Goal: Information Seeking & Learning: Learn about a topic

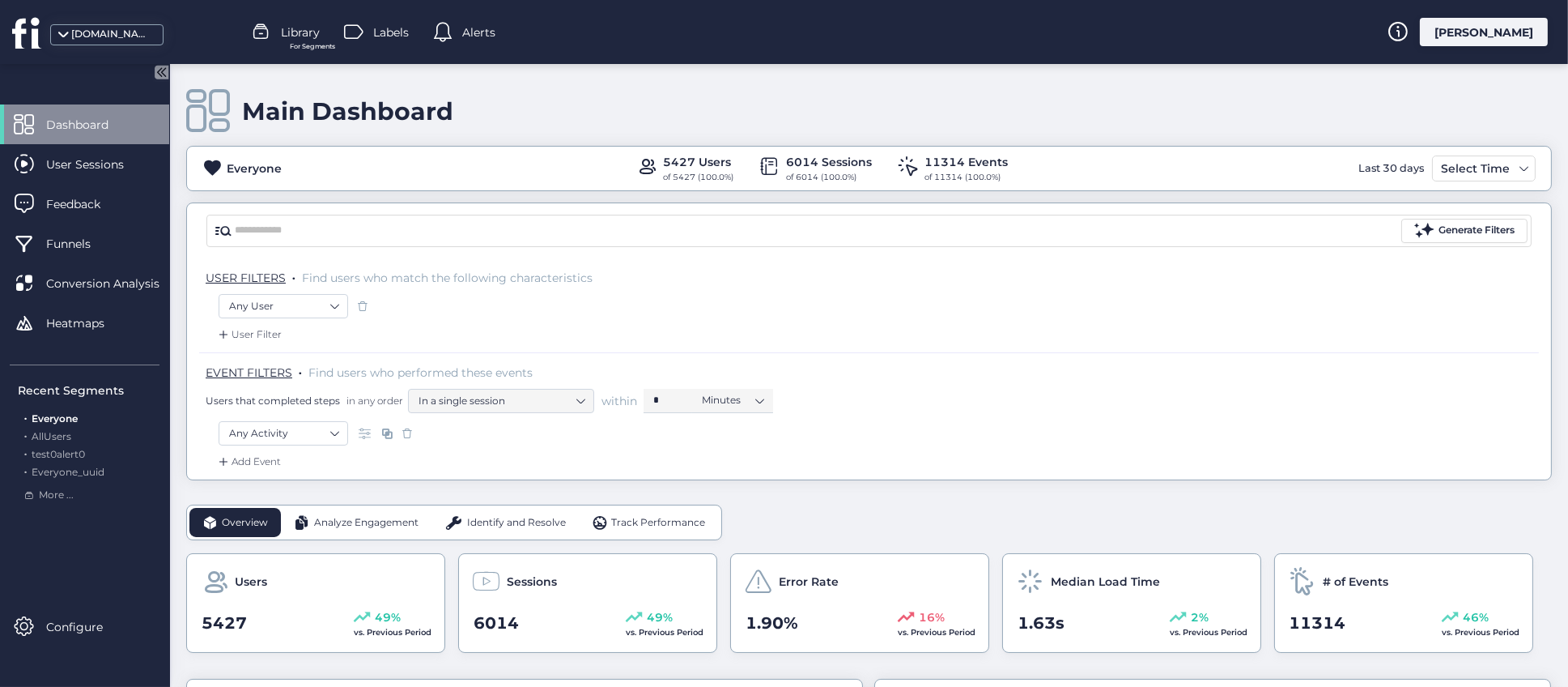
click at [308, 38] on span "Library" at bounding box center [299, 32] width 38 height 18
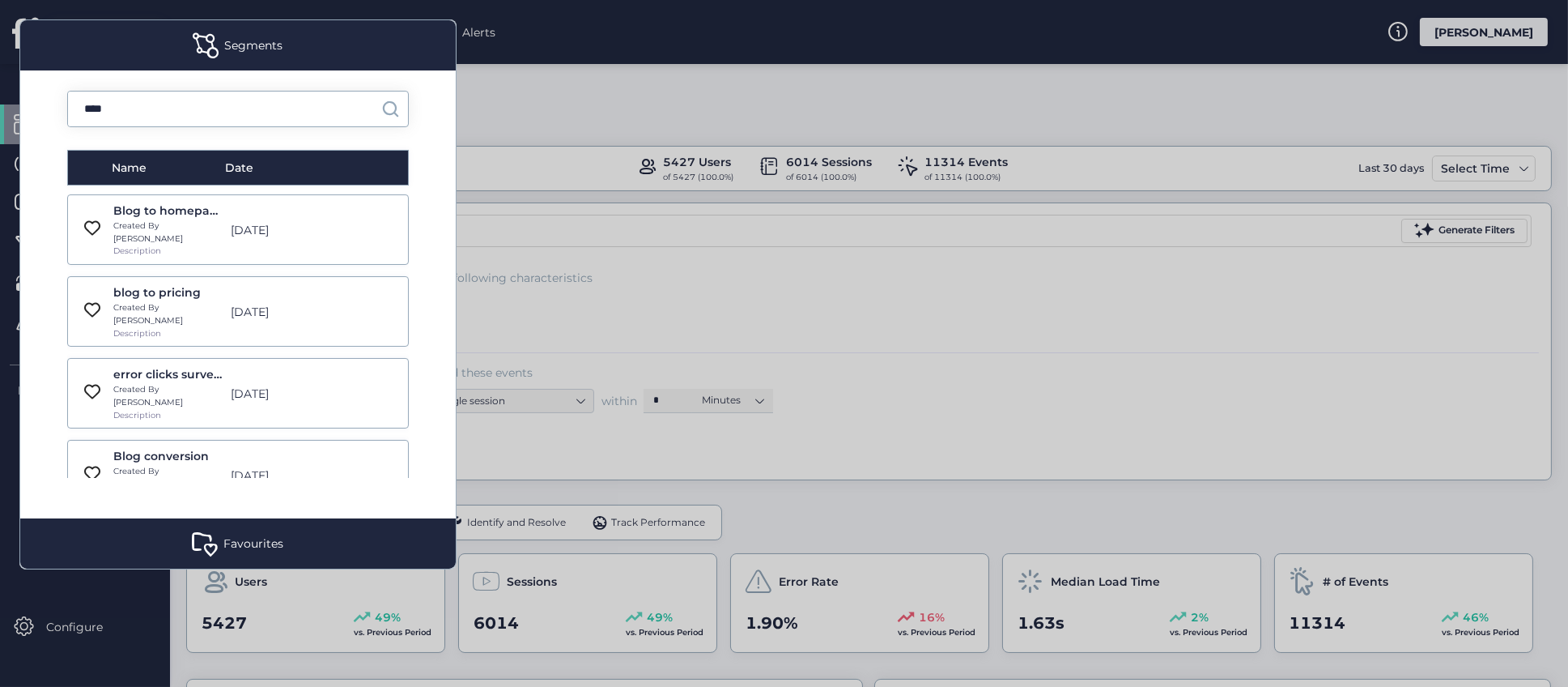
type input "****"
click at [223, 467] on div "[DATE]" at bounding box center [280, 476] width 115 height 18
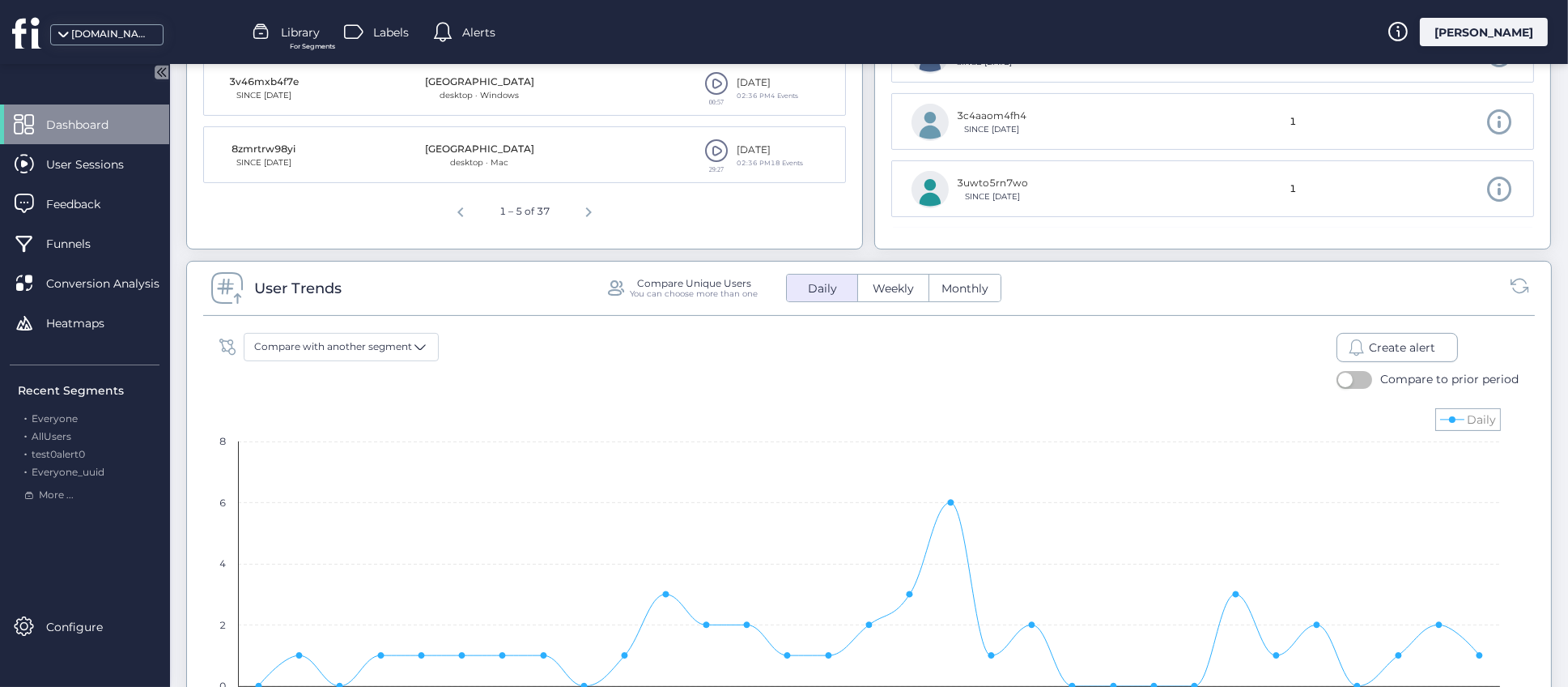
scroll to position [1094, 0]
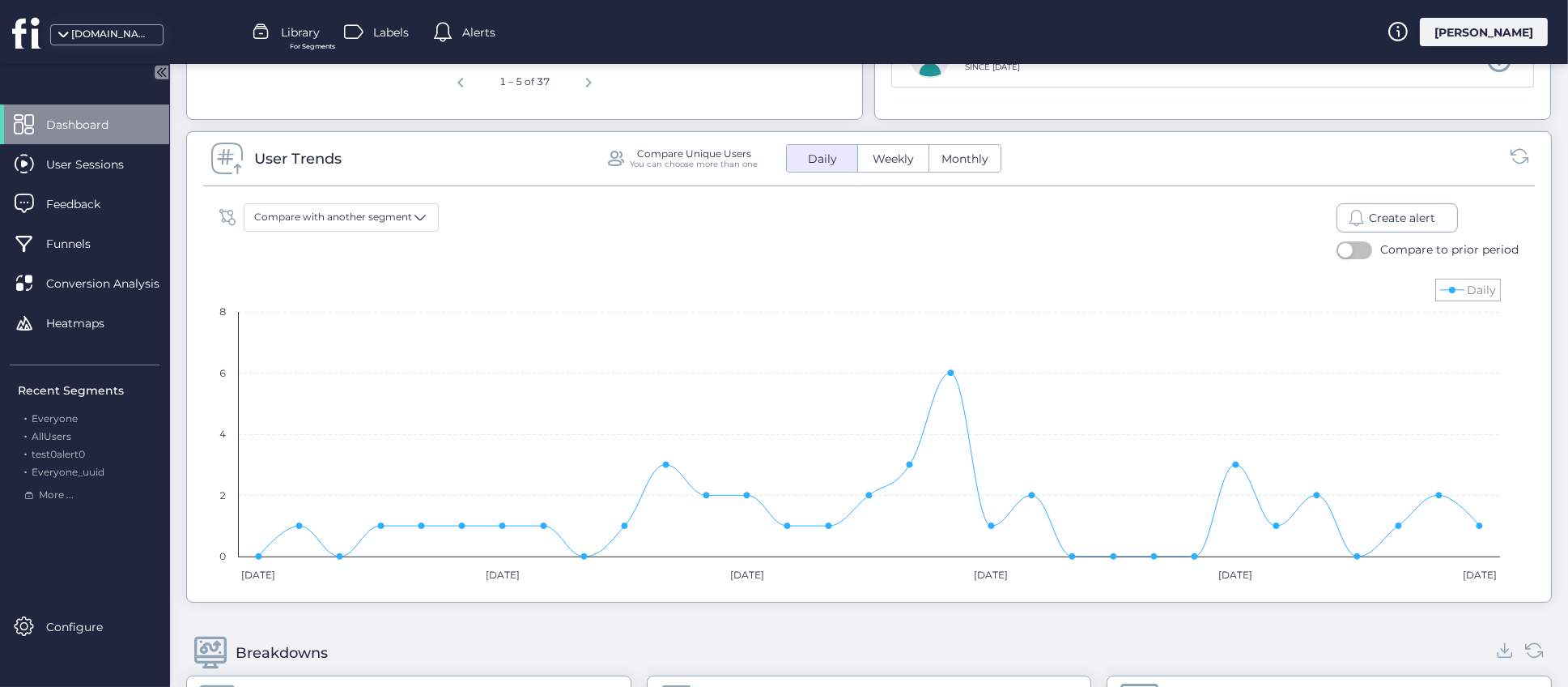
click at [1386, 216] on span "Create alert" at bounding box center [1403, 218] width 66 height 18
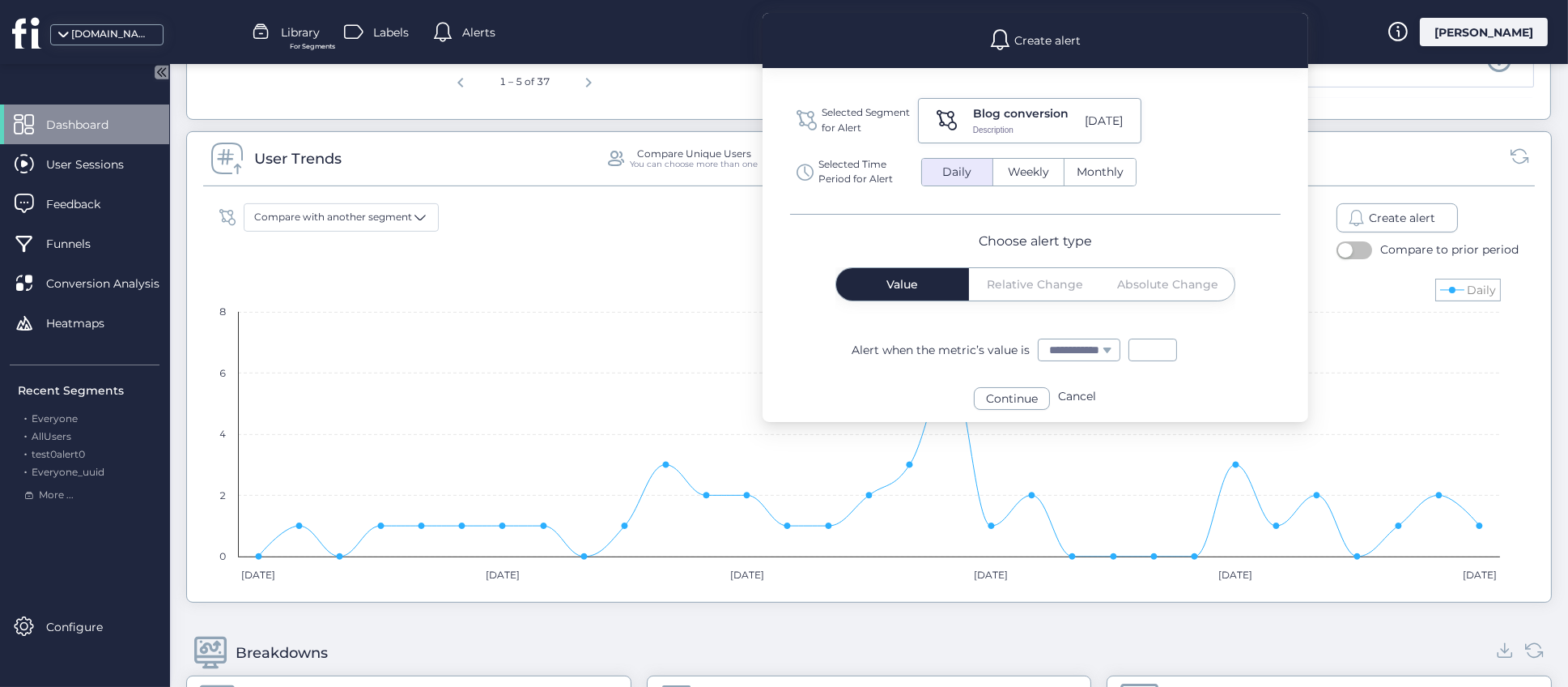
click at [1036, 174] on span "Weekly" at bounding box center [1029, 172] width 61 height 17
click at [969, 171] on span "Daily" at bounding box center [957, 172] width 48 height 17
click at [1009, 182] on button "Weekly" at bounding box center [1028, 173] width 71 height 27
click at [1050, 288] on span "Relative Change" at bounding box center [1035, 284] width 97 height 12
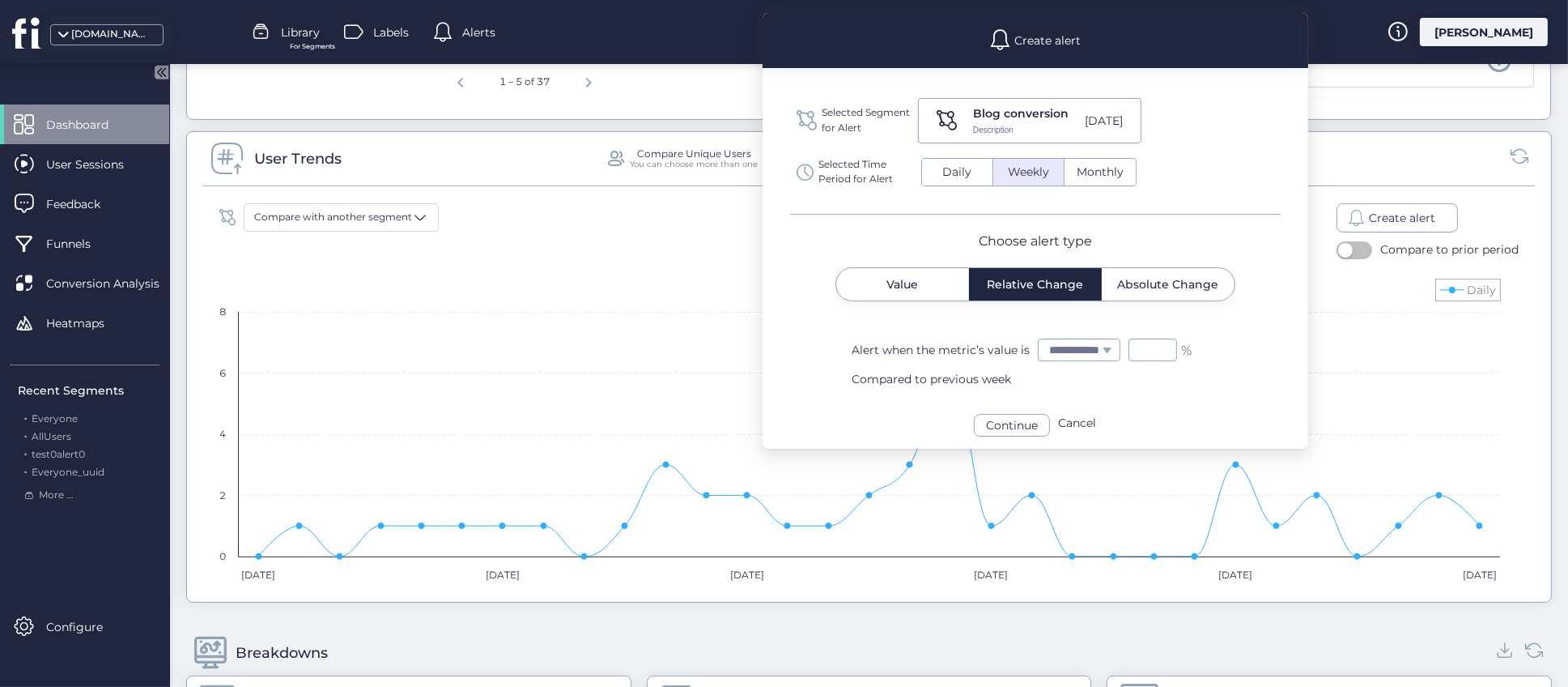
click at [1112, 352] on span at bounding box center [1108, 351] width 9 height 9
click at [1112, 354] on div at bounding box center [1108, 350] width 9 height 18
click at [1171, 353] on input "*" at bounding box center [1153, 350] width 48 height 22
click at [965, 378] on div "Compared to previous week" at bounding box center [1080, 379] width 457 height 18
click at [1100, 351] on select "**********" at bounding box center [1079, 351] width 81 height 21
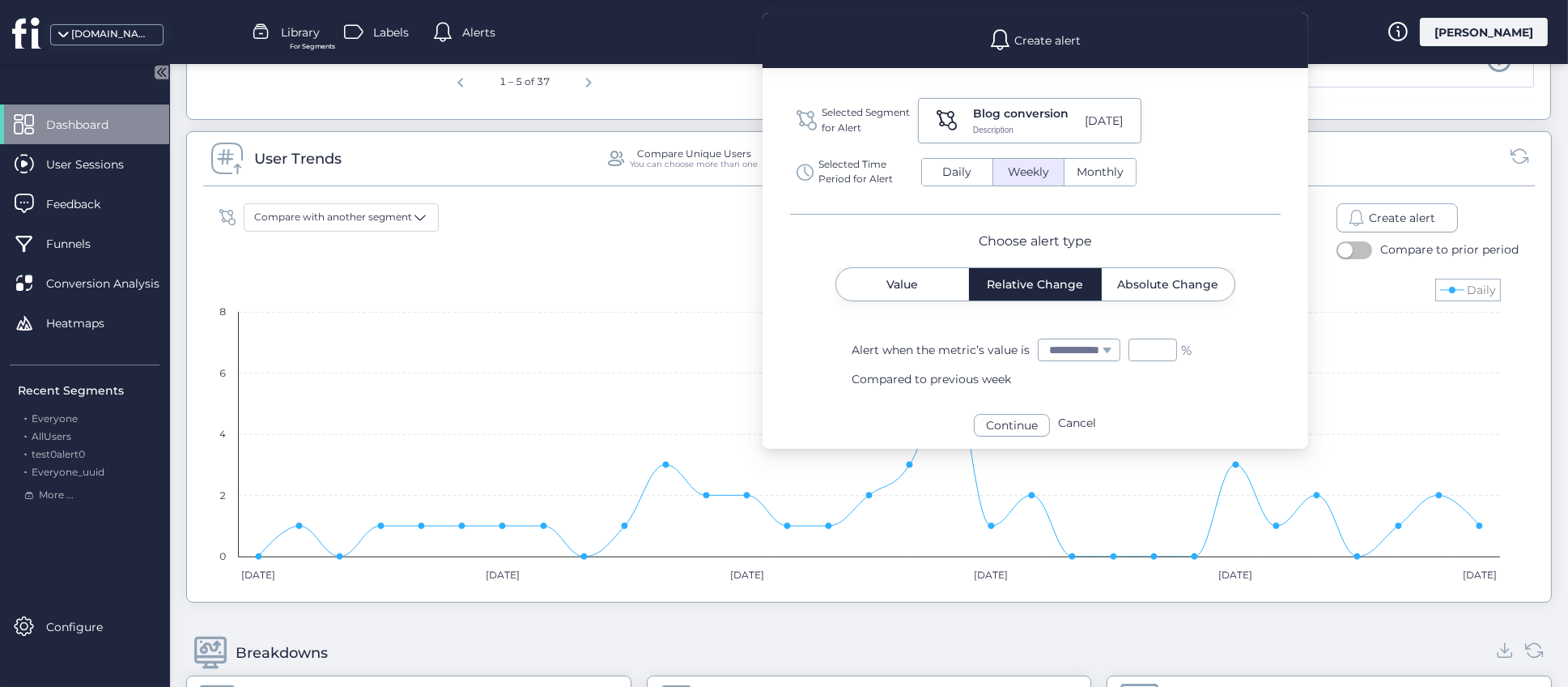
click at [1039, 340] on select "**********" at bounding box center [1079, 351] width 81 height 21
click at [1120, 352] on select "**********" at bounding box center [1079, 351] width 81 height 21
select select "*********"
click at [1039, 340] on select "**********" at bounding box center [1079, 351] width 81 height 21
click at [1177, 346] on input "*" at bounding box center [1153, 350] width 48 height 22
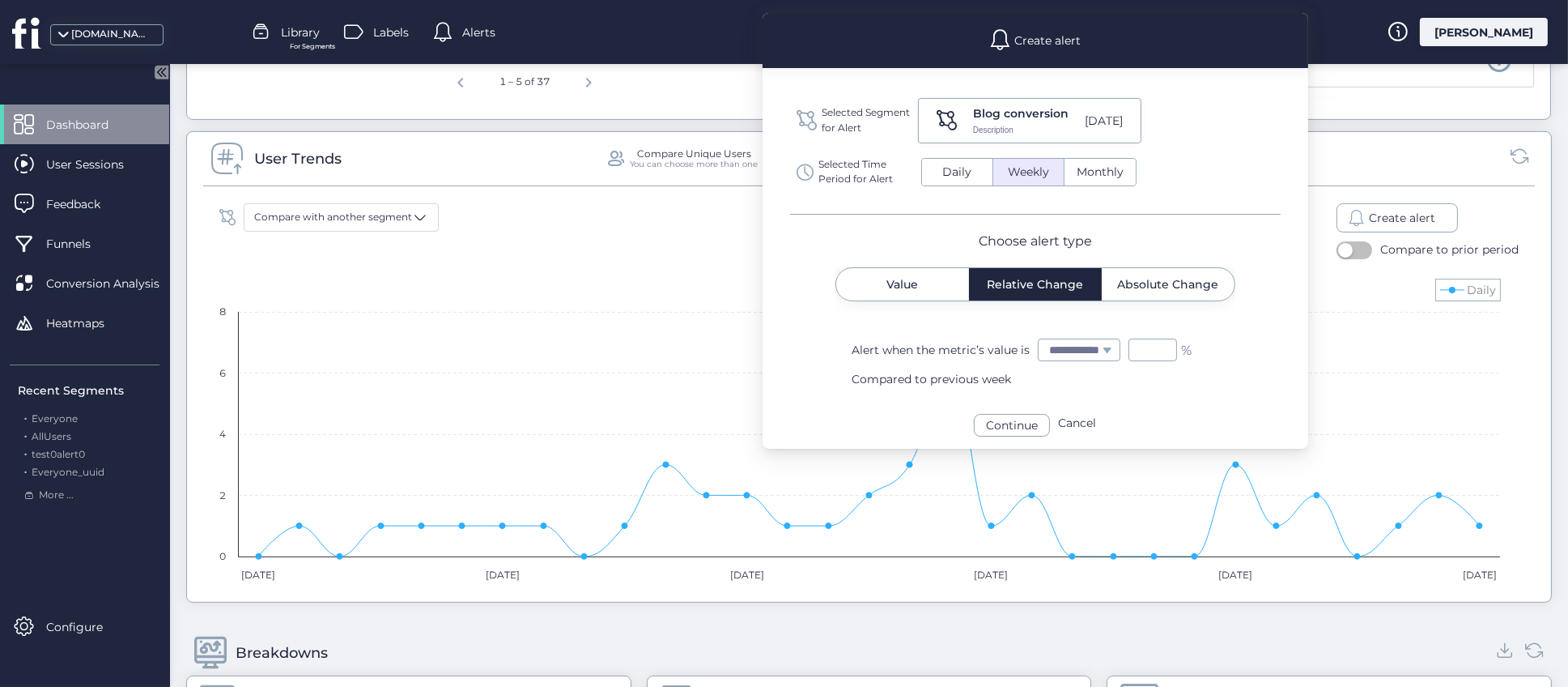
click at [1042, 426] on div "Continue" at bounding box center [1012, 425] width 76 height 22
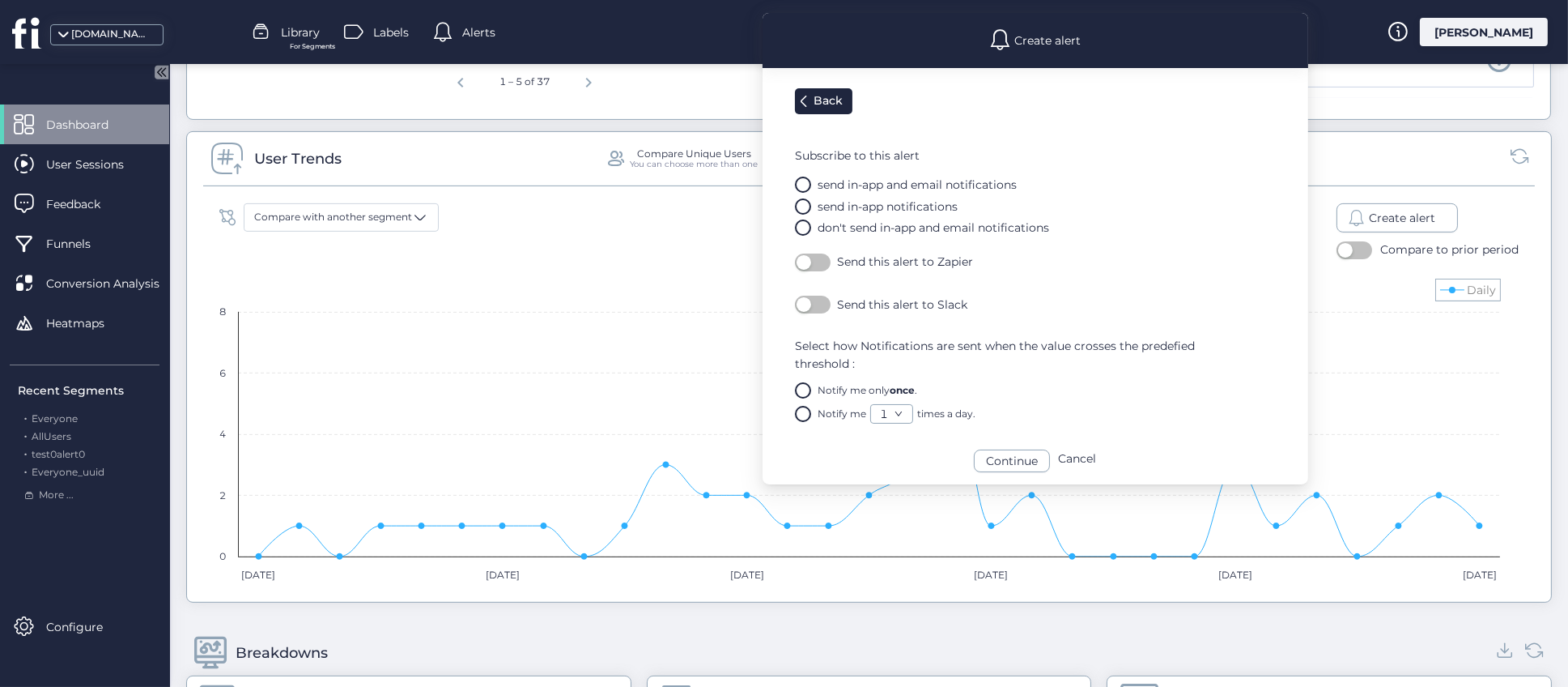
click at [813, 303] on button "button" at bounding box center [813, 305] width 36 height 18
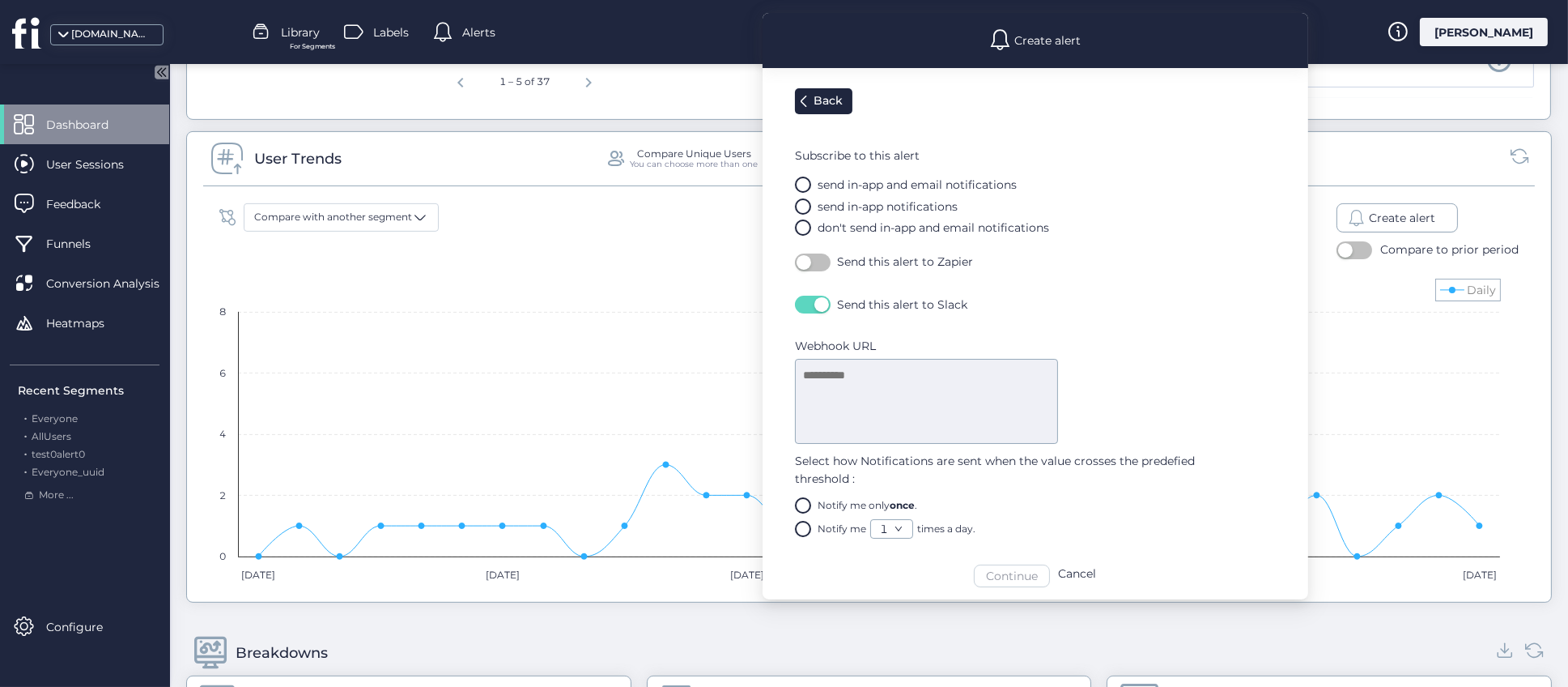
click at [847, 369] on textarea at bounding box center [926, 401] width 263 height 85
click at [811, 305] on button "button" at bounding box center [813, 305] width 36 height 18
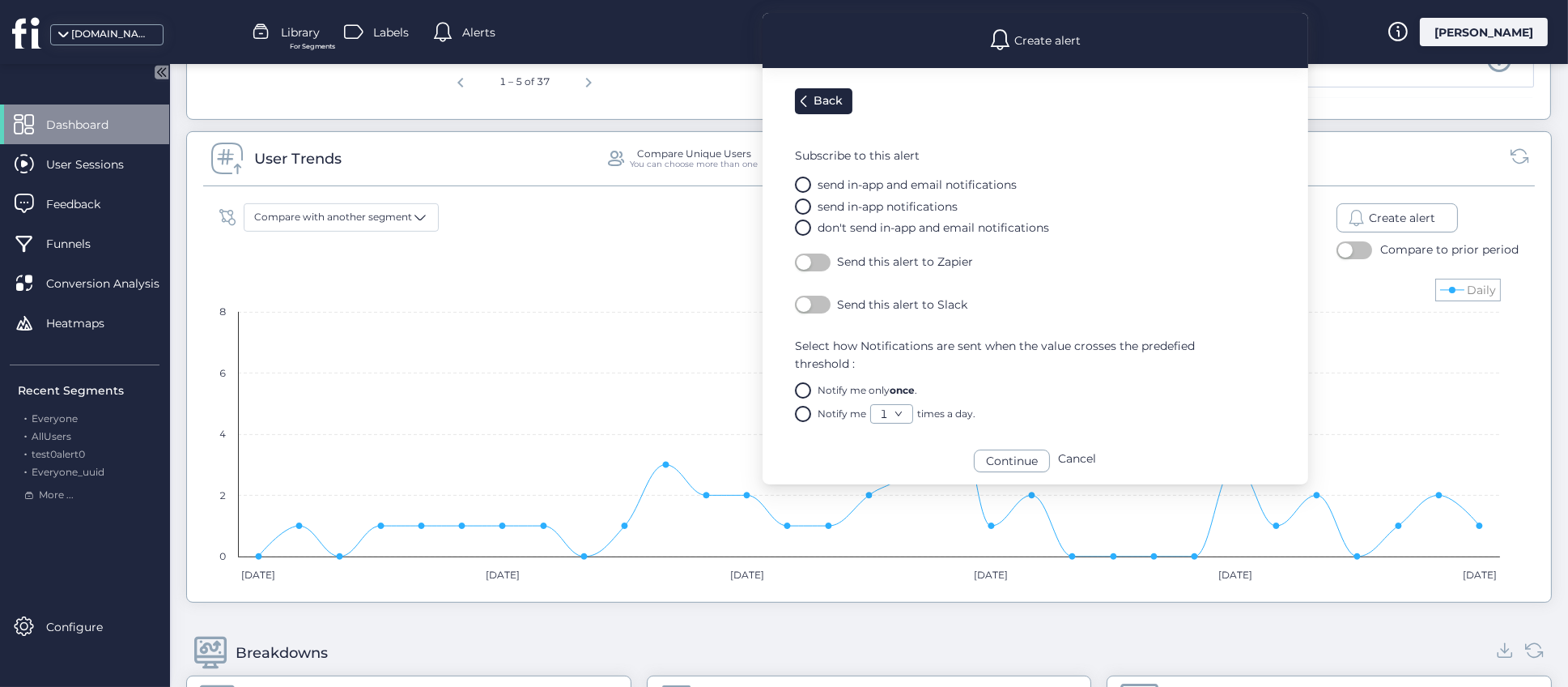
click at [819, 301] on button "button" at bounding box center [813, 305] width 36 height 18
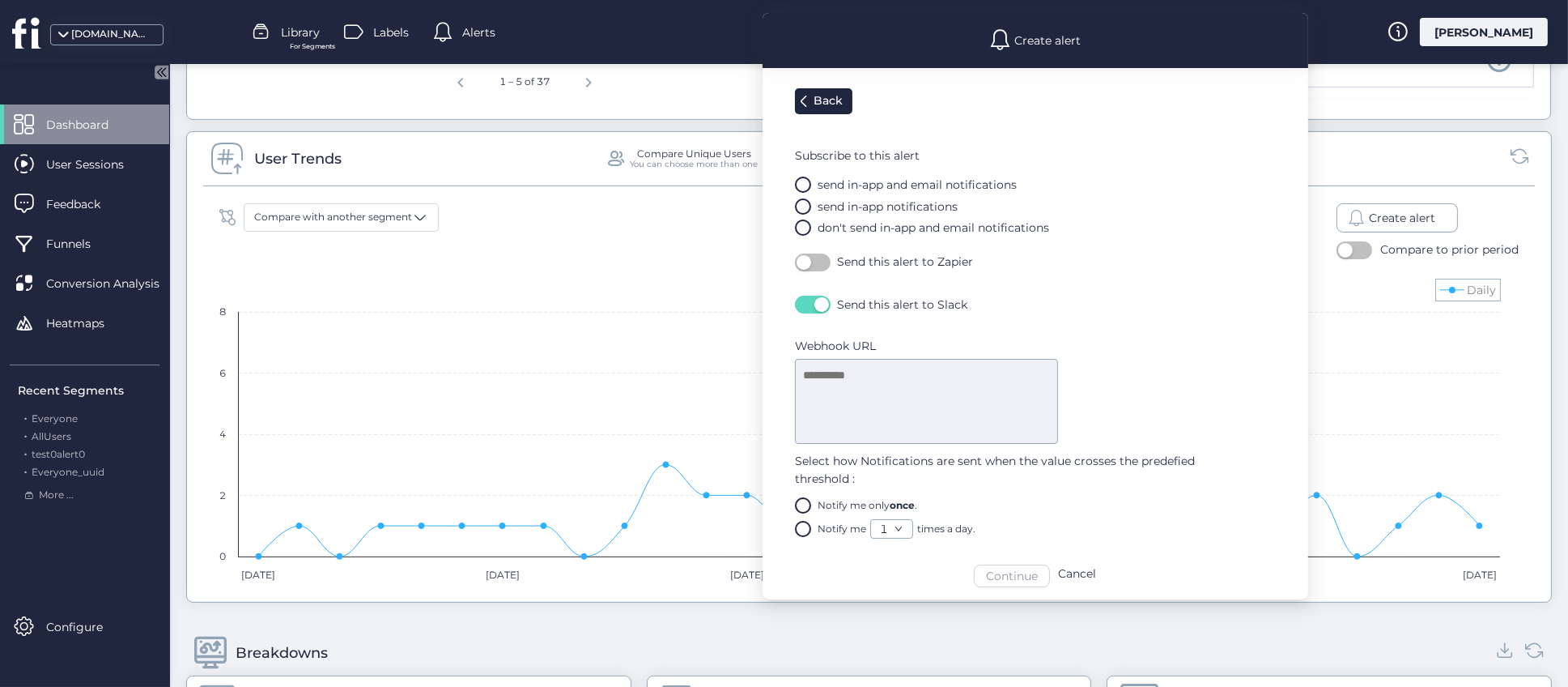
click at [819, 301] on span "button" at bounding box center [822, 304] width 14 height 14
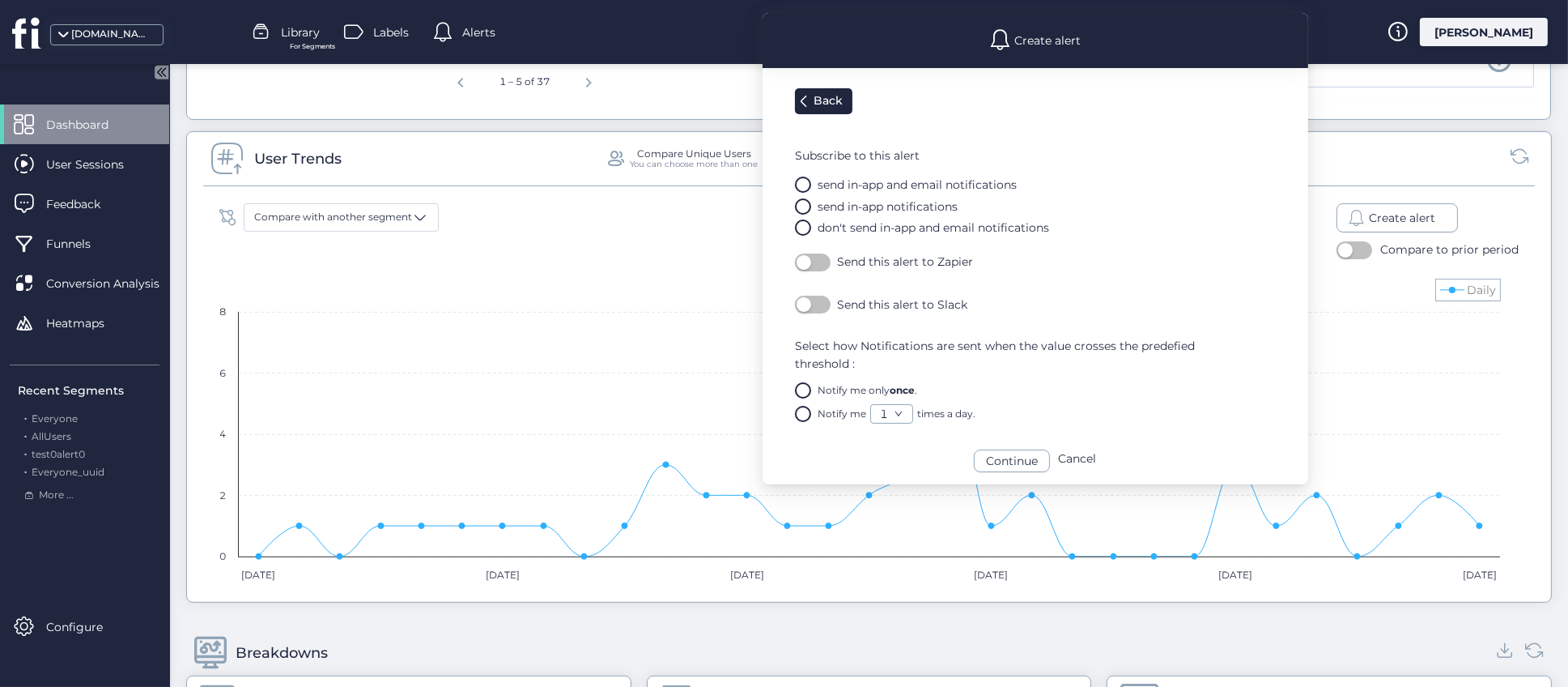
click at [819, 301] on button "button" at bounding box center [813, 305] width 36 height 18
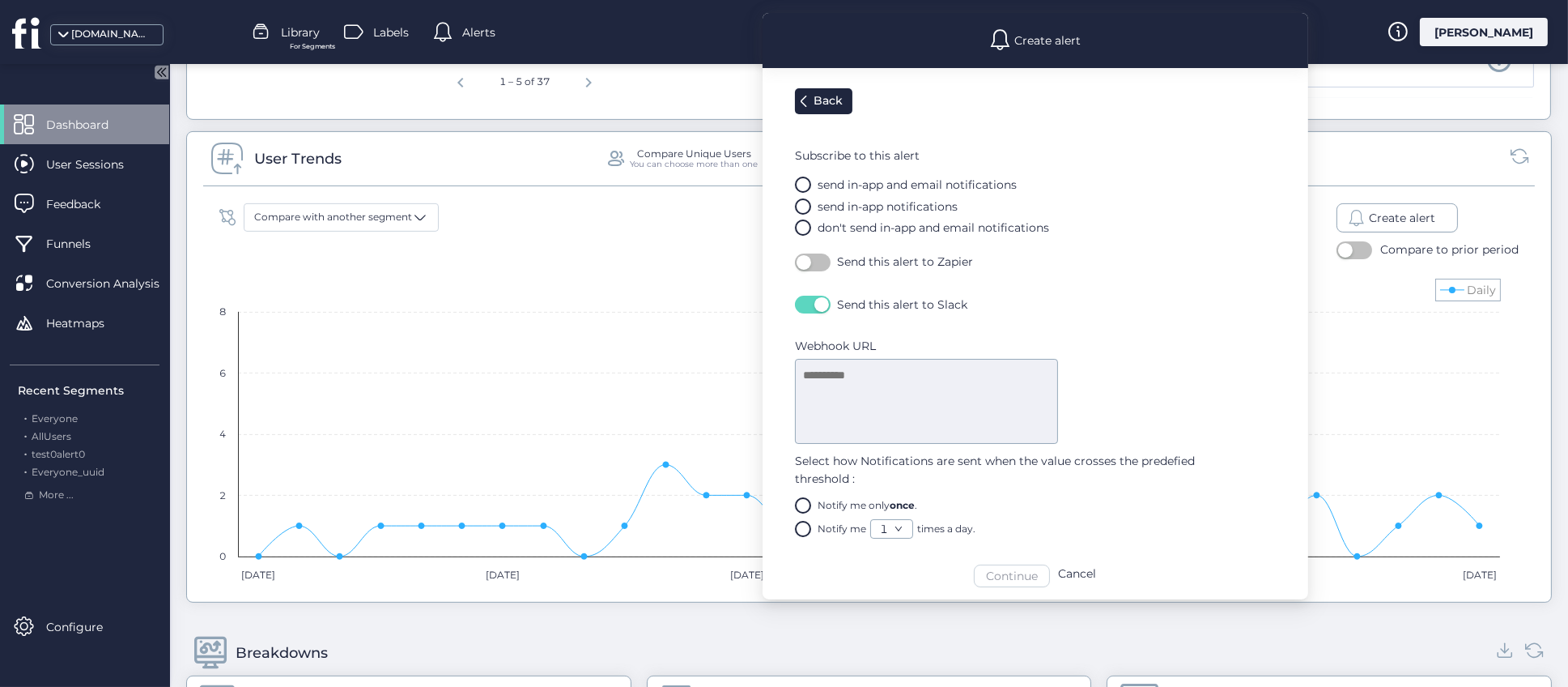
click at [819, 301] on span "button" at bounding box center [822, 304] width 14 height 14
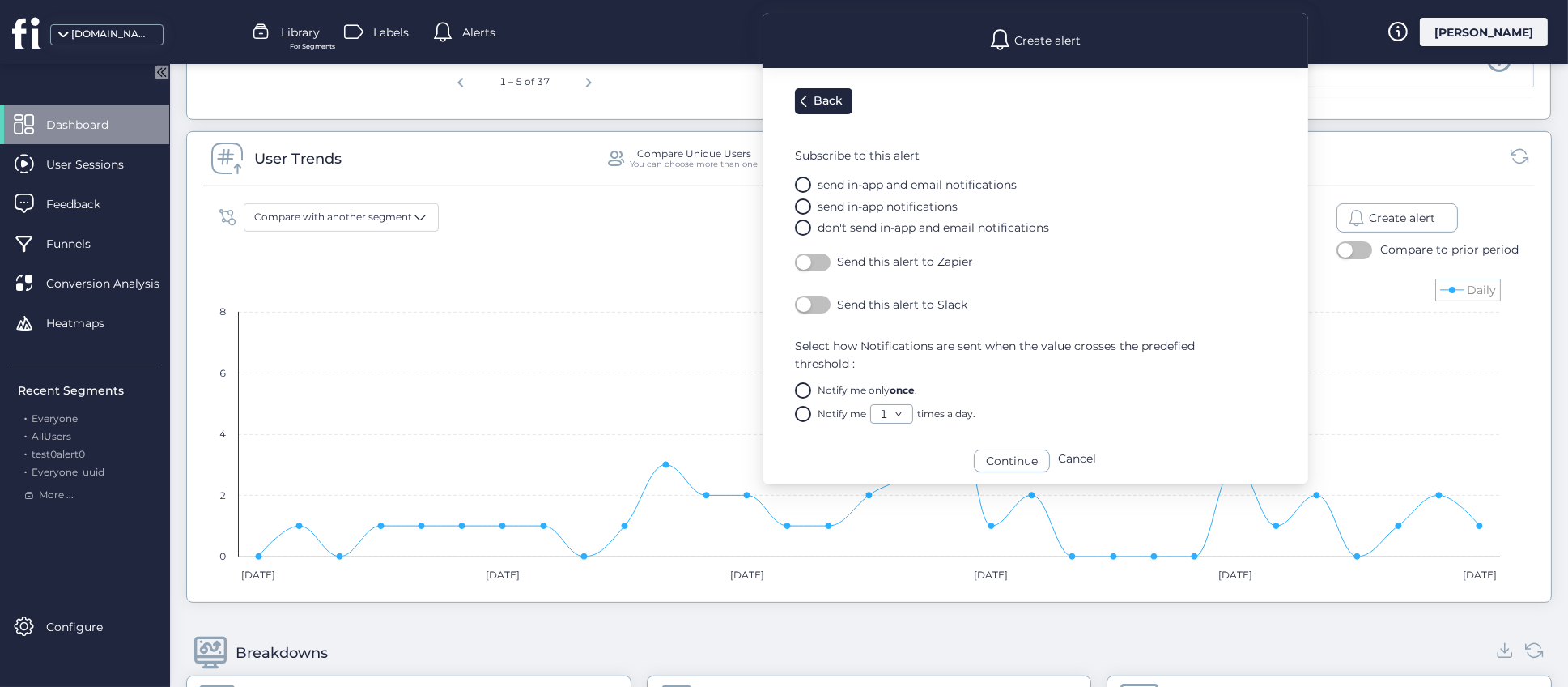
click at [821, 258] on button "button" at bounding box center [813, 263] width 36 height 18
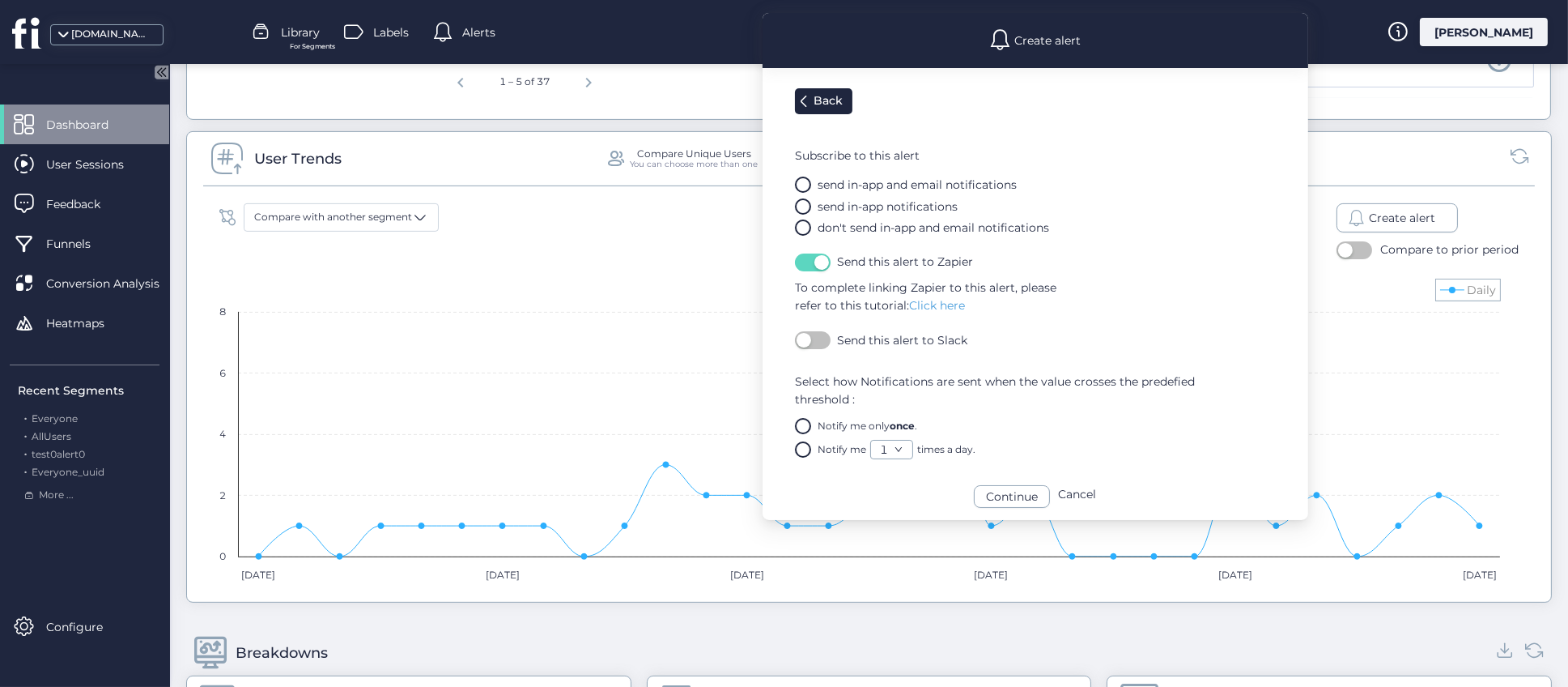
click at [814, 262] on span "button" at bounding box center [822, 262] width 14 height 14
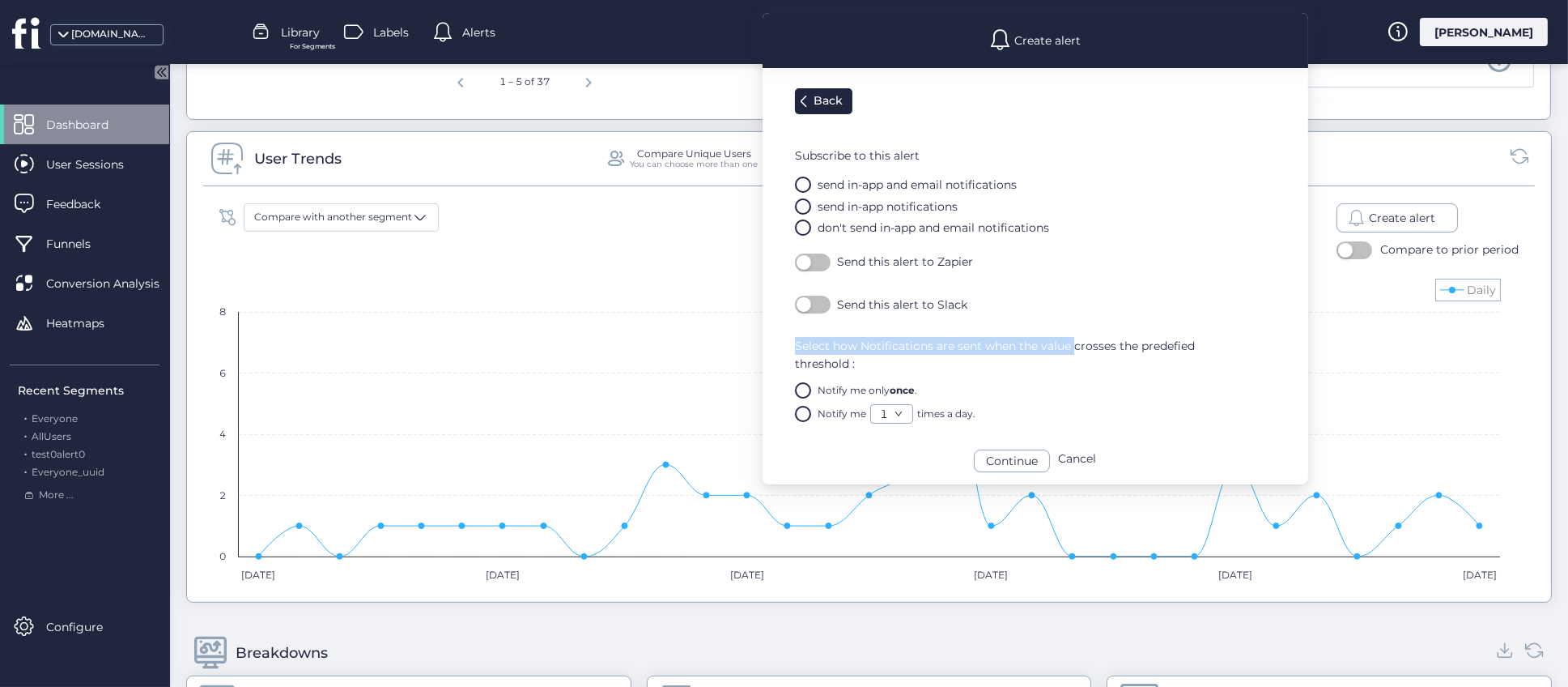
drag, startPoint x: 797, startPoint y: 345, endPoint x: 1077, endPoint y: 331, distance: 280.3
click at [1077, 331] on div "Back Subscribe to this alert send in-app and email notifications send in-app no…" at bounding box center [1051, 252] width 513 height 344
click at [906, 414] on link "1" at bounding box center [892, 414] width 41 height 18
click at [980, 361] on span "Select how Notifications are sent when the value crosses the predefied threshol…" at bounding box center [1051, 355] width 513 height 36
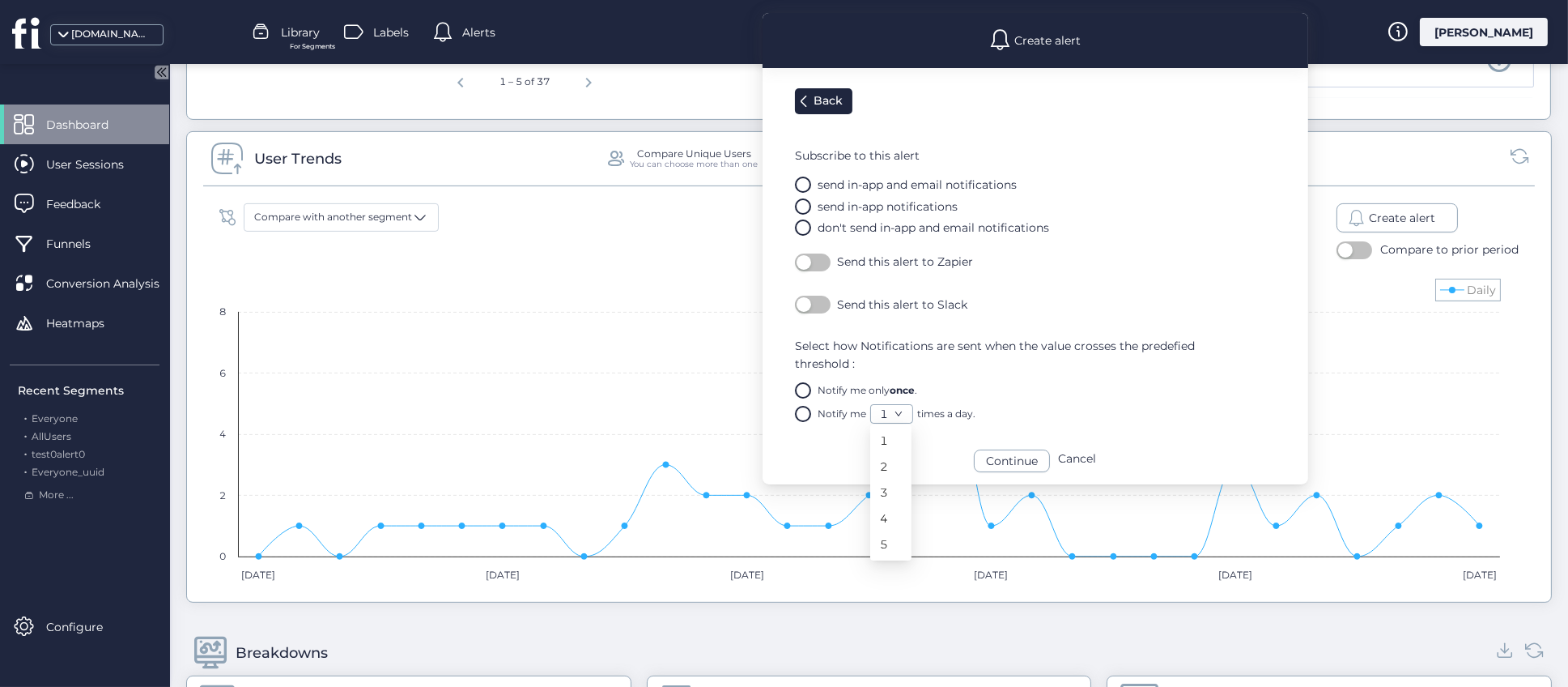
click at [902, 412] on icon at bounding box center [898, 413] width 8 height 8
click at [901, 412] on icon at bounding box center [898, 414] width 6 height 4
click at [1075, 344] on span "Select how Notifications are sent when the value crosses the predefied threshol…" at bounding box center [1051, 355] width 513 height 36
click at [1076, 454] on div "Cancel" at bounding box center [1077, 460] width 38 height 24
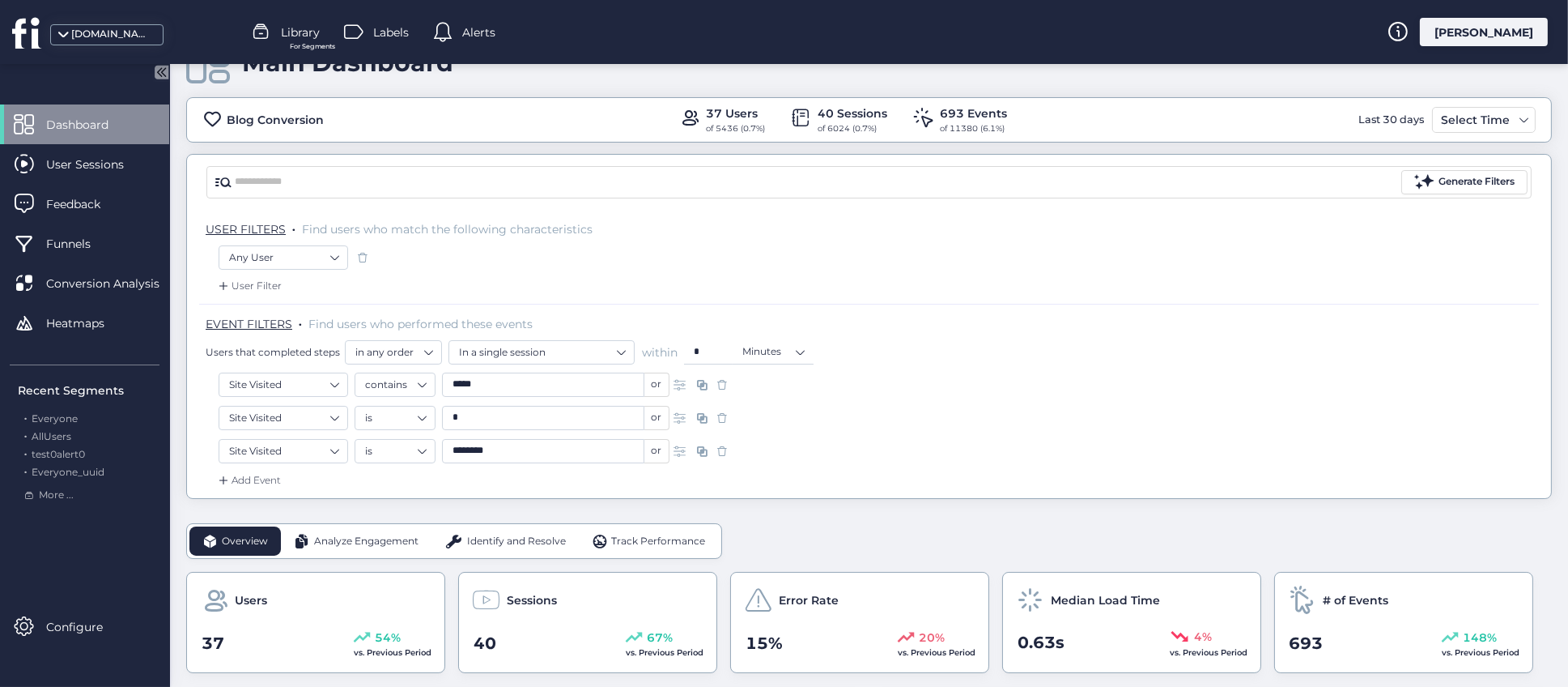
scroll to position [170, 0]
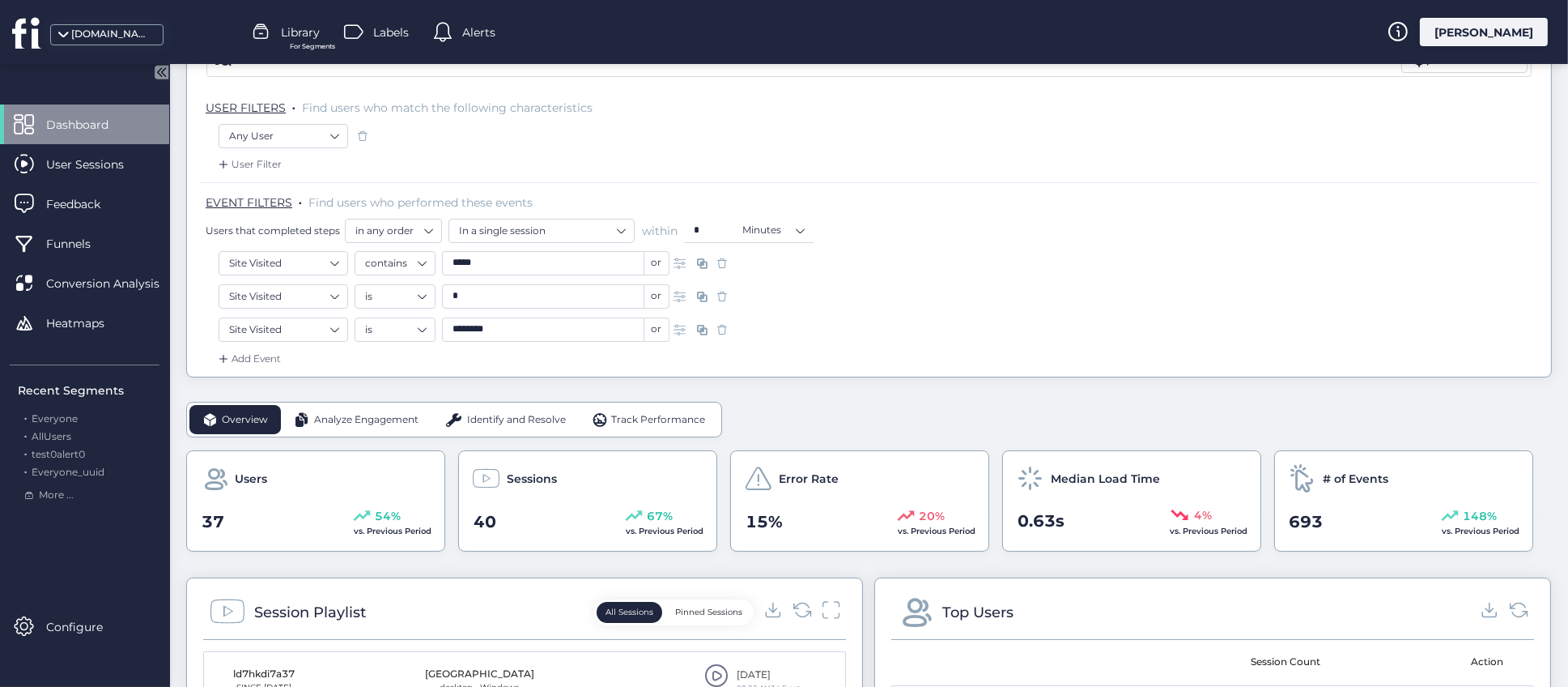
drag, startPoint x: 369, startPoint y: 421, endPoint x: 426, endPoint y: 422, distance: 57.0
click at [370, 420] on span "Analyze Engagement" at bounding box center [366, 420] width 105 height 15
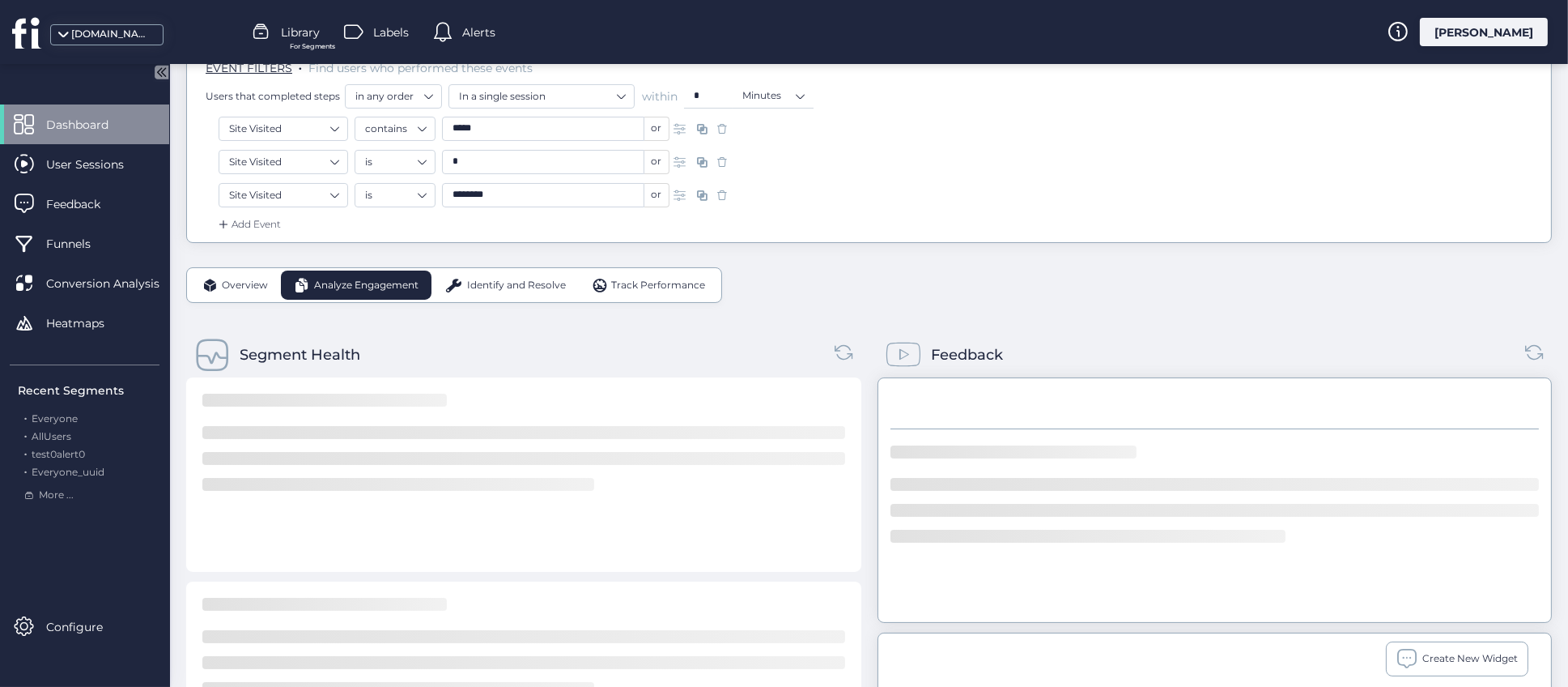
scroll to position [413, 0]
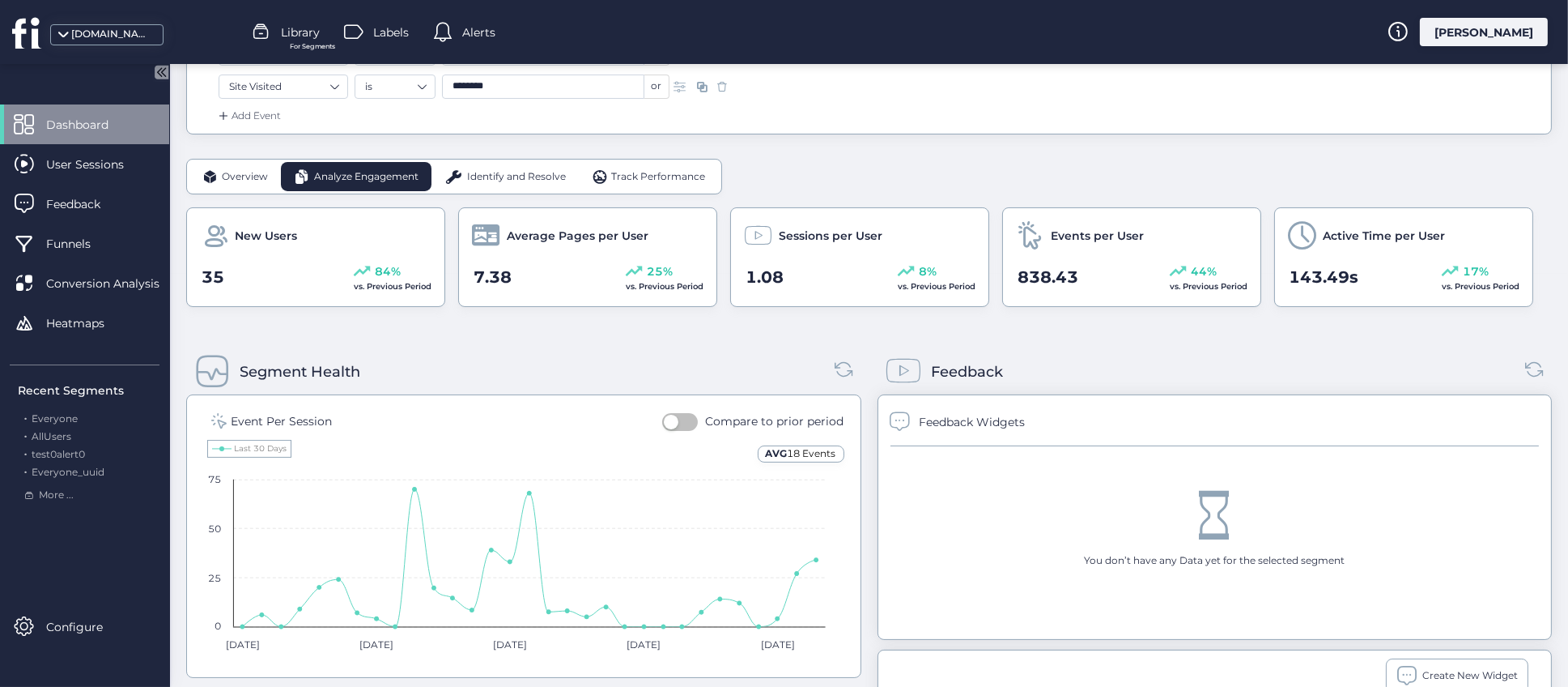
click at [798, 449] on span "18 Events" at bounding box center [812, 454] width 48 height 13
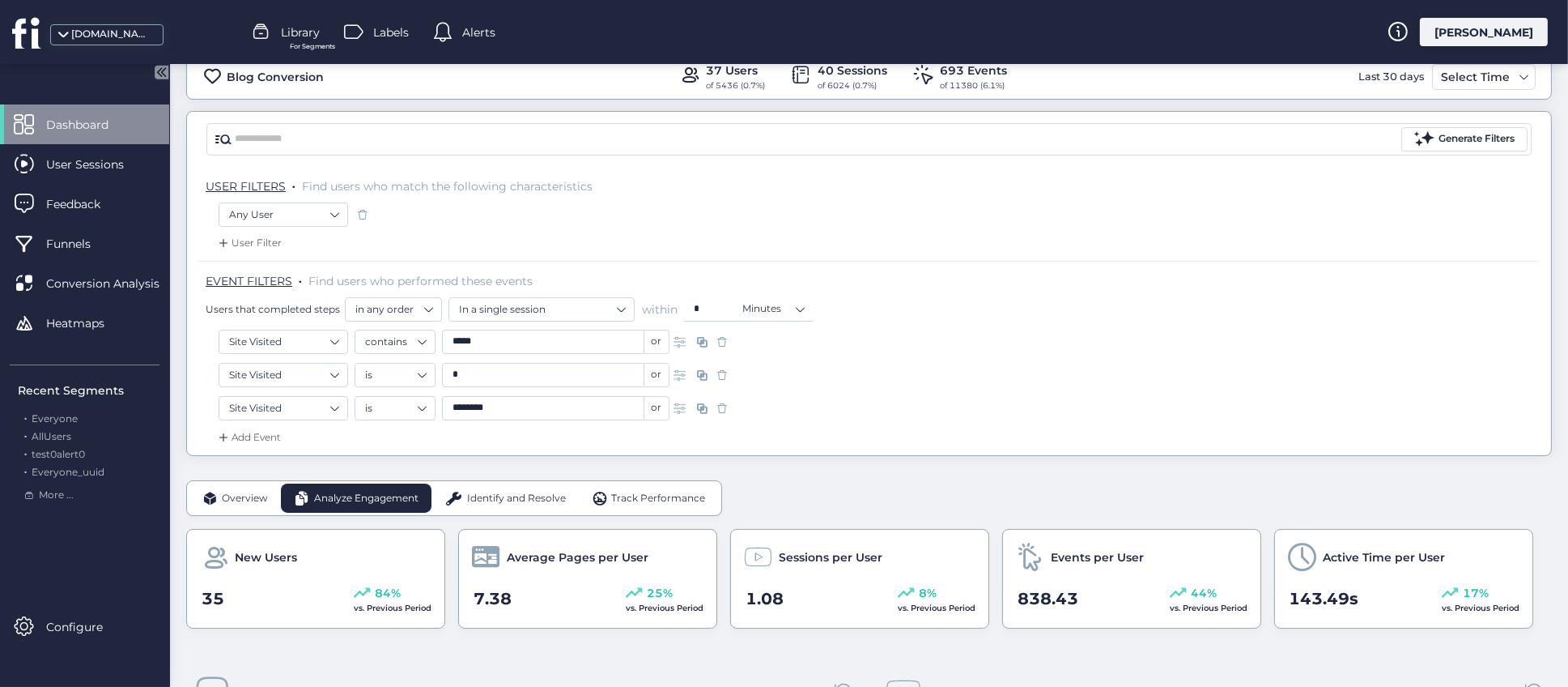
scroll to position [0, 0]
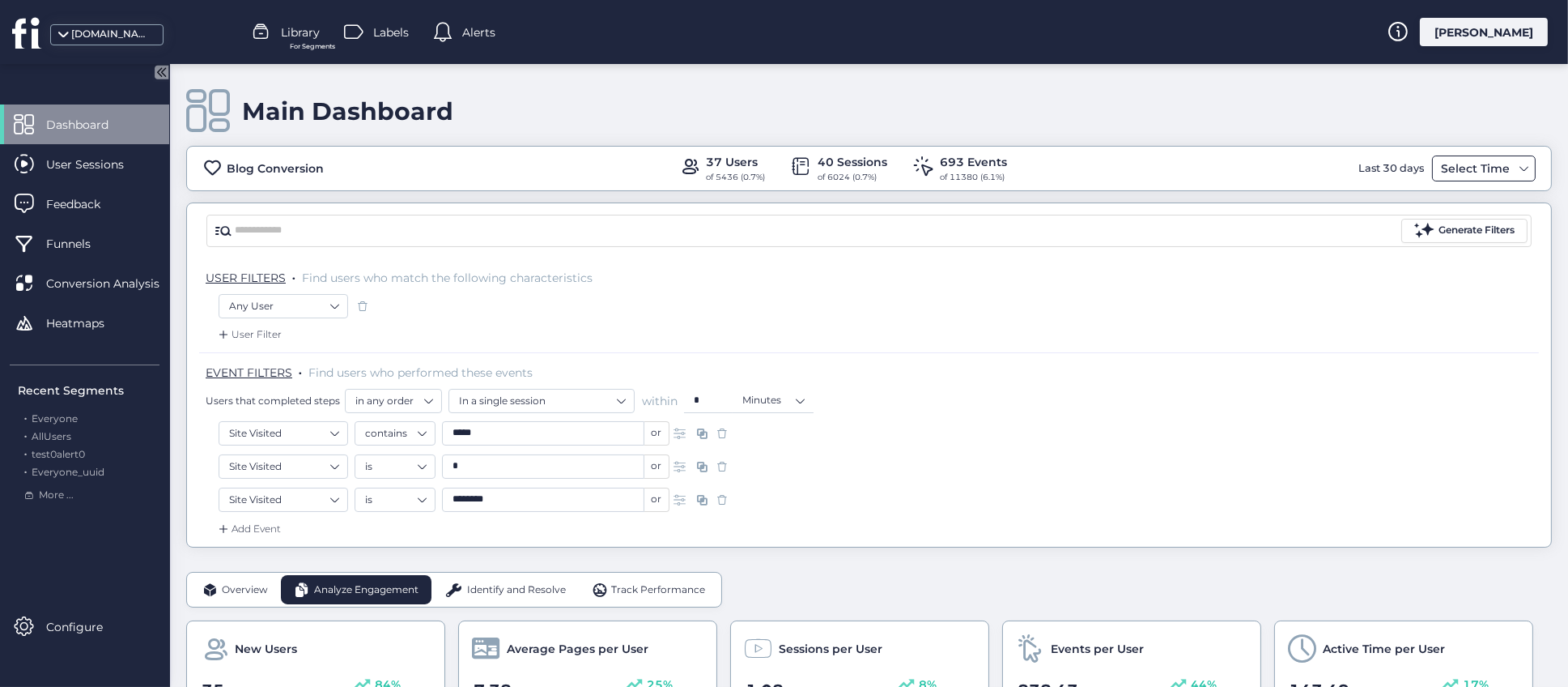
click at [1463, 169] on div "Select Time" at bounding box center [1476, 169] width 77 height 20
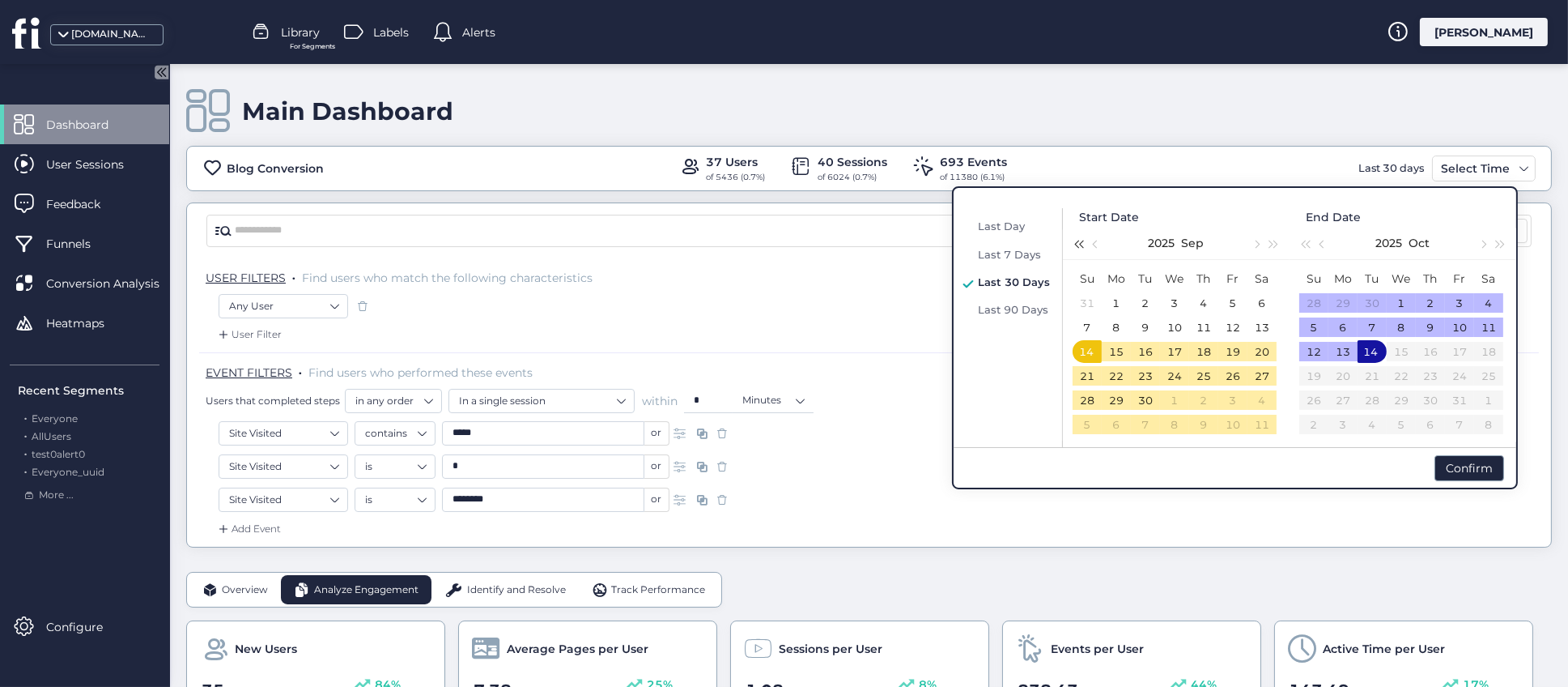
click at [1086, 246] on button "button" at bounding box center [1079, 243] width 18 height 32
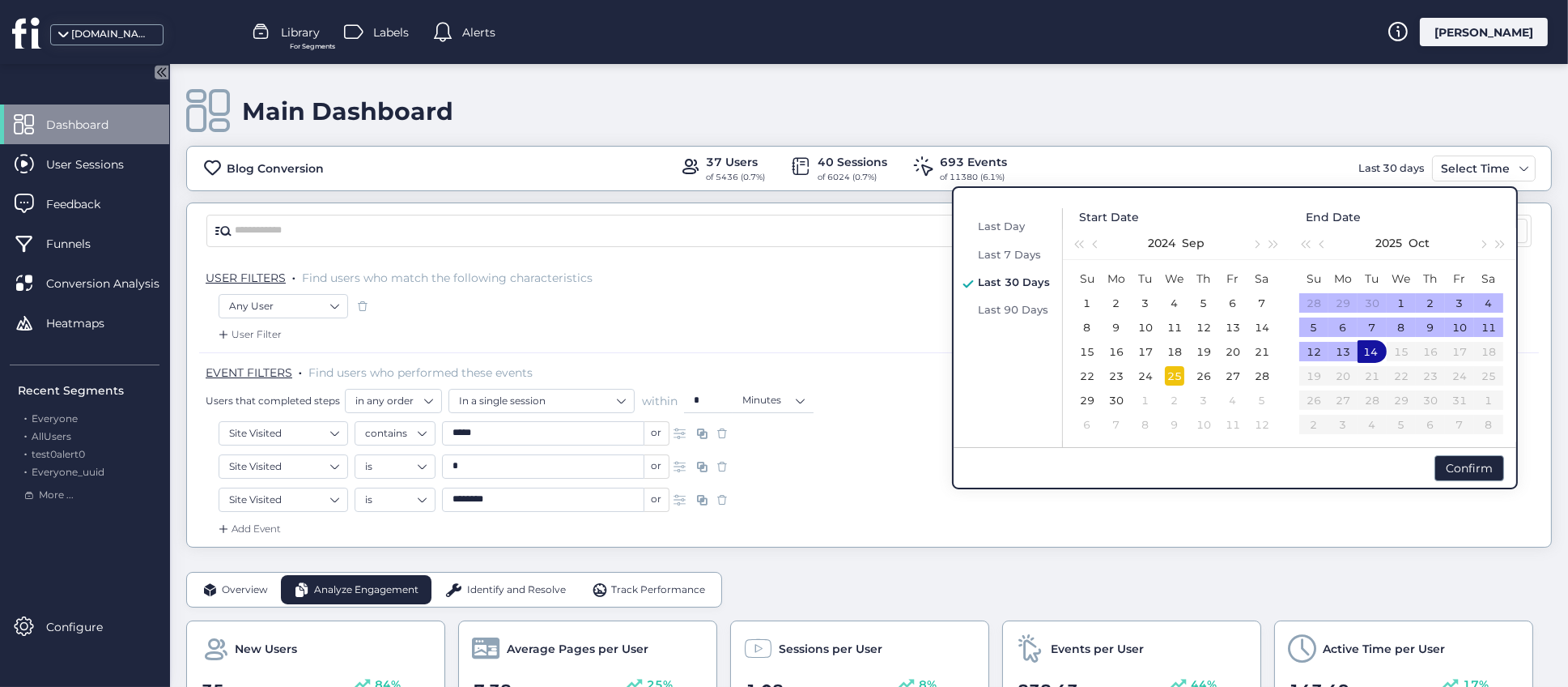
click at [1174, 377] on div "25" at bounding box center [1175, 376] width 20 height 20
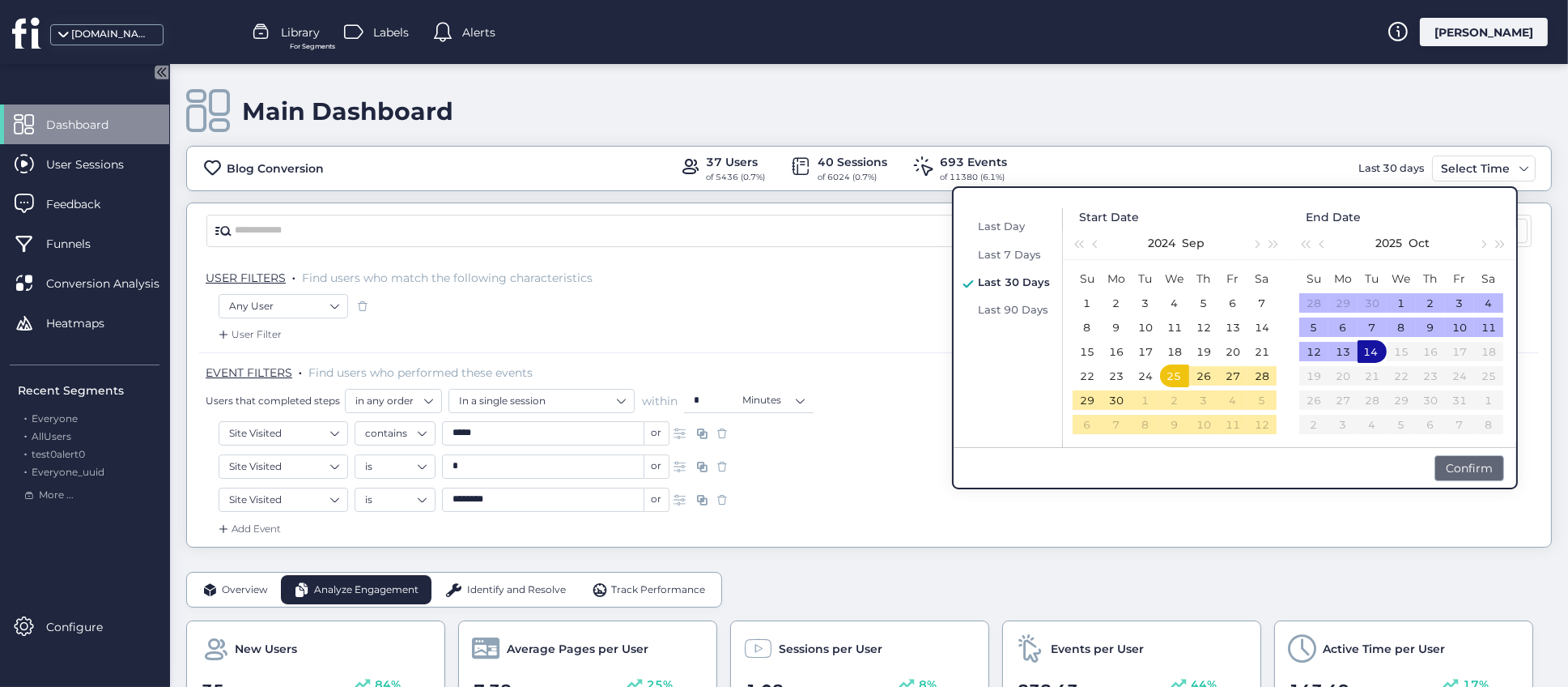
click at [1461, 471] on div "Confirm" at bounding box center [1470, 468] width 70 height 26
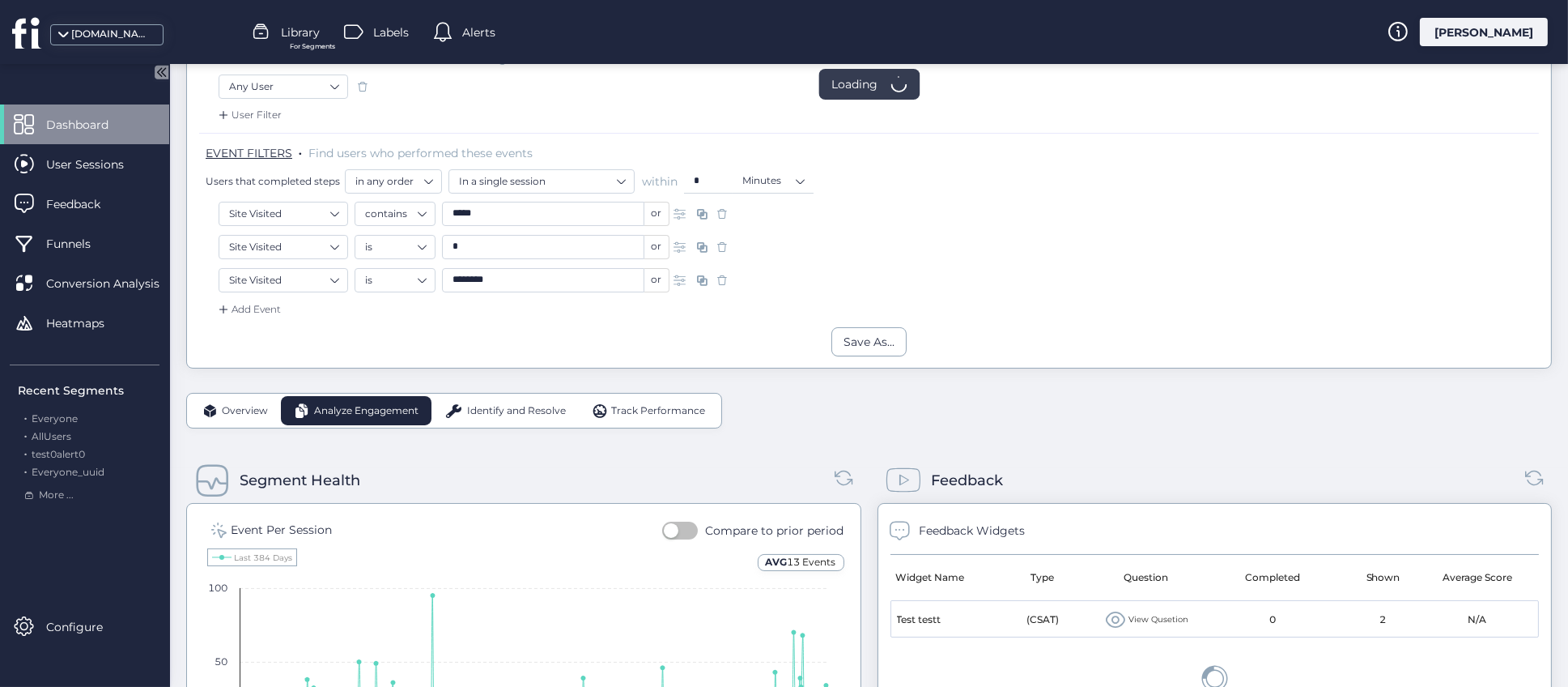
scroll to position [486, 0]
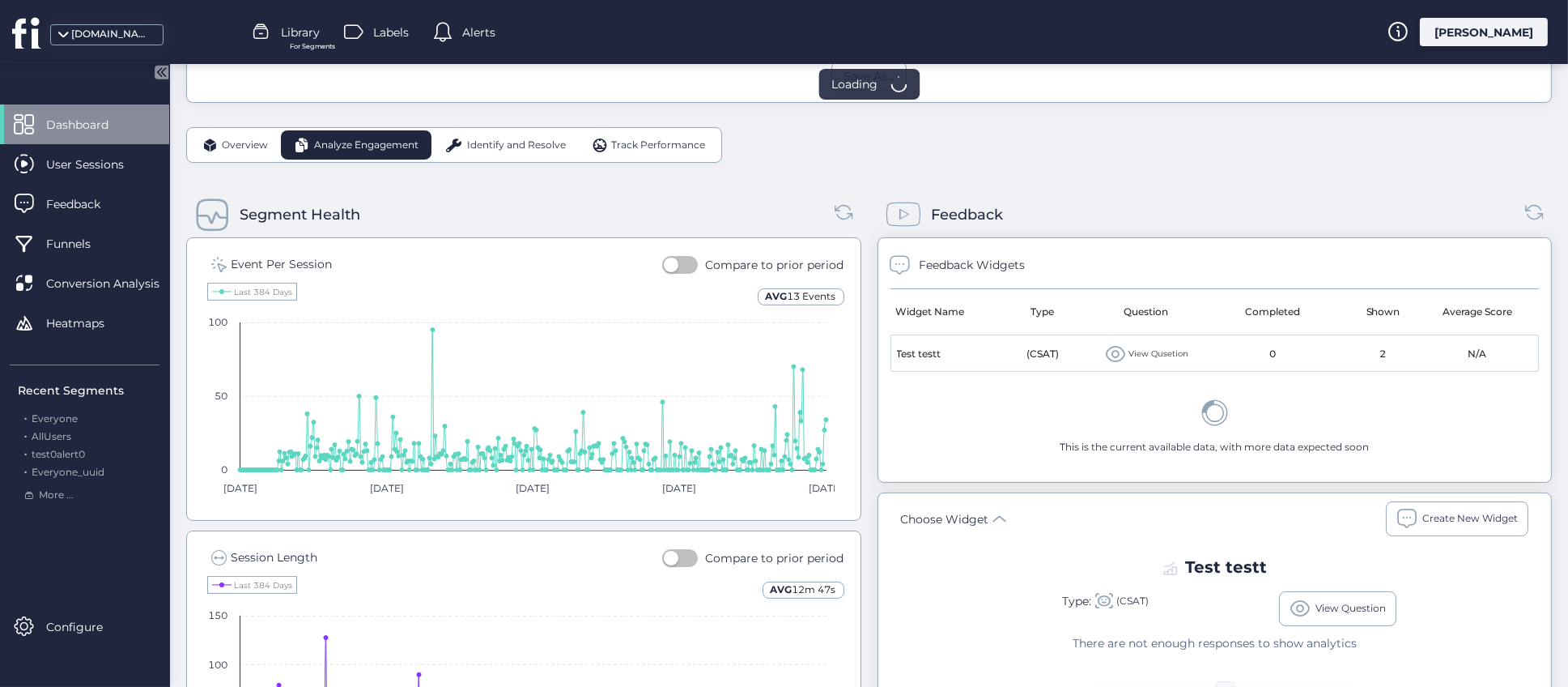
click at [681, 219] on div "Segment Health" at bounding box center [523, 215] width 675 height 46
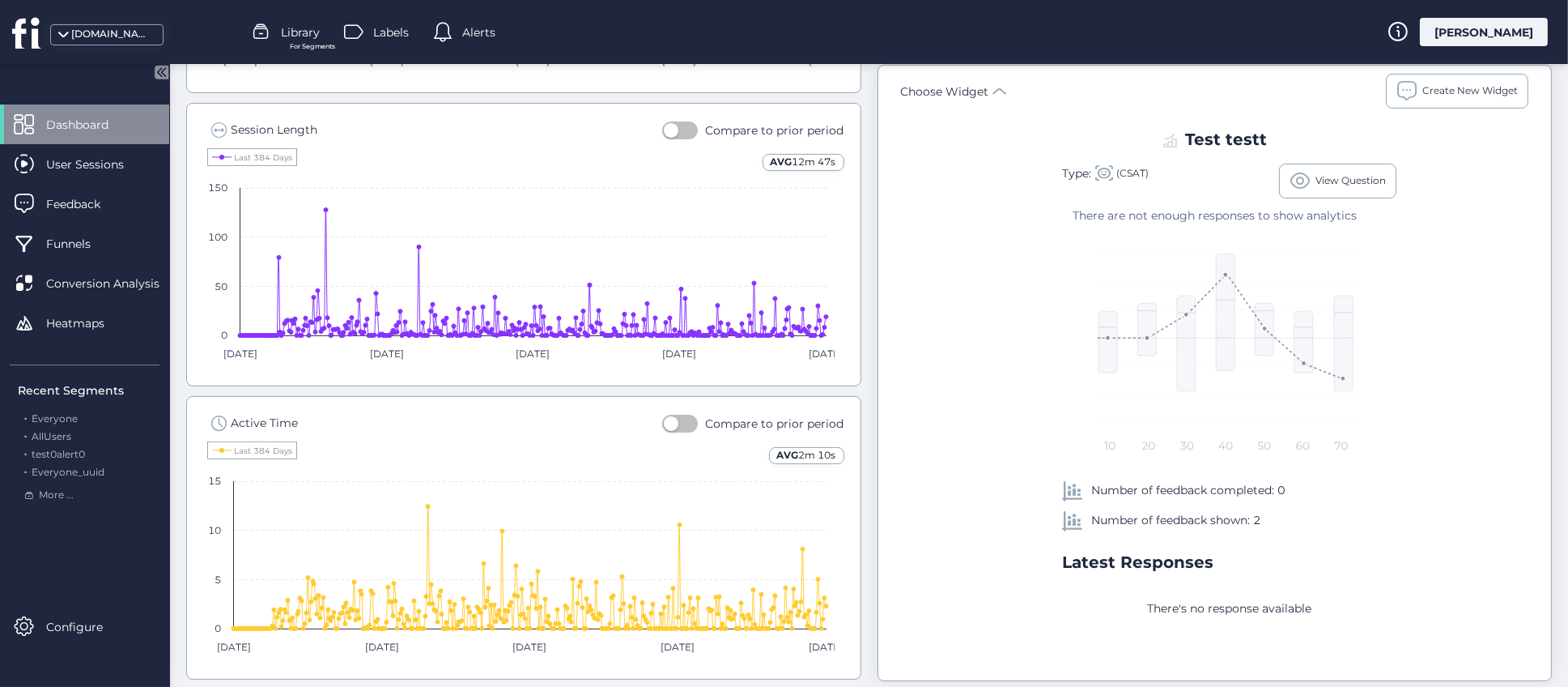
scroll to position [964, 0]
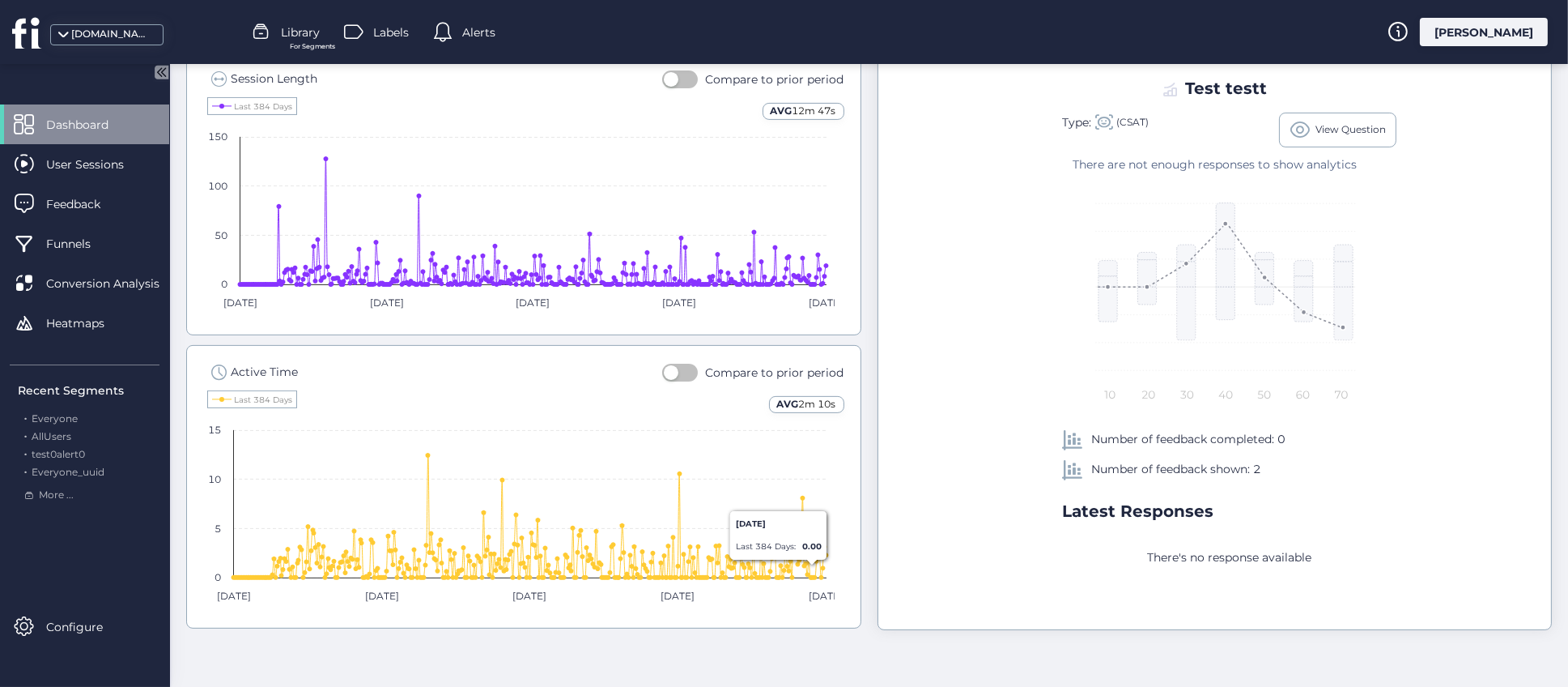
click at [856, 443] on div "Segment Health Event Per Session Compare to prior period AVG 13 Events Created …" at bounding box center [869, 172] width 1366 height 950
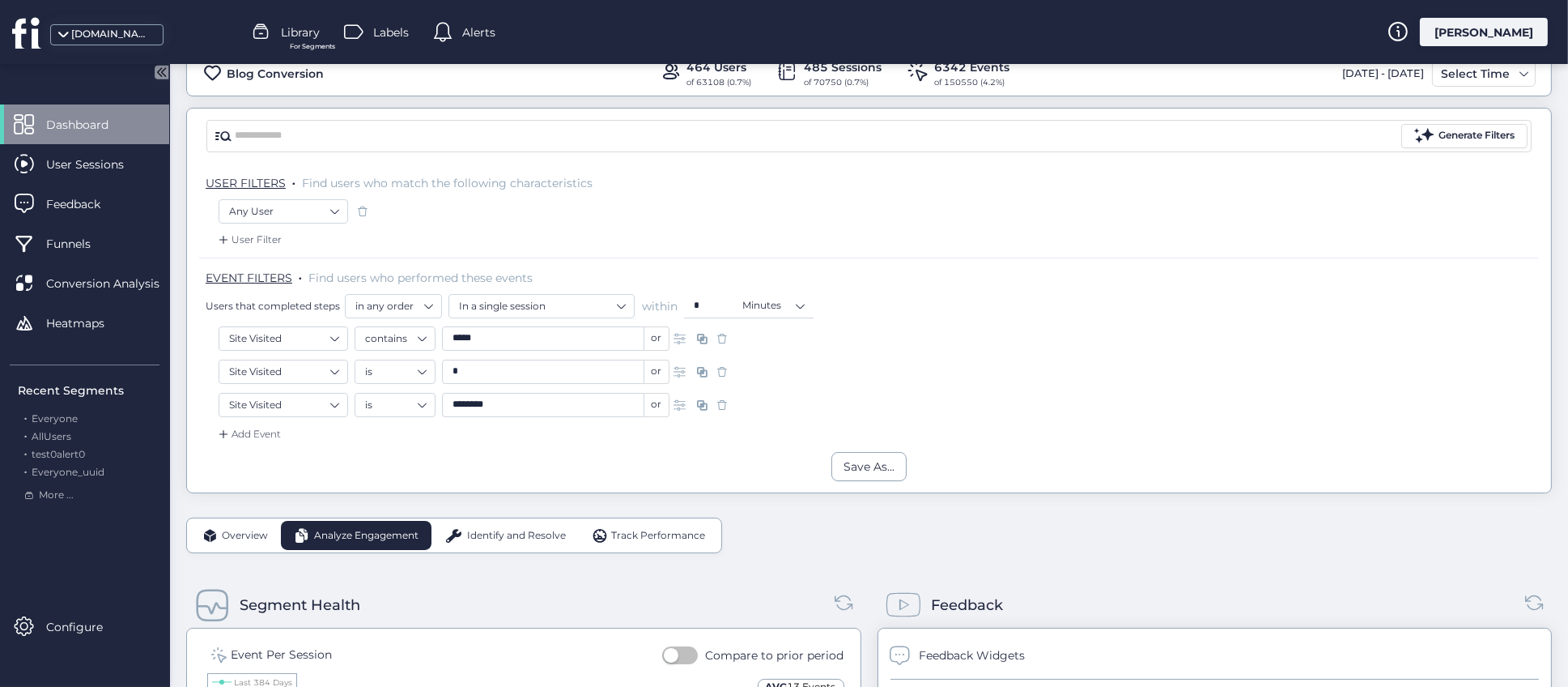
scroll to position [0, 0]
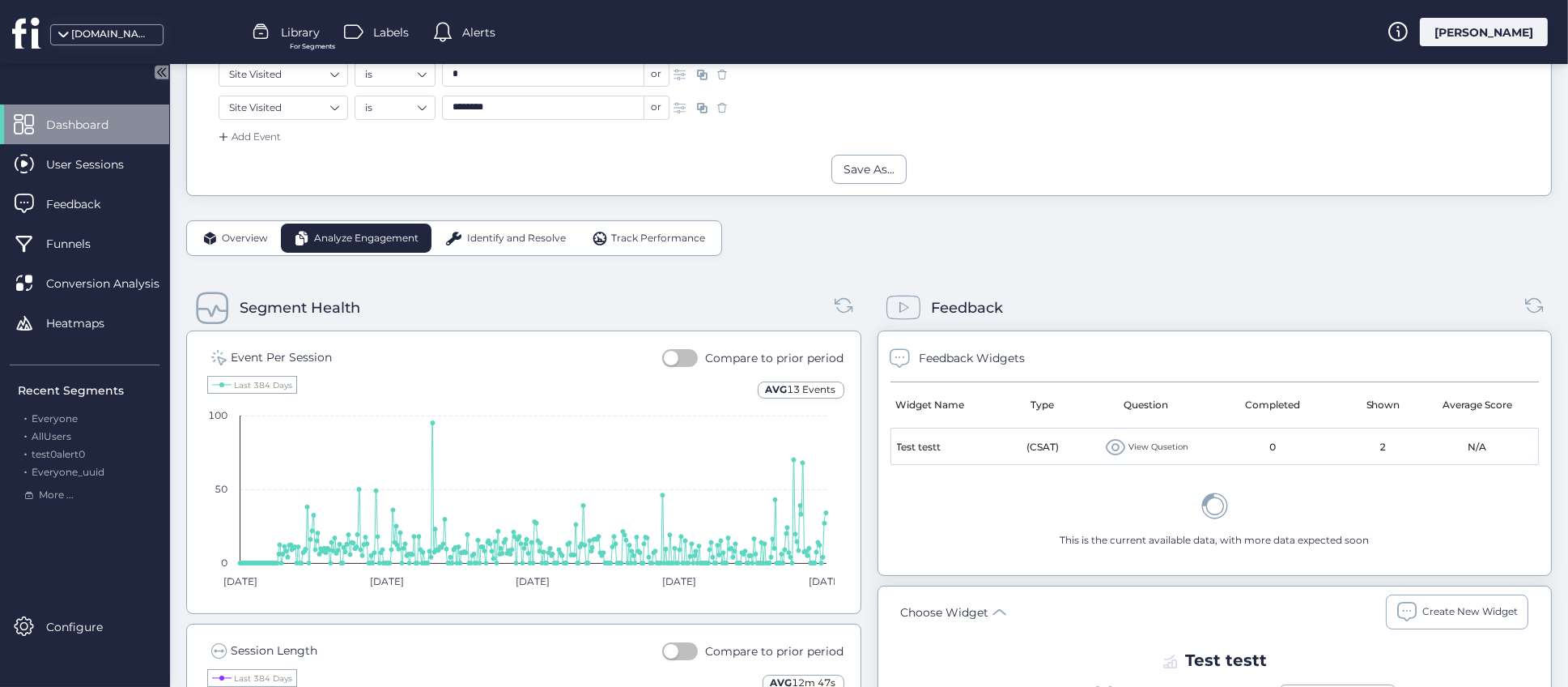
scroll to position [486, 0]
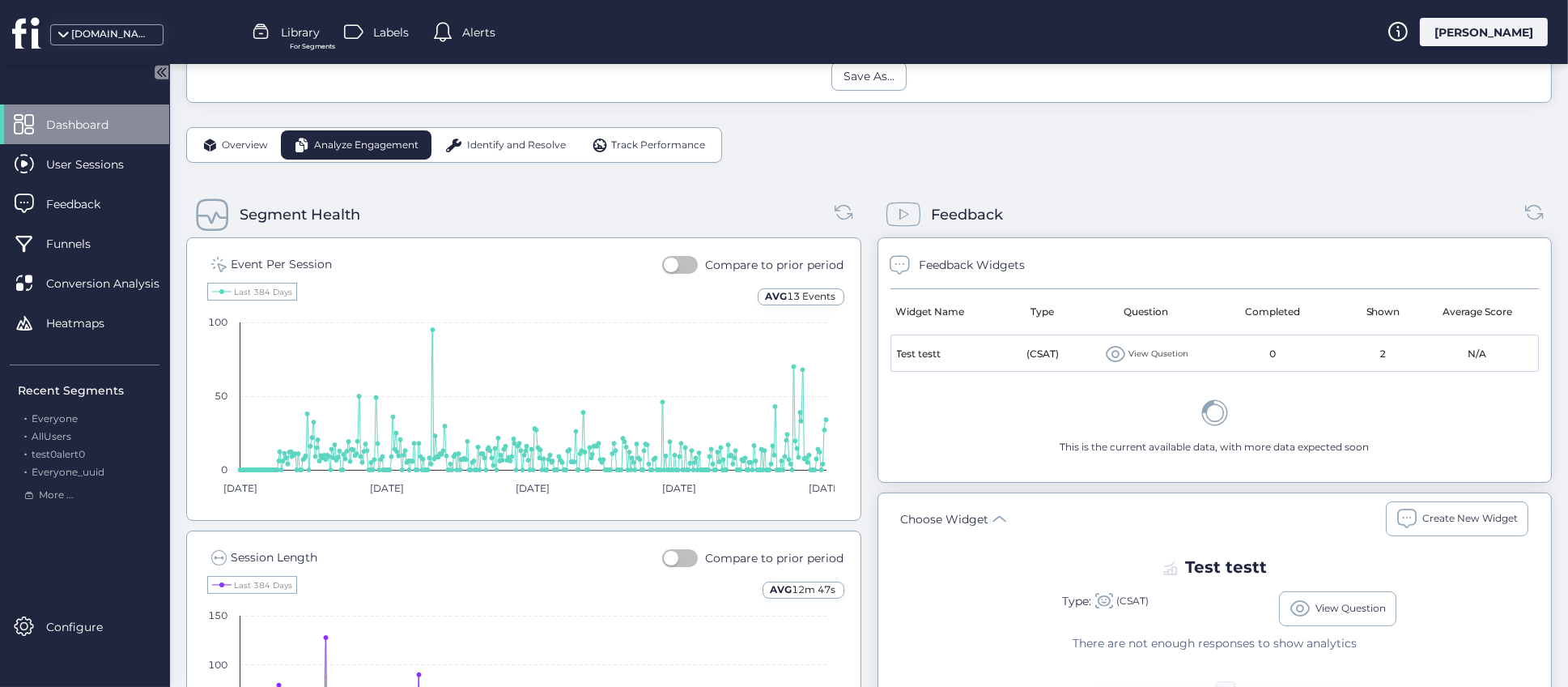
click at [821, 174] on div "Overview Analyze Engagement Identify and Resolve Track Performance Segment Heal…" at bounding box center [869, 626] width 1366 height 998
click at [724, 205] on div "Segment Health" at bounding box center [523, 215] width 675 height 46
click at [873, 141] on div "Overview Analyze Engagement Identify and Resolve Track Performance Segment Heal…" at bounding box center [869, 626] width 1366 height 998
click at [992, 144] on div "Overview Analyze Engagement Identify and Resolve Track Performance Segment Heal…" at bounding box center [869, 626] width 1366 height 998
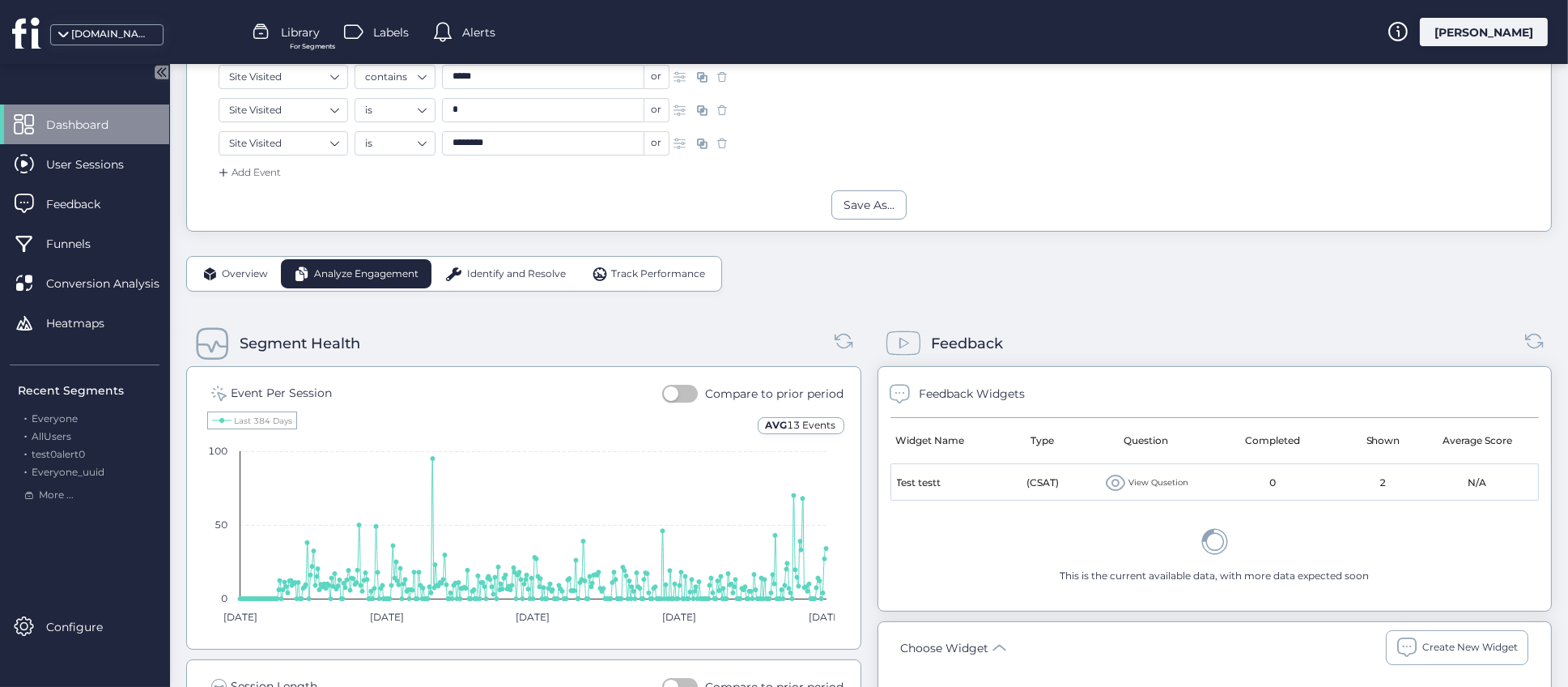
scroll to position [0, 0]
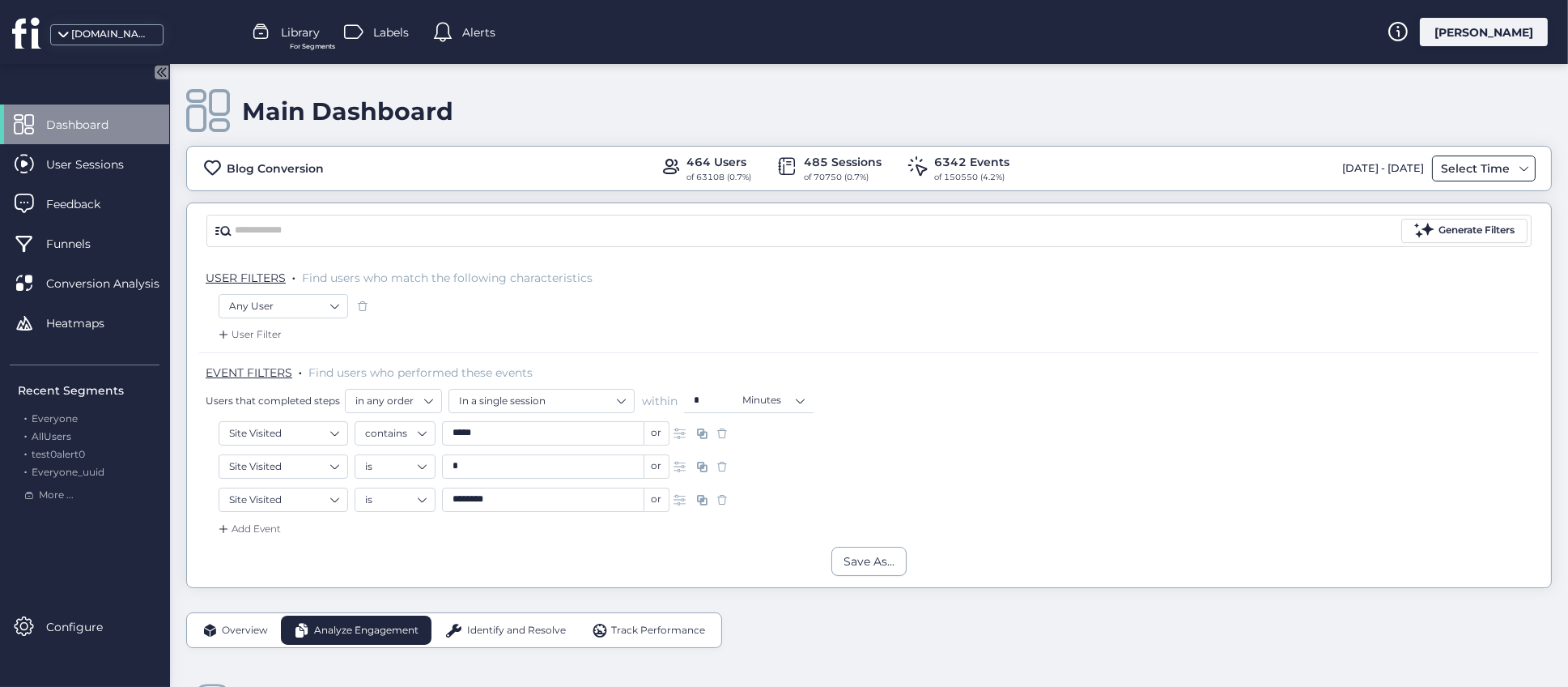
click at [1471, 166] on div "Select Time" at bounding box center [1476, 169] width 77 height 20
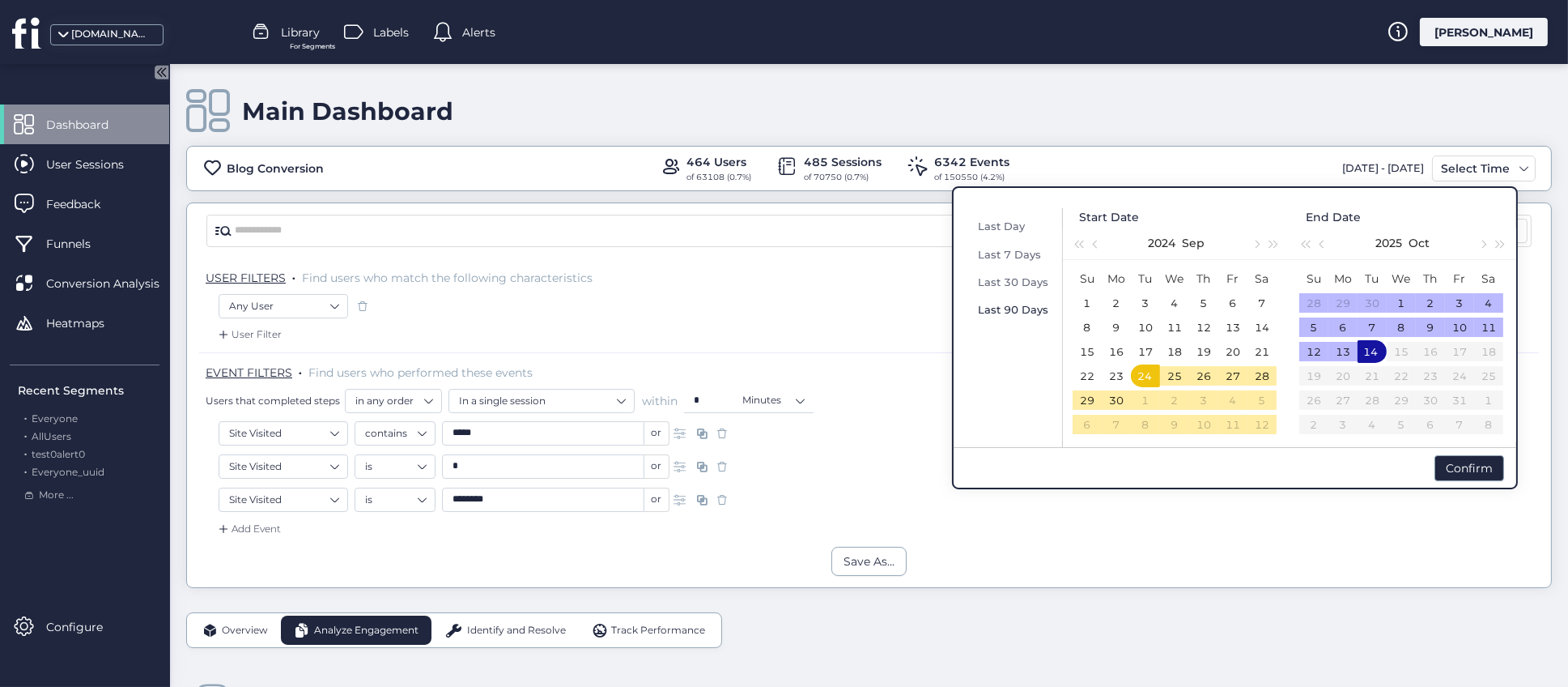
click at [1005, 310] on span "Last 90 Days" at bounding box center [1013, 310] width 71 height 13
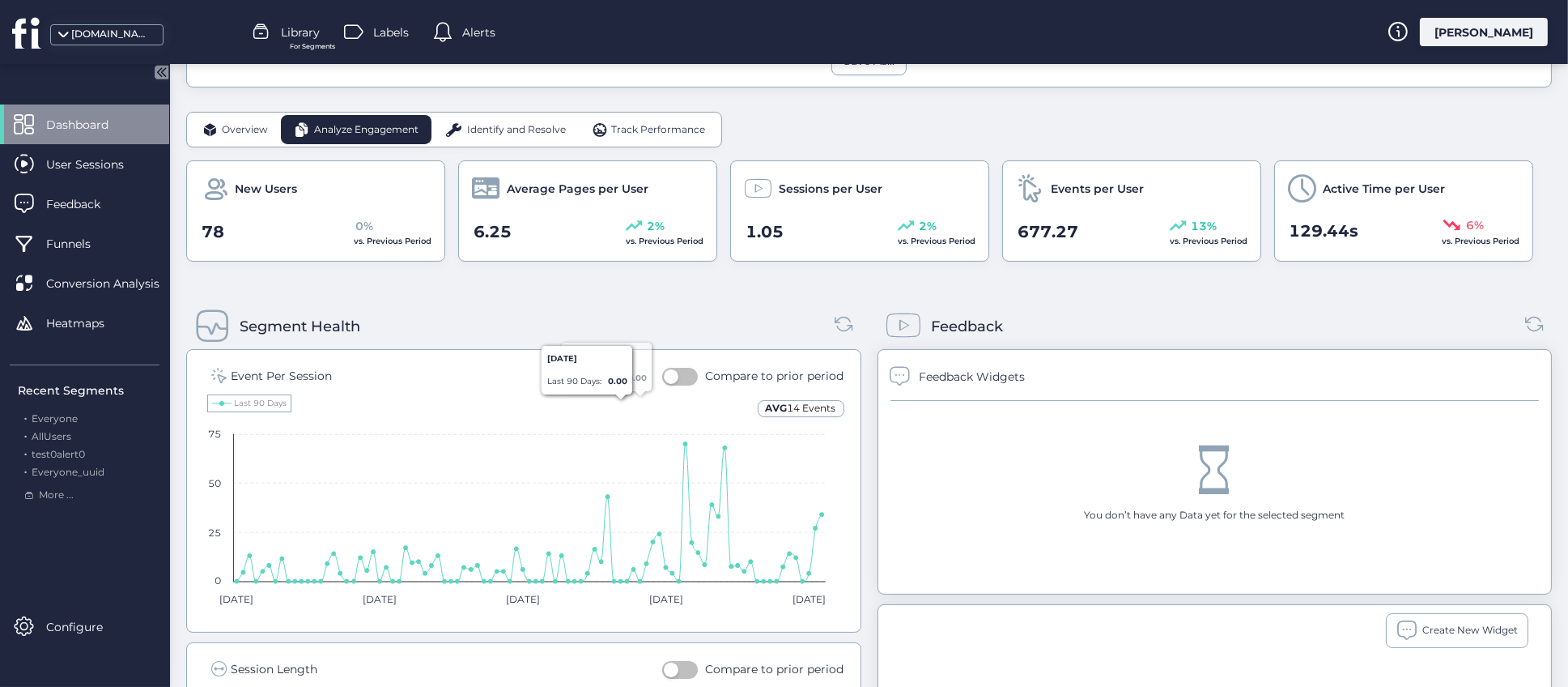
scroll to position [360, 0]
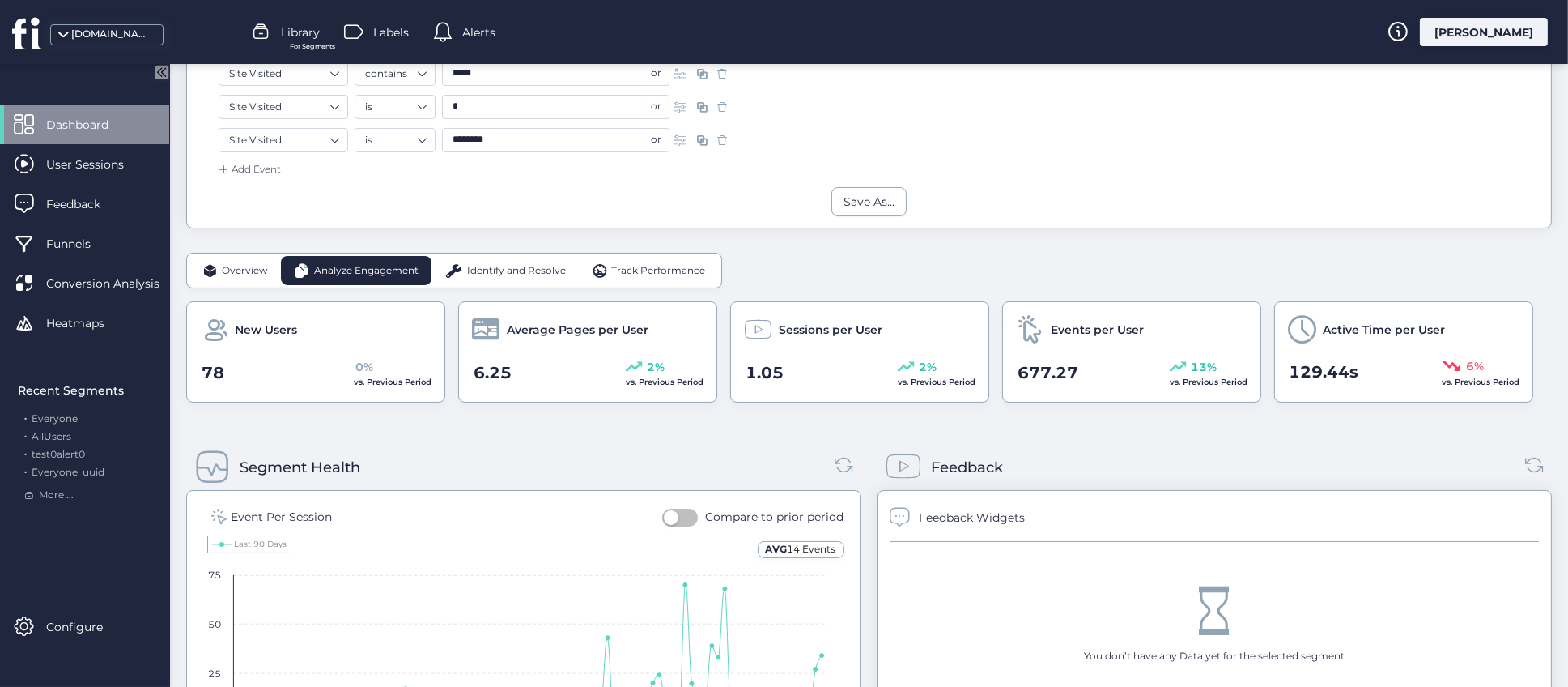
click at [496, 273] on span "Identify and Resolve" at bounding box center [517, 270] width 99 height 15
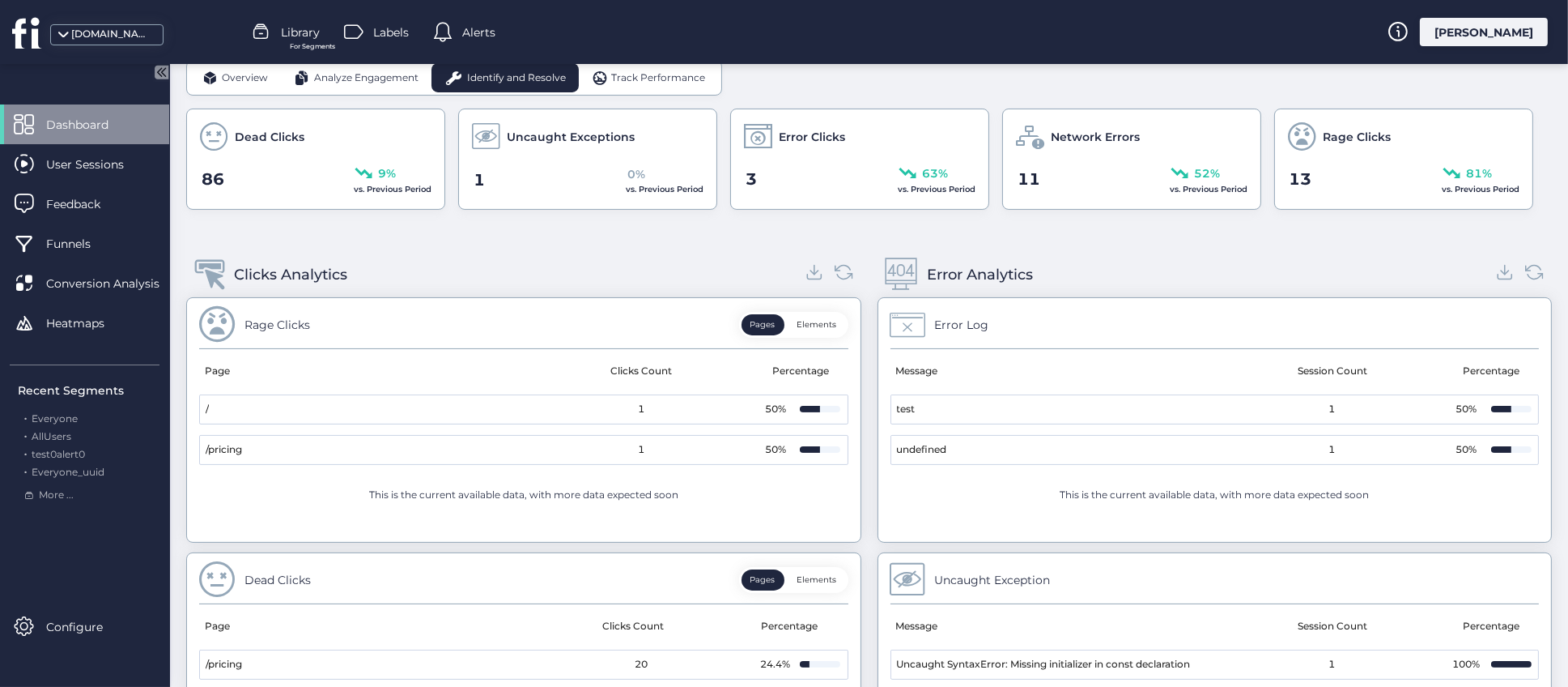
scroll to position [603, 0]
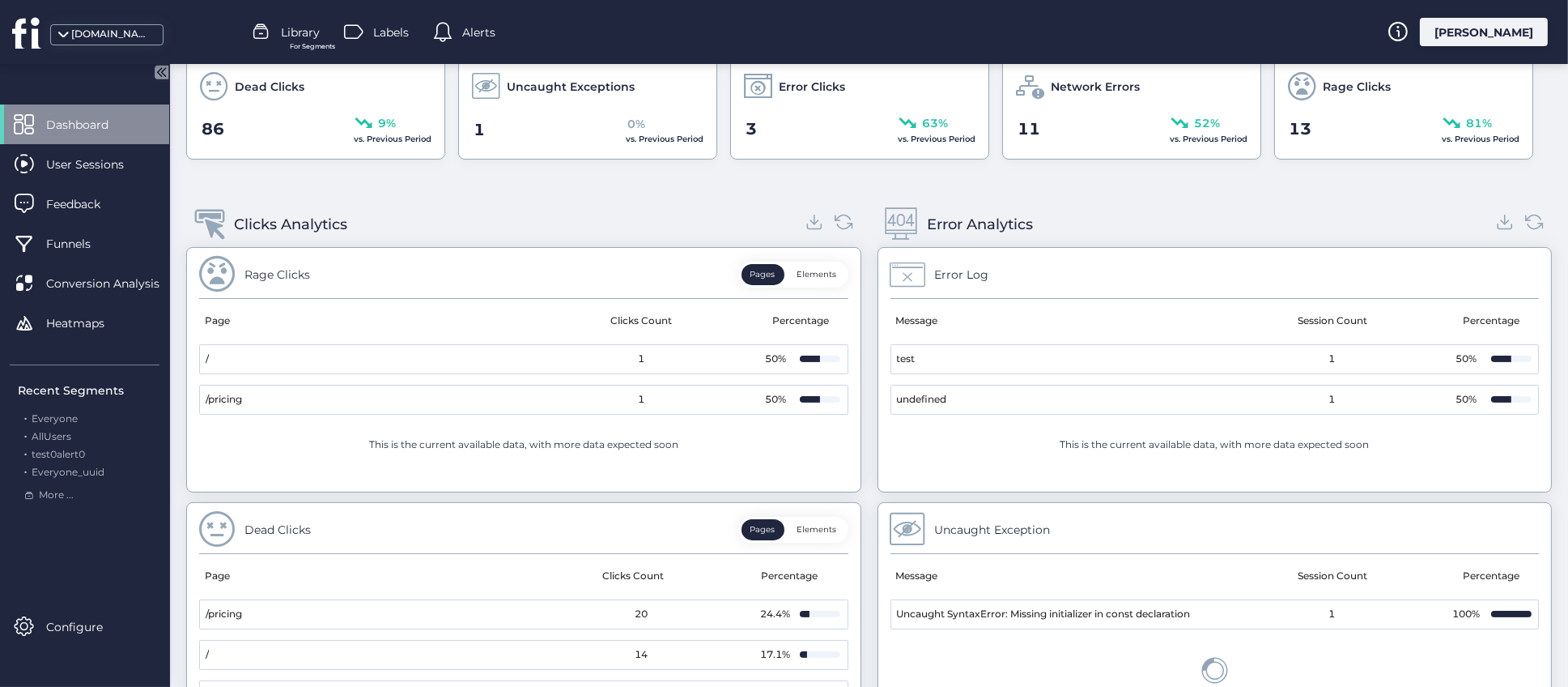
click at [856, 395] on div "Clicks Analytics Rage Clicks Pages Elements Page Clicks Count Percentage / 1 50…" at bounding box center [869, 602] width 1366 height 834
click at [811, 269] on button "Elements" at bounding box center [817, 275] width 57 height 21
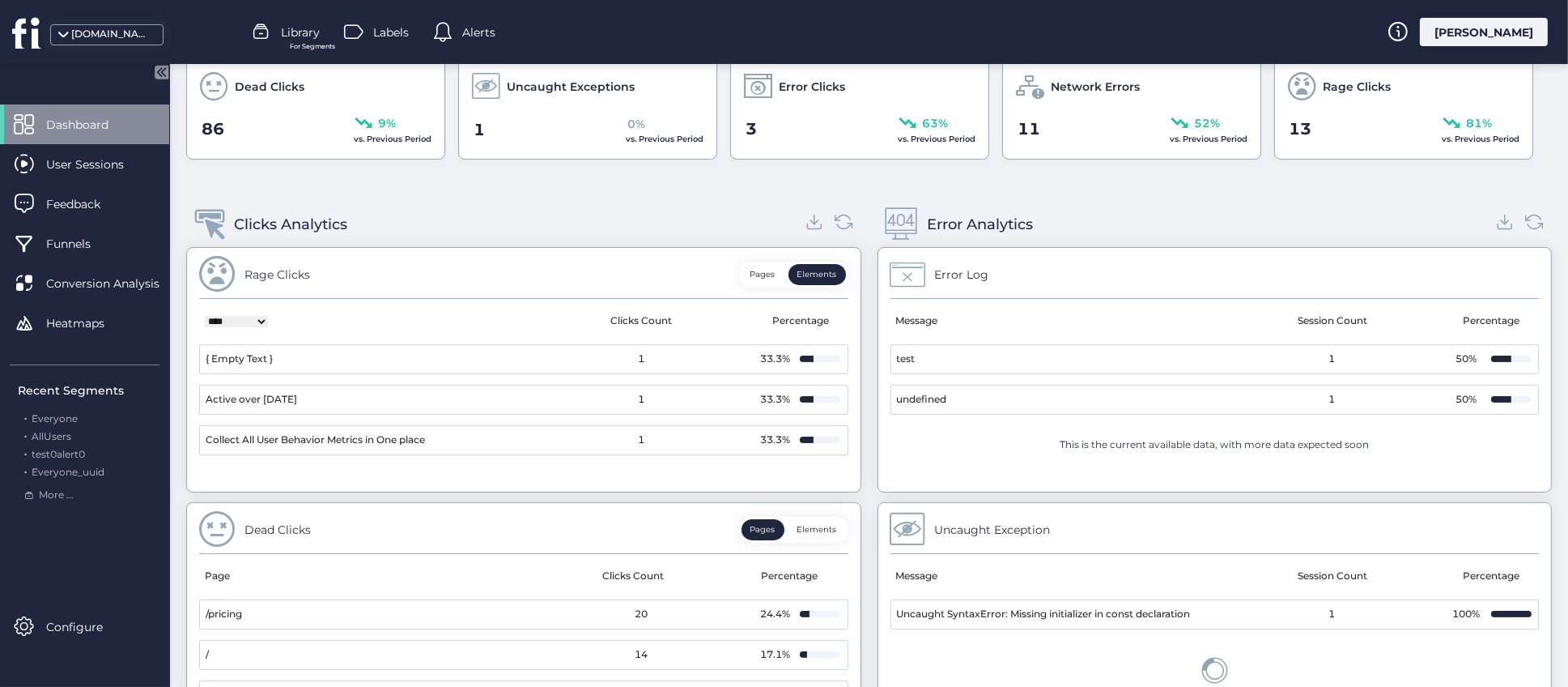
click at [301, 355] on mat-cell "{ Empty Text }" at bounding box center [362, 360] width 324 height 29
click at [1210, 219] on div "Error Analytics" at bounding box center [1215, 225] width 675 height 46
click at [857, 503] on div "**********" at bounding box center [869, 602] width 1366 height 834
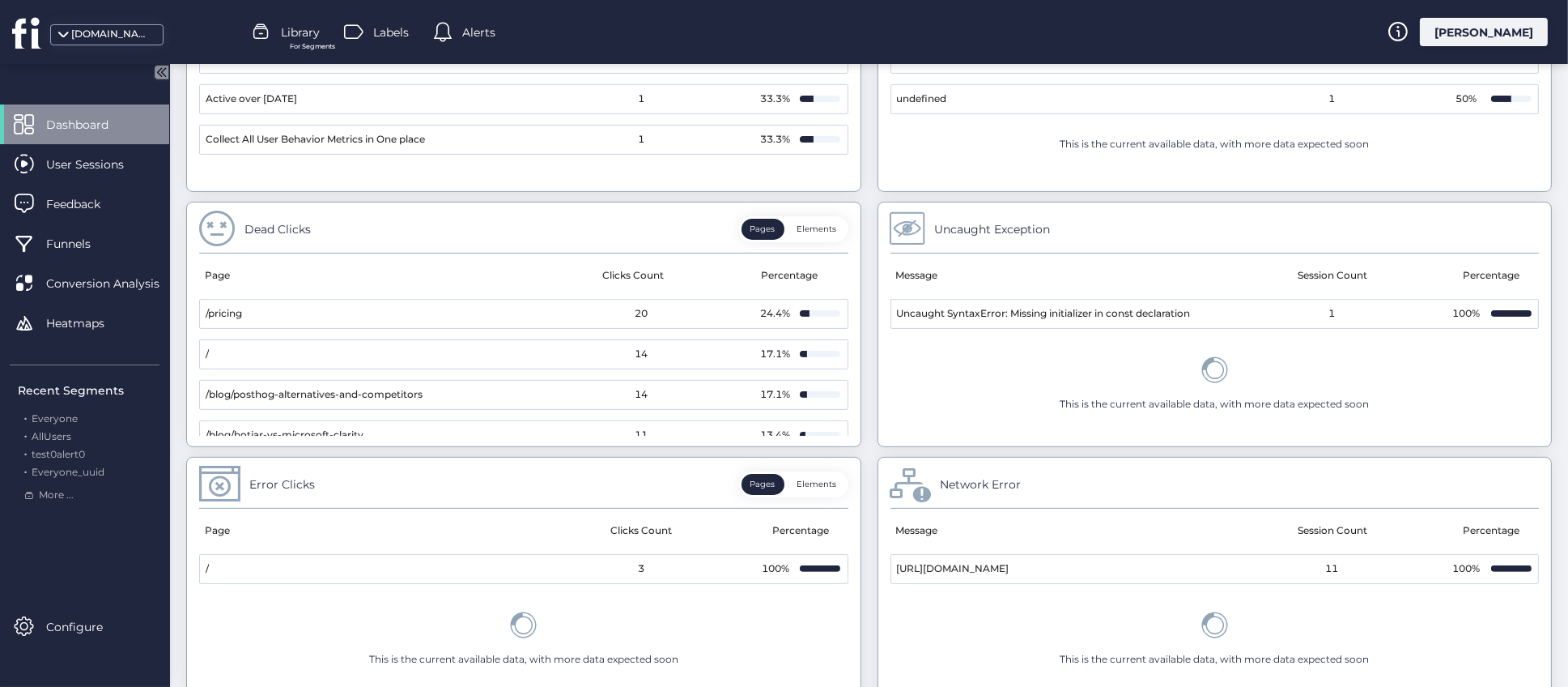
scroll to position [975, 0]
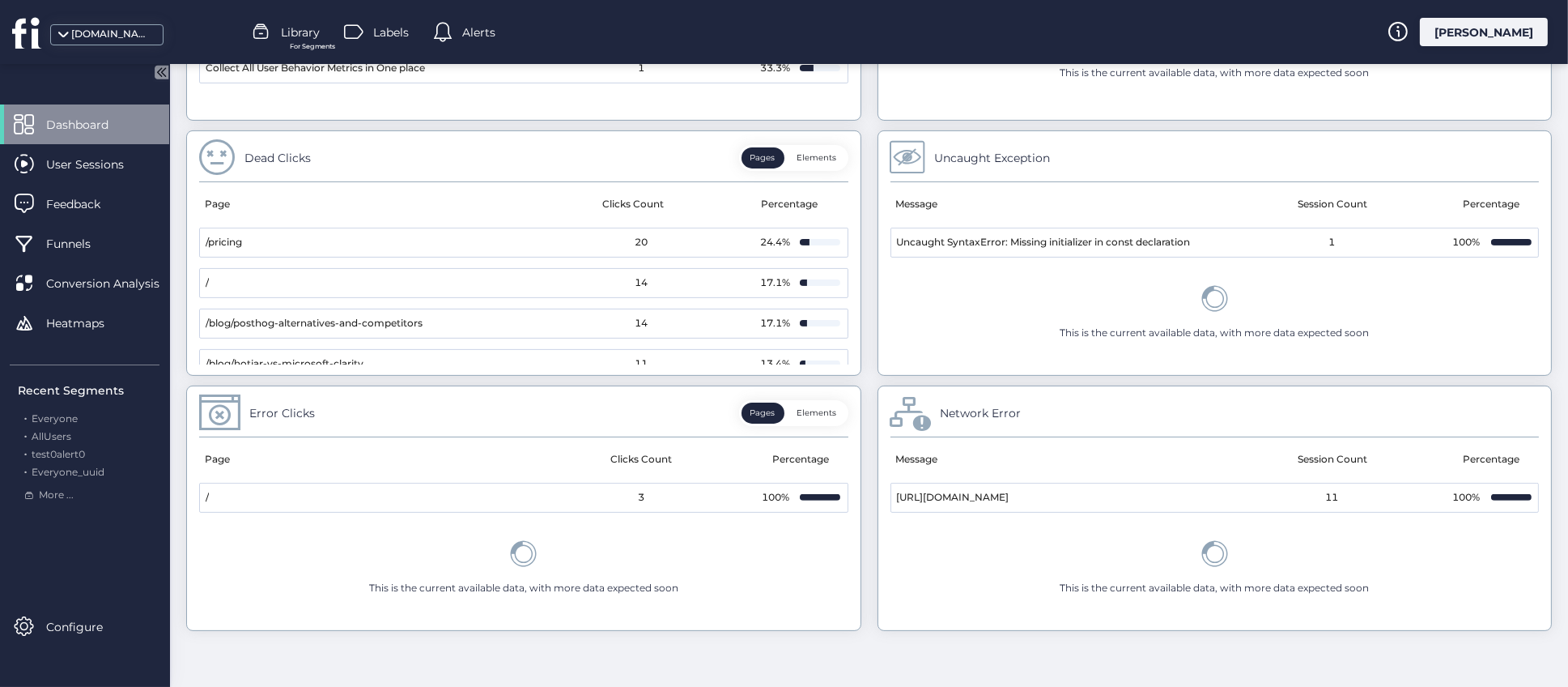
click at [857, 509] on div "**********" at bounding box center [869, 231] width 1366 height 834
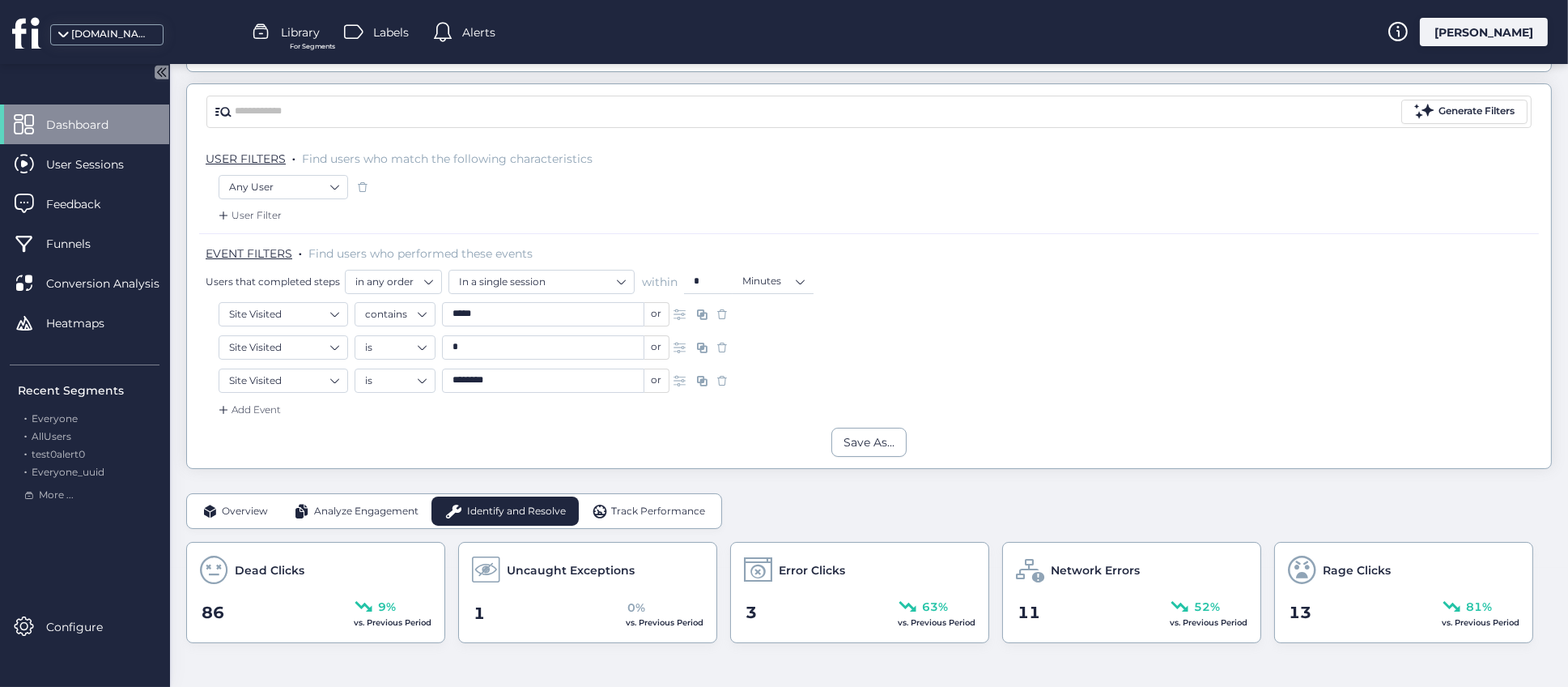
scroll to position [246, 0]
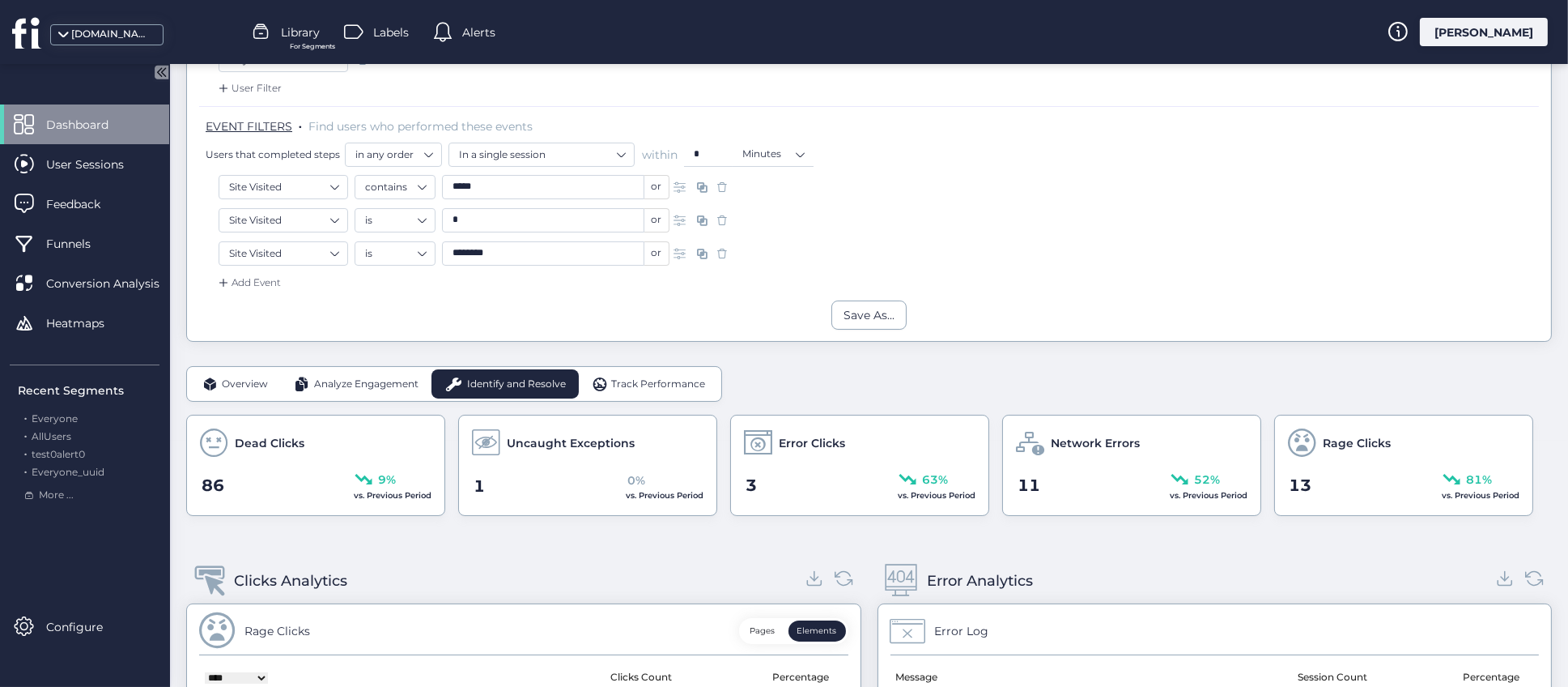
click at [586, 623] on div "Rage Clicks Pages Elements" at bounding box center [524, 635] width 649 height 38
click at [649, 438] on div "Uncaught Exceptions" at bounding box center [587, 443] width 232 height 29
click at [642, 383] on span "Track Performance" at bounding box center [658, 384] width 94 height 15
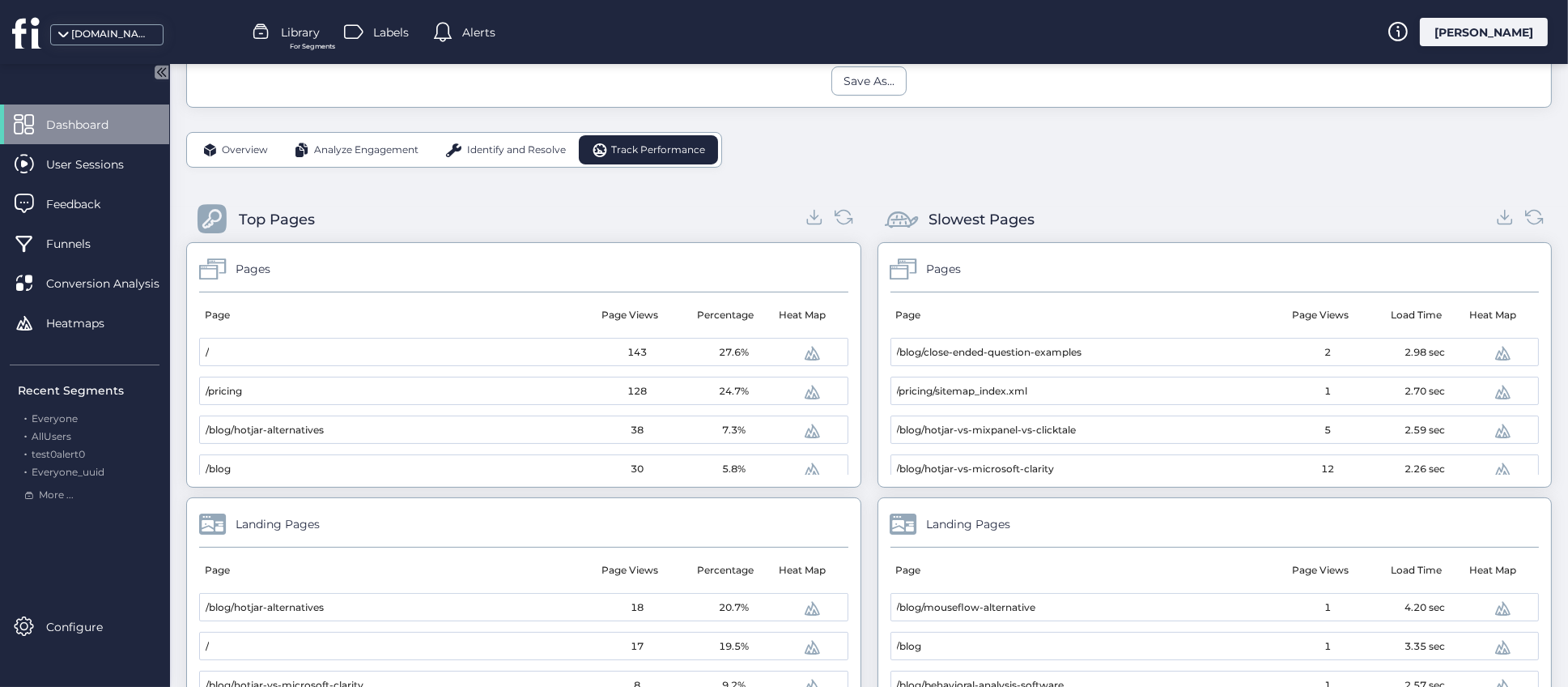
scroll to position [489, 0]
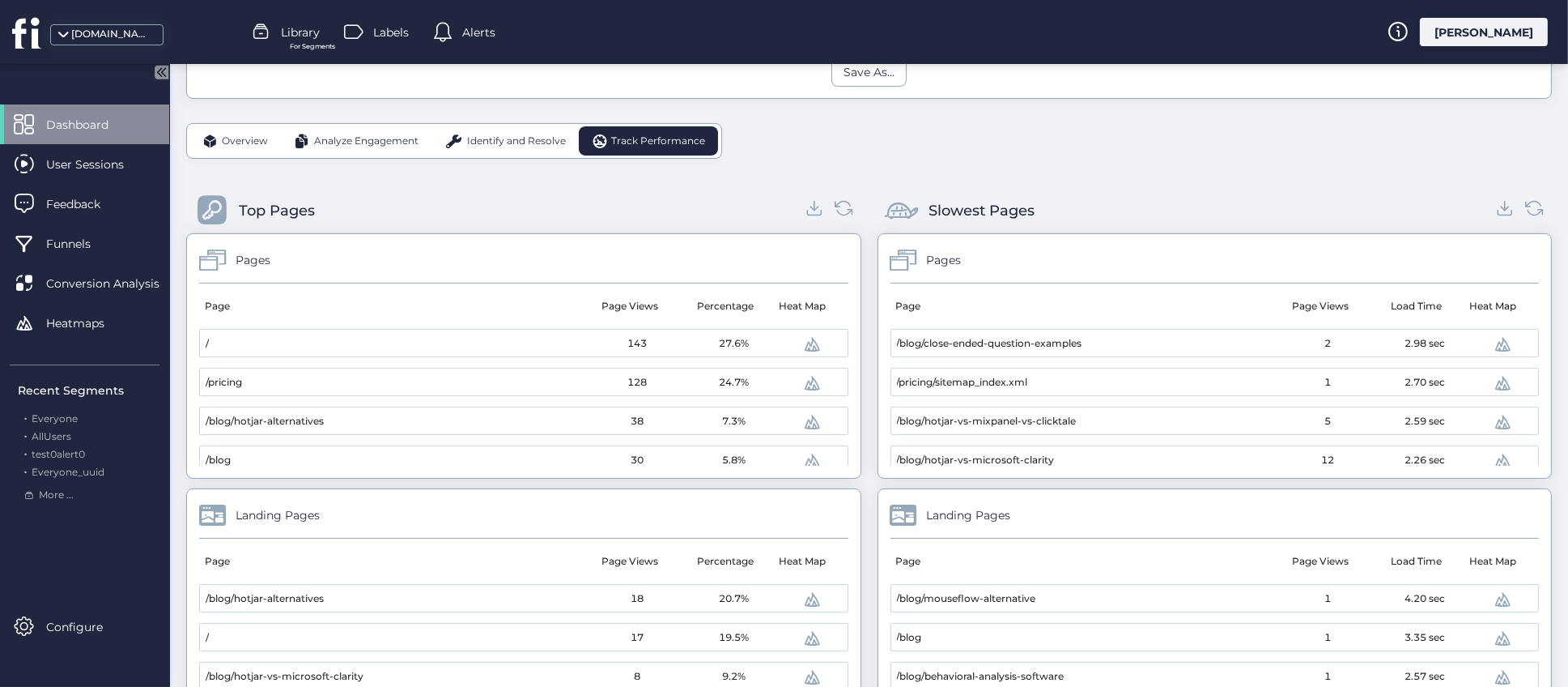
click at [476, 341] on mat-cell "/" at bounding box center [394, 344] width 389 height 29
click at [254, 343] on mat-cell "/" at bounding box center [394, 344] width 389 height 29
click at [229, 381] on span "/pricing" at bounding box center [223, 382] width 37 height 15
click at [317, 457] on mat-cell "/blog" at bounding box center [394, 461] width 389 height 29
click at [863, 513] on div "Top Pages Pages Page Page Views Percentage Heat Map / 143 27.6% /pricing 128 24…" at bounding box center [869, 589] width 1366 height 834
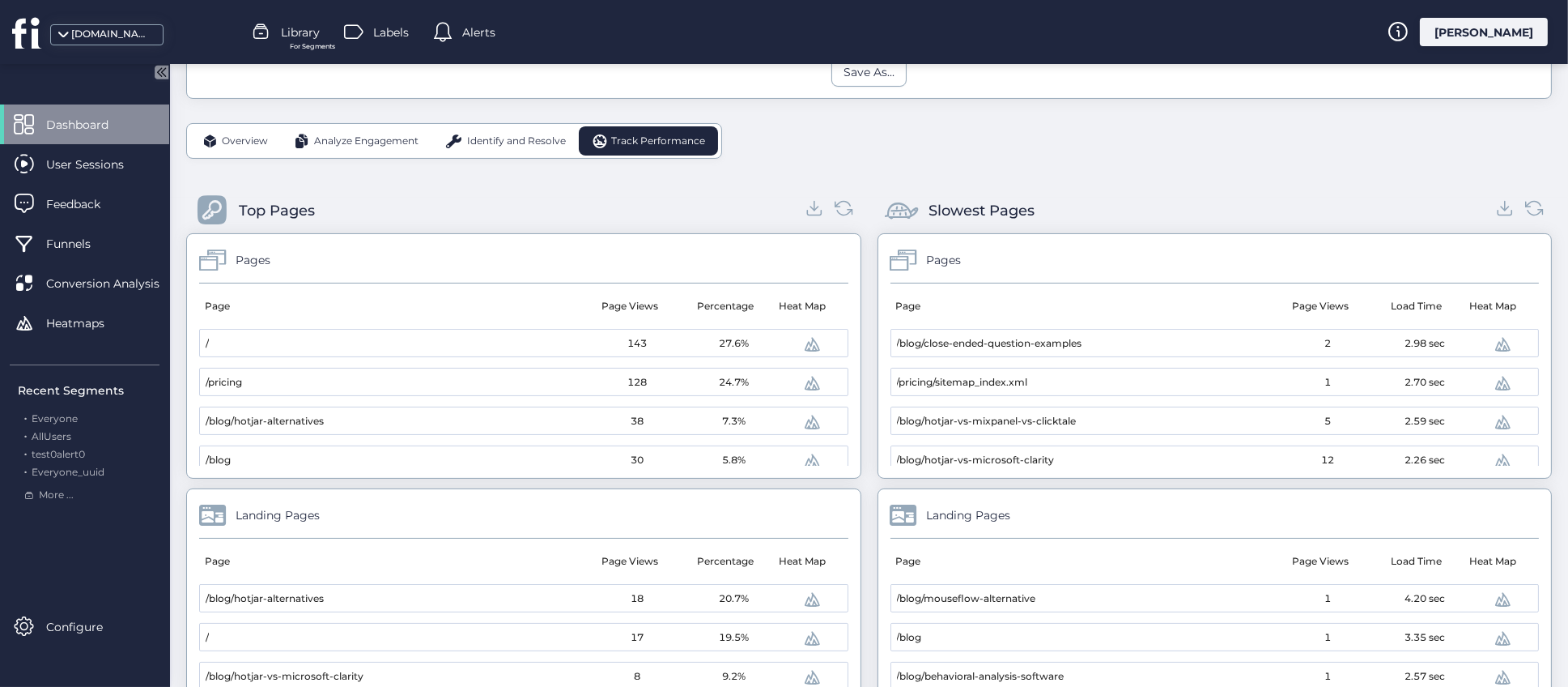
click at [860, 496] on div "Top Pages Pages Page Page Views Percentage Heat Map / 143 27.6% /pricing 128 24…" at bounding box center [869, 589] width 1366 height 834
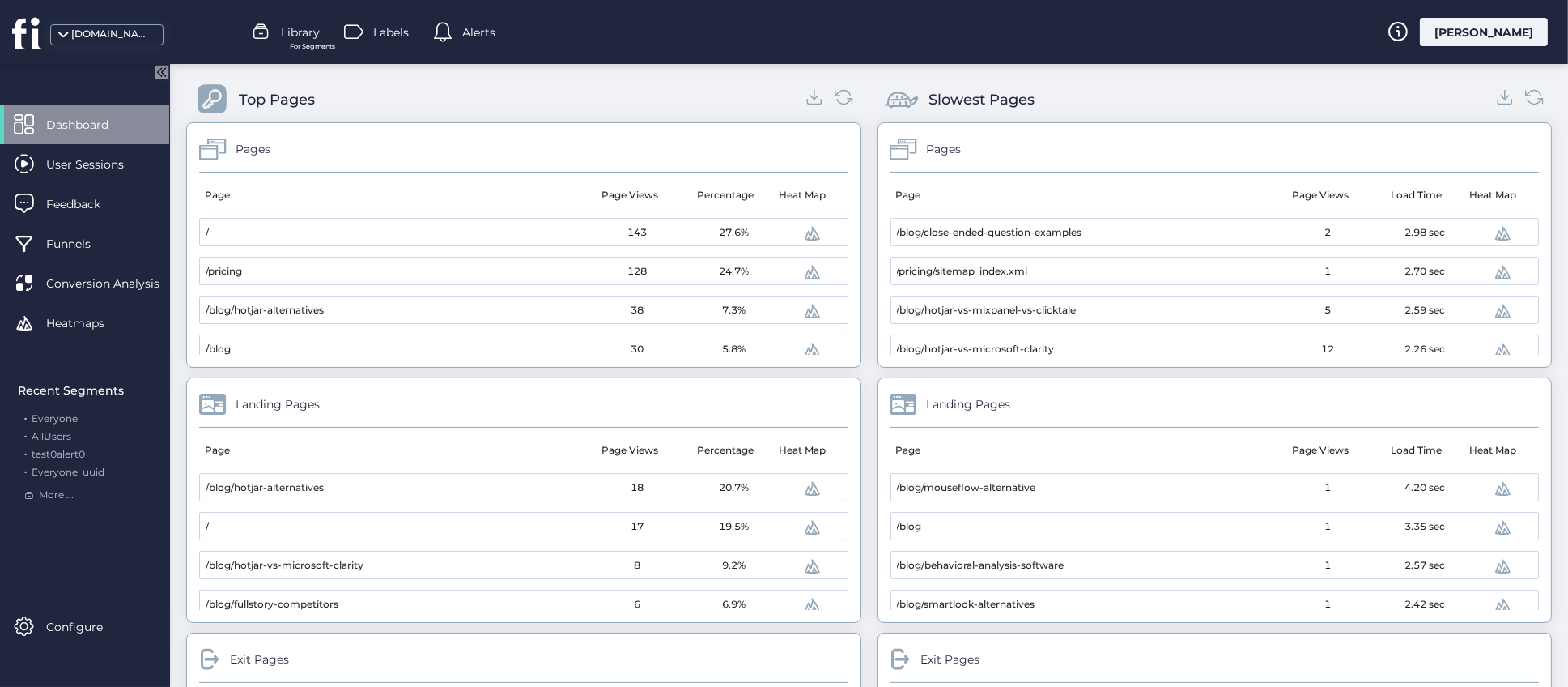
scroll to position [733, 0]
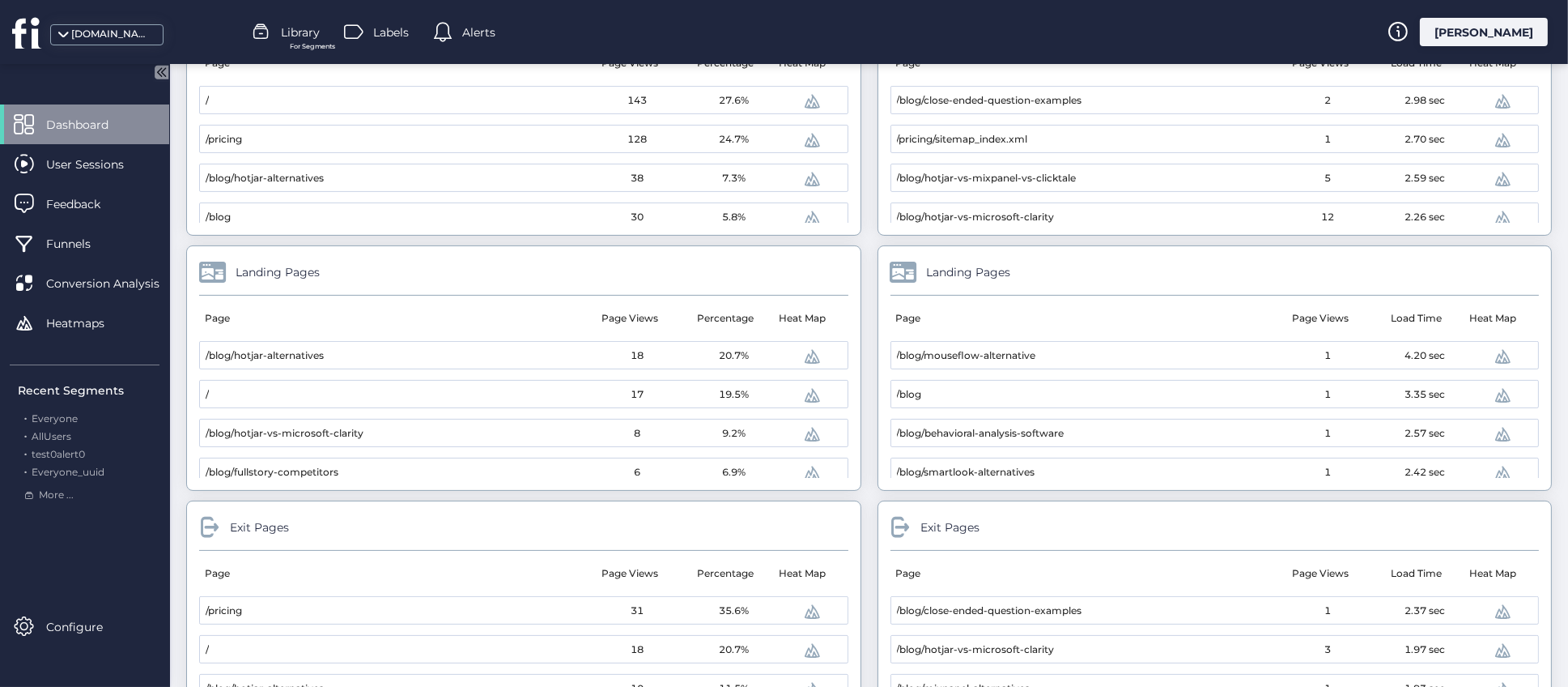
click at [861, 445] on div "Top Pages Pages Page Page Views Percentage Heat Map / 143 27.6% /pricing 128 24…" at bounding box center [869, 345] width 1366 height 834
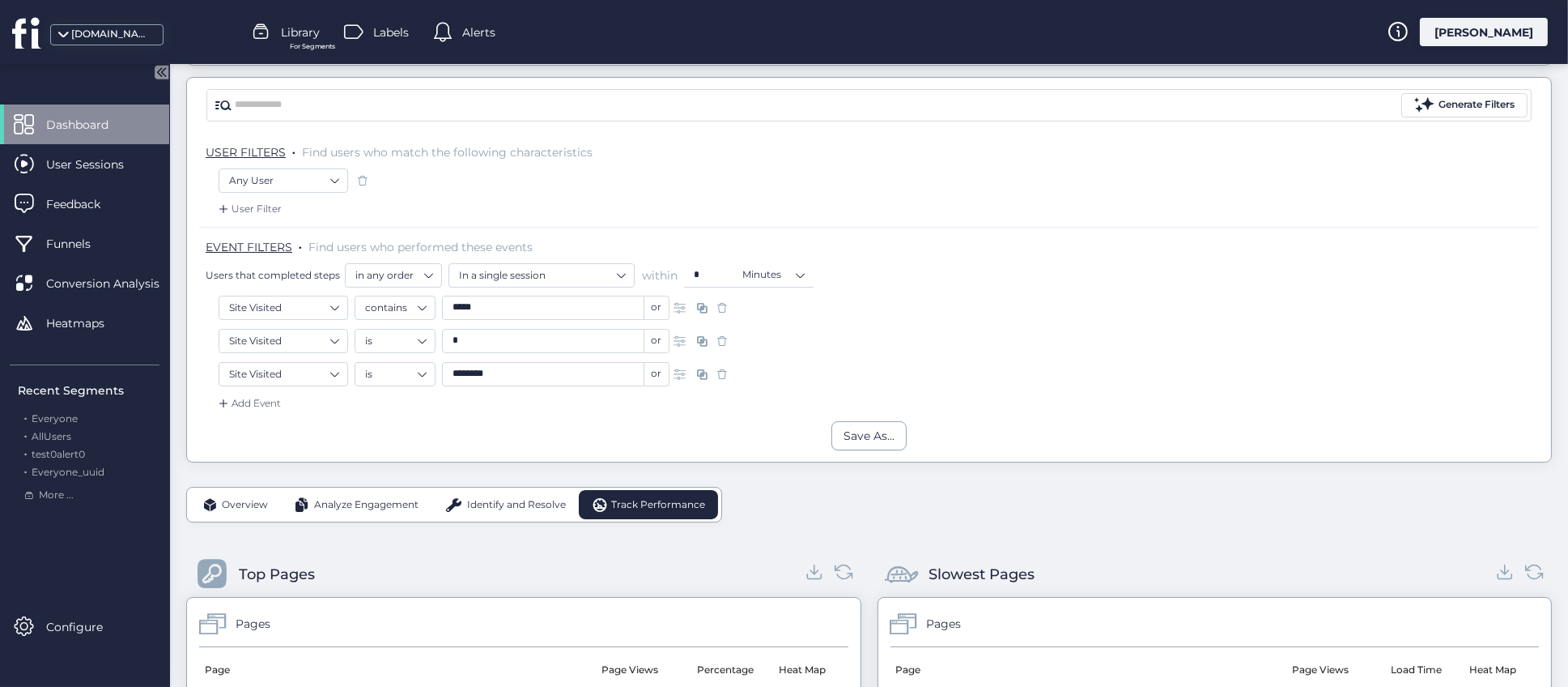
scroll to position [119, 0]
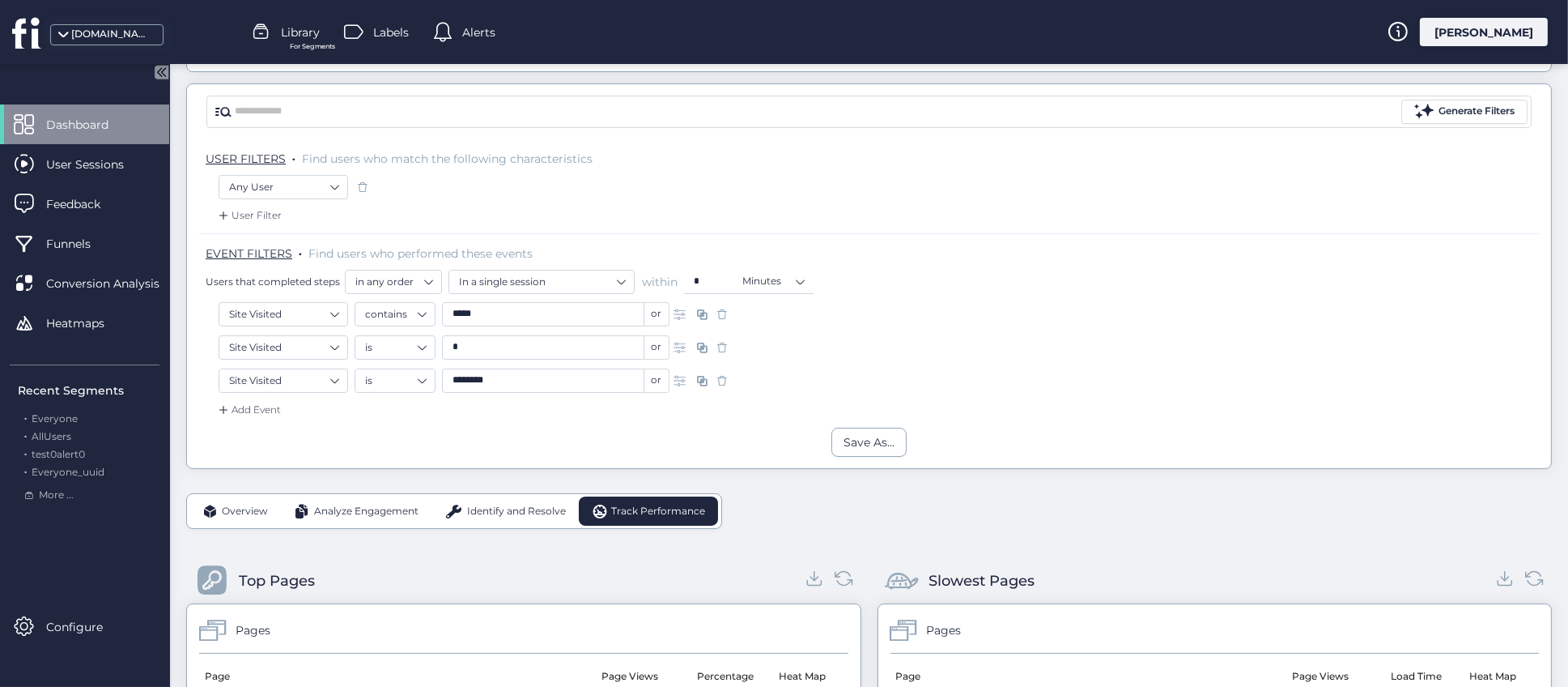
click at [508, 513] on span "Identify and Resolve" at bounding box center [517, 511] width 99 height 15
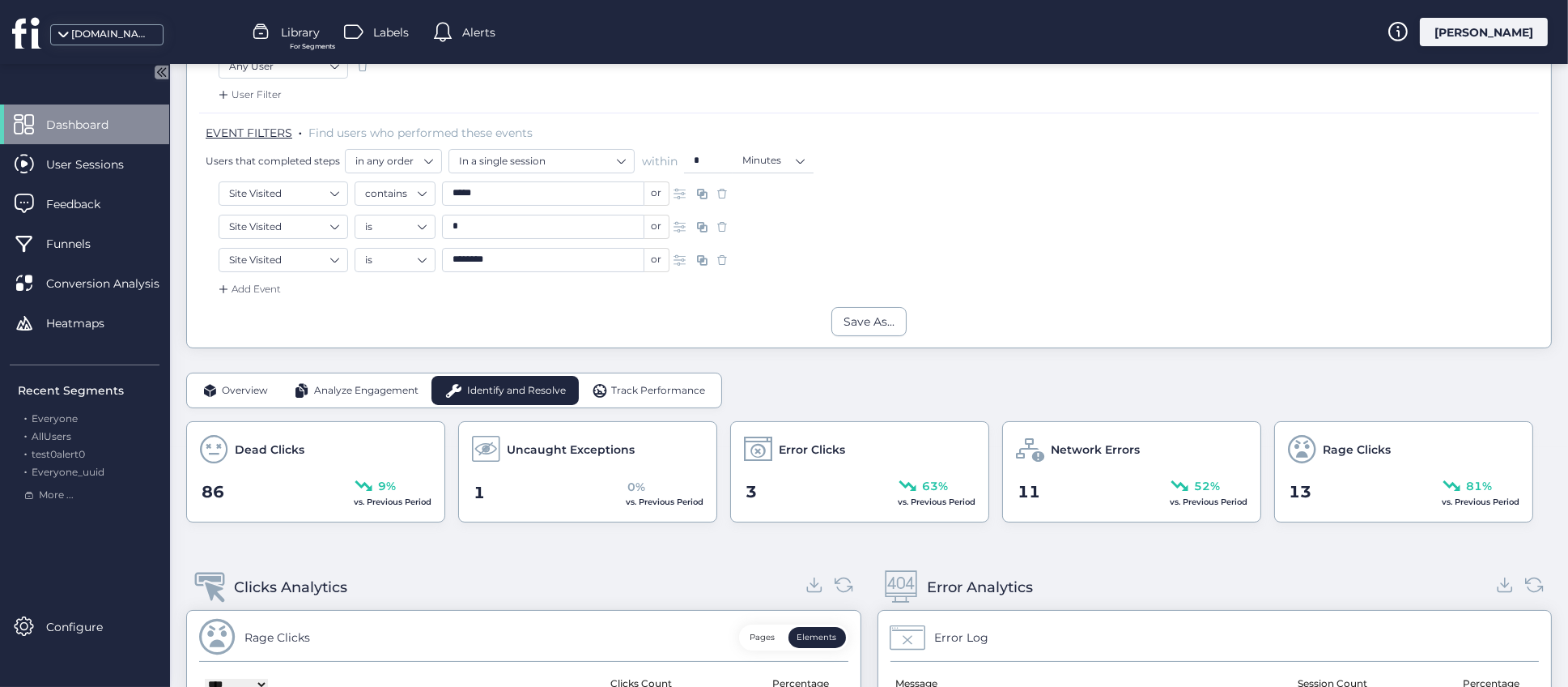
scroll to position [361, 0]
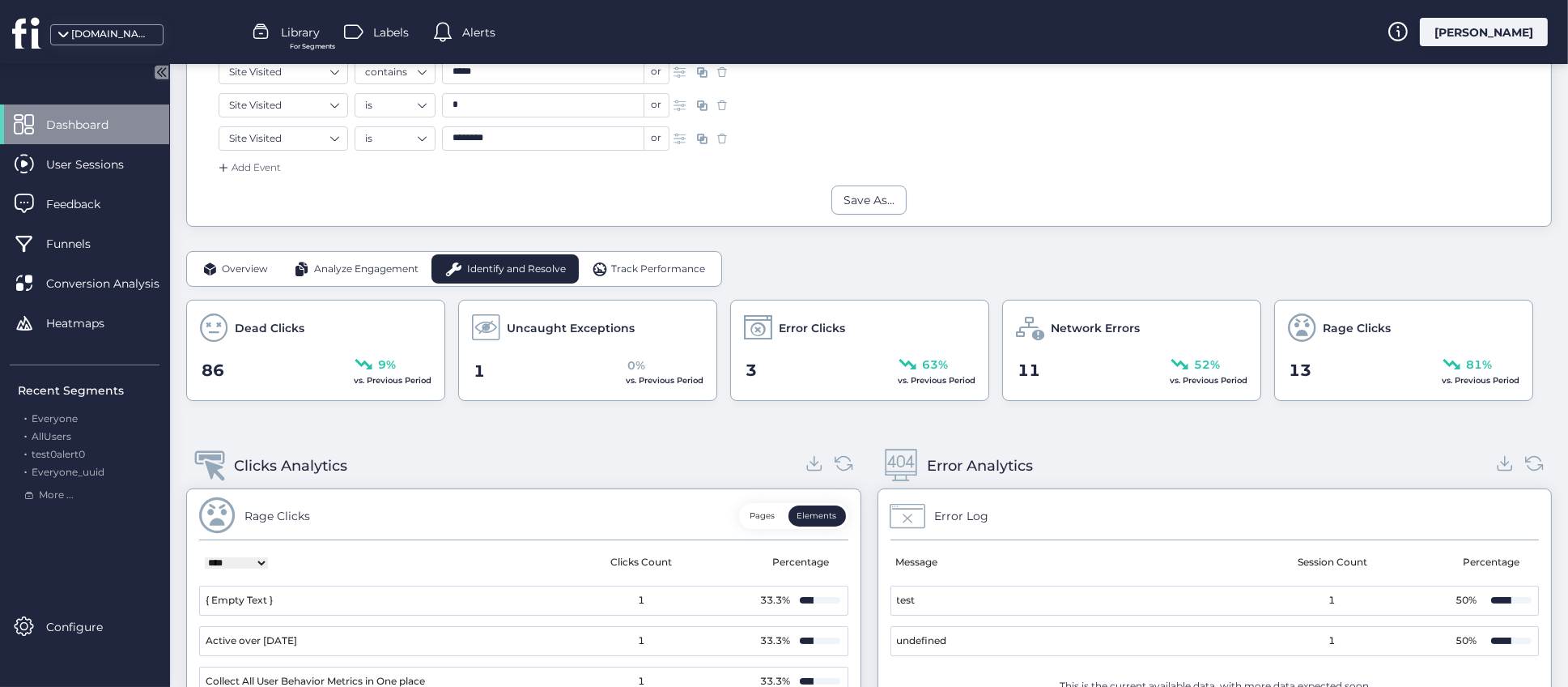
click at [384, 343] on div "Dead Clicks 86 9% vs. Previous Period" at bounding box center [316, 350] width 259 height 101
click at [279, 360] on div "86 9% vs. Previous Period" at bounding box center [316, 371] width 232 height 32
click at [666, 335] on div "Uncaught Exceptions" at bounding box center [587, 328] width 232 height 29
click at [855, 329] on div "Error Clicks" at bounding box center [859, 328] width 232 height 29
click at [1113, 355] on div "11 52% vs. Previous Period" at bounding box center [1132, 371] width 232 height 32
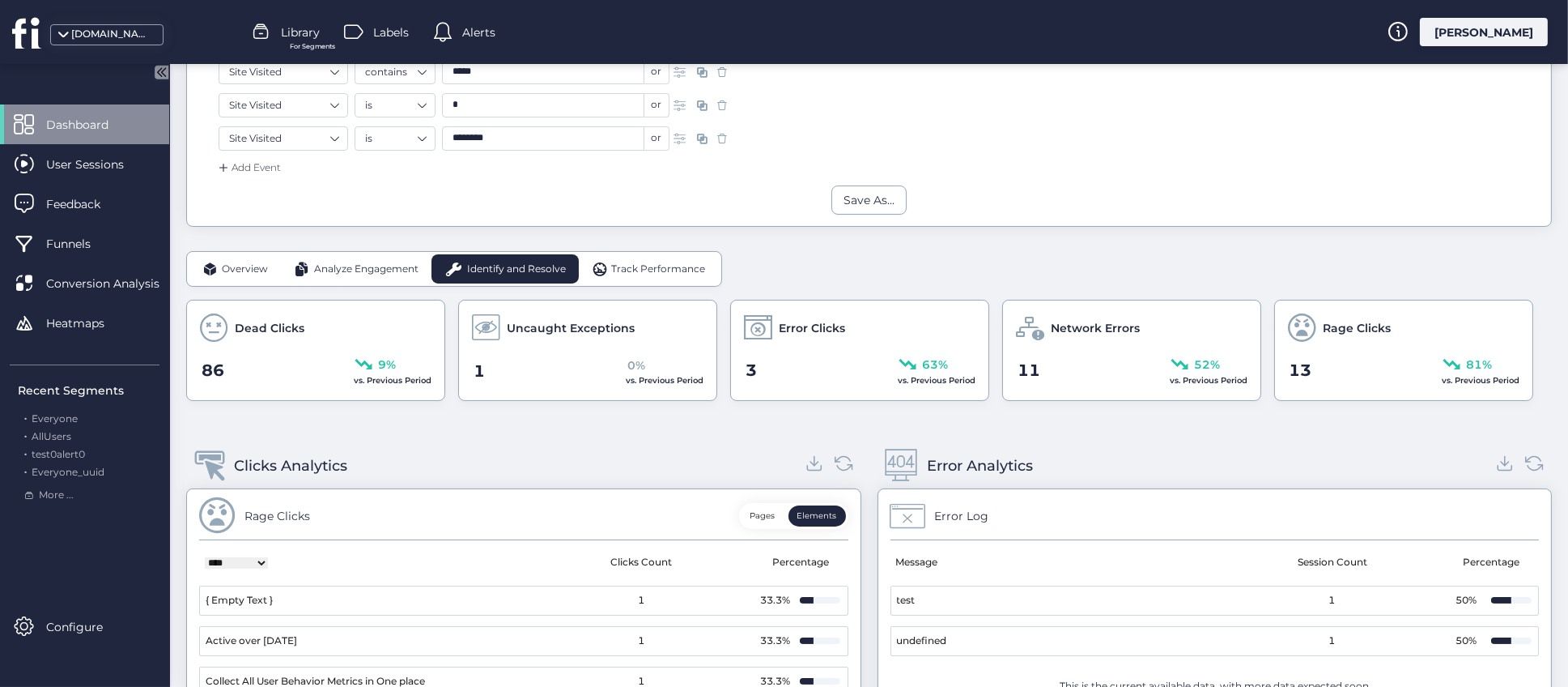
click at [1359, 340] on div "Rage Clicks" at bounding box center [1404, 328] width 232 height 29
click at [326, 330] on div "Dead Clicks" at bounding box center [316, 328] width 232 height 29
click at [545, 340] on div "Uncaught Exceptions" at bounding box center [587, 328] width 232 height 29
click at [864, 342] on div "Error Clicks 3 63% vs. Previous Period" at bounding box center [860, 350] width 259 height 101
click at [1092, 358] on div "11 52% vs. Previous Period" at bounding box center [1132, 371] width 232 height 32
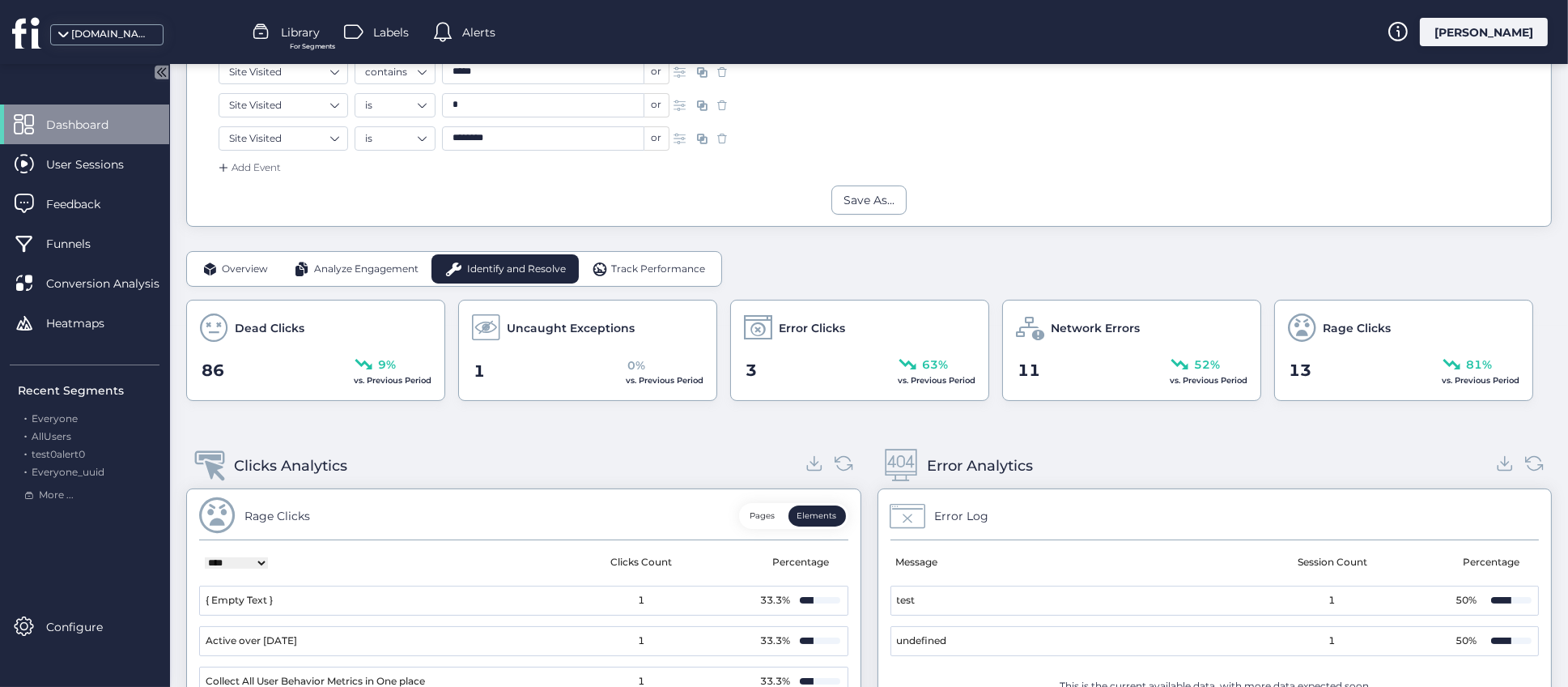
click at [1353, 369] on div "13 81% vs. Previous Period" at bounding box center [1404, 371] width 232 height 32
click at [362, 266] on span "Analyze Engagement" at bounding box center [366, 269] width 105 height 15
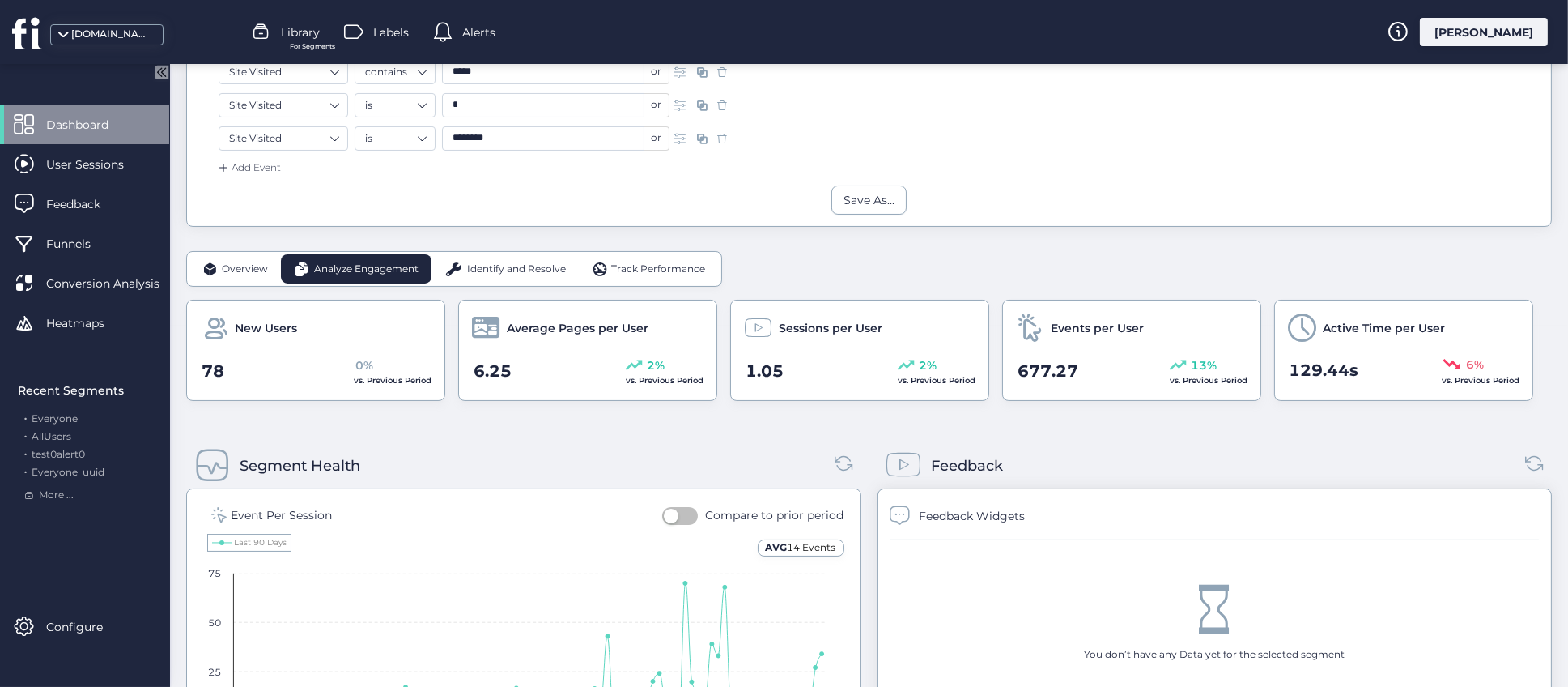
click at [448, 444] on div "Segment Health" at bounding box center [523, 465] width 675 height 46
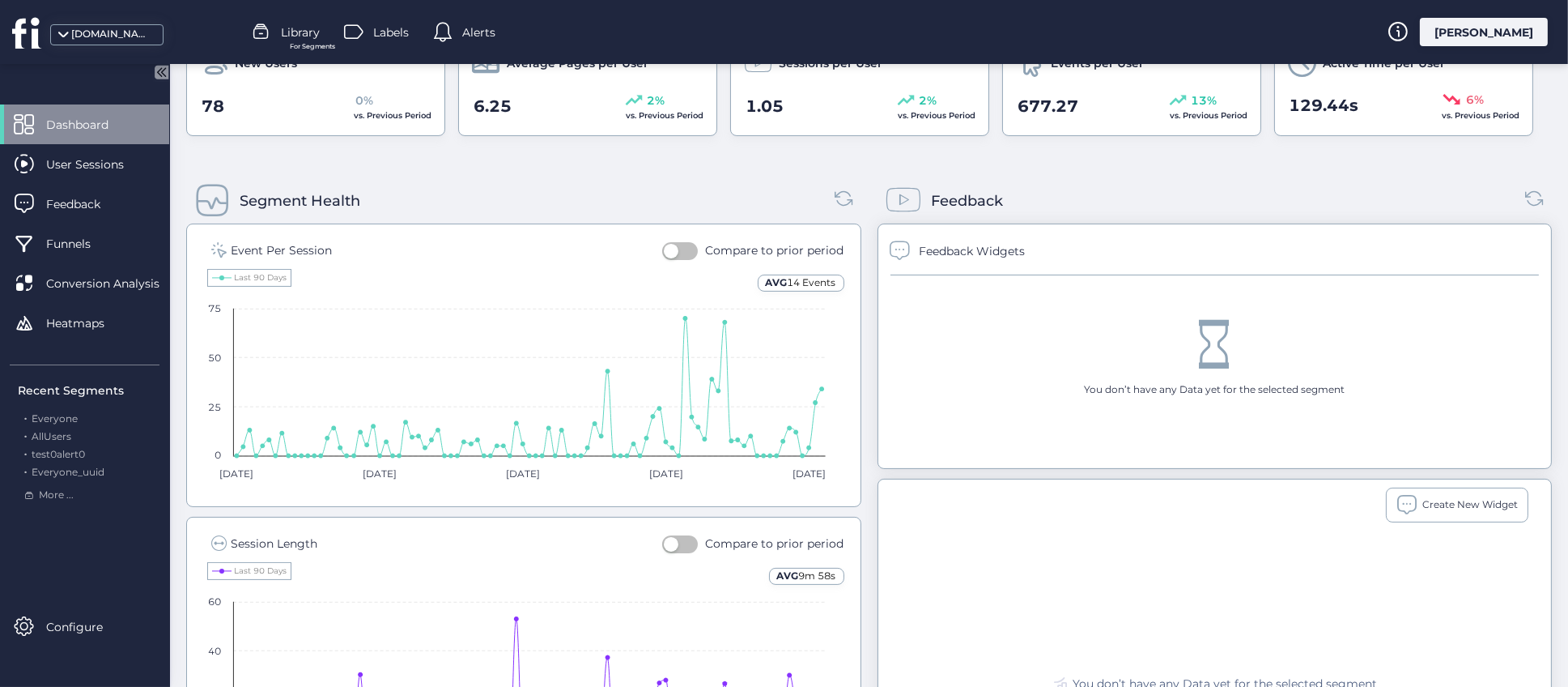
scroll to position [604, 0]
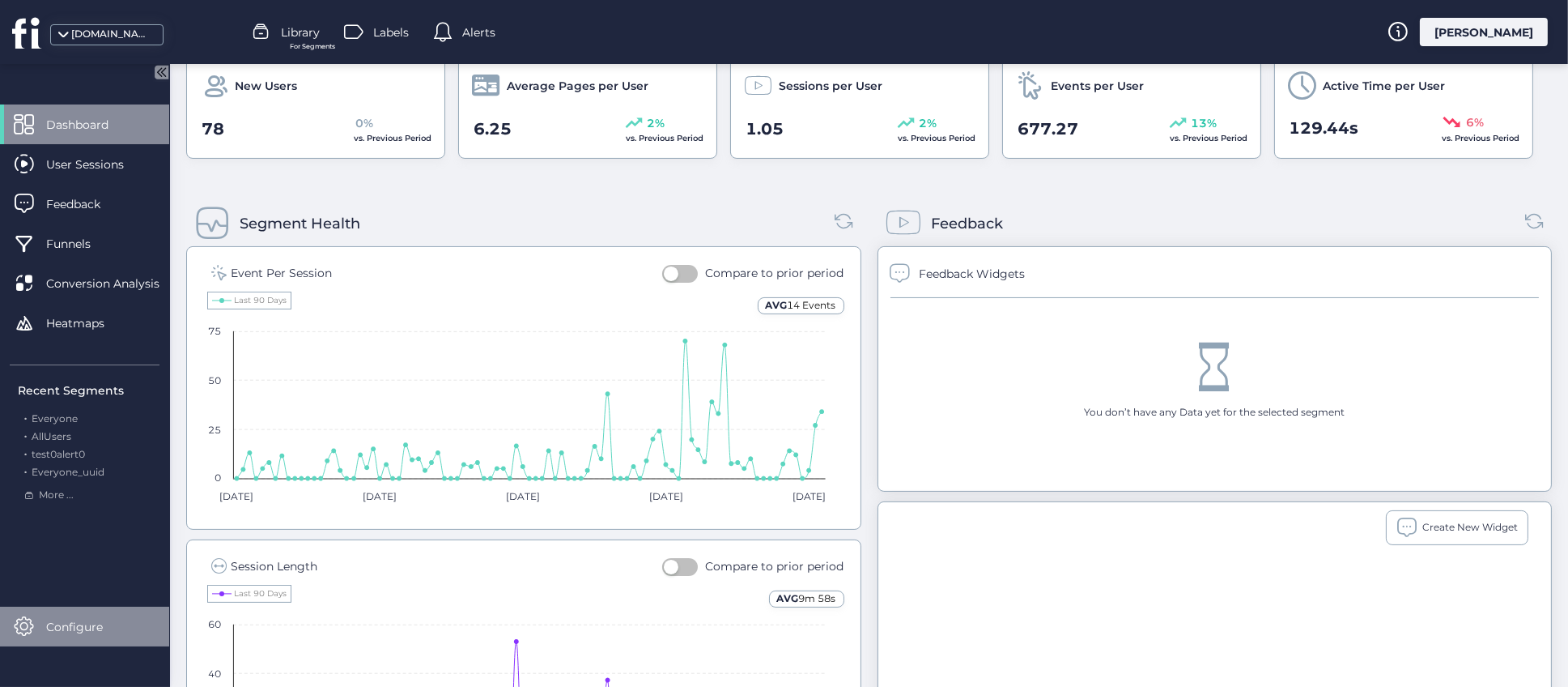
click at [76, 632] on span "Configure" at bounding box center [87, 627] width 81 height 18
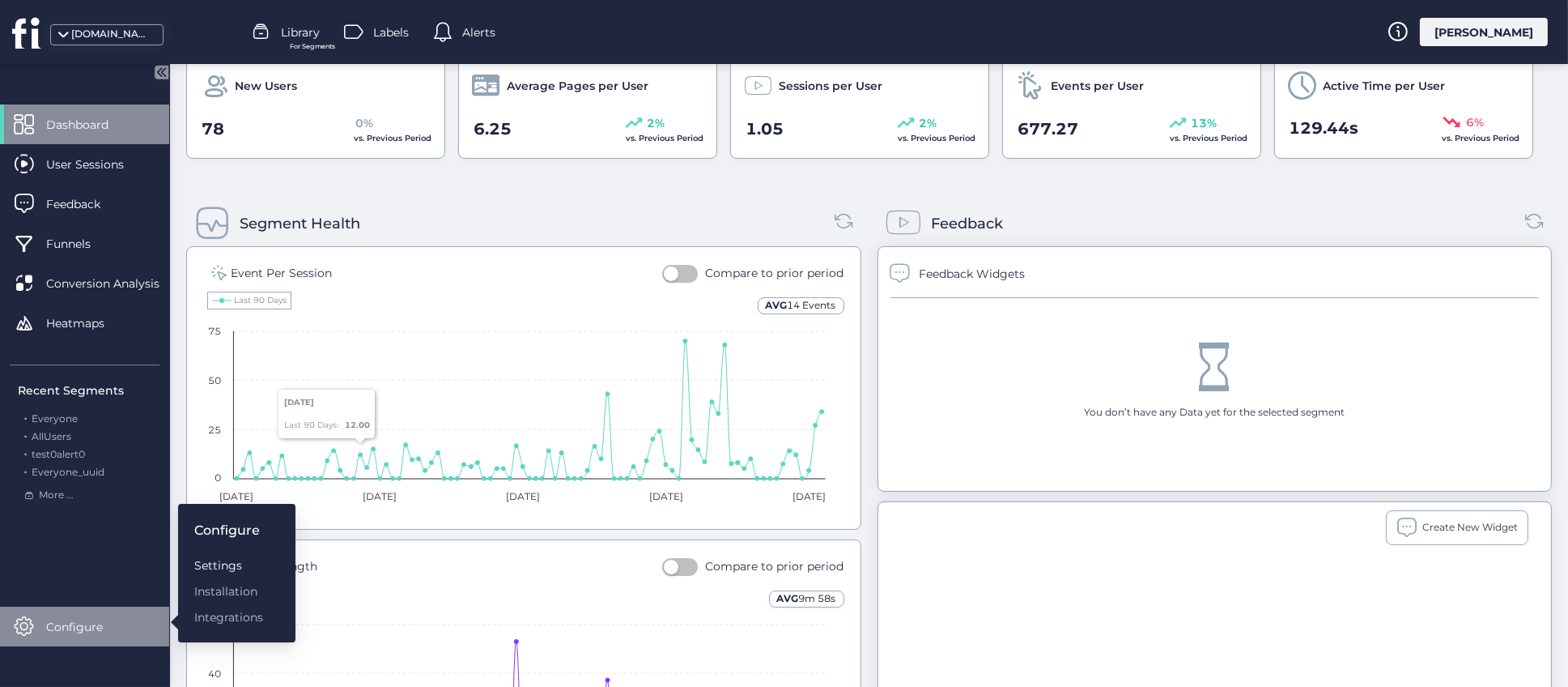
click at [219, 561] on div "Settings" at bounding box center [228, 565] width 69 height 18
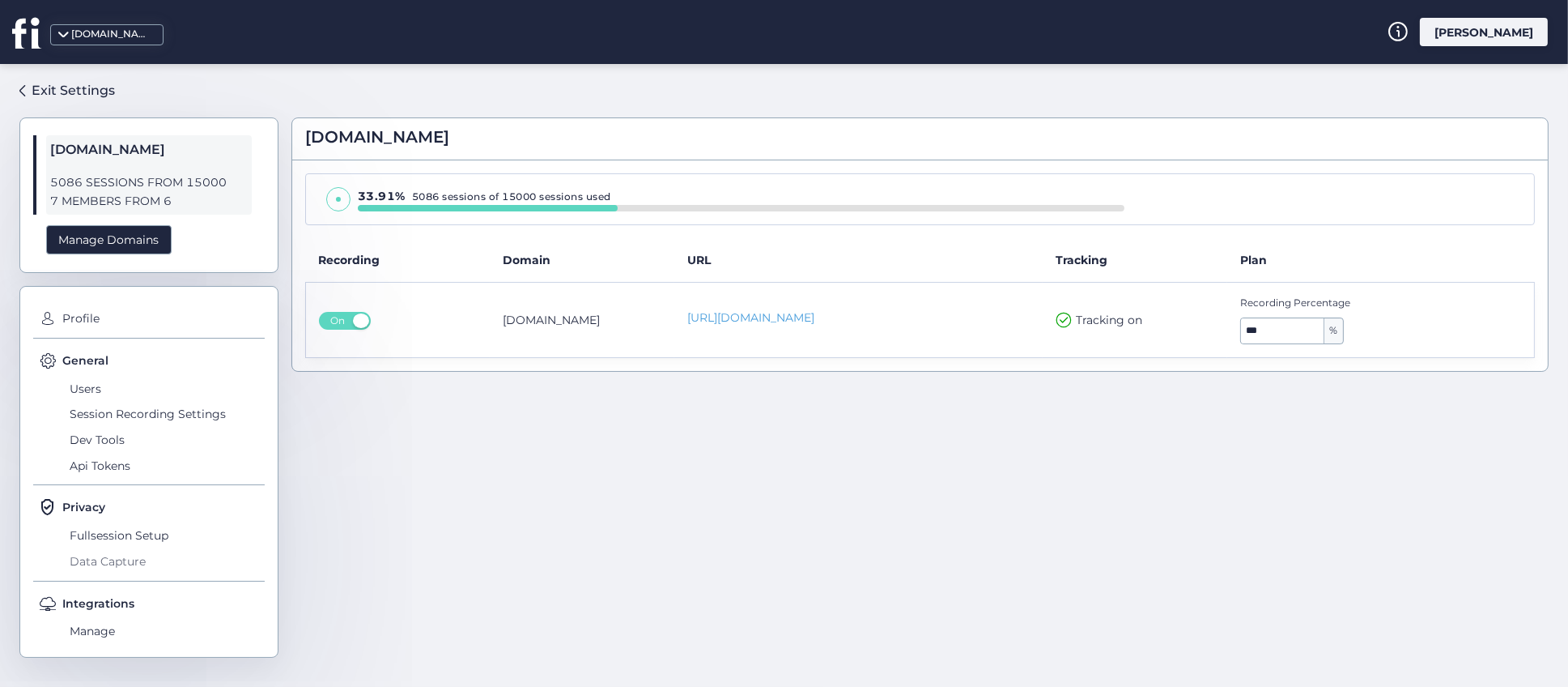
click at [112, 557] on span "Data Capture" at bounding box center [164, 561] width 199 height 26
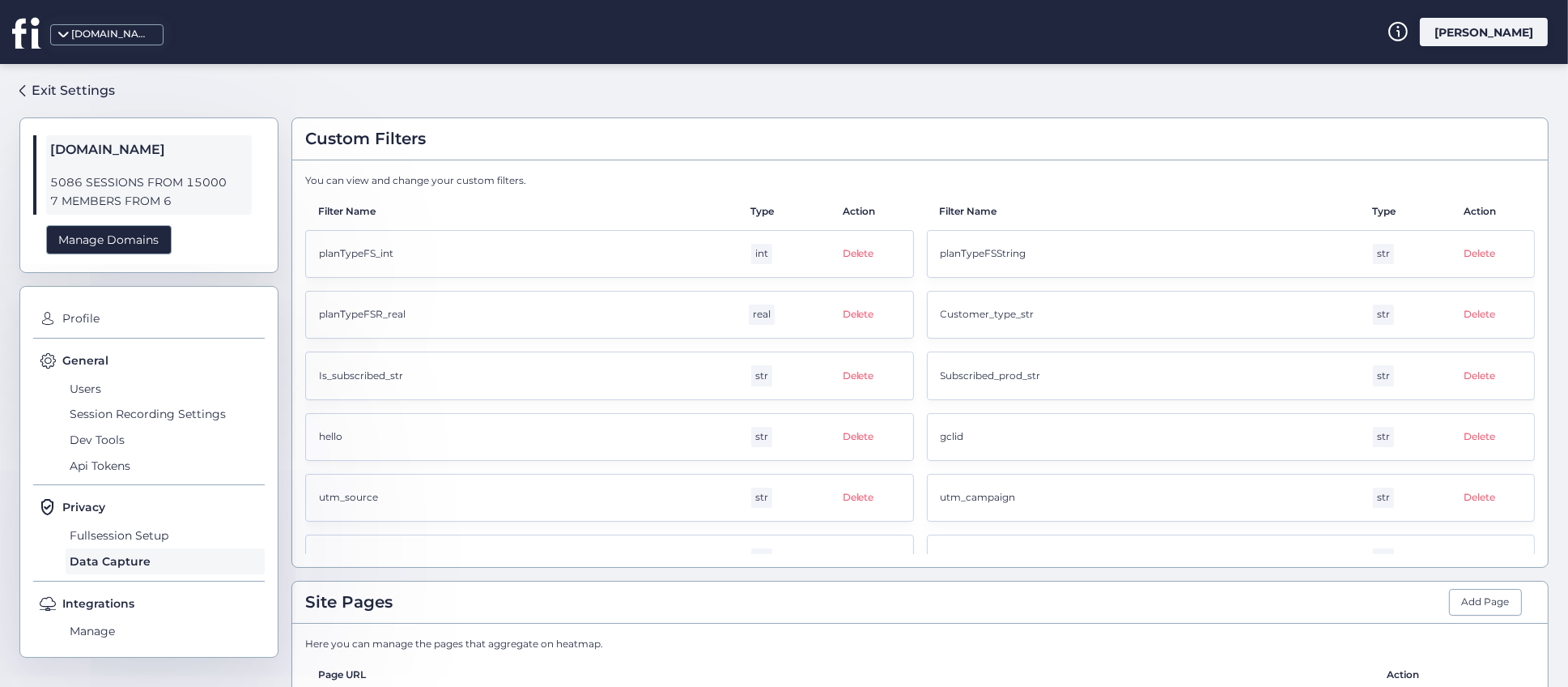
click at [284, 340] on div "Exit Settings [DOMAIN_NAME] 5086 SESSIONS FROM 15000 7 MEMBERS FROM 6 Manage Do…" at bounding box center [784, 376] width 1568 height 623
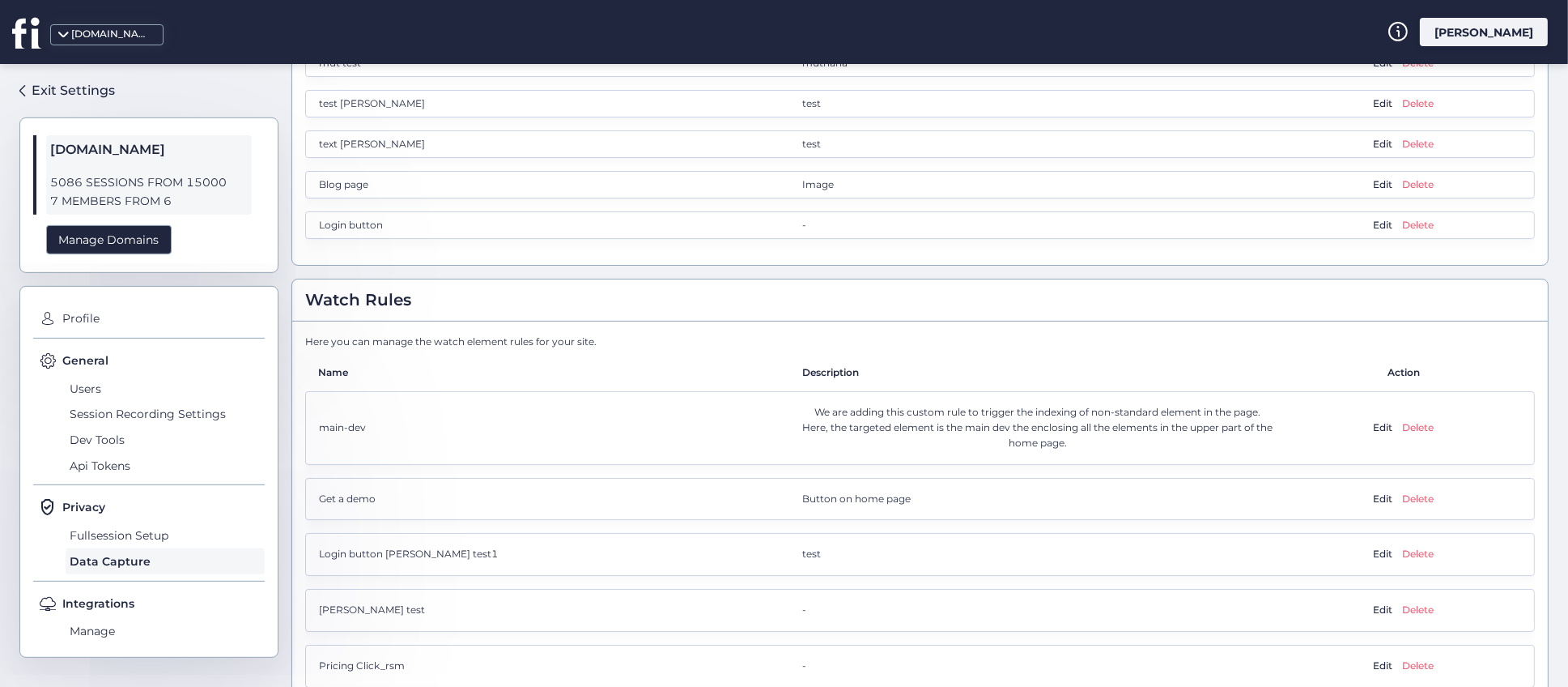
scroll to position [1256, 0]
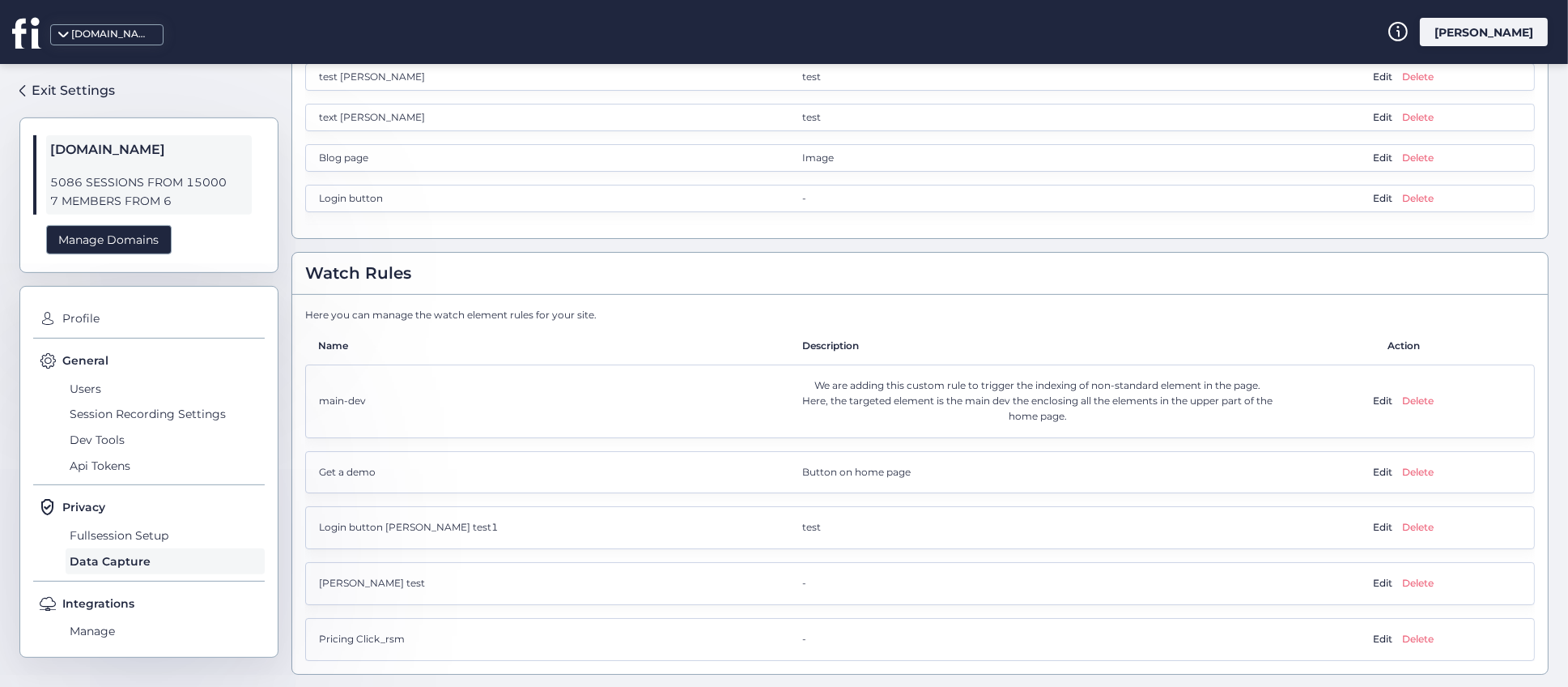
drag, startPoint x: 313, startPoint y: 312, endPoint x: 640, endPoint y: 303, distance: 327.1
click at [640, 303] on div "Here you can manage the watch element rules for your site. Name Description Act…" at bounding box center [920, 485] width 1256 height 379
click at [644, 321] on div "Here you can manage the watch element rules for your site." at bounding box center [920, 315] width 1230 height 15
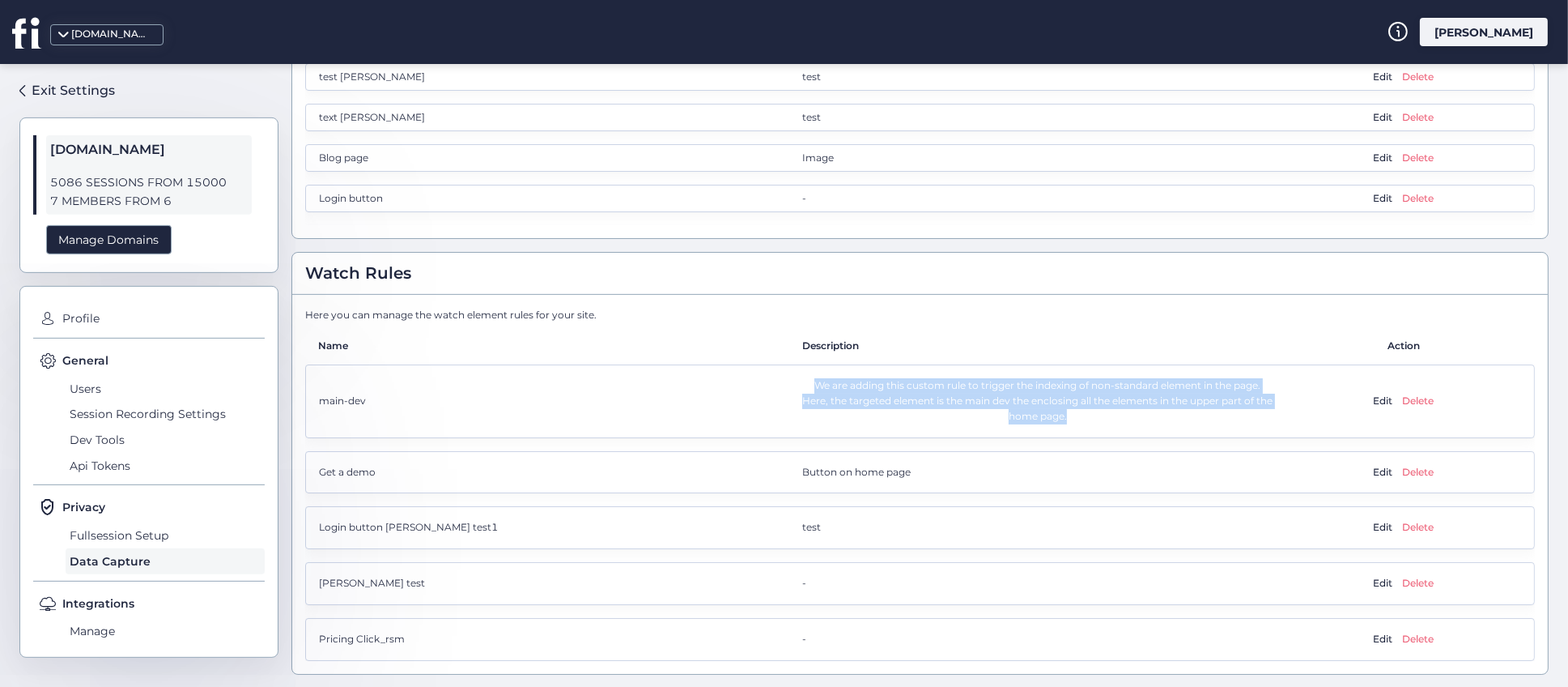
drag, startPoint x: 786, startPoint y: 382, endPoint x: 1100, endPoint y: 419, distance: 316.2
click at [1100, 419] on div "main-dev We are adding this custom rule to trigger the indexing of non-standard…" at bounding box center [920, 402] width 1230 height 73
click at [1100, 419] on span "We are adding this custom rule to trigger the indexing of non-standard element …" at bounding box center [1038, 402] width 470 height 47
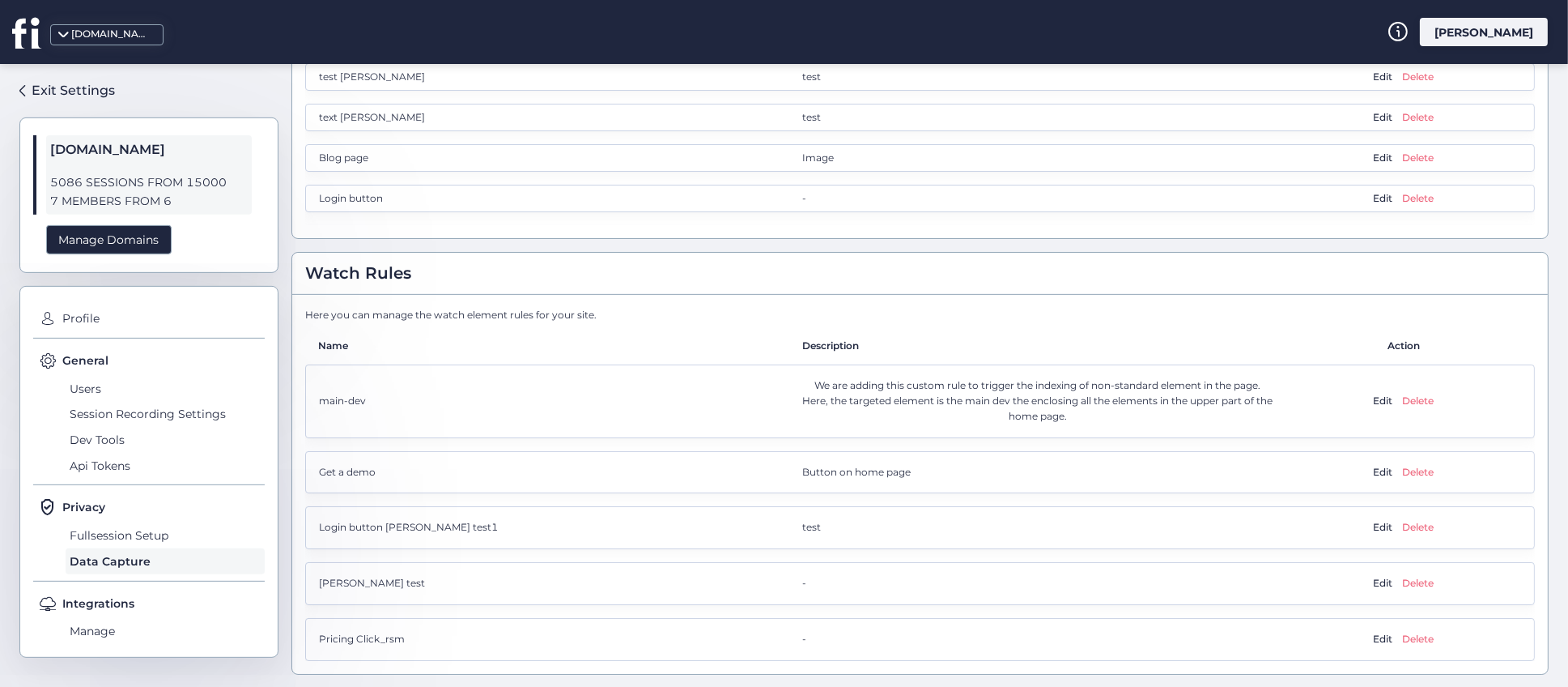
click at [287, 510] on div "Exit Settings [DOMAIN_NAME] 5086 SESSIONS FROM 15000 7 MEMBERS FROM 6 Manage Do…" at bounding box center [784, 376] width 1568 height 623
click at [113, 538] on span "Fullsession Setup" at bounding box center [164, 535] width 199 height 26
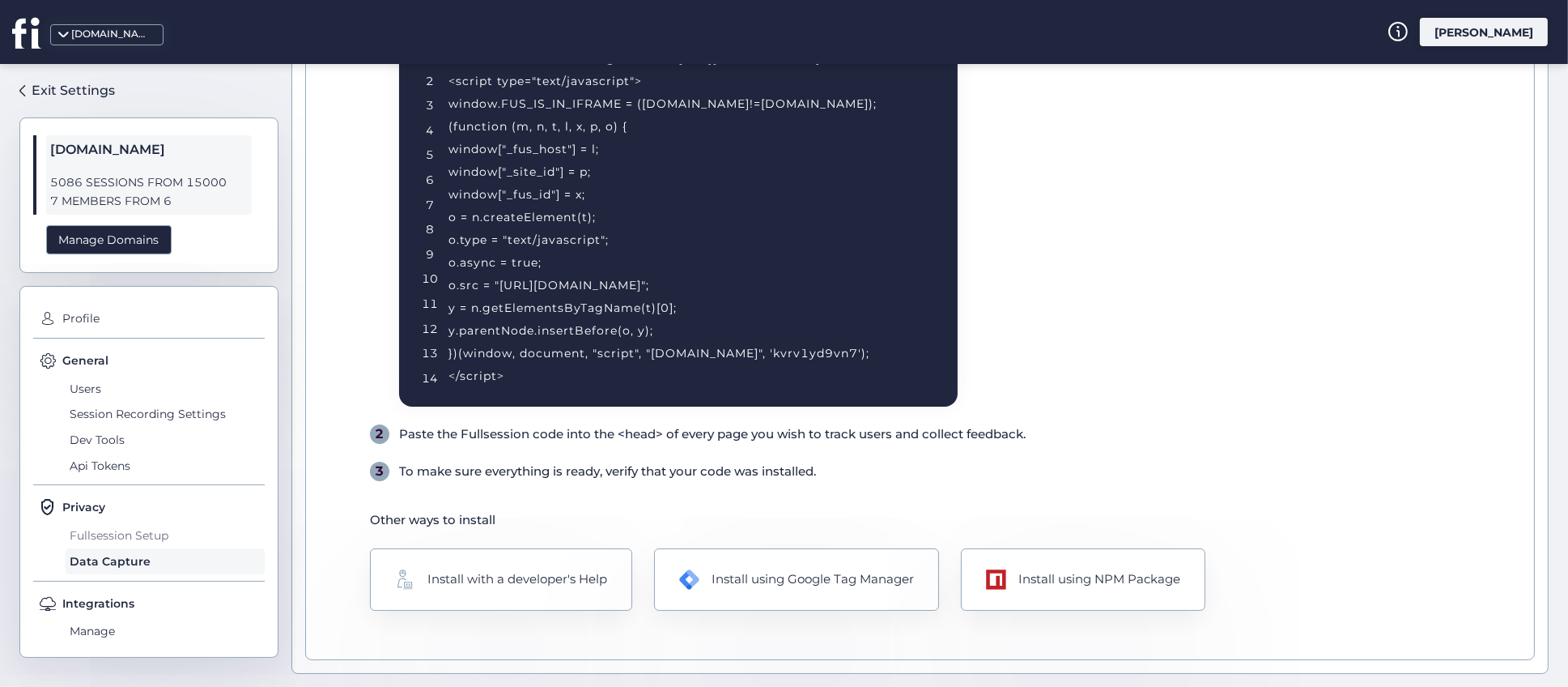
scroll to position [250, 0]
click at [289, 431] on div "Exit Settings [DOMAIN_NAME] 5086 SESSIONS FROM 15000 7 MEMBERS FROM 6 Manage Do…" at bounding box center [784, 376] width 1568 height 623
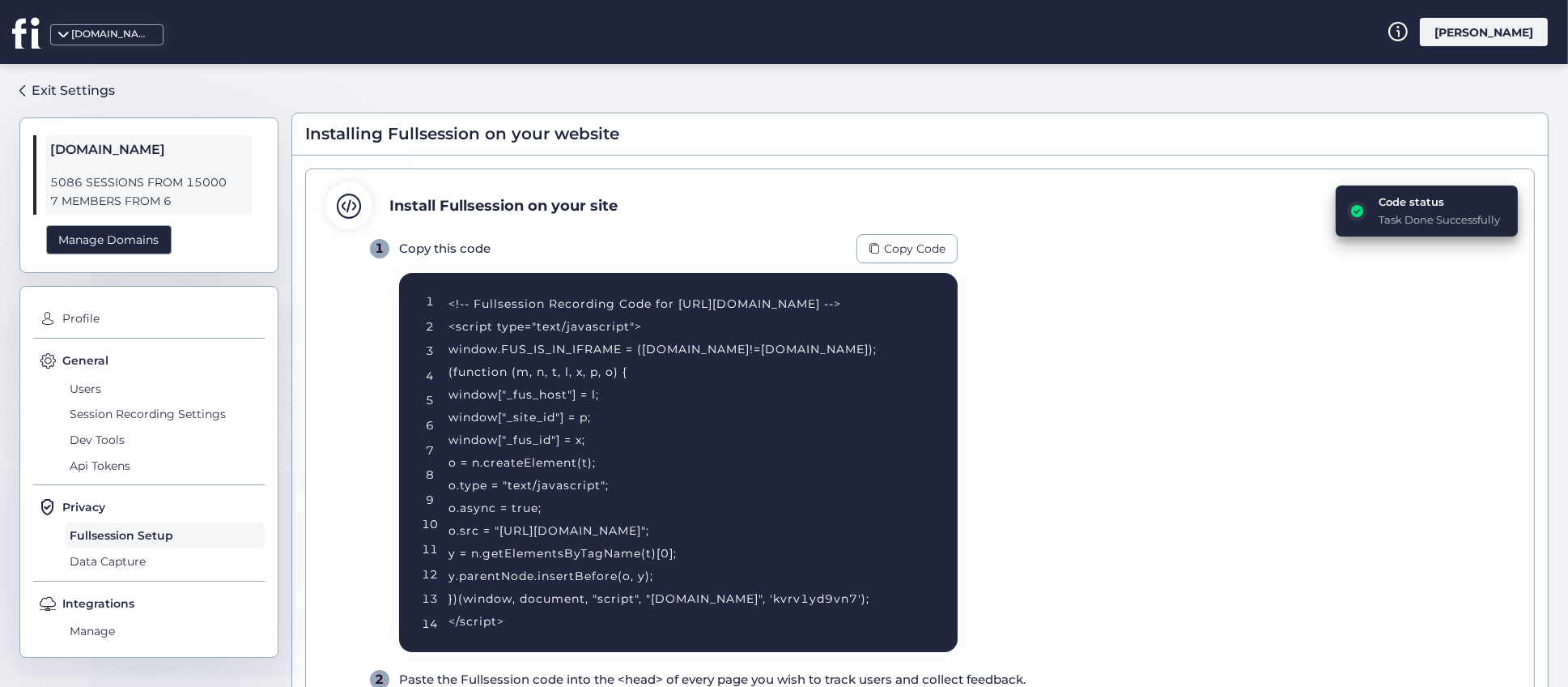
scroll to position [0, 0]
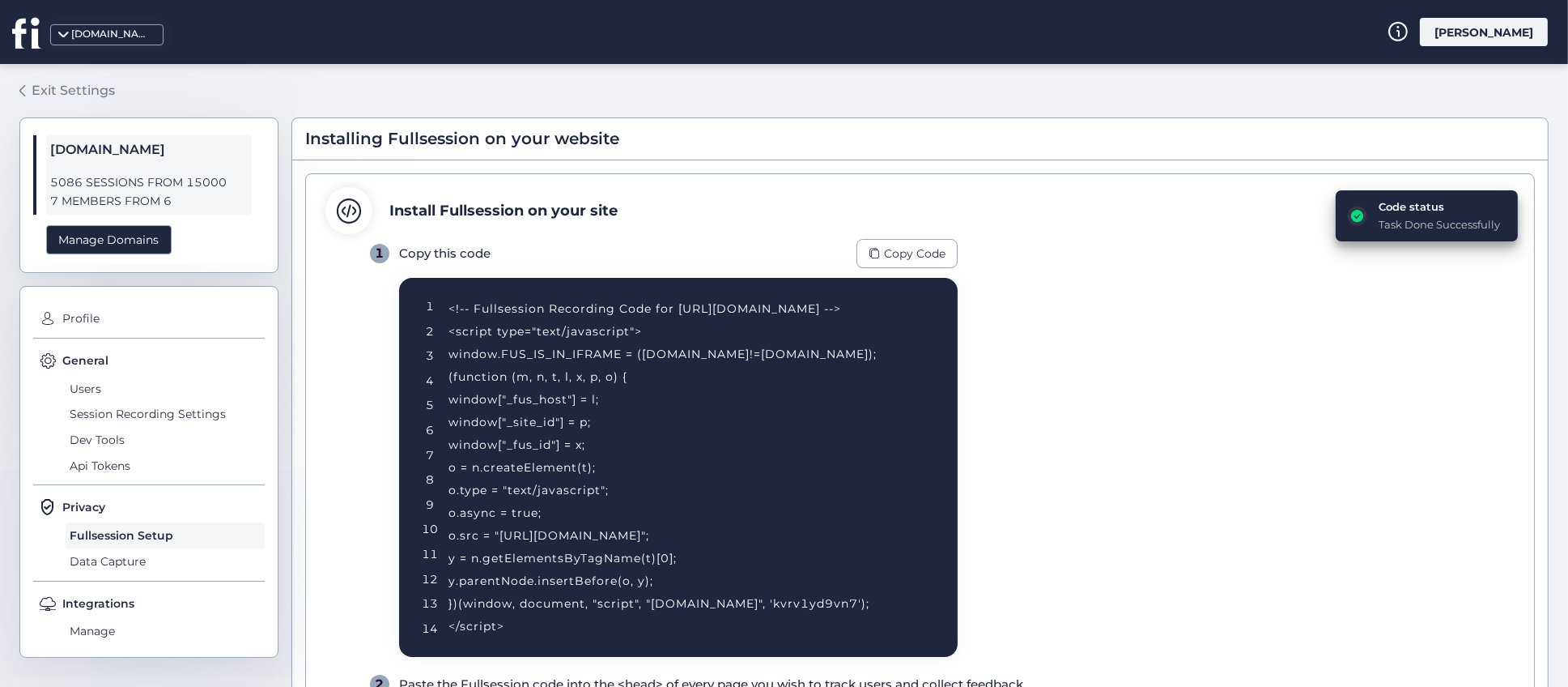
click at [36, 91] on div "Exit Settings" at bounding box center [72, 90] width 83 height 21
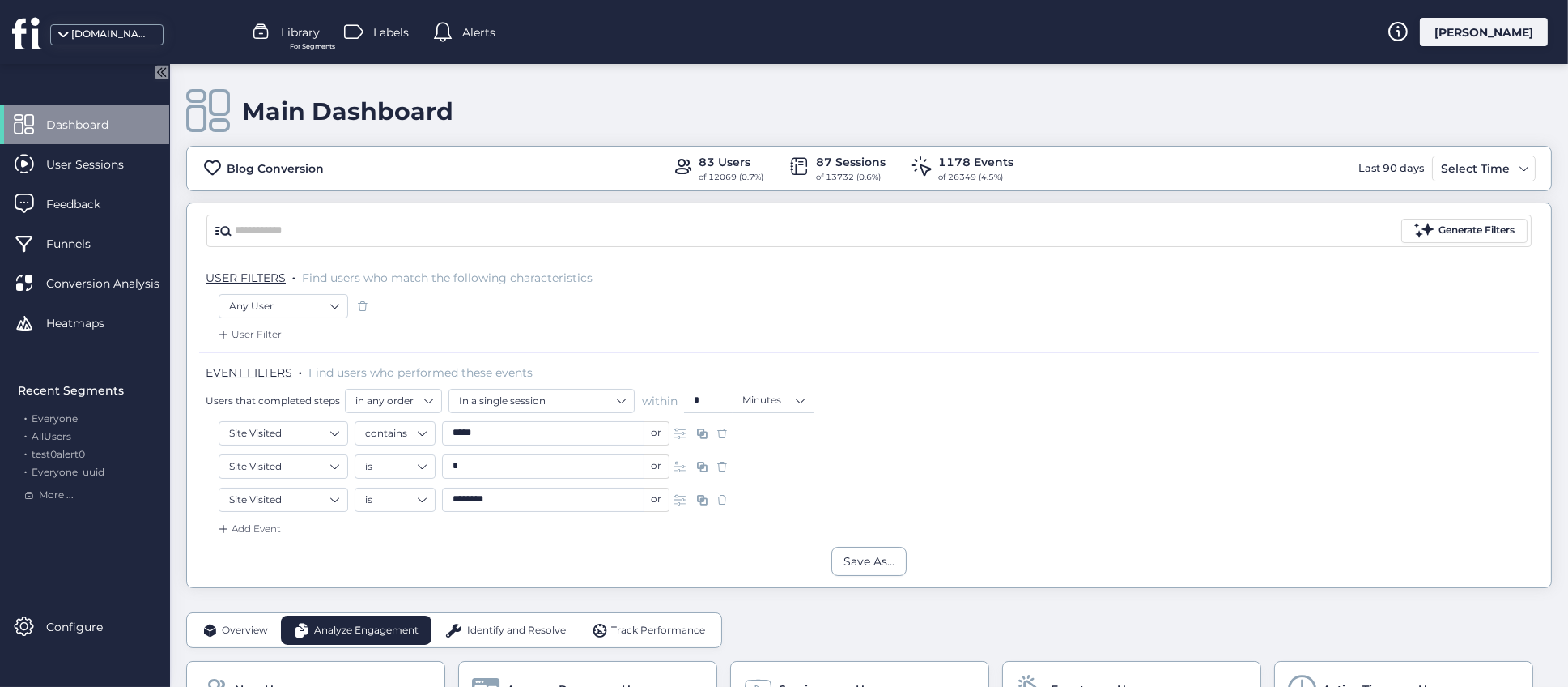
click at [457, 195] on div "Main Dashboard Blog Conversion 83 Users of 12069 (0.7%) 87 Sessions of 13732 (0…" at bounding box center [869, 327] width 1366 height 524
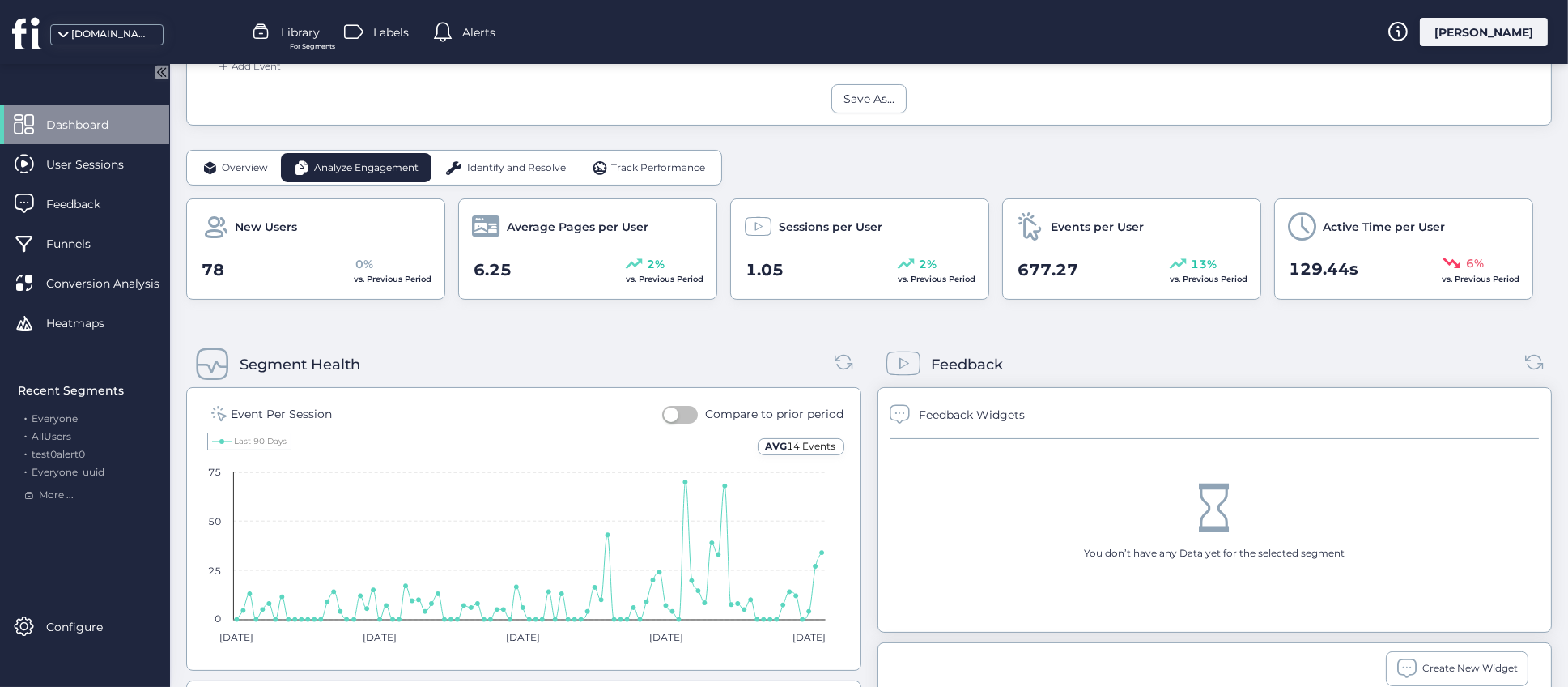
scroll to position [486, 0]
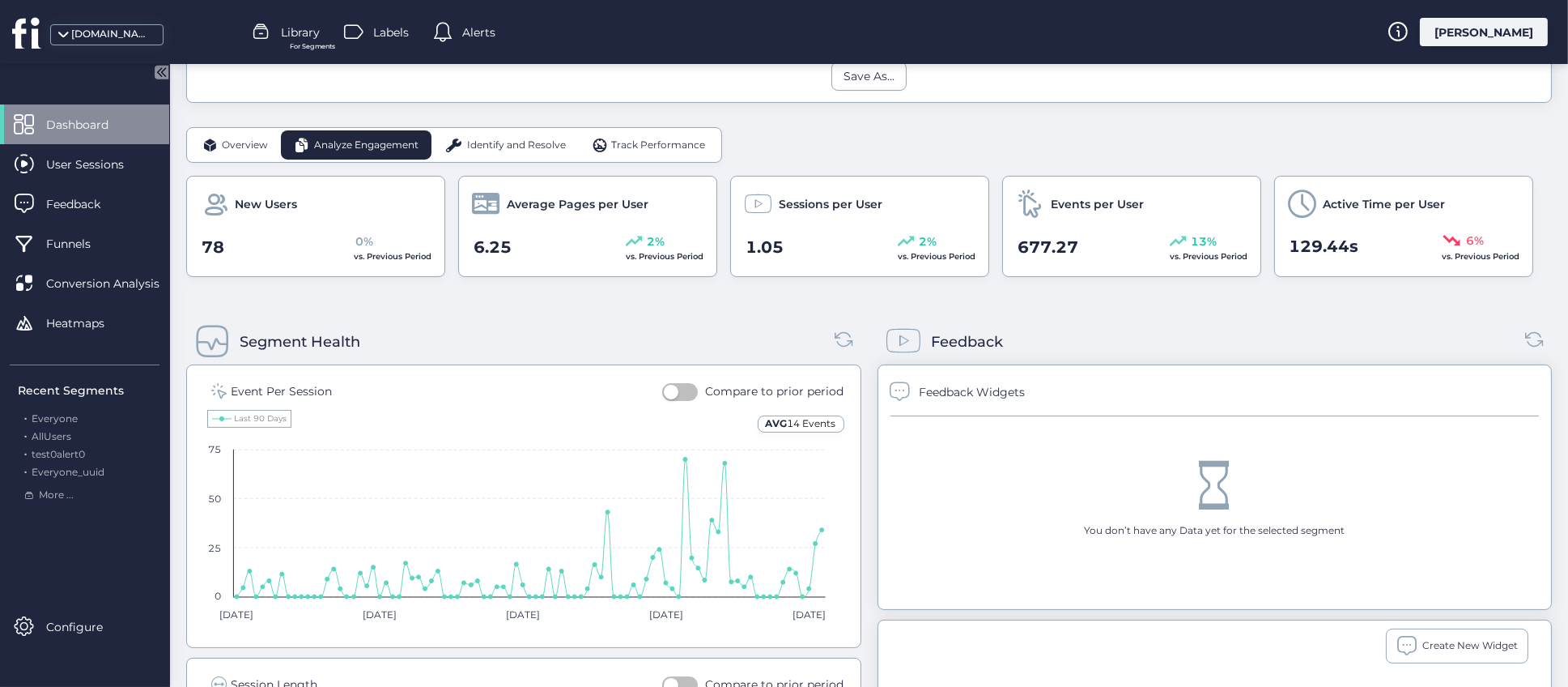
click at [235, 143] on span "Overview" at bounding box center [245, 145] width 46 height 15
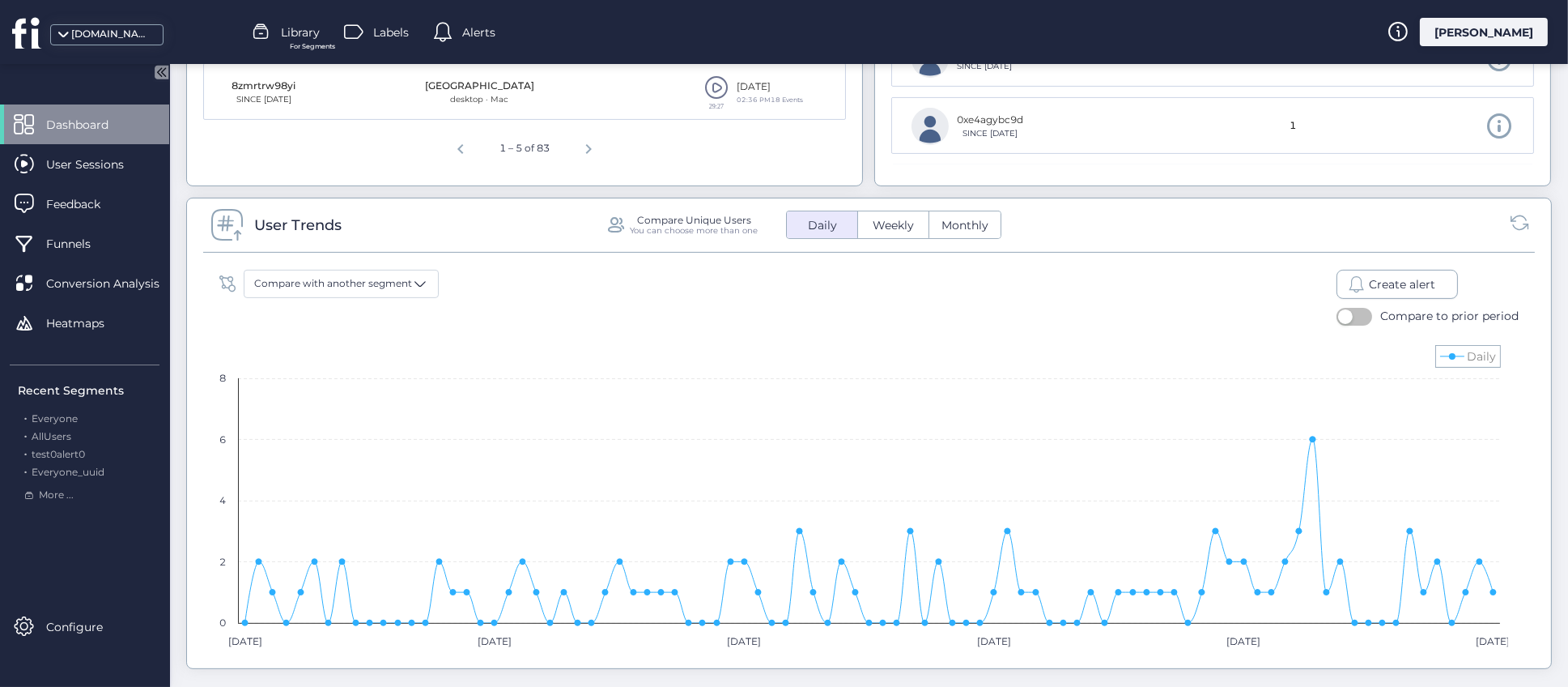
scroll to position [939, 0]
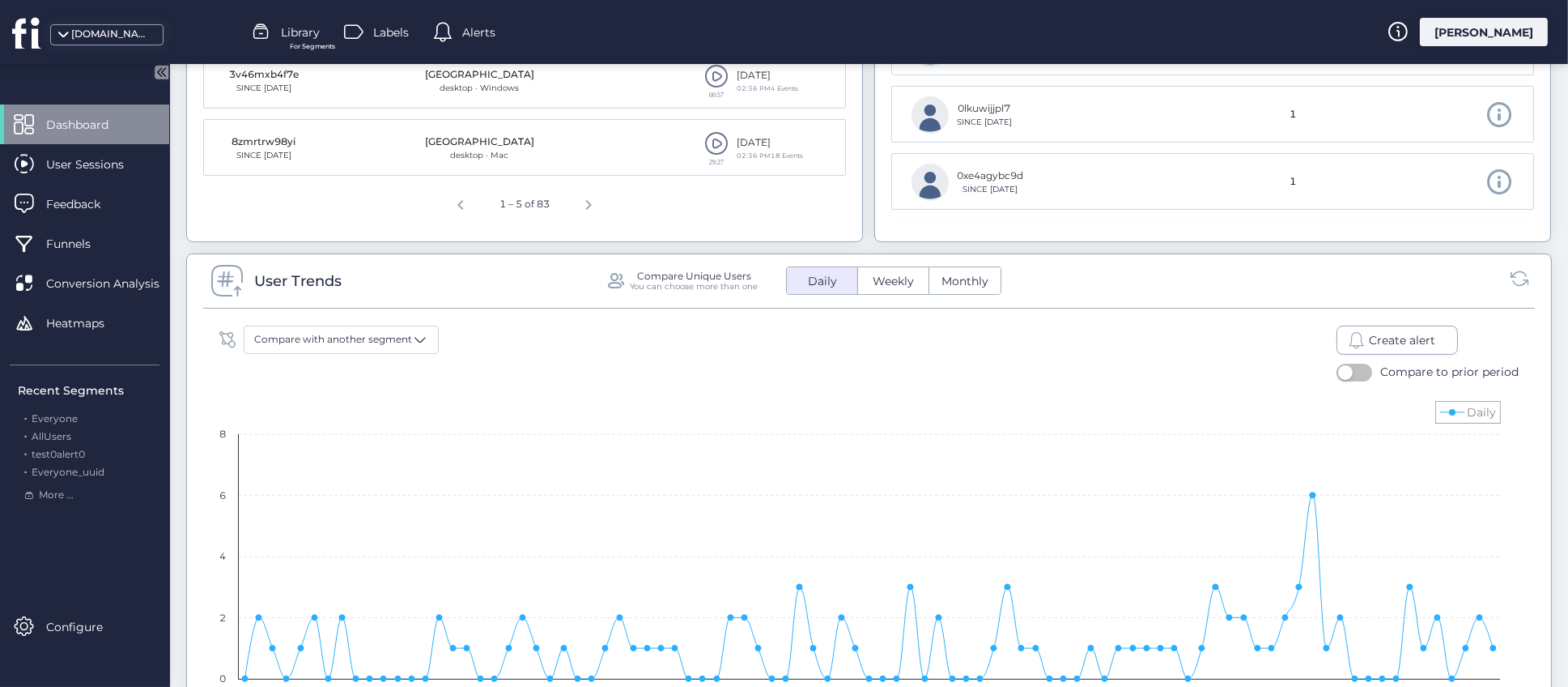
scroll to position [1061, 0]
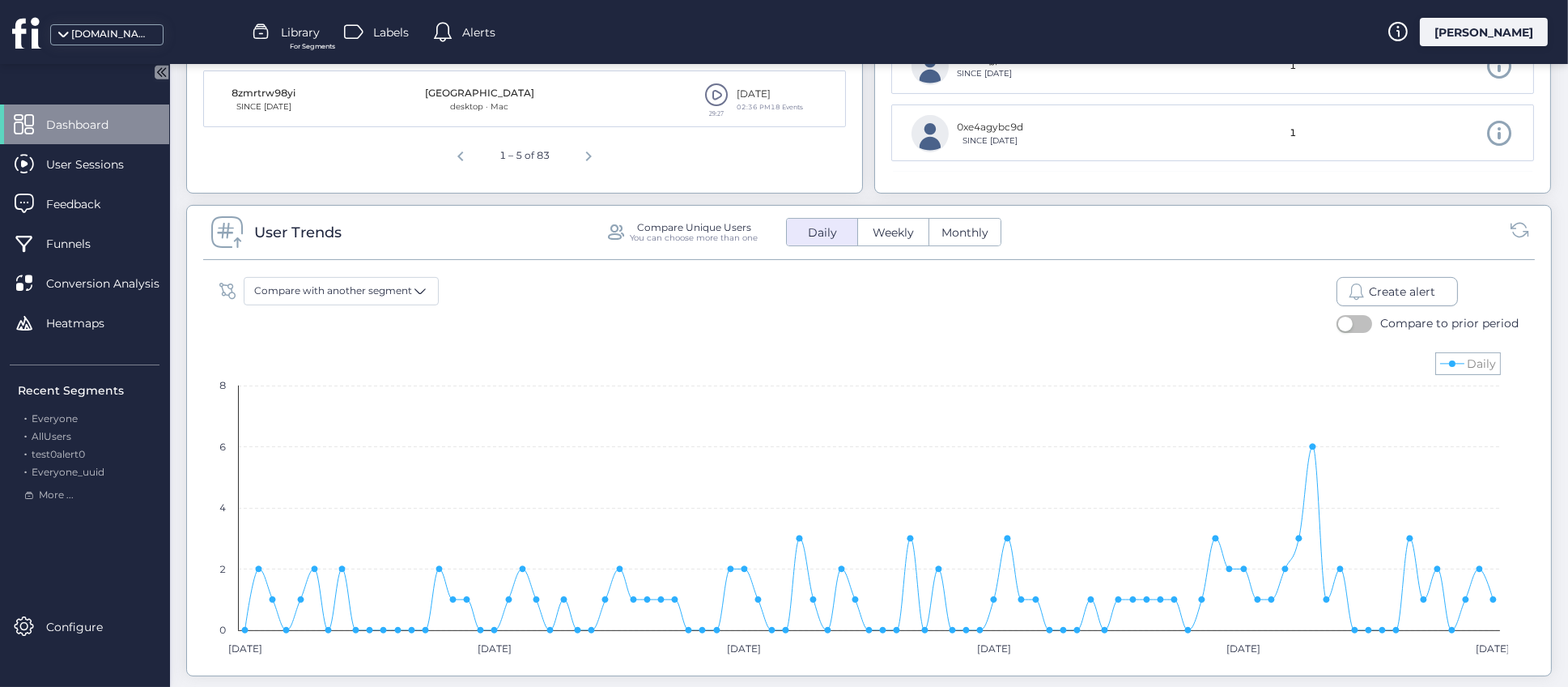
click at [1381, 293] on span "Create alert" at bounding box center [1403, 292] width 66 height 18
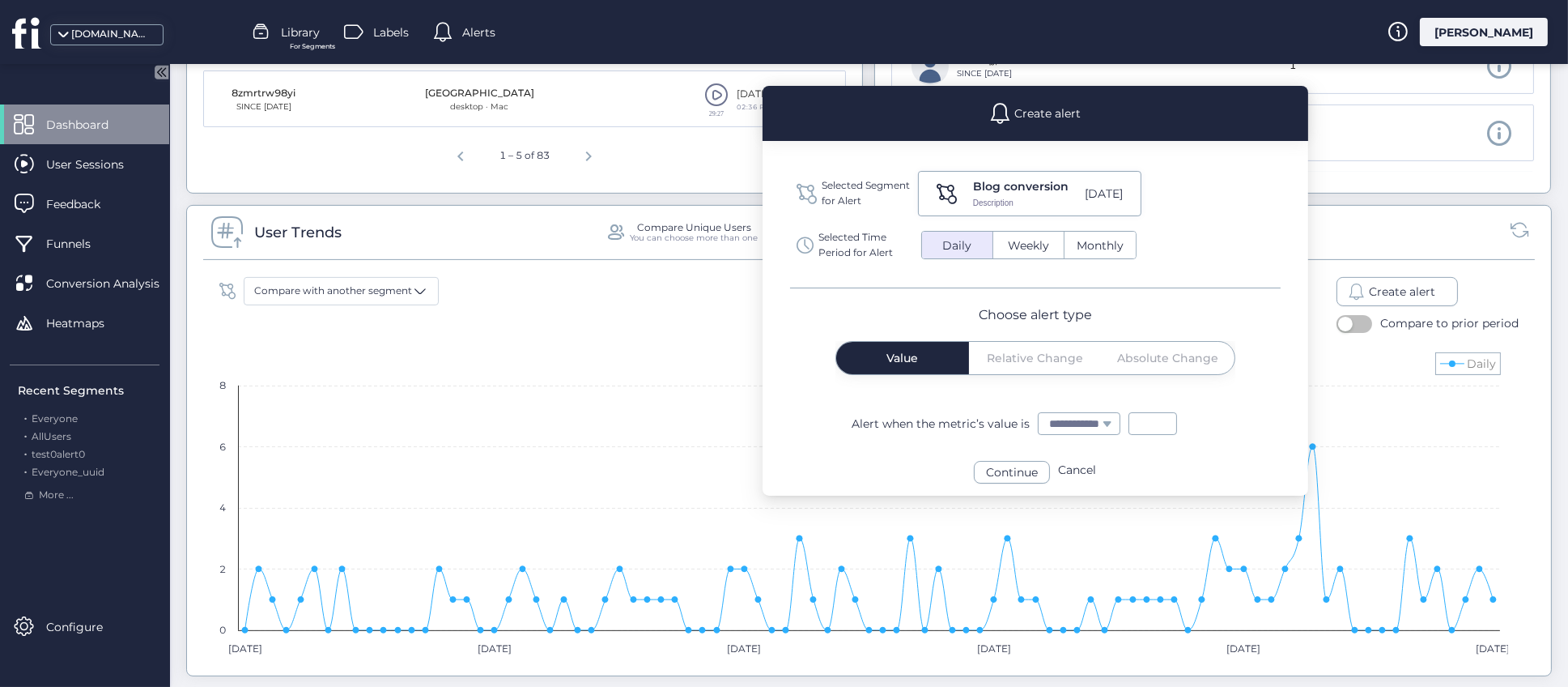
click at [1361, 202] on div "Overview Analyze Engagement Identify and Resolve Track Performance Users 83 6% …" at bounding box center [869, 586] width 1366 height 2068
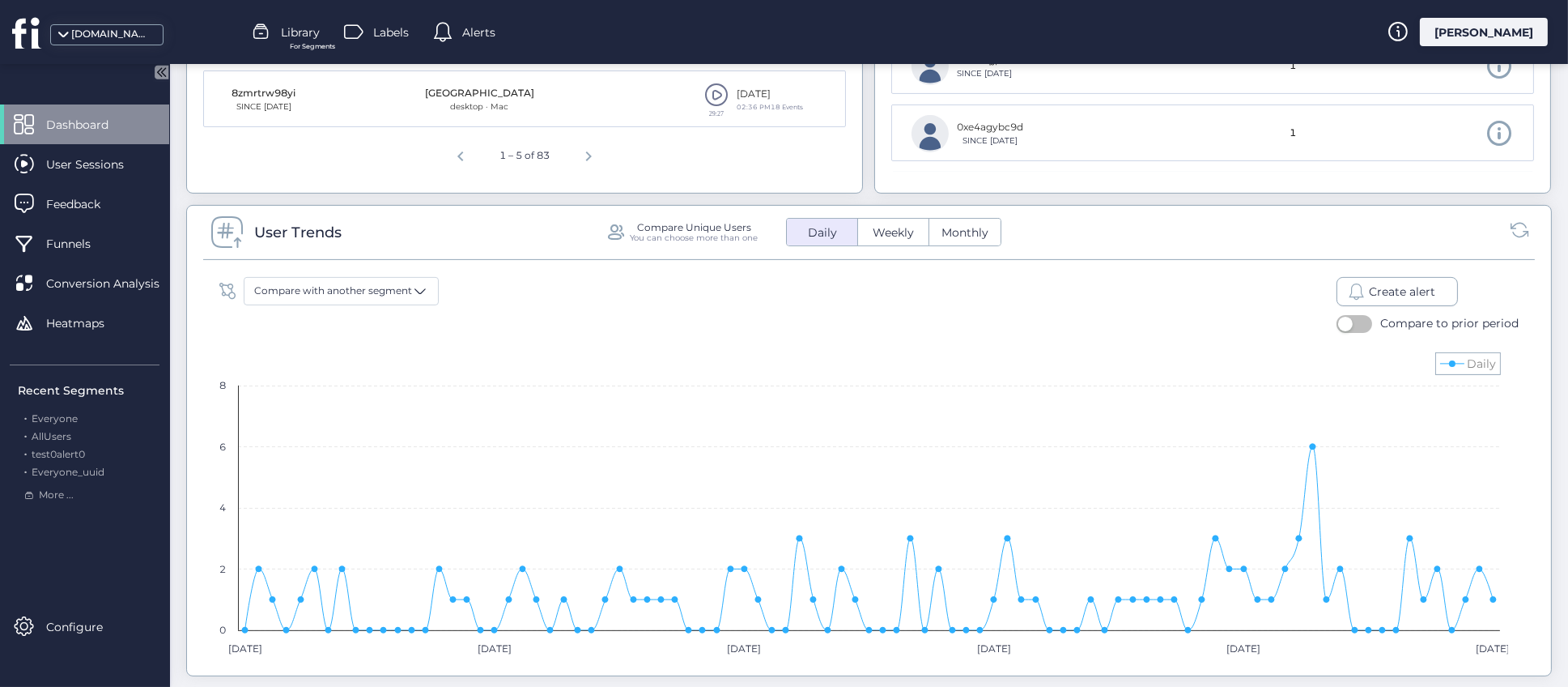
select select
click at [1068, 215] on div "User Trends Compare Unique Users You can choose more than one Daily Weekly Mont…" at bounding box center [869, 237] width 1332 height 46
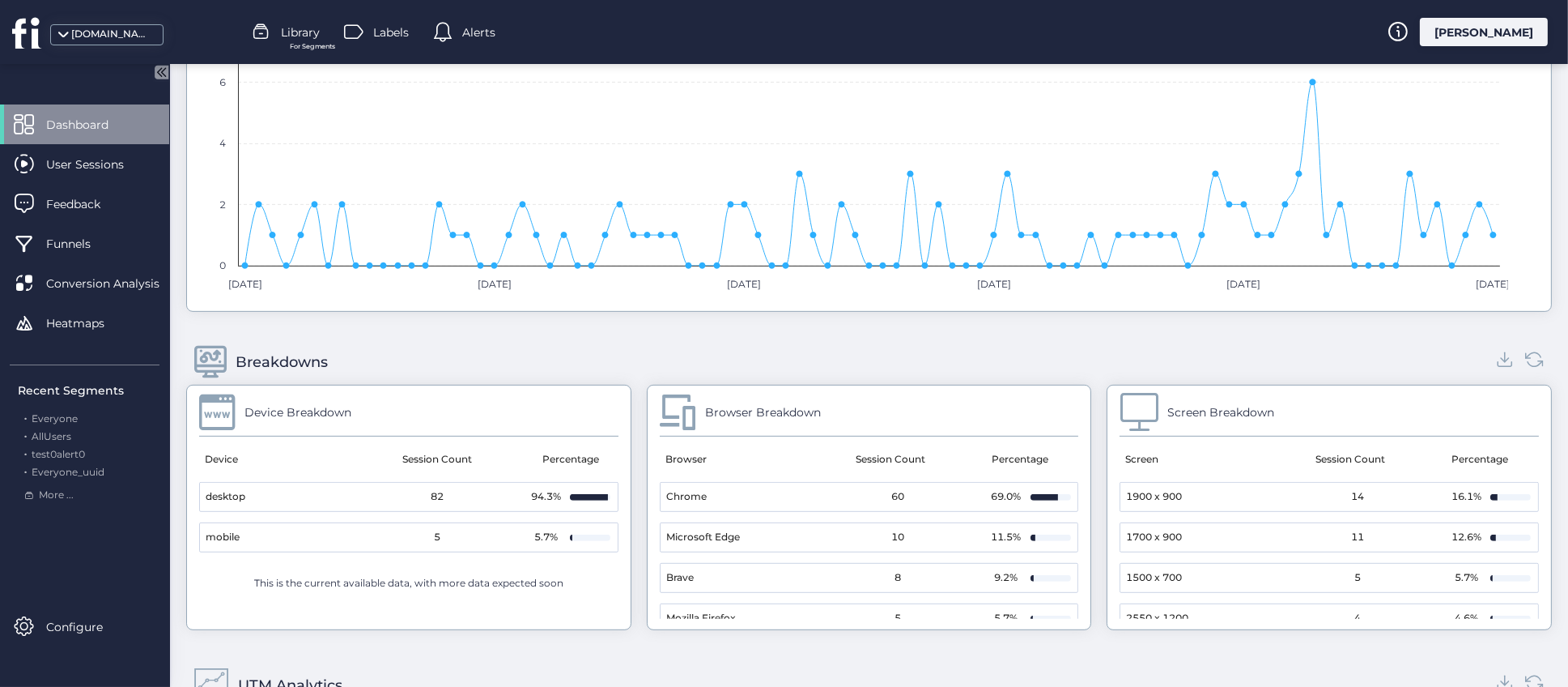
scroll to position [1669, 0]
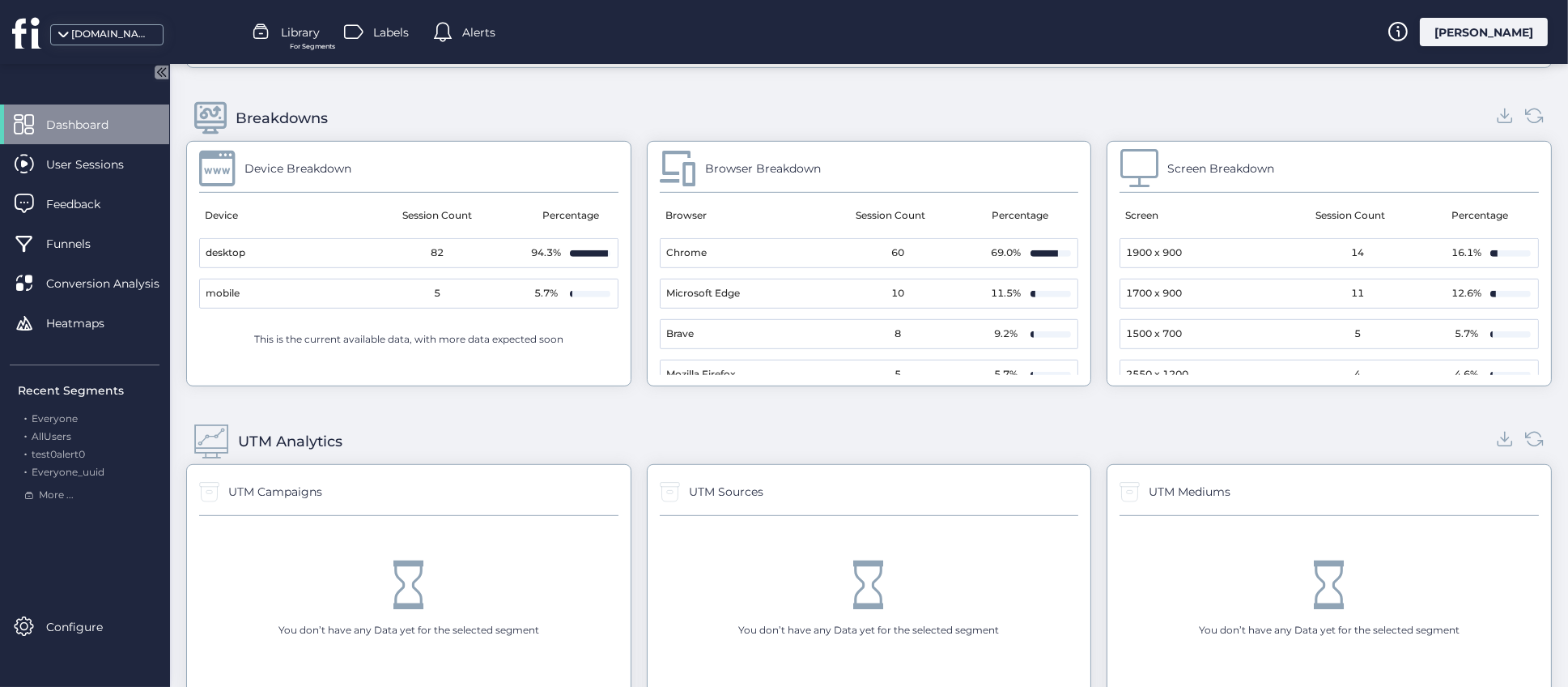
click at [630, 415] on div "UTM Analytics UTM Campaigns You don’t have any Data yet for the selected segmen…" at bounding box center [869, 564] width 1366 height 323
click at [631, 428] on div "UTM Analytics" at bounding box center [869, 441] width 1366 height 46
click at [631, 409] on div "UTM Analytics UTM Campaigns You don’t have any Data yet for the selected segmen…" at bounding box center [869, 564] width 1366 height 323
click at [632, 428] on div "UTM Analytics" at bounding box center [869, 441] width 1366 height 46
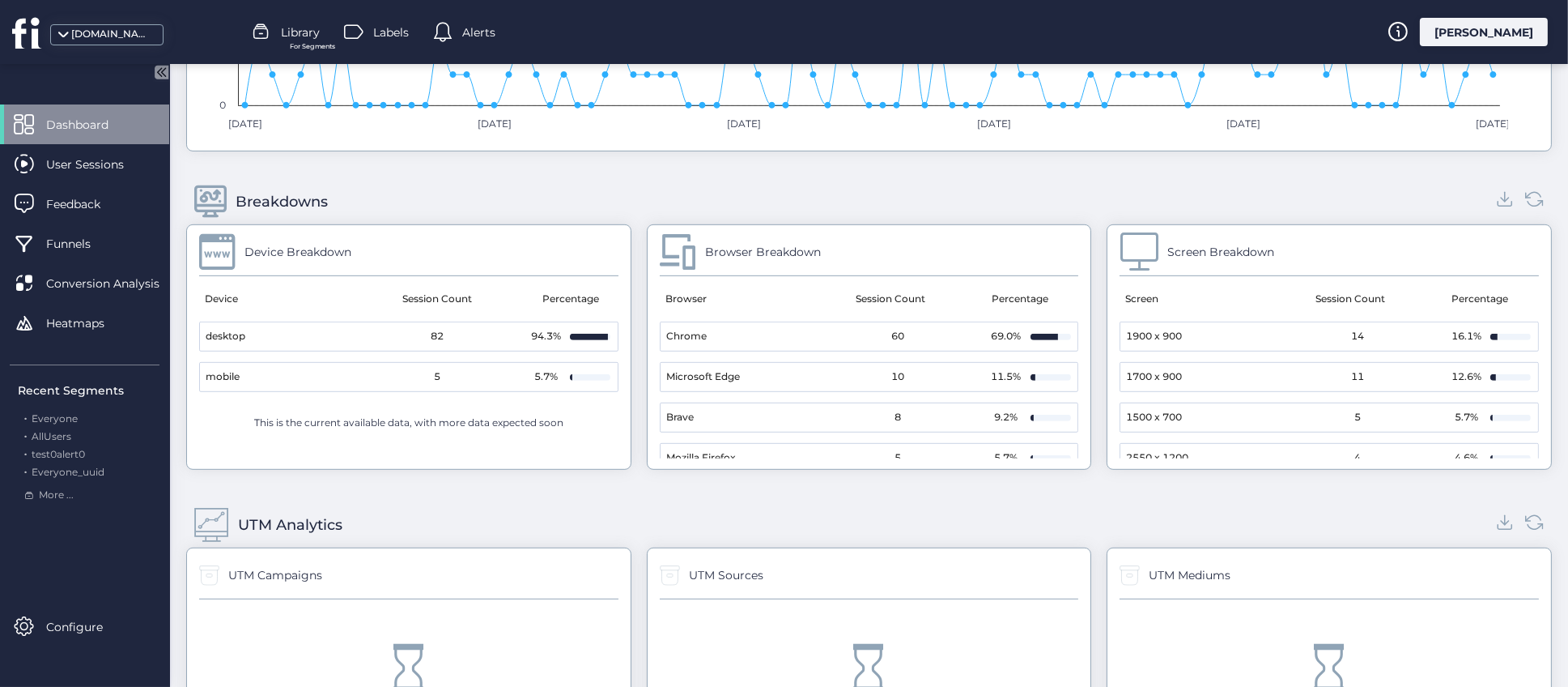
scroll to position [1547, 0]
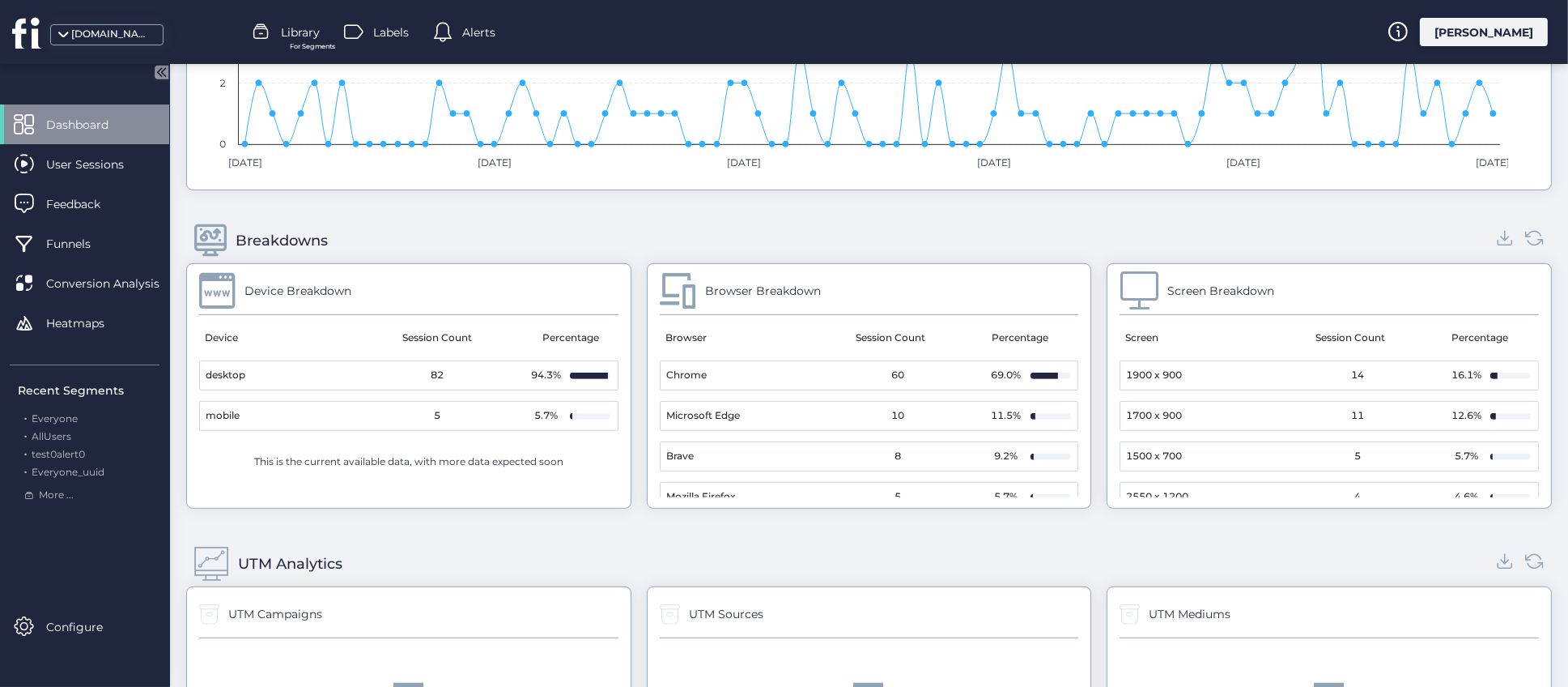
click at [631, 353] on div "Device Breakdown Device Session Count Percentage desktop 82 94.3% mobile 5 5.7%…" at bounding box center [869, 386] width 1366 height 245
click at [636, 526] on div "UTM Analytics UTM Campaigns You don’t have any Data yet for the selected segmen…" at bounding box center [869, 686] width 1366 height 323
click at [633, 395] on div "Device Breakdown Device Session Count Percentage desktop 82 94.3% mobile 5 5.7%…" at bounding box center [869, 386] width 1366 height 245
click at [630, 386] on div "Device Breakdown Device Session Count Percentage desktop 82 94.3% mobile 5 5.7%…" at bounding box center [869, 386] width 1366 height 245
click at [633, 403] on div "Device Breakdown Device Session Count Percentage desktop 82 94.3% mobile 5 5.7%…" at bounding box center [869, 386] width 1366 height 245
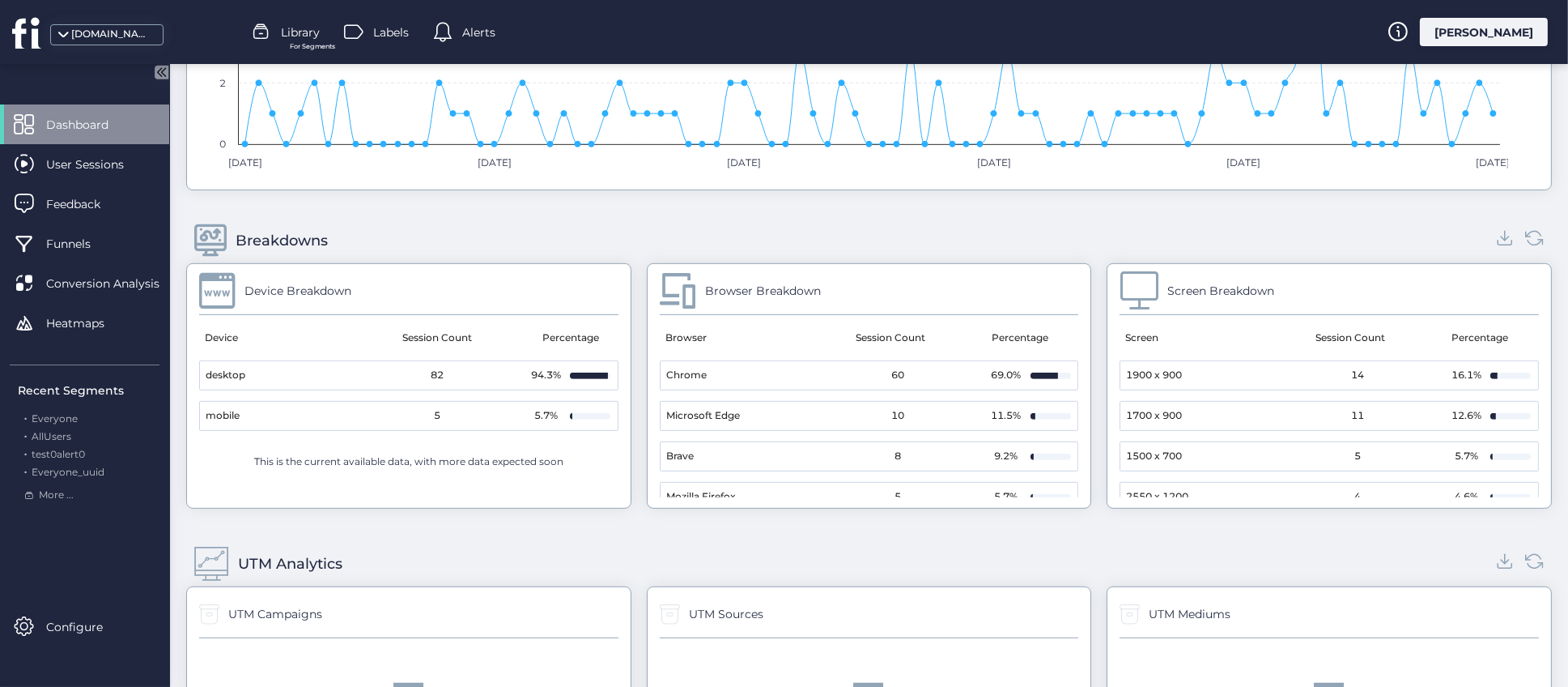
click at [631, 383] on div "Device Breakdown Device Session Count Percentage desktop 82 94.3% mobile 5 5.7%…" at bounding box center [869, 386] width 1366 height 245
click at [656, 228] on div "Breakdowns" at bounding box center [869, 241] width 1366 height 46
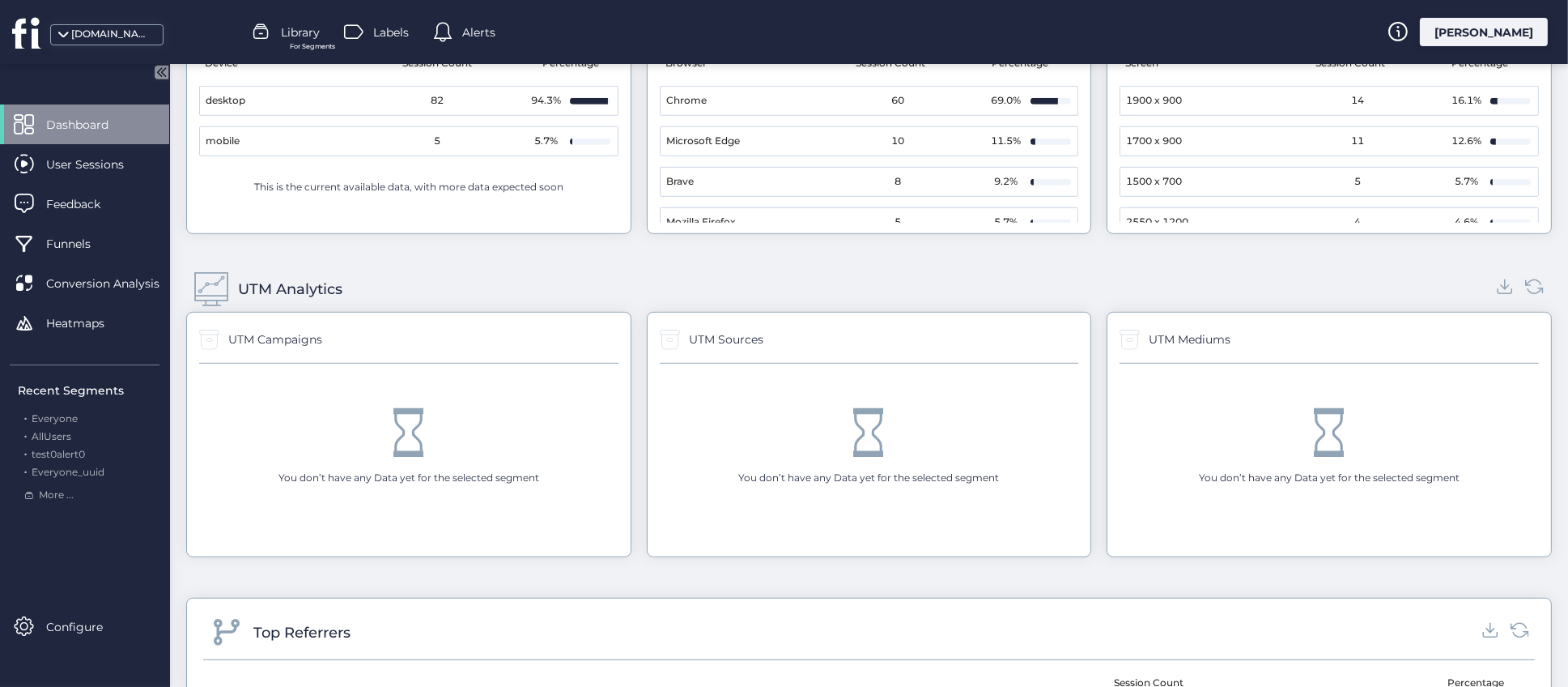
scroll to position [1669, 0]
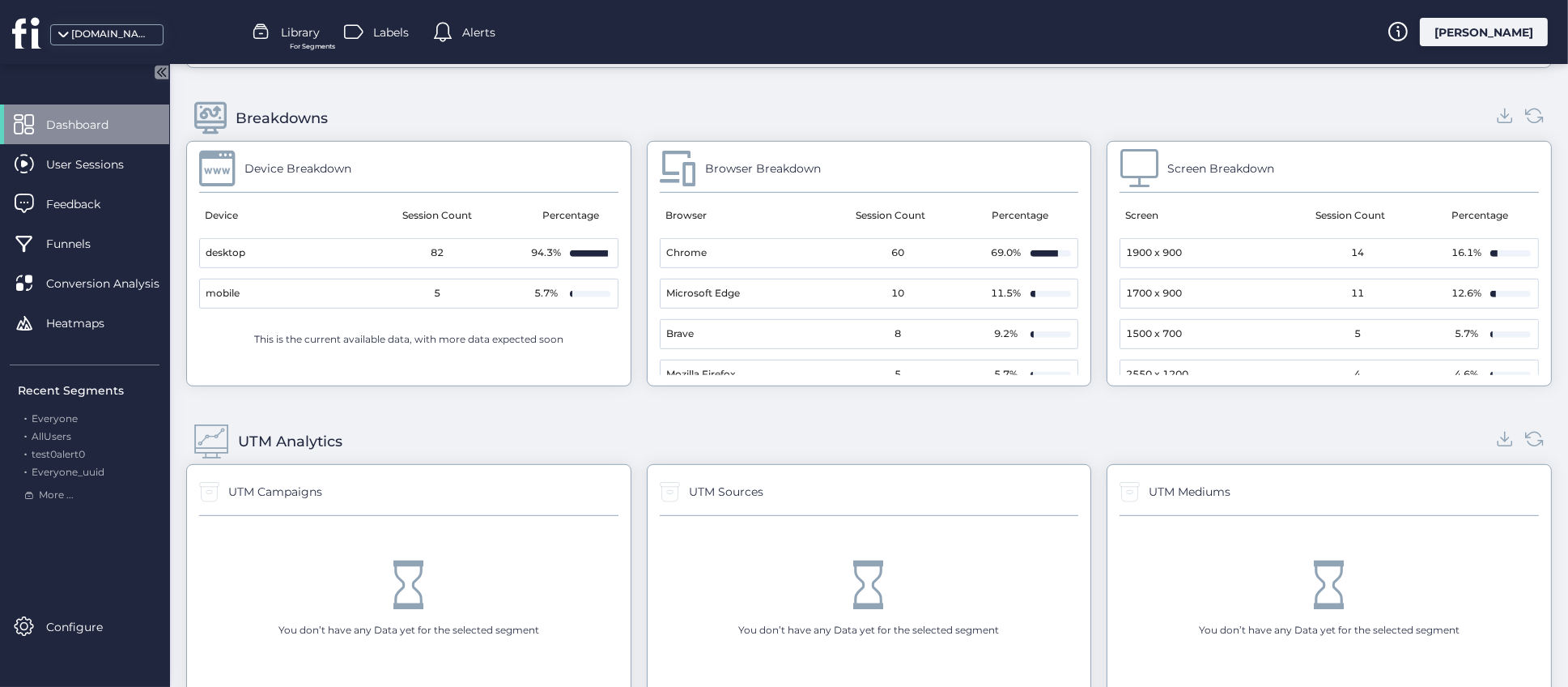
click at [489, 30] on span "Alerts" at bounding box center [478, 32] width 33 height 18
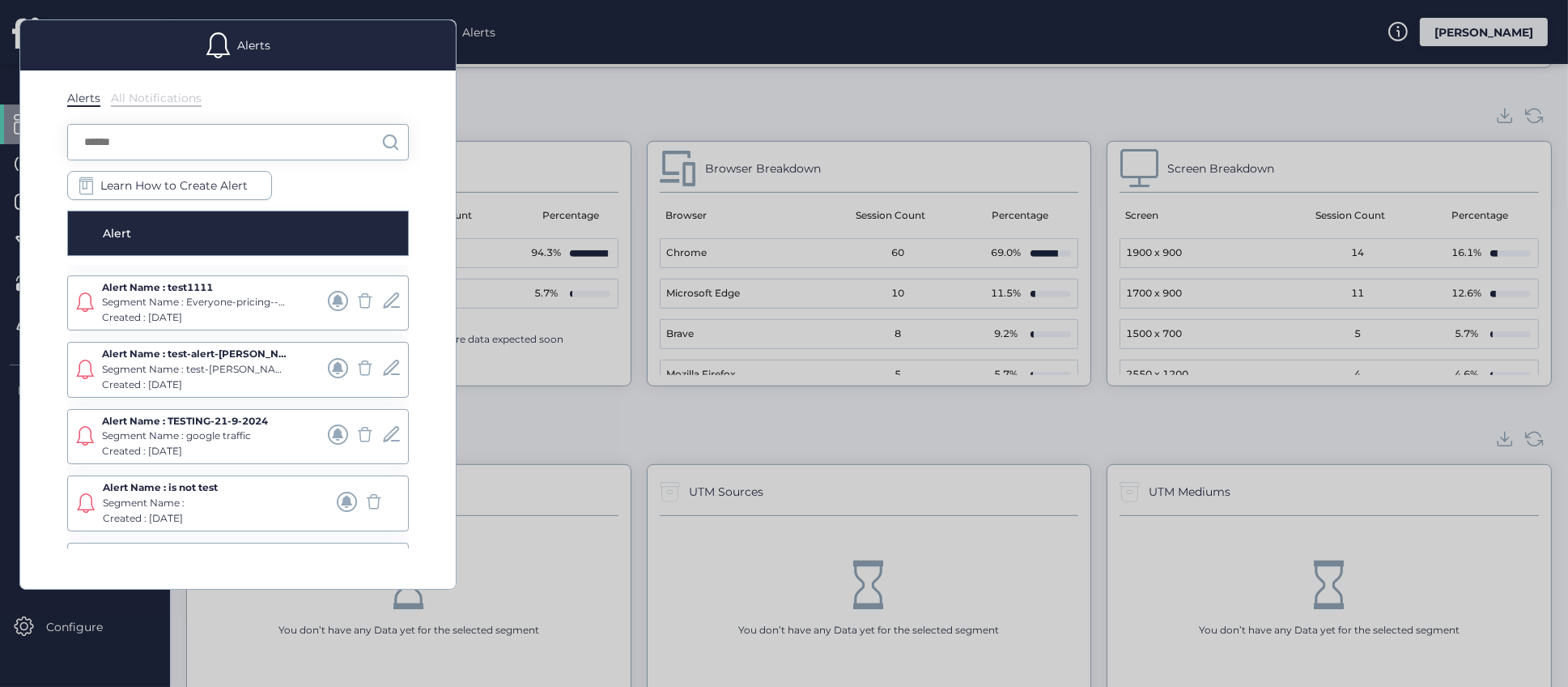
scroll to position [0, 0]
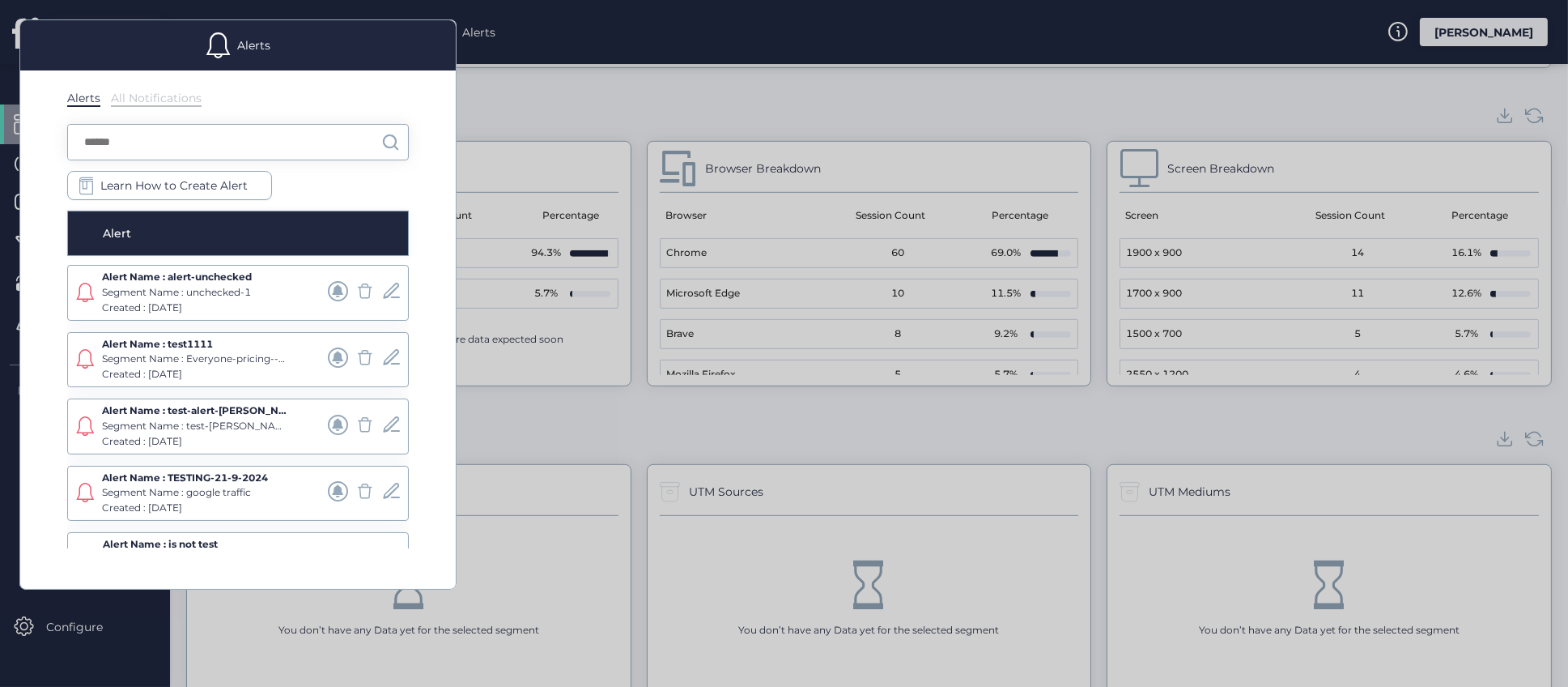
click at [156, 98] on div "All Notifications" at bounding box center [156, 98] width 90 height 16
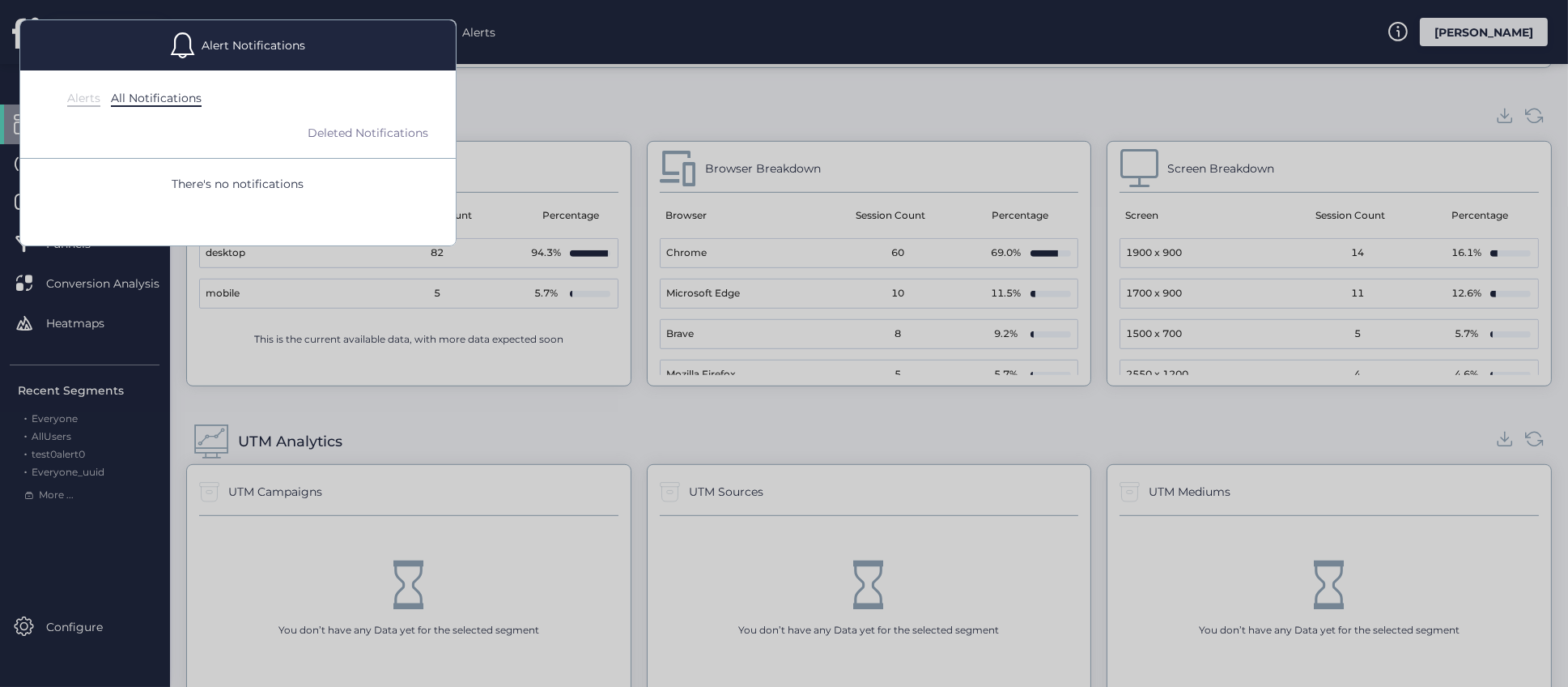
click at [82, 98] on div "Alerts" at bounding box center [83, 98] width 33 height 16
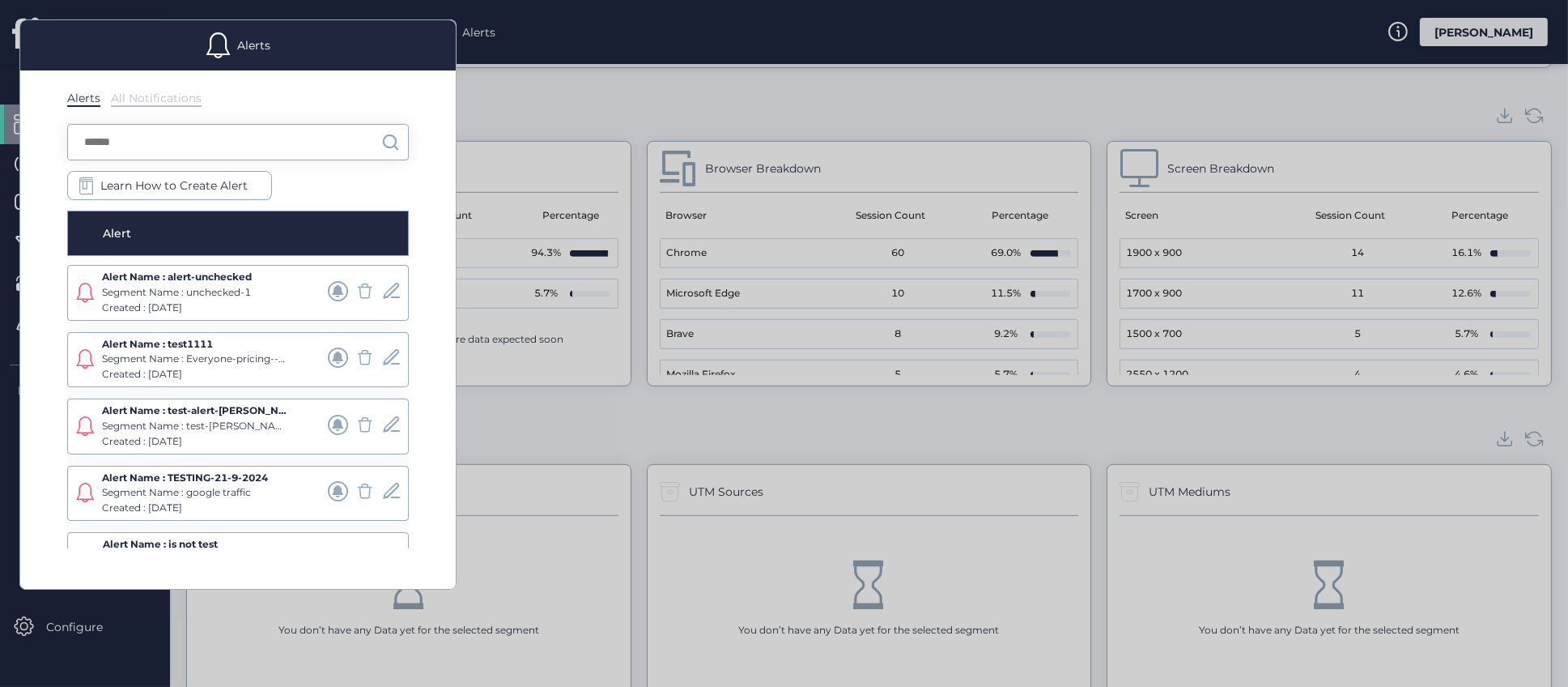
click at [156, 97] on div "All Notifications" at bounding box center [156, 98] width 90 height 16
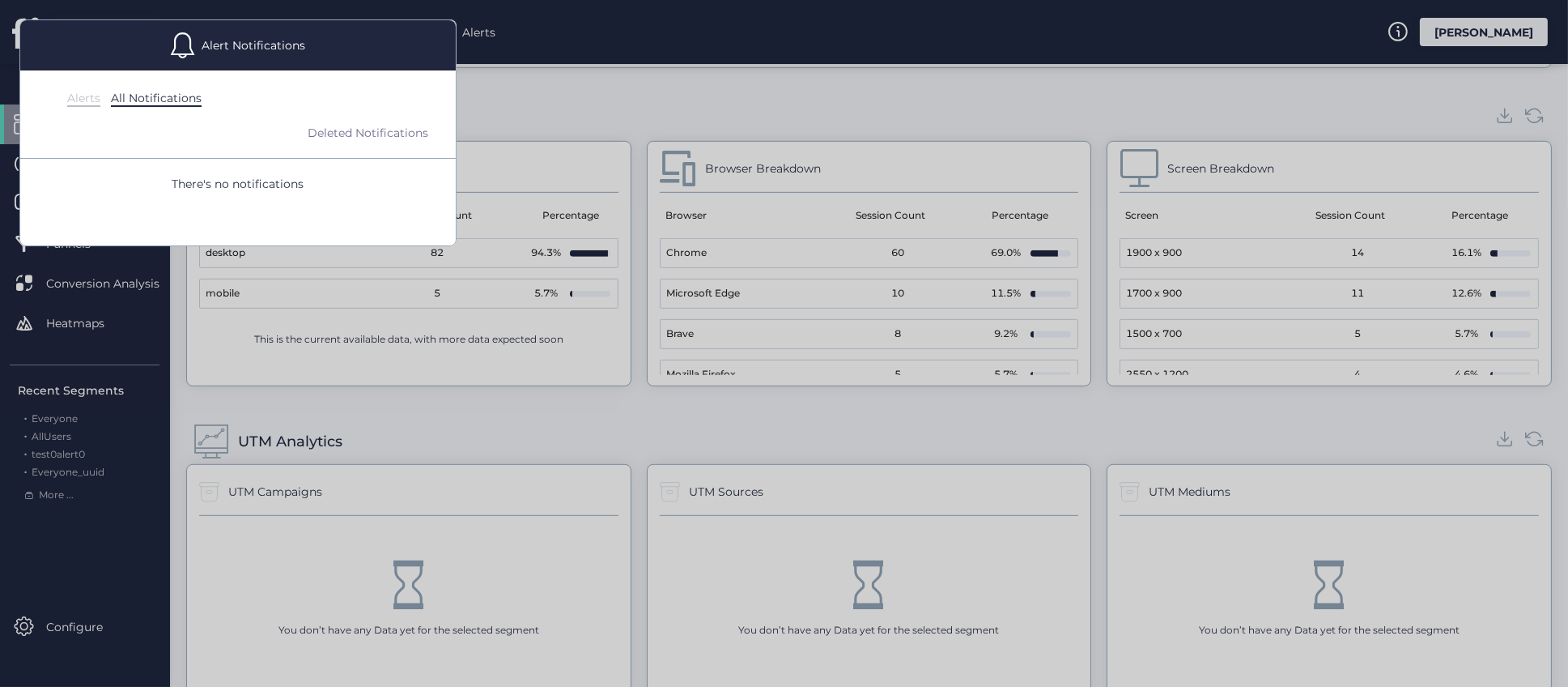
click at [82, 106] on div "Alerts All Notifications Deleted Notifications There's no notifications" at bounding box center [238, 158] width 435 height 175
click at [90, 98] on div "Alerts" at bounding box center [83, 98] width 33 height 16
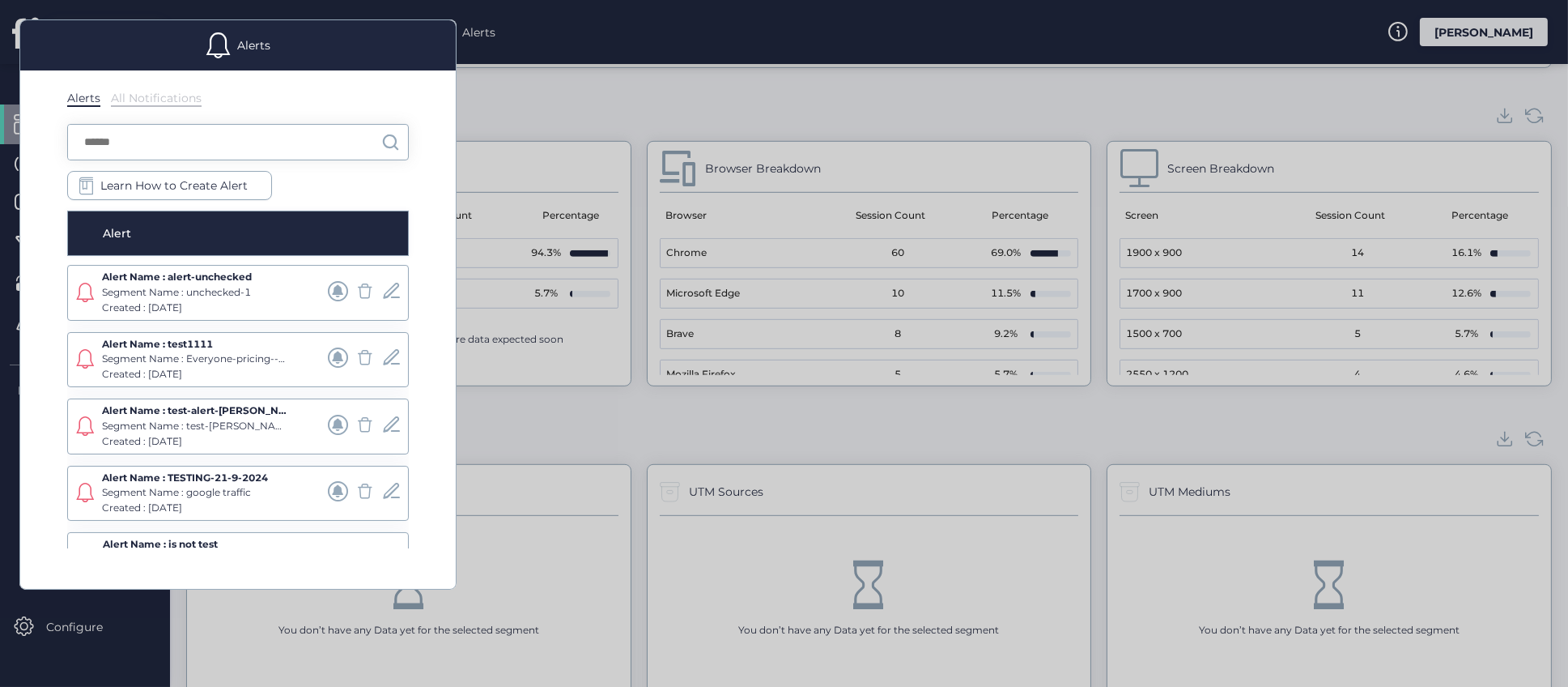
click at [409, 99] on div "Alerts All Notifications" at bounding box center [238, 98] width 341 height 16
click at [557, 97] on div at bounding box center [784, 344] width 1568 height 687
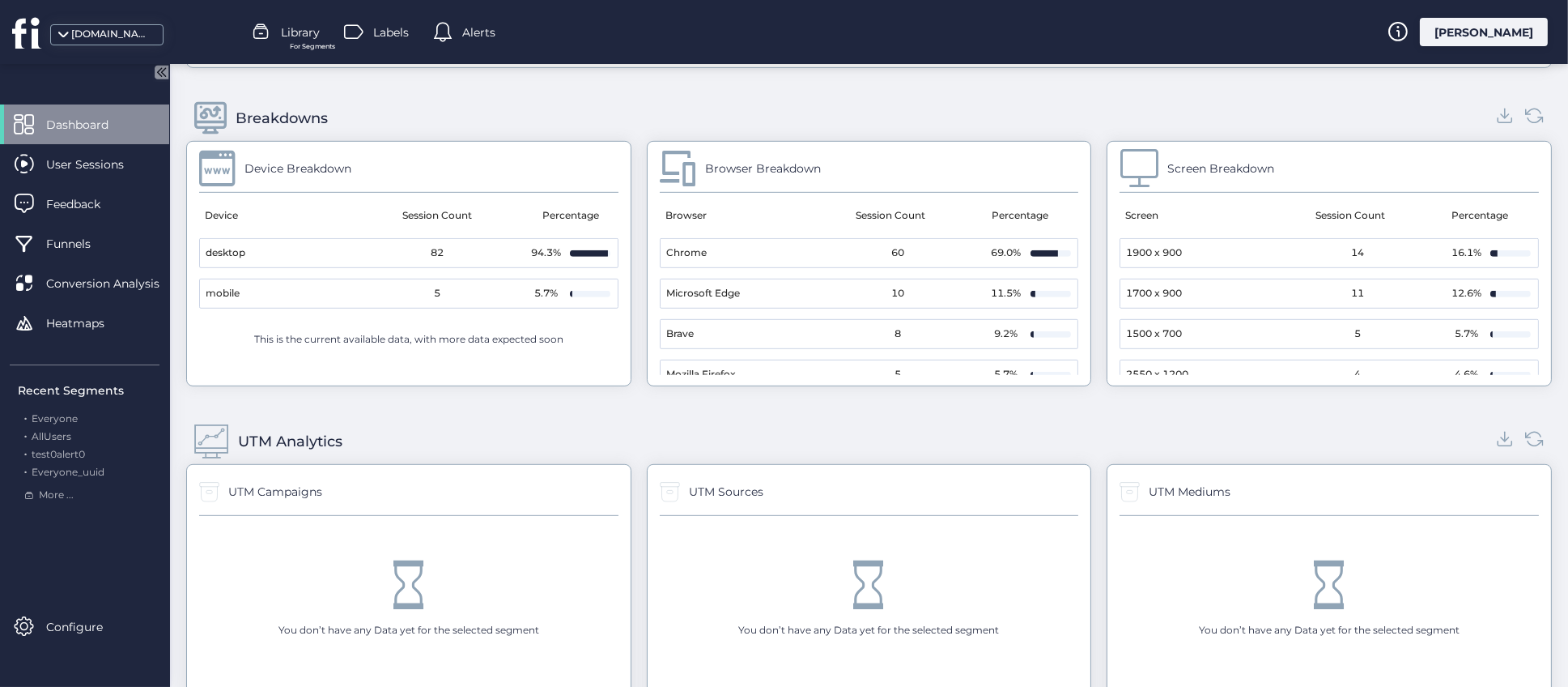
click at [872, 121] on div "Breakdowns" at bounding box center [869, 118] width 1366 height 46
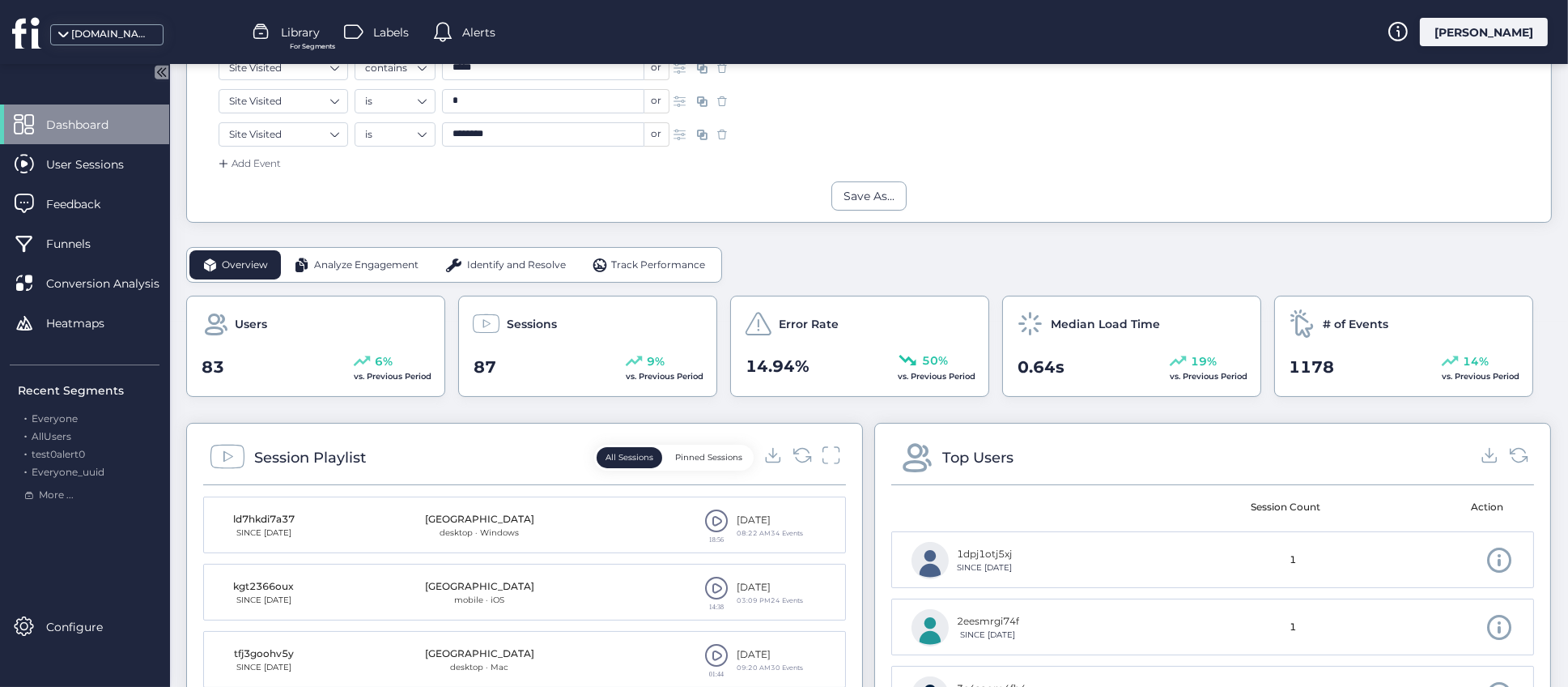
scroll to position [210, 0]
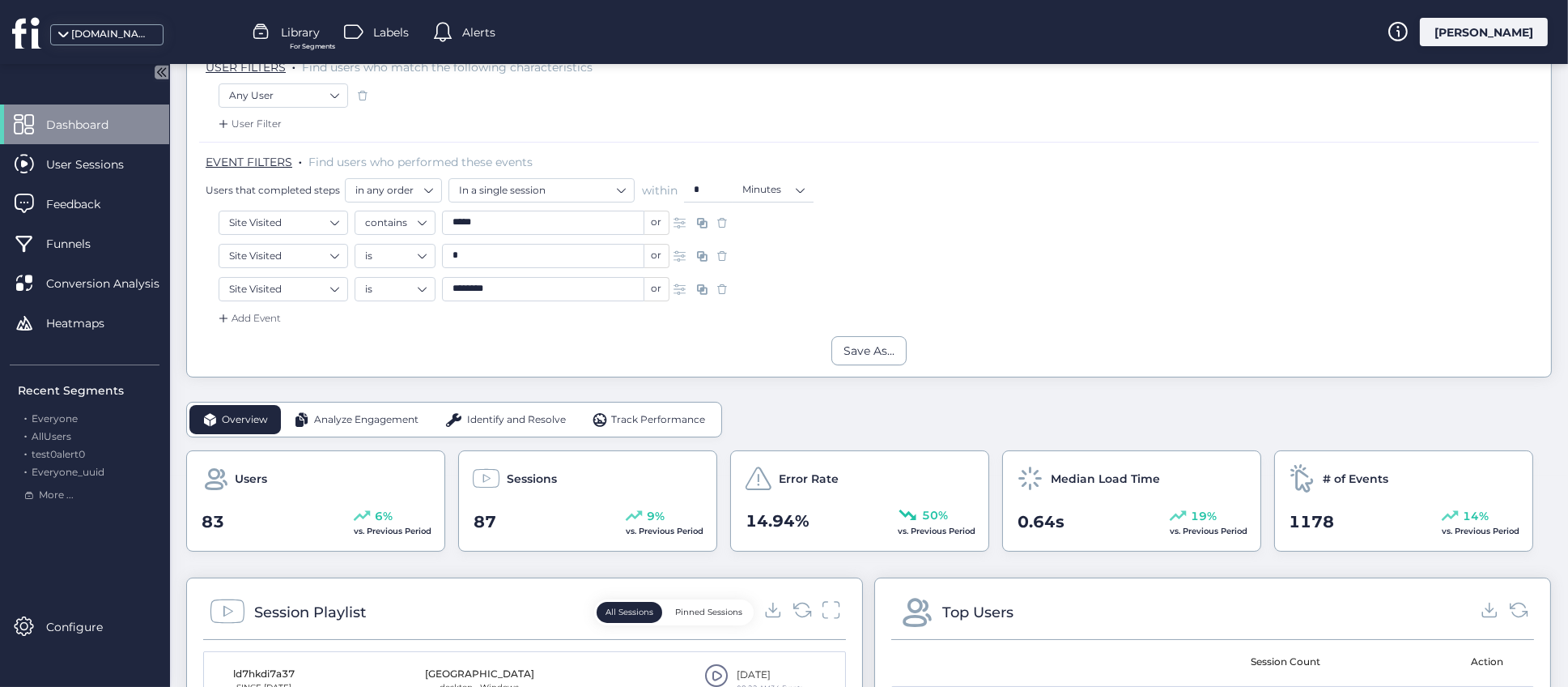
drag, startPoint x: 750, startPoint y: 421, endPoint x: 848, endPoint y: 423, distance: 98.0
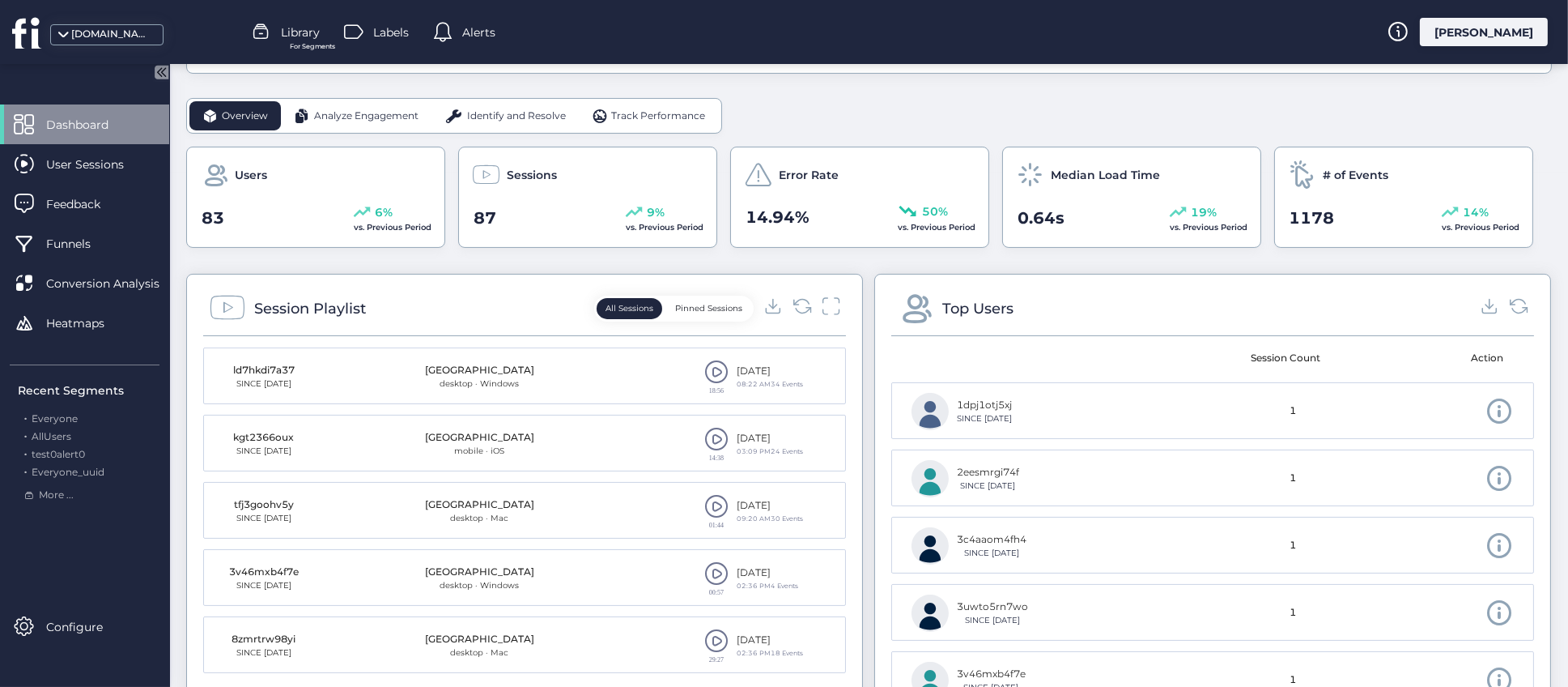
scroll to position [89, 0]
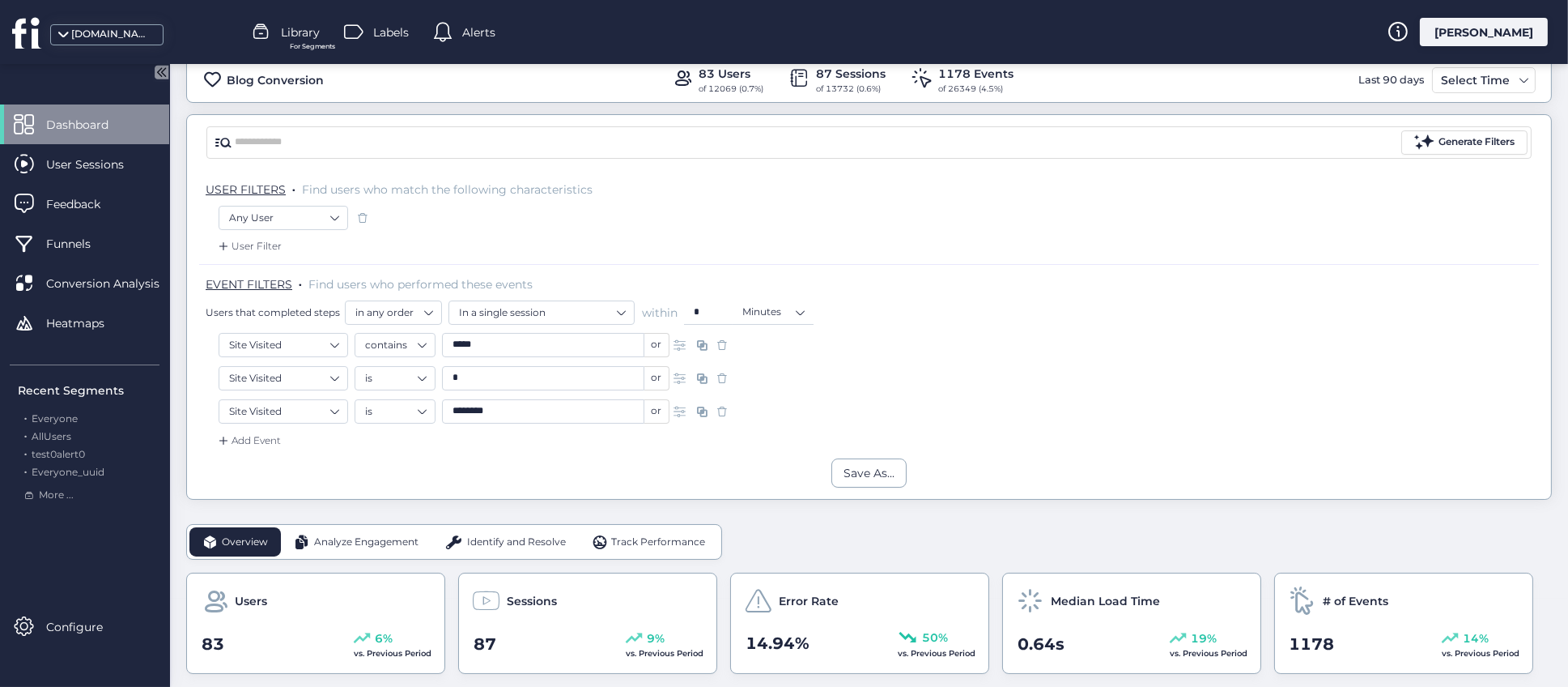
click at [374, 540] on span "Analyze Engagement" at bounding box center [366, 542] width 105 height 15
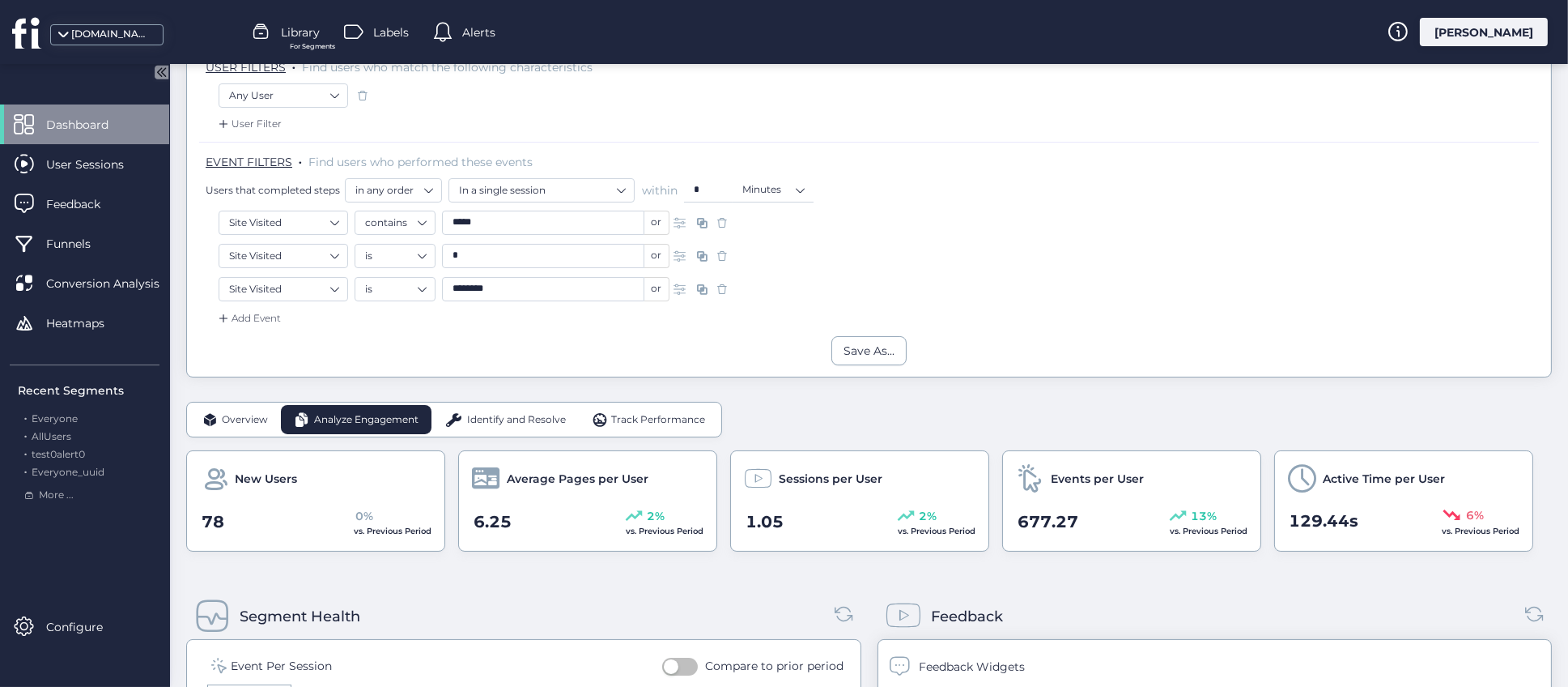
scroll to position [453, 0]
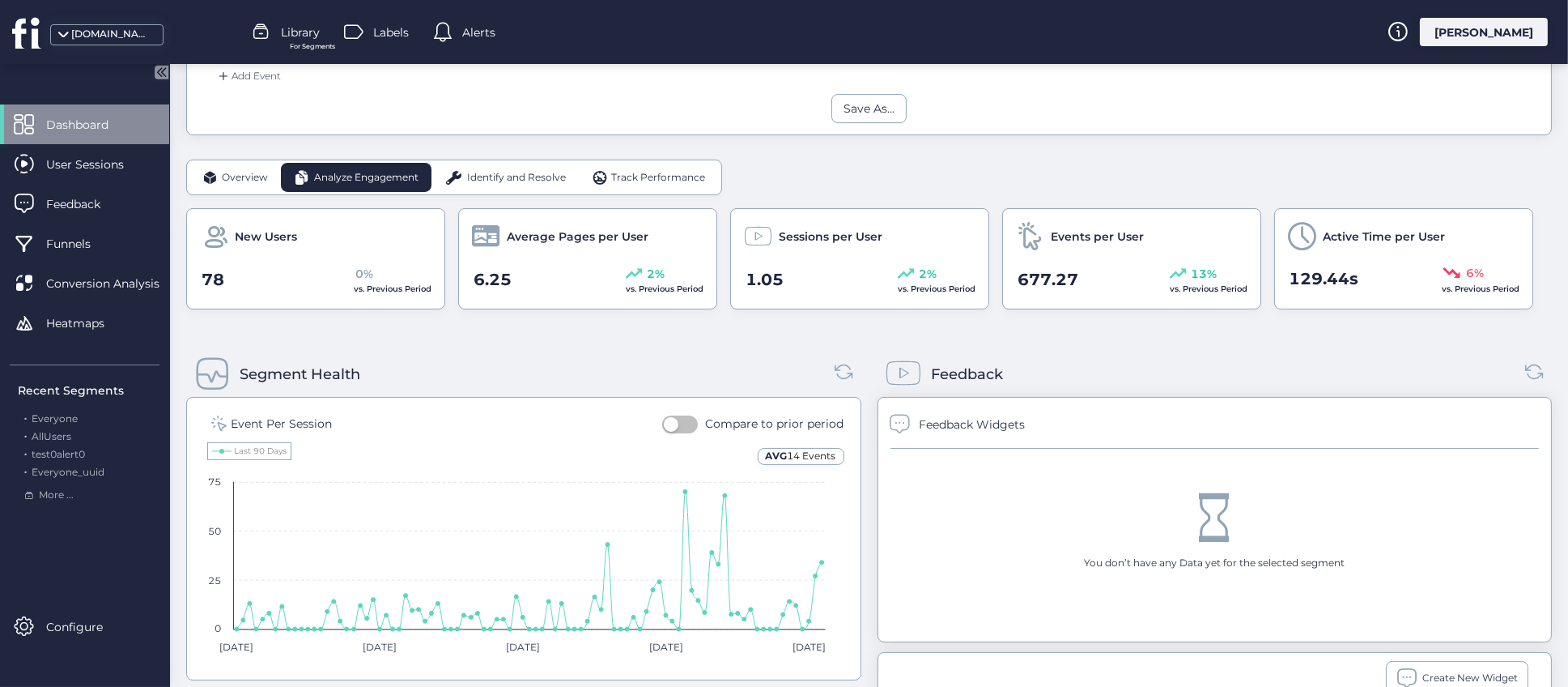
click at [546, 367] on div "Segment Health" at bounding box center [523, 374] width 675 height 46
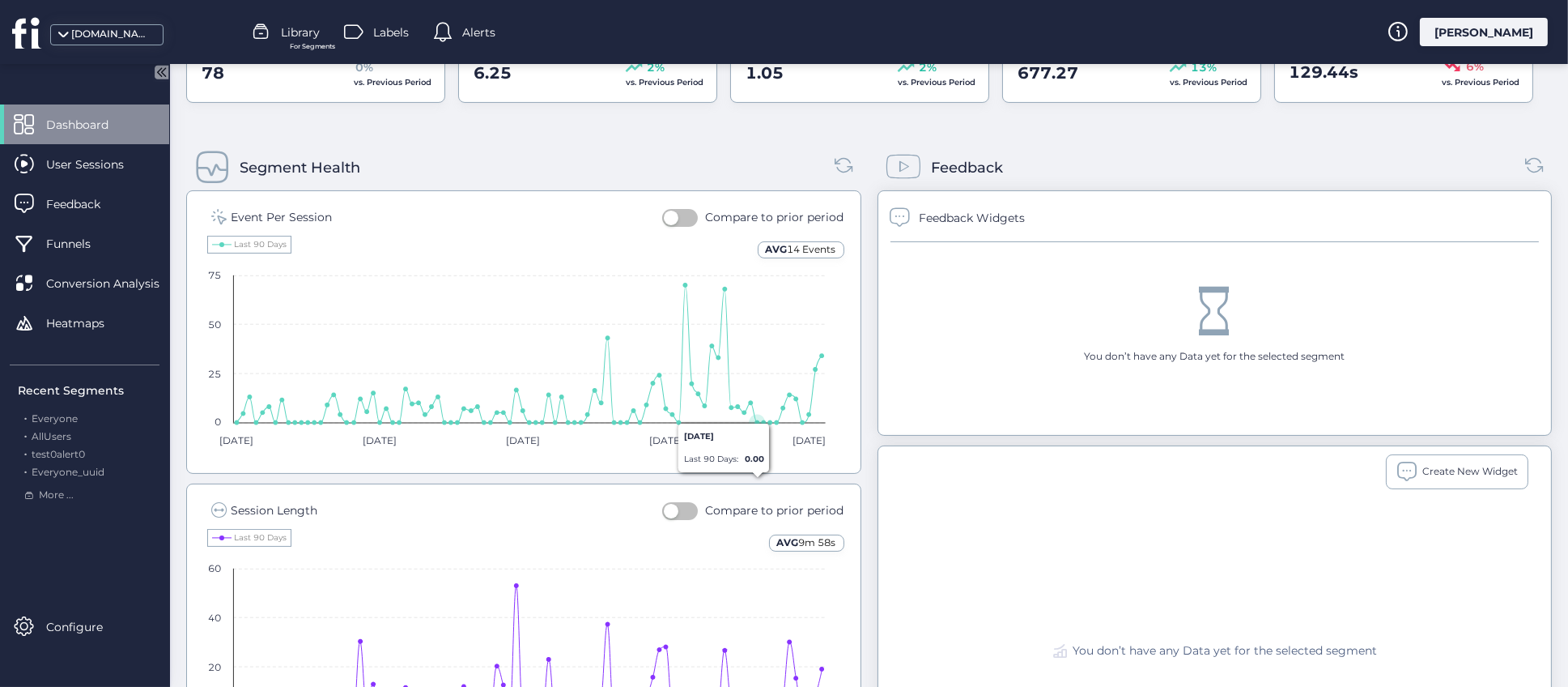
scroll to position [697, 0]
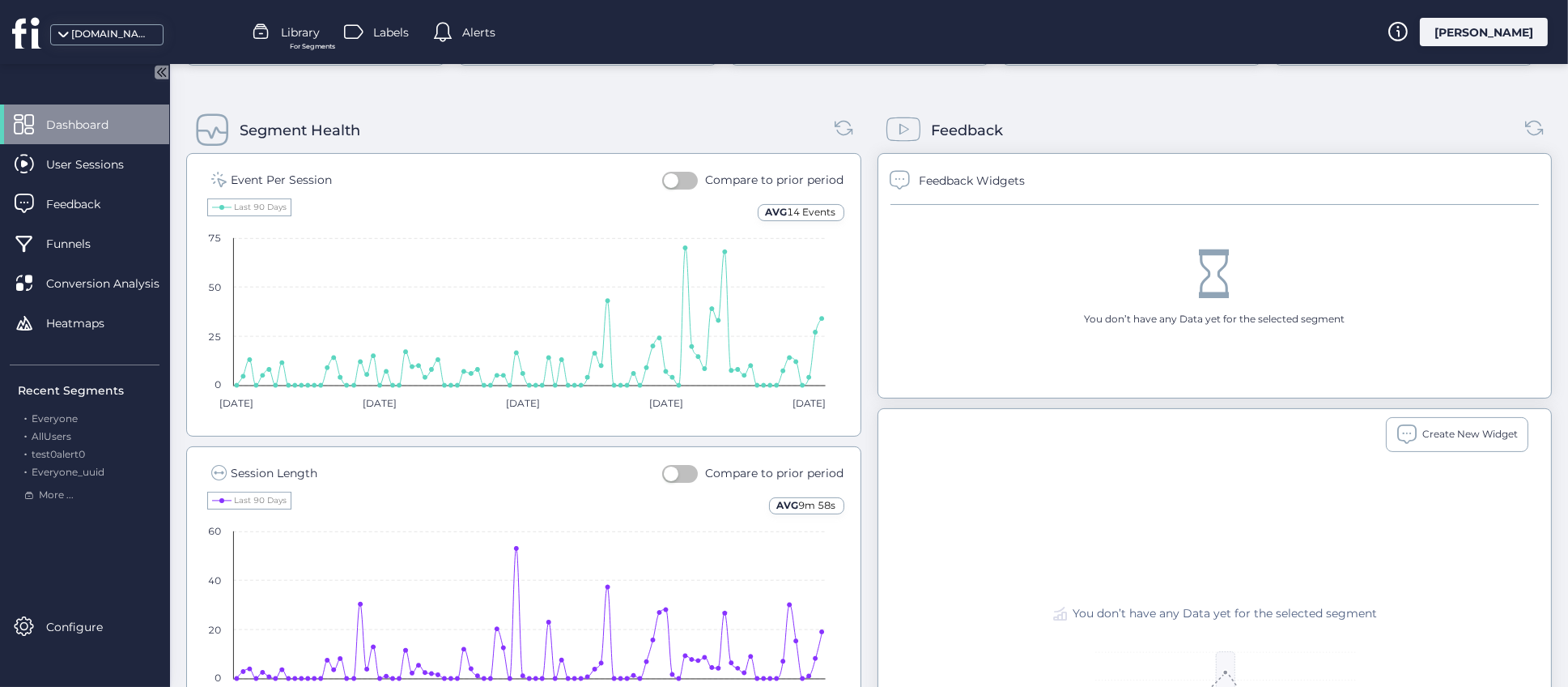
click at [857, 279] on div "Segment Health Event Per Session Compare to prior period AVG 14 Events Created …" at bounding box center [869, 565] width 1366 height 948
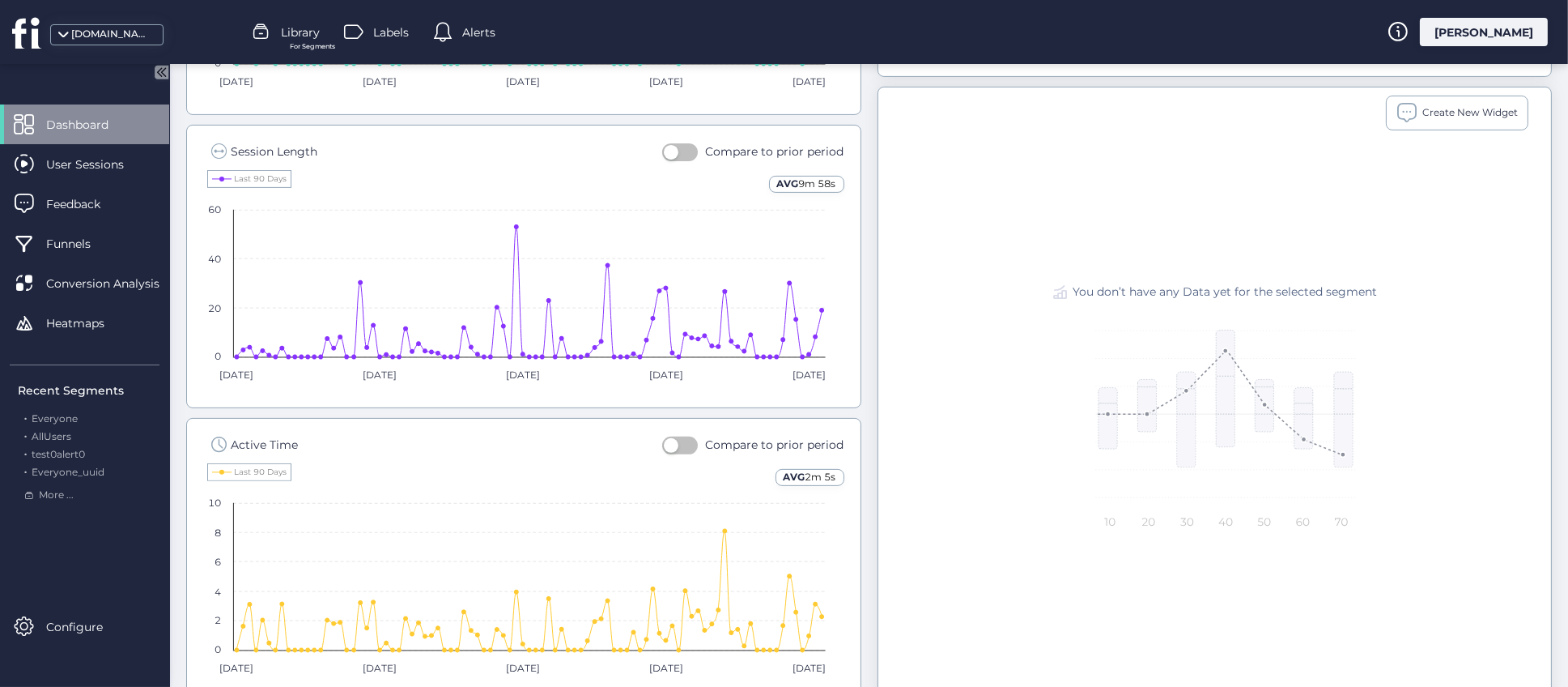
scroll to position [1089, 0]
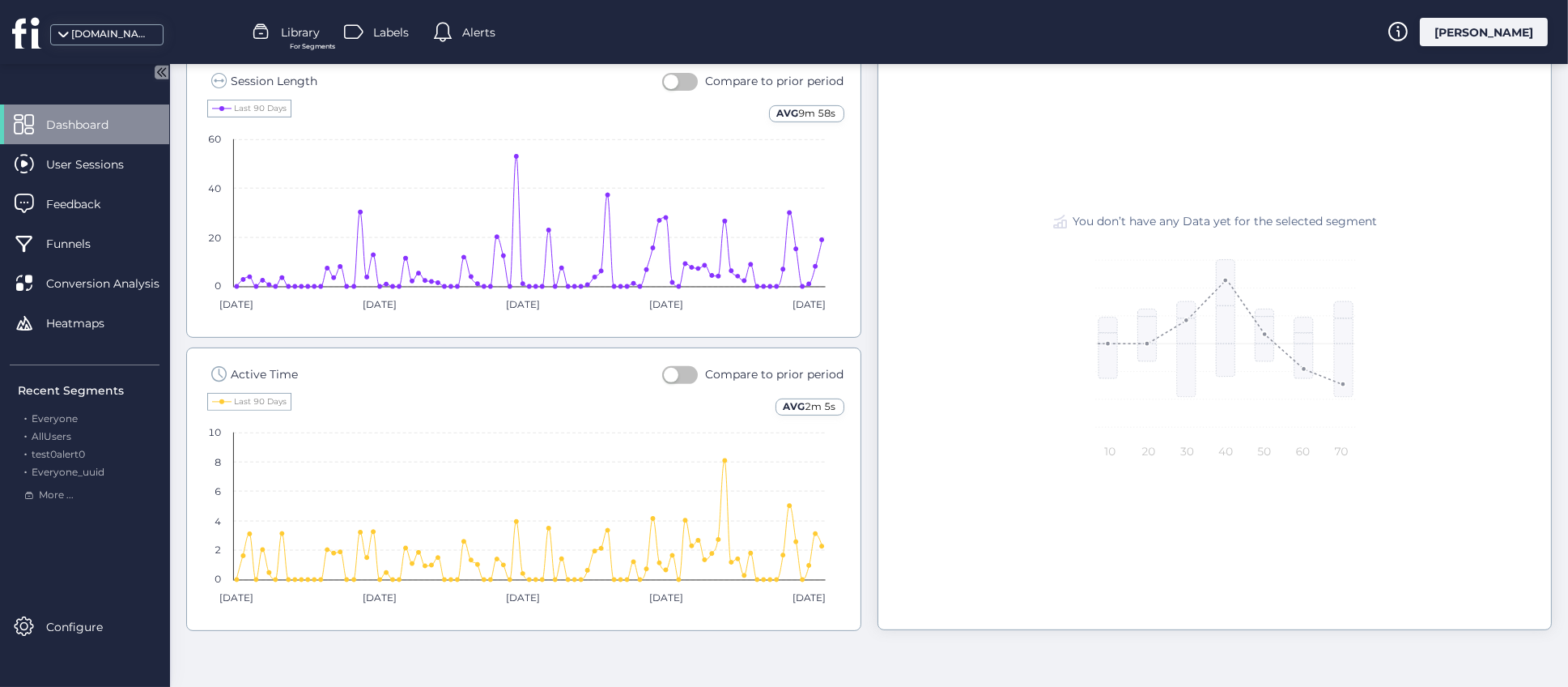
click at [860, 483] on div "Segment Health Event Per Session Compare to prior period AVG 14 Events Created …" at bounding box center [869, 174] width 1366 height 948
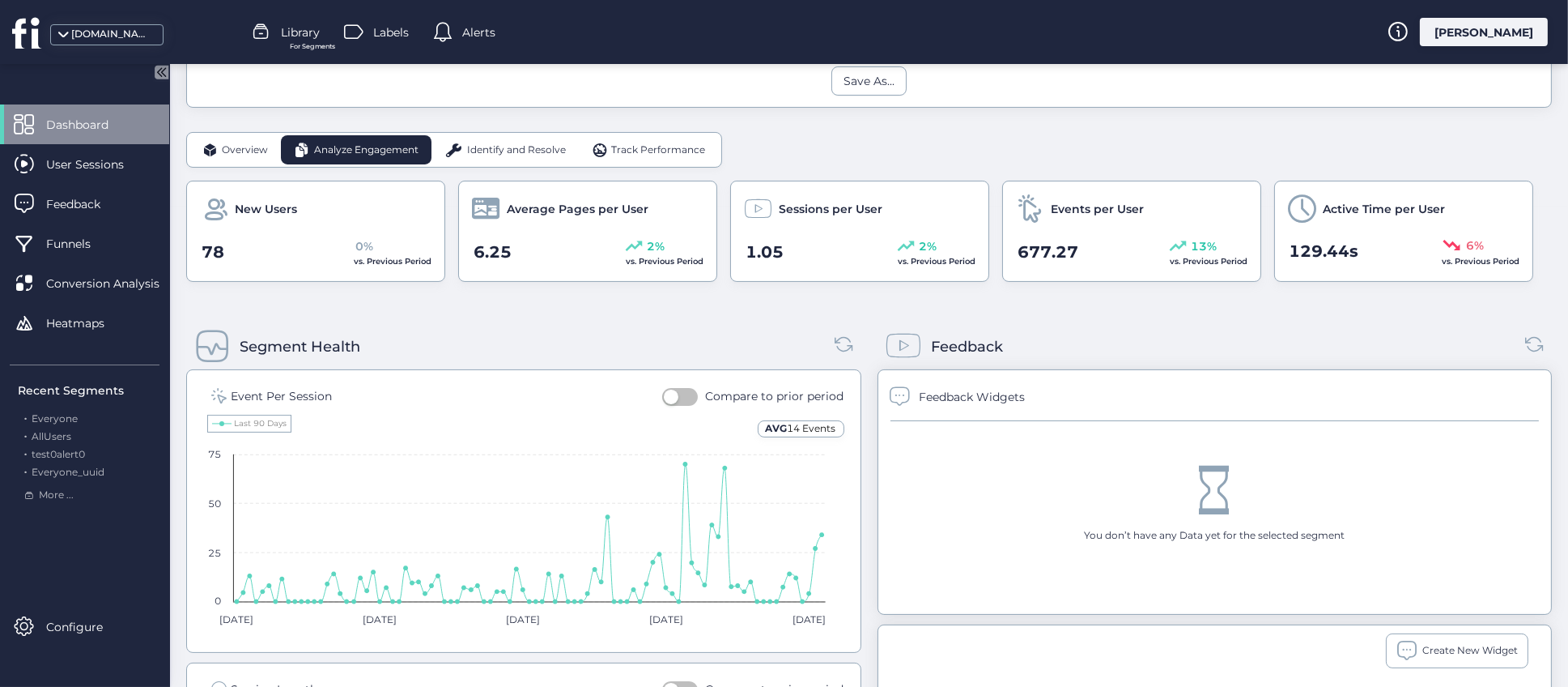
scroll to position [360, 0]
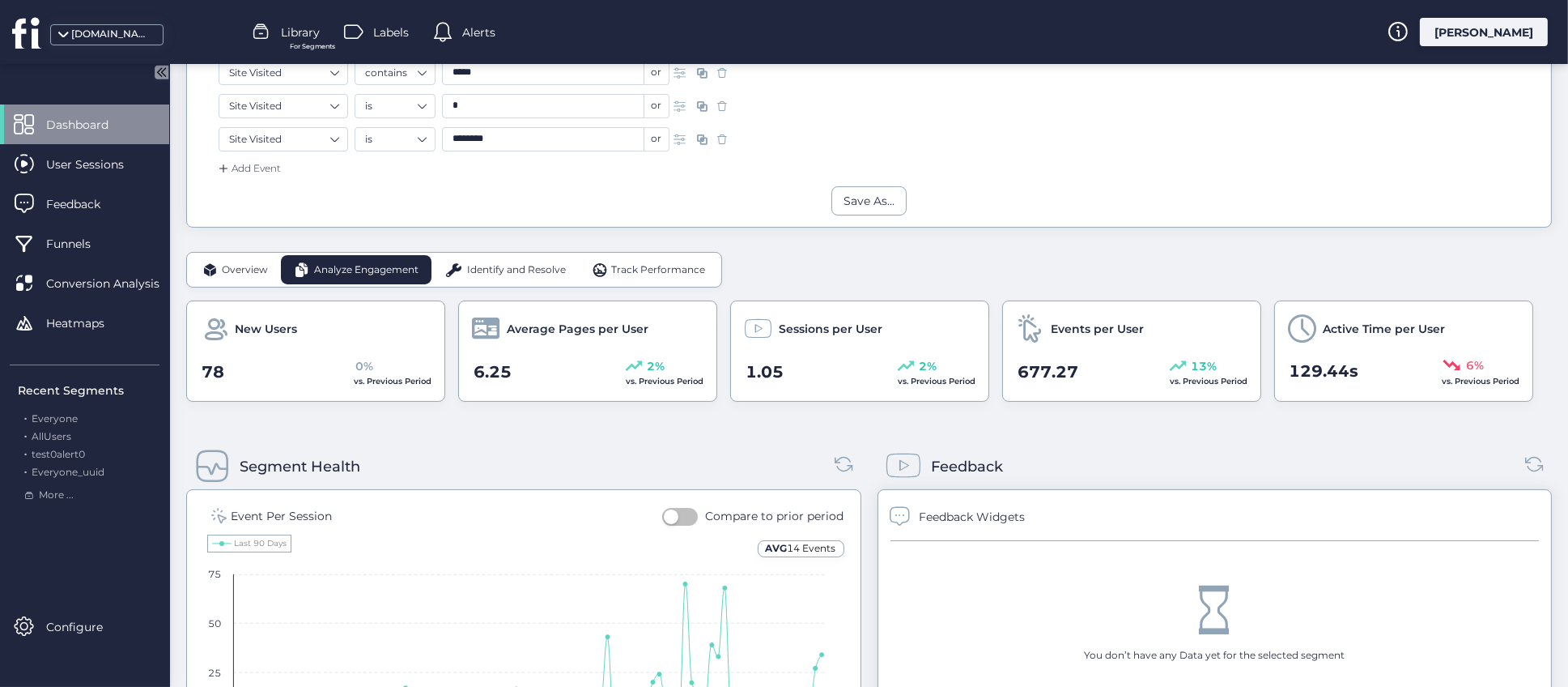
click at [180, 236] on div "Main Dashboard Blog Conversion 83 Users of 12069 (0.7%) 87 Sessions of 13732 (0…" at bounding box center [869, 14] width 1398 height 623
drag, startPoint x: 180, startPoint y: 236, endPoint x: 843, endPoint y: 249, distance: 663.1
click at [843, 249] on div "Main Dashboard Blog Conversion 83 Users of 12069 (0.7%) 87 Sessions of 13732 (0…" at bounding box center [869, 14] width 1398 height 623
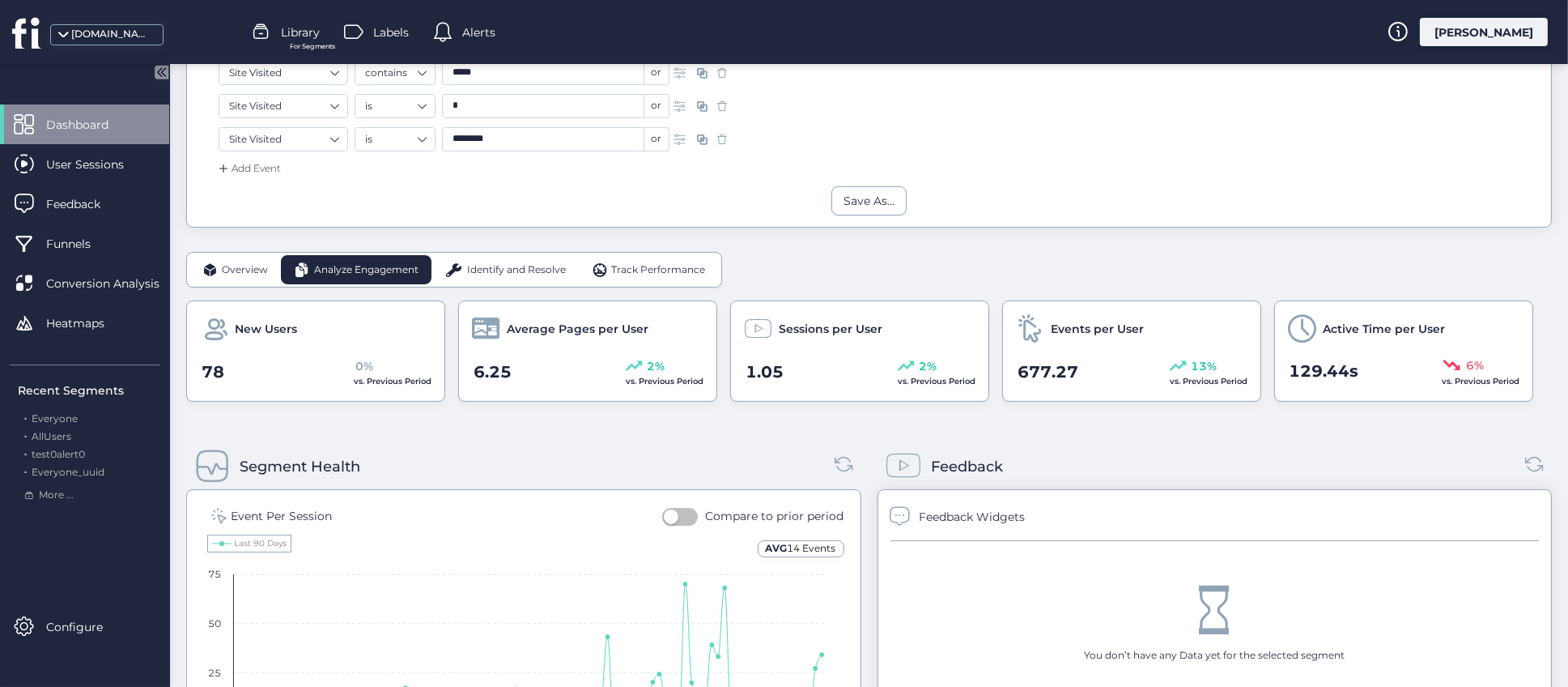
click at [724, 338] on div "New Users 78 0% vs. Previous Period Average Pages per User 6.25 2% vs. Previous…" at bounding box center [869, 351] width 1366 height 101
drag, startPoint x: 758, startPoint y: 268, endPoint x: 769, endPoint y: 270, distance: 11.2
drag, startPoint x: 866, startPoint y: 265, endPoint x: 1214, endPoint y: 262, distance: 348.0
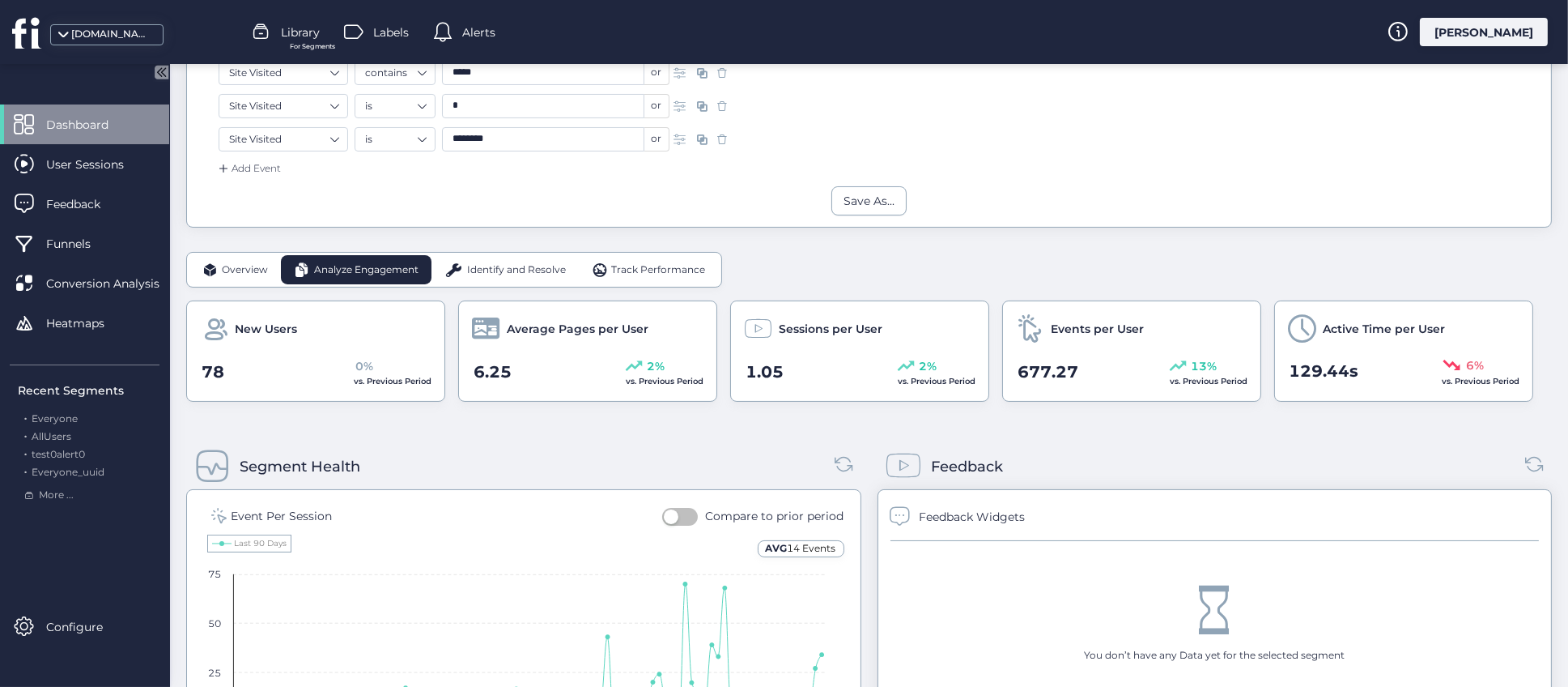
drag, startPoint x: 1328, startPoint y: 264, endPoint x: 1119, endPoint y: 264, distance: 209.0
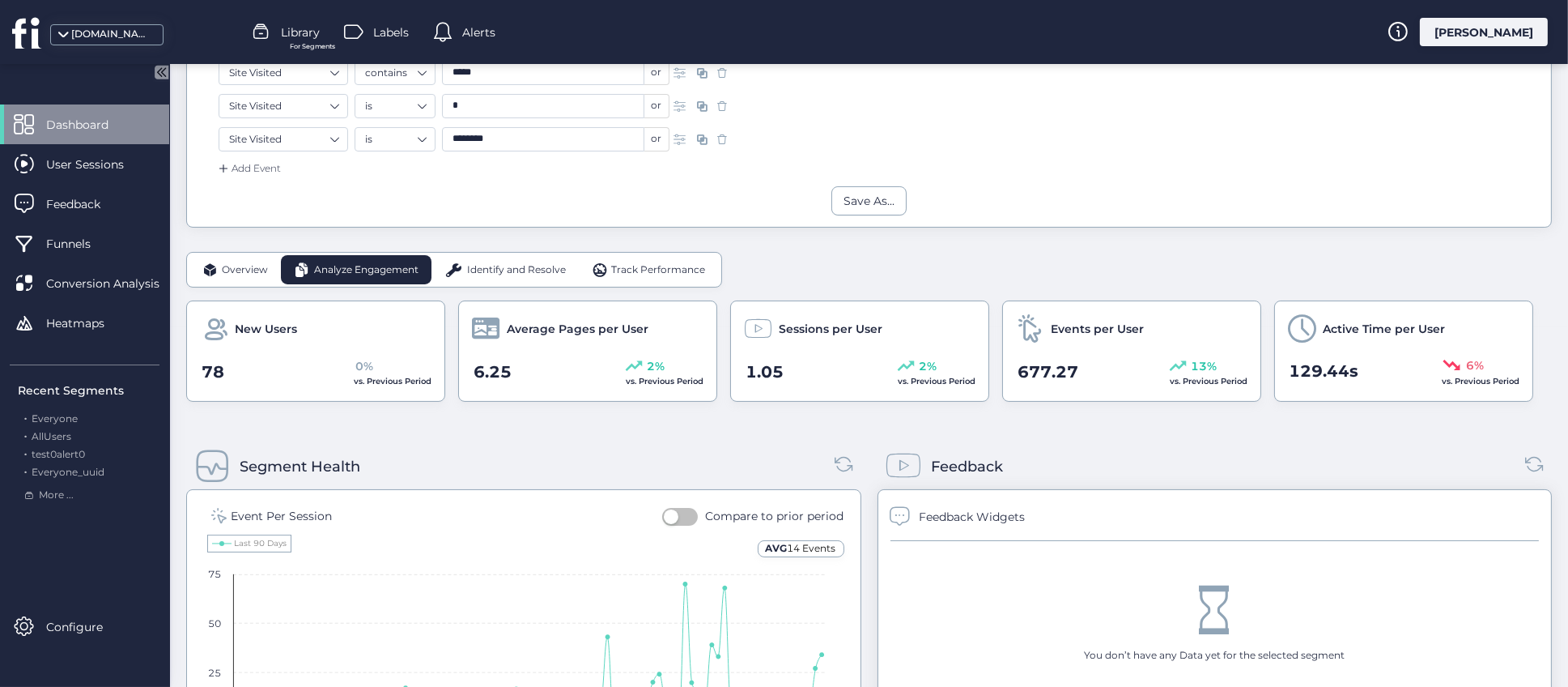
drag, startPoint x: 1119, startPoint y: 264, endPoint x: 907, endPoint y: 264, distance: 212.0
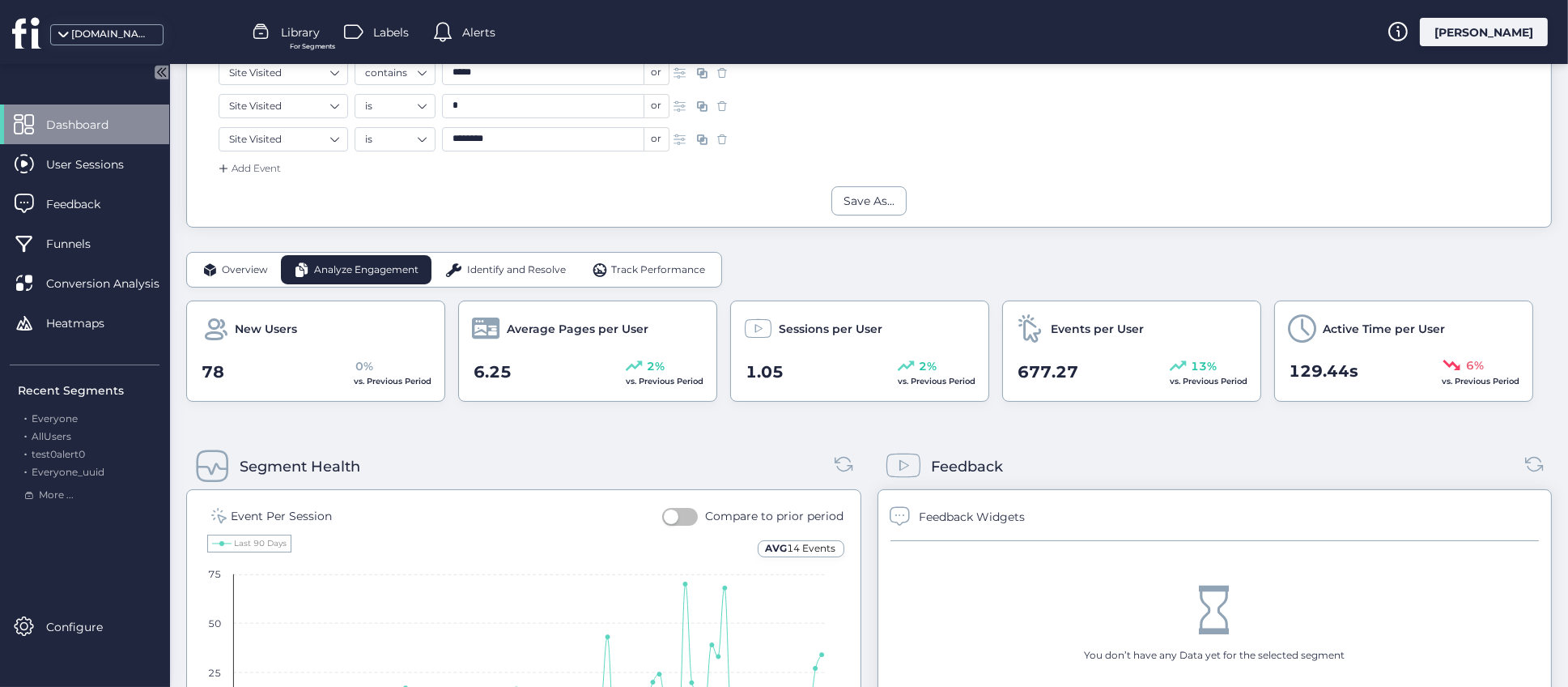
drag, startPoint x: 967, startPoint y: 280, endPoint x: 1023, endPoint y: 280, distance: 56.0
drag, startPoint x: 1034, startPoint y: 280, endPoint x: 1139, endPoint y: 279, distance: 105.0
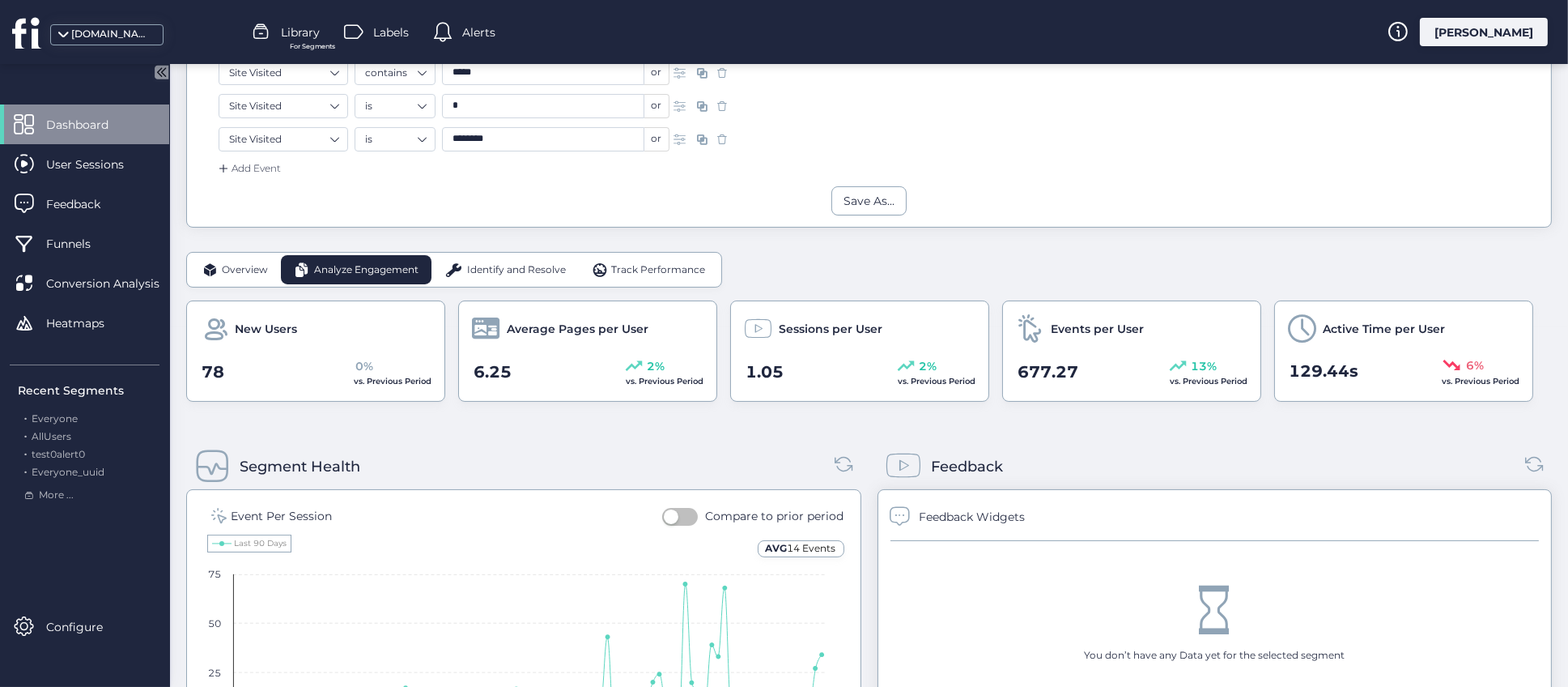
drag, startPoint x: 1147, startPoint y: 279, endPoint x: 1190, endPoint y: 279, distance: 43.0
drag, startPoint x: 921, startPoint y: 275, endPoint x: 822, endPoint y: 279, distance: 99.1
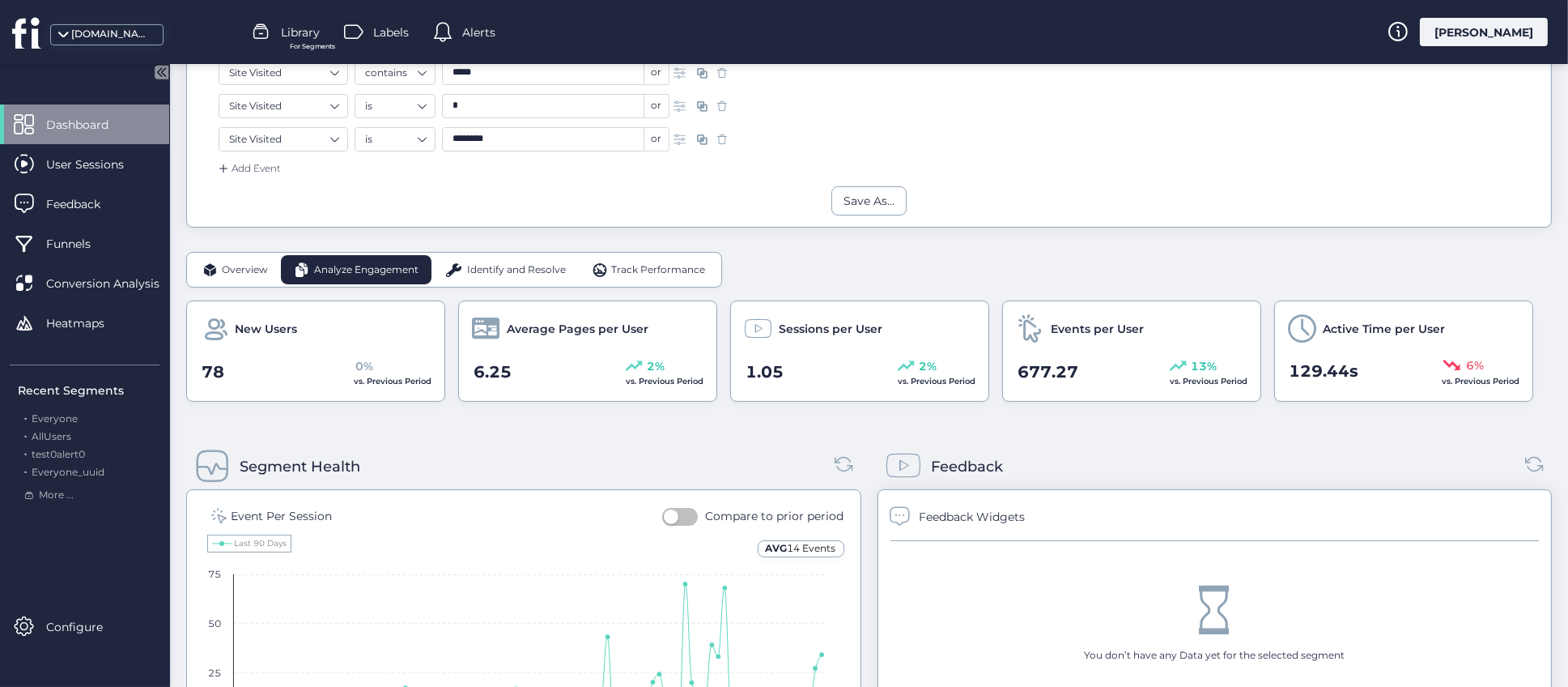
drag, startPoint x: 822, startPoint y: 279, endPoint x: 795, endPoint y: 279, distance: 27.0
drag, startPoint x: 791, startPoint y: 267, endPoint x: 847, endPoint y: 267, distance: 56.0
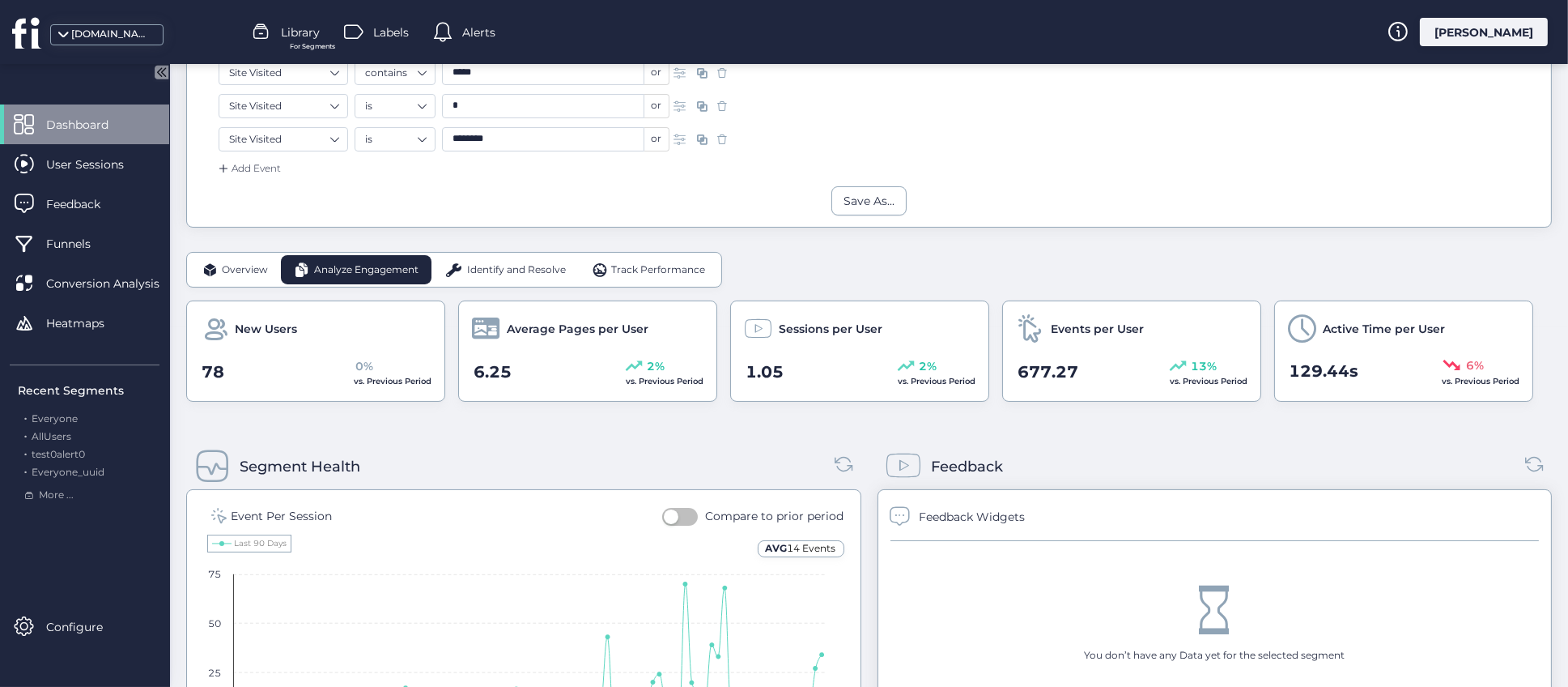
drag, startPoint x: 1125, startPoint y: 276, endPoint x: 1312, endPoint y: 266, distance: 187.3
drag, startPoint x: 1312, startPoint y: 266, endPoint x: 1481, endPoint y: 274, distance: 169.2
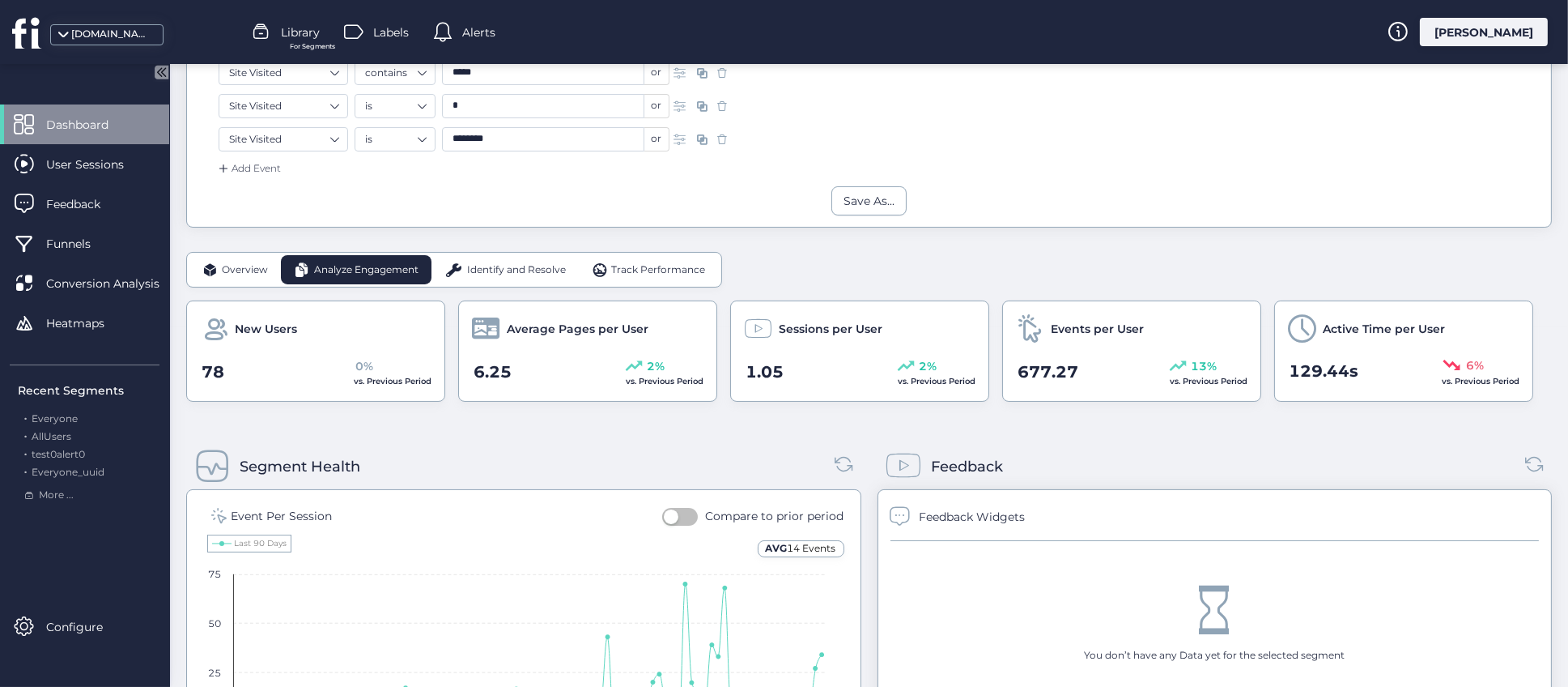
drag, startPoint x: 1181, startPoint y: 274, endPoint x: 1170, endPoint y: 274, distance: 11.0
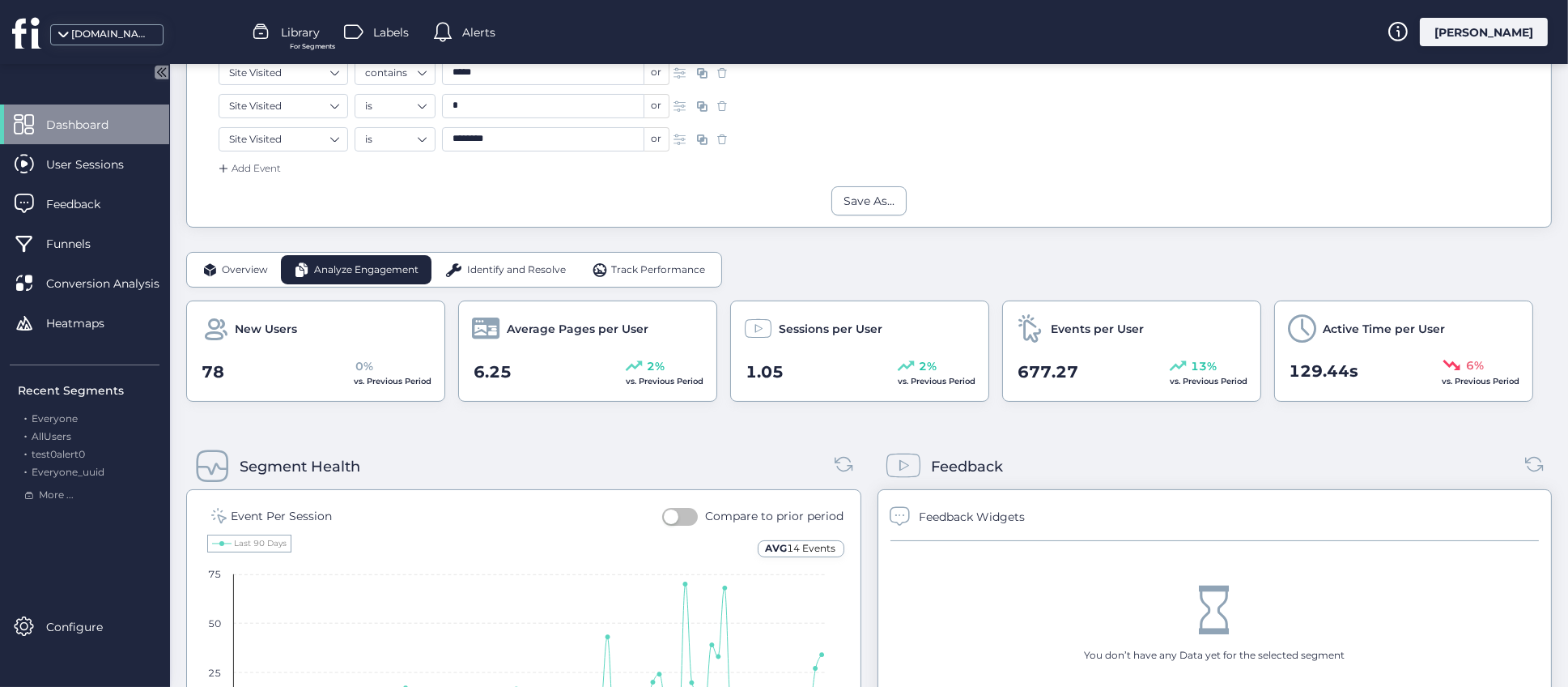
drag, startPoint x: 763, startPoint y: 263, endPoint x: 919, endPoint y: 273, distance: 156.3
drag, startPoint x: 968, startPoint y: 274, endPoint x: 1053, endPoint y: 276, distance: 85.0
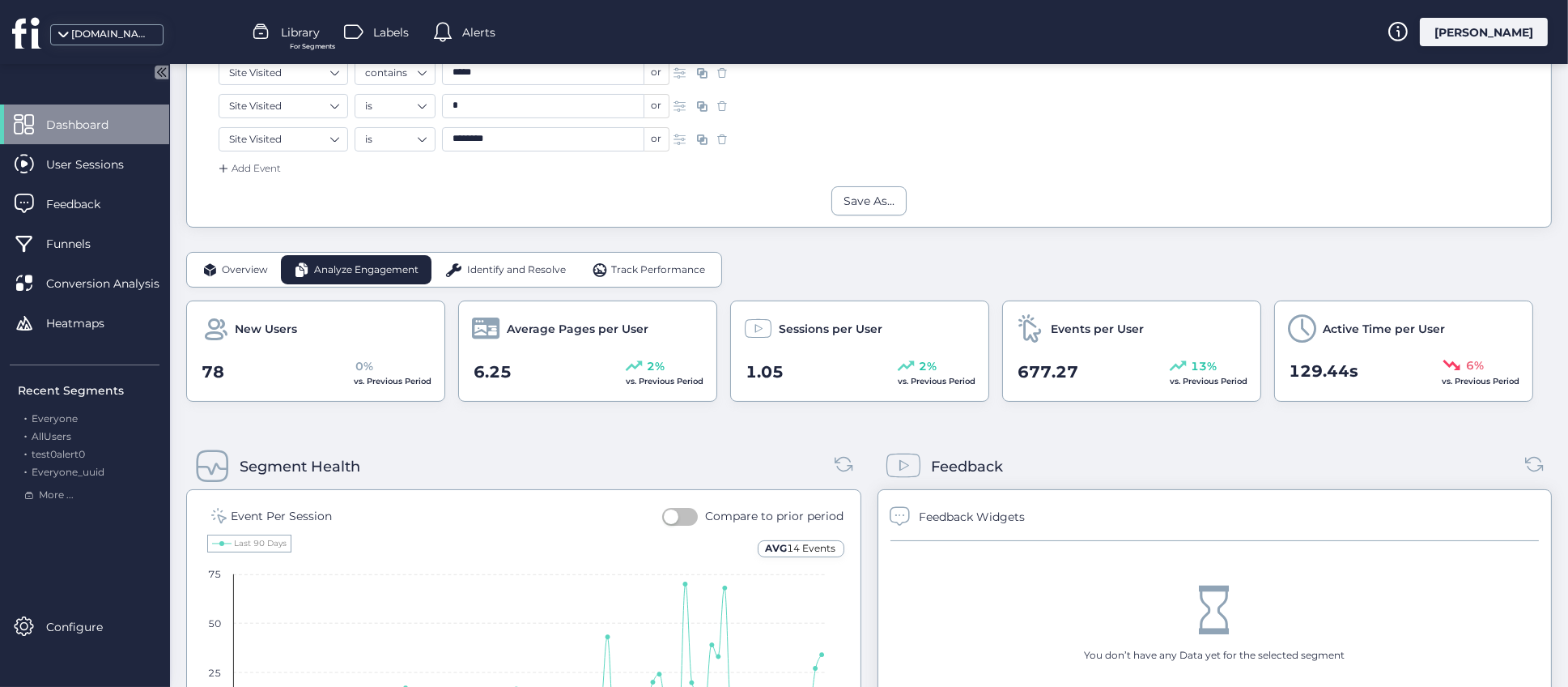
drag, startPoint x: 1119, startPoint y: 270, endPoint x: 1257, endPoint y: 264, distance: 138.1
drag, startPoint x: 1321, startPoint y: 263, endPoint x: 1383, endPoint y: 267, distance: 62.1
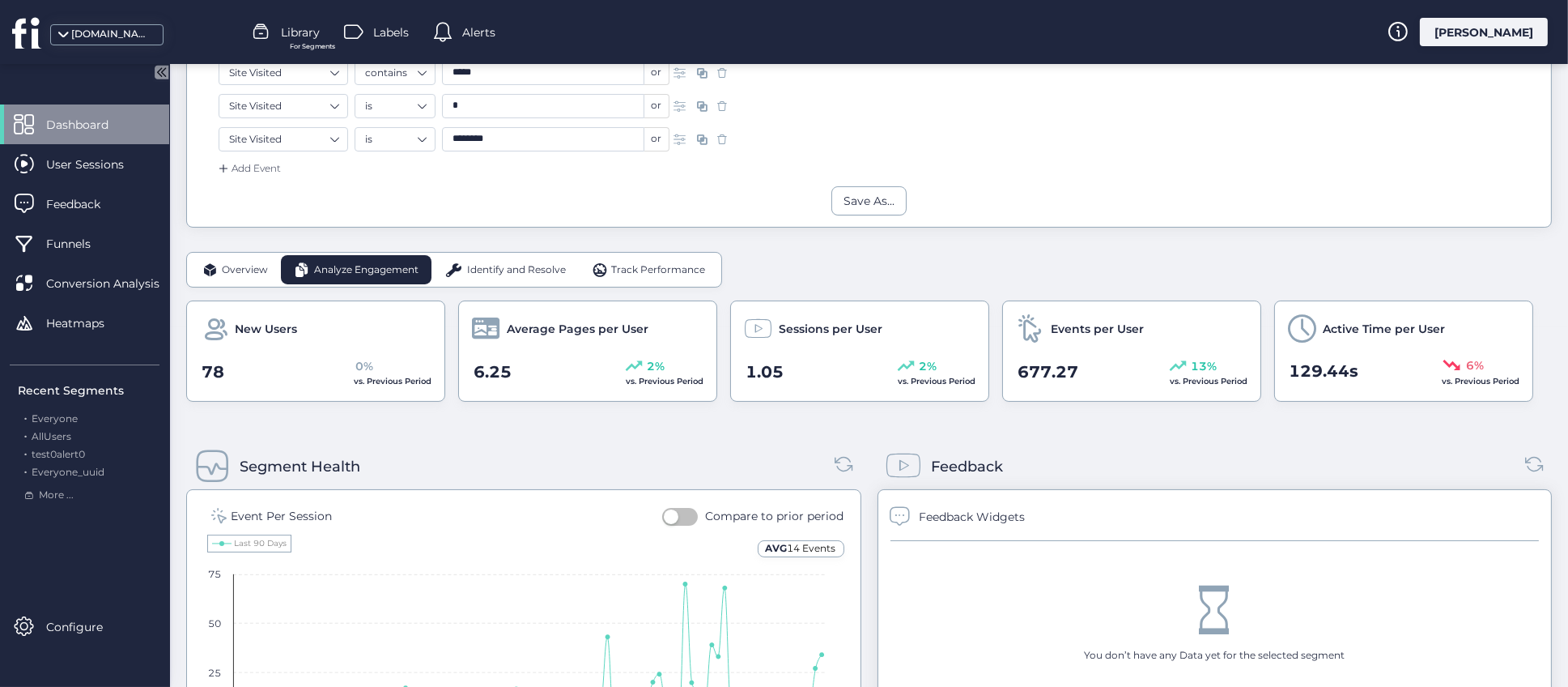
drag, startPoint x: 1360, startPoint y: 263, endPoint x: 1280, endPoint y: 264, distance: 80.0
drag, startPoint x: 802, startPoint y: 276, endPoint x: 913, endPoint y: 281, distance: 111.1
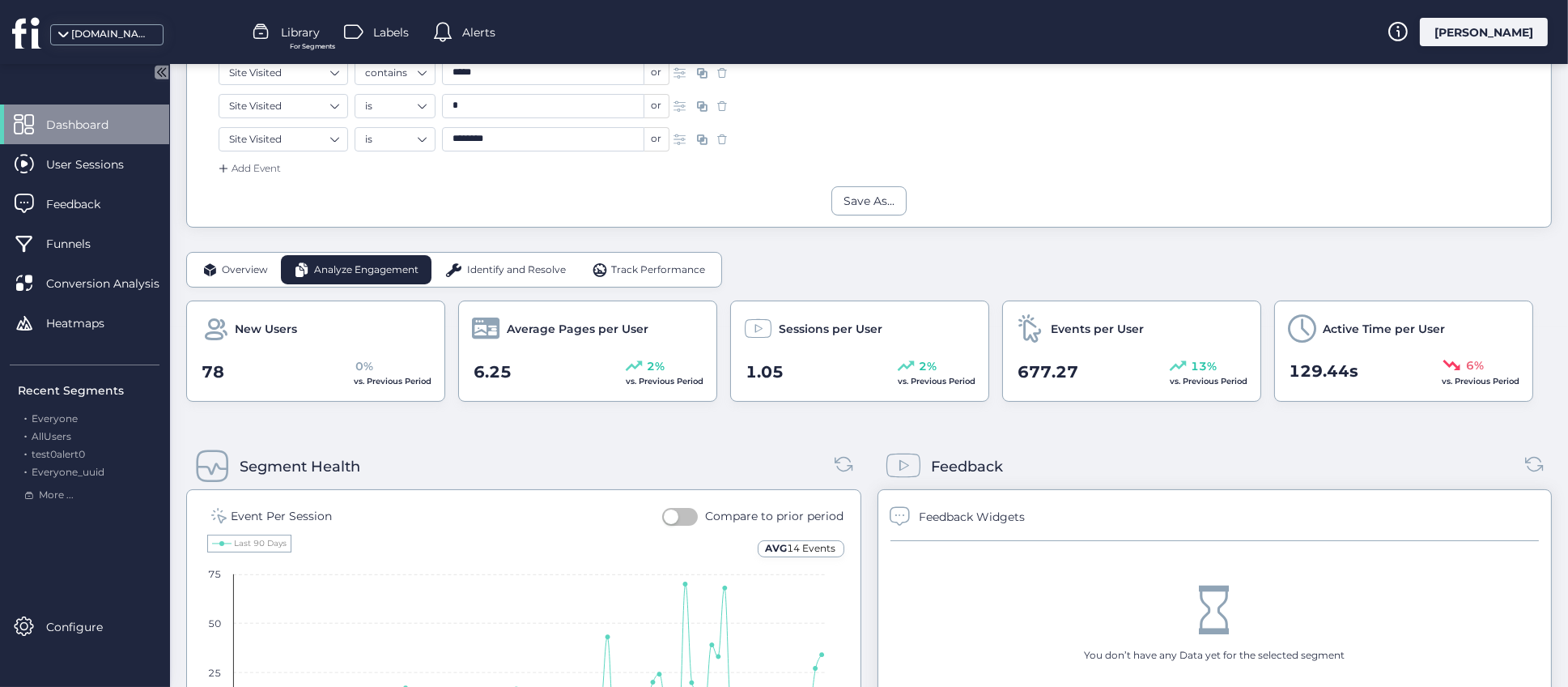
drag, startPoint x: 1088, startPoint y: 284, endPoint x: 1136, endPoint y: 287, distance: 48.1
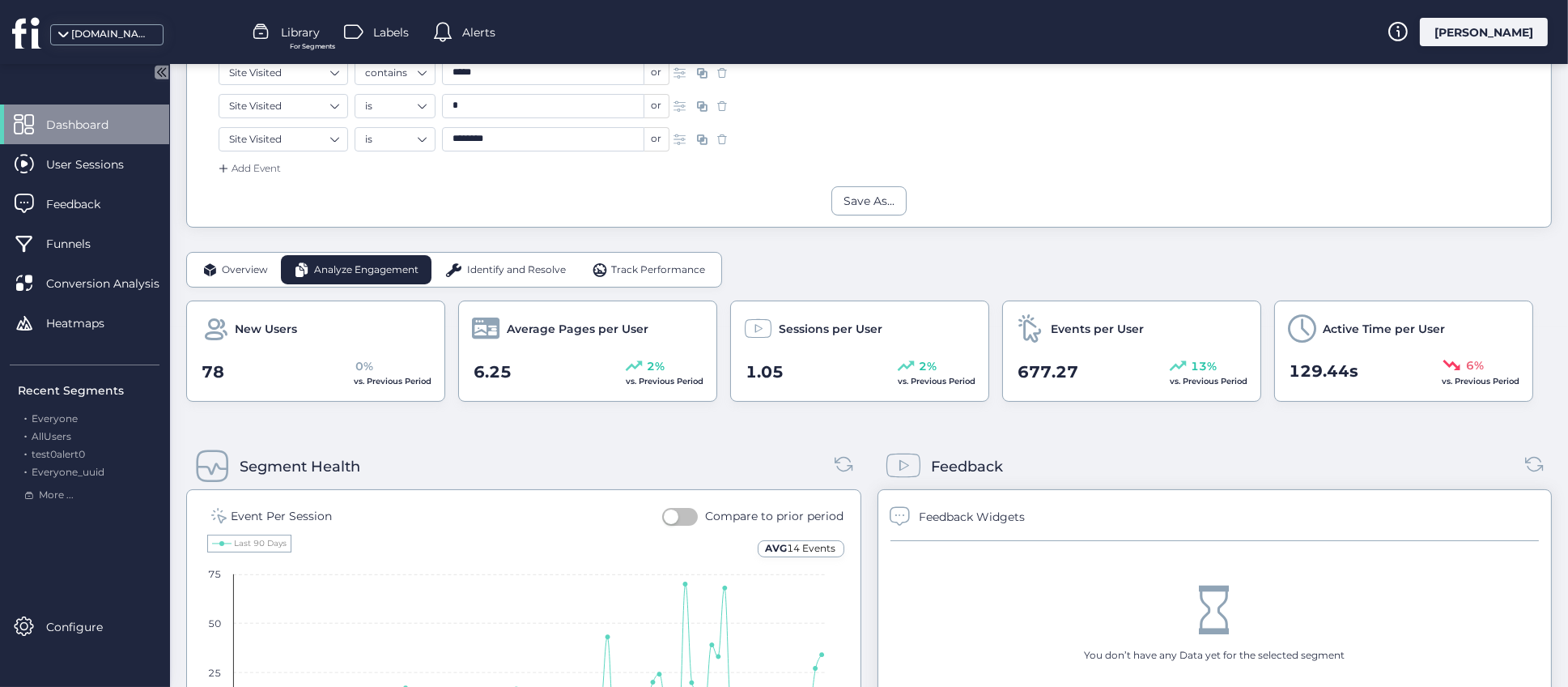
drag, startPoint x: 782, startPoint y: 279, endPoint x: 795, endPoint y: 279, distance: 13.0
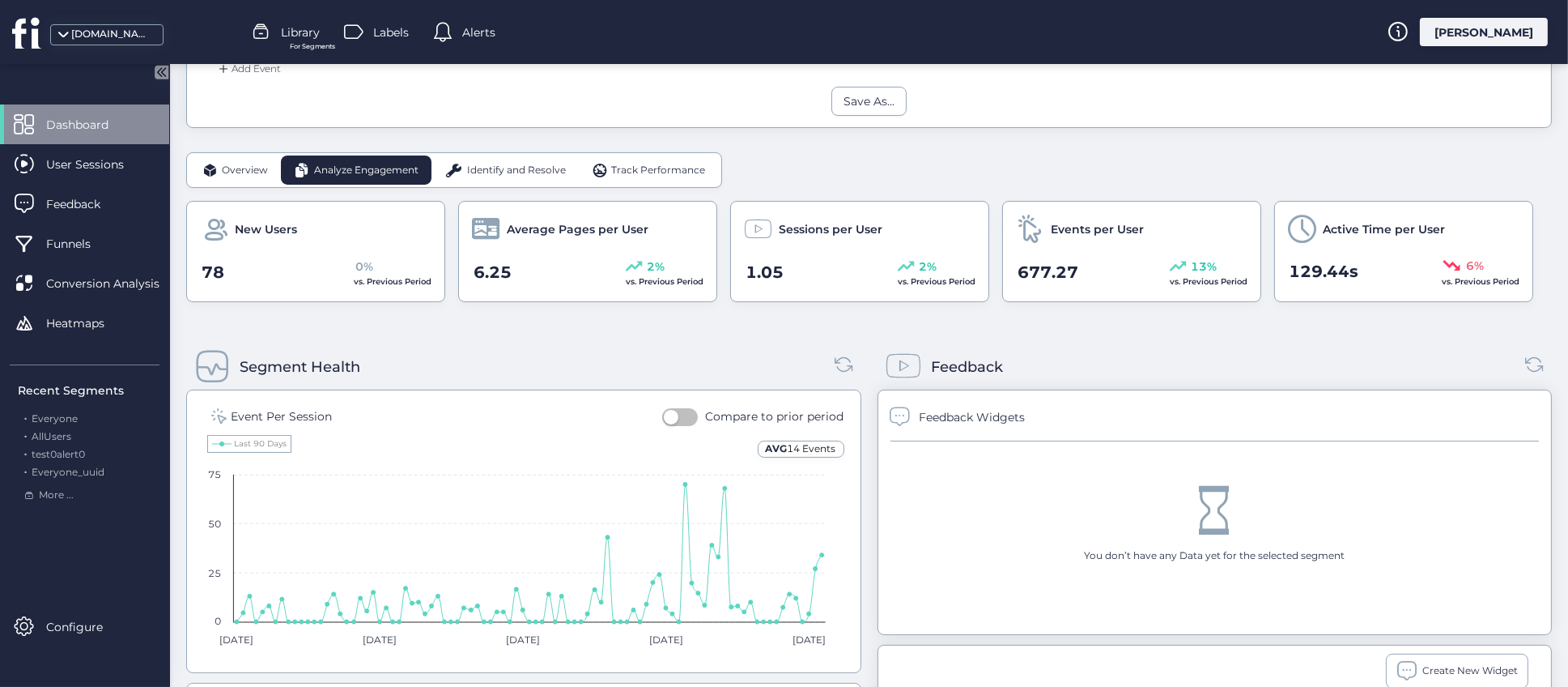
scroll to position [360, 0]
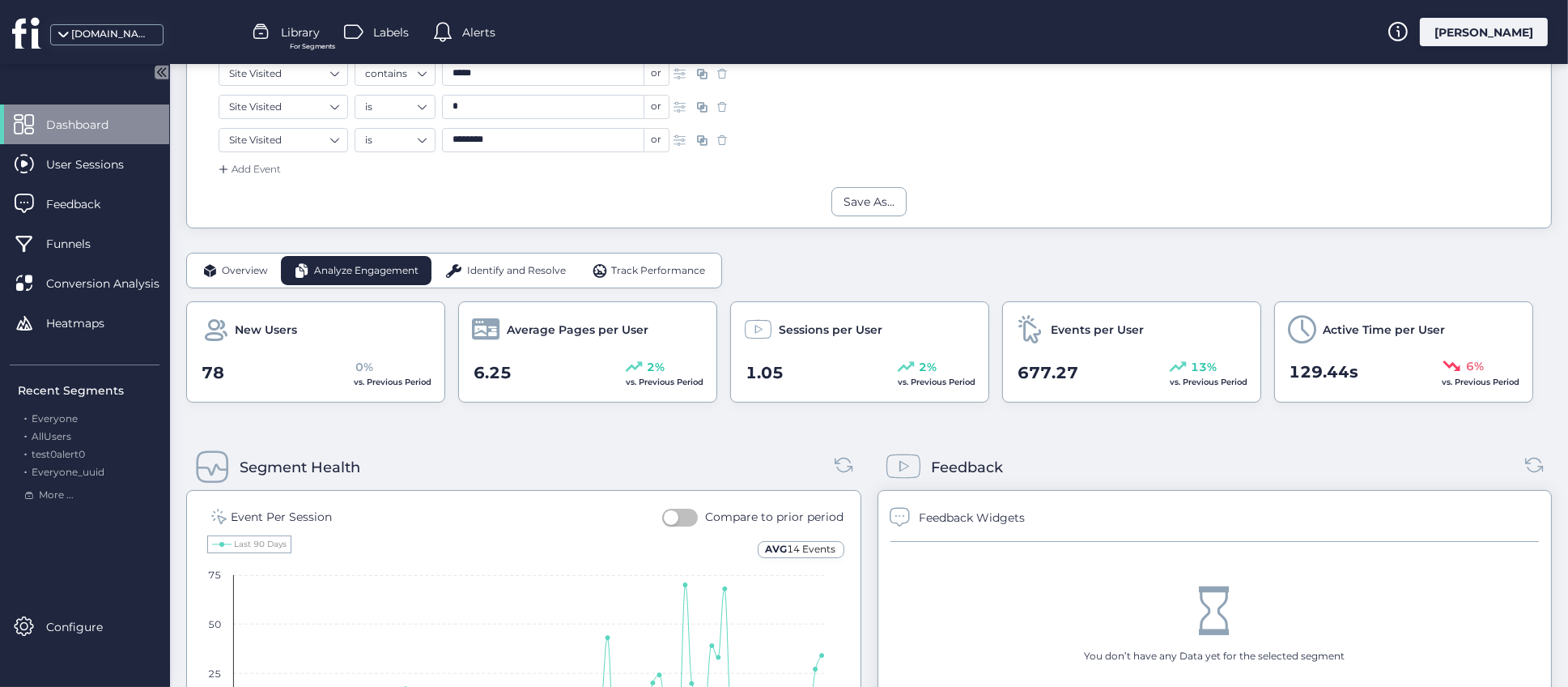
click at [910, 377] on span "vs. Previous Period" at bounding box center [936, 382] width 78 height 11
click at [916, 322] on div "Sessions per User" at bounding box center [859, 329] width 232 height 29
click at [898, 385] on span "vs. Previous Period" at bounding box center [936, 382] width 78 height 11
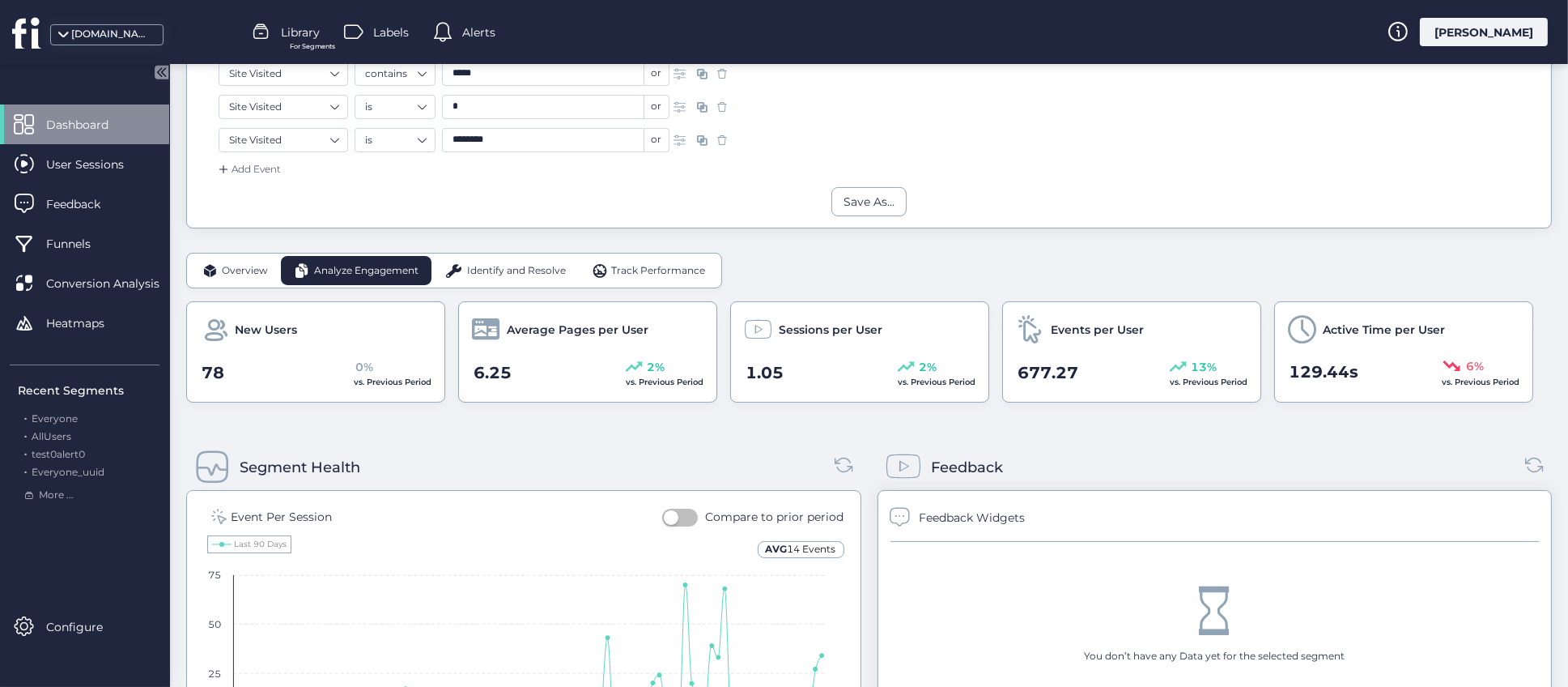
click at [931, 373] on span "2%" at bounding box center [928, 367] width 18 height 18
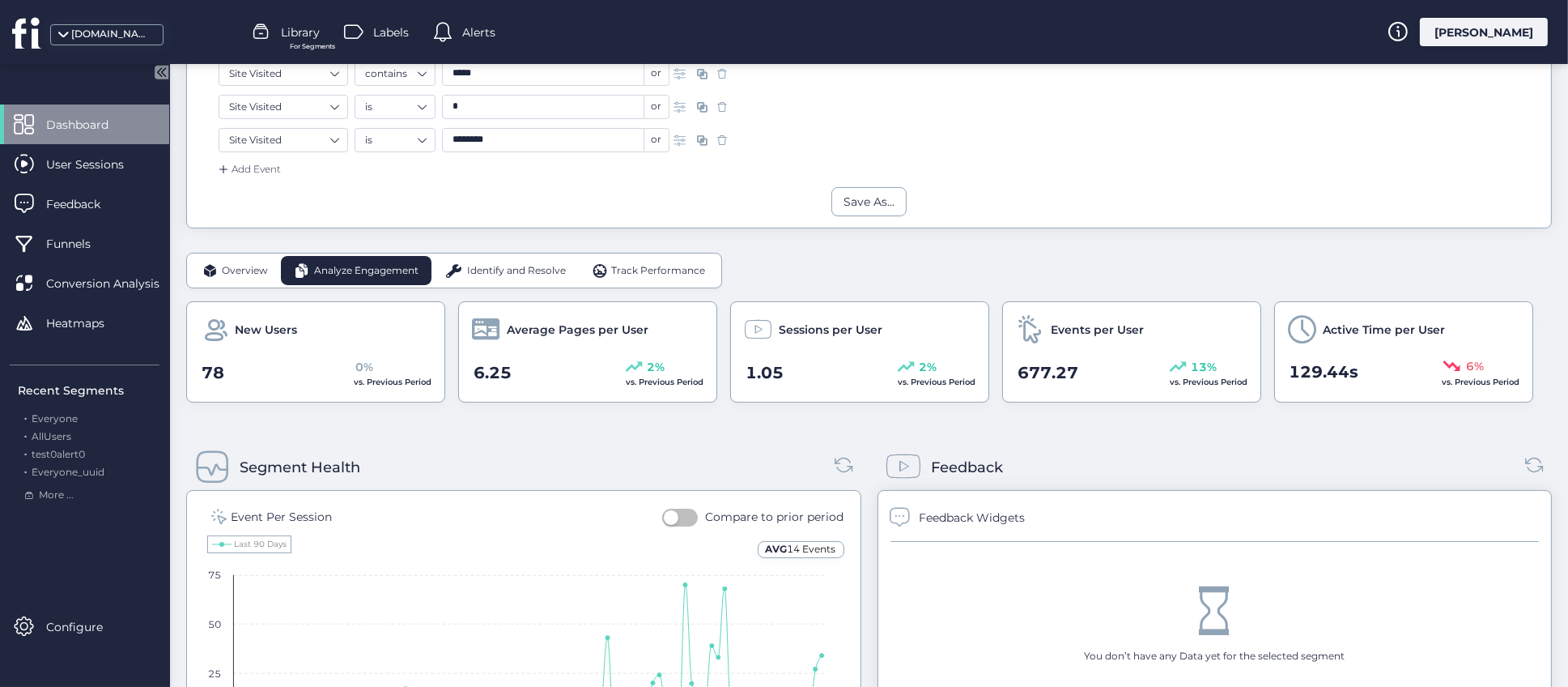
scroll to position [967, 0]
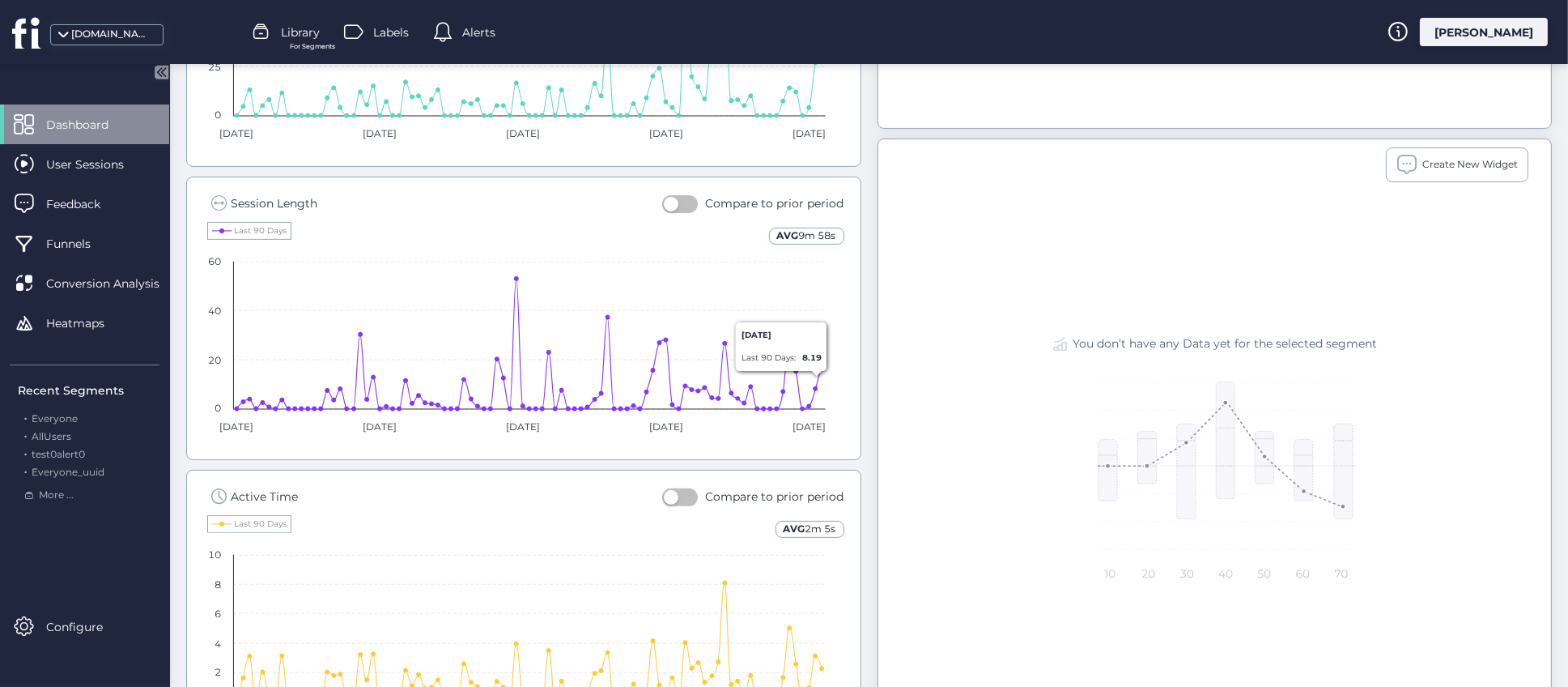
click at [863, 300] on div "Segment Health Event Per Session Compare to prior period AVG 14 Events Created …" at bounding box center [869, 296] width 1366 height 948
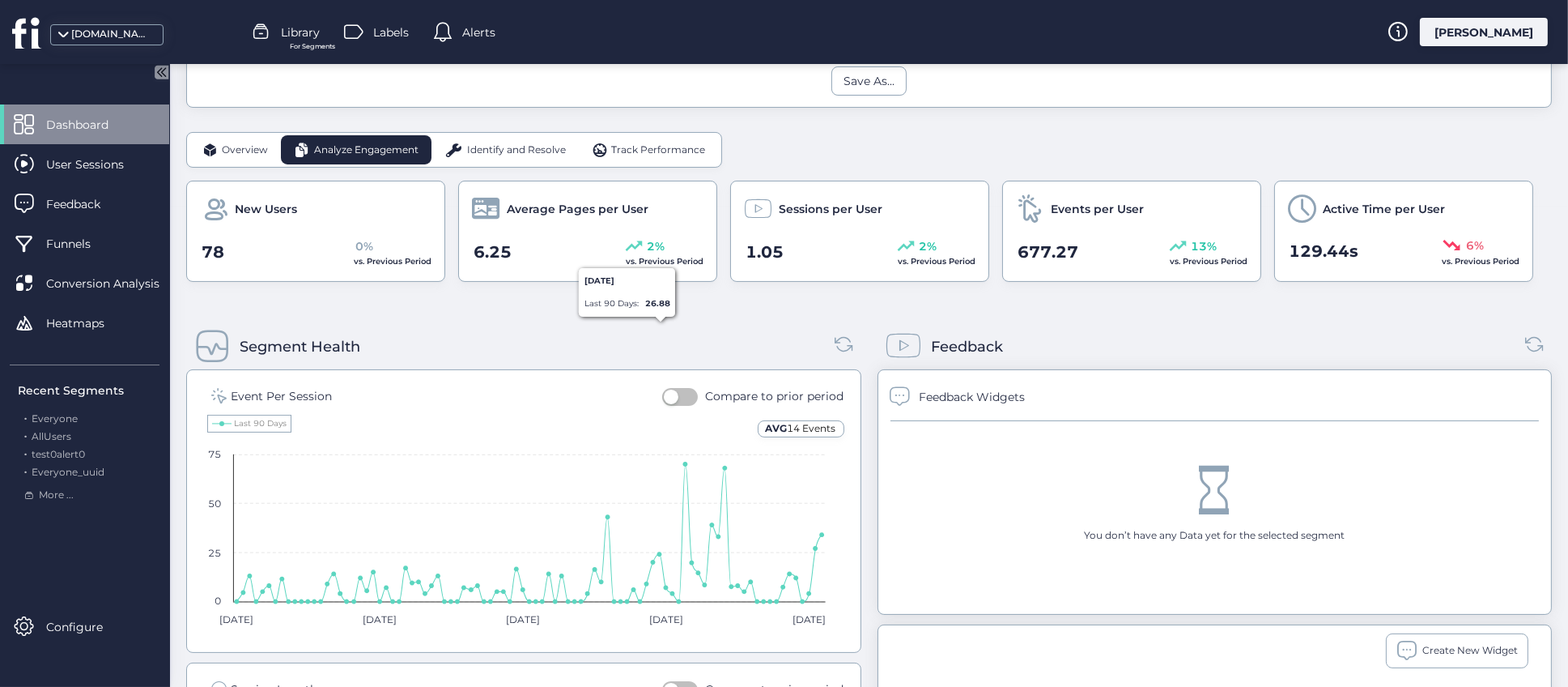
scroll to position [238, 0]
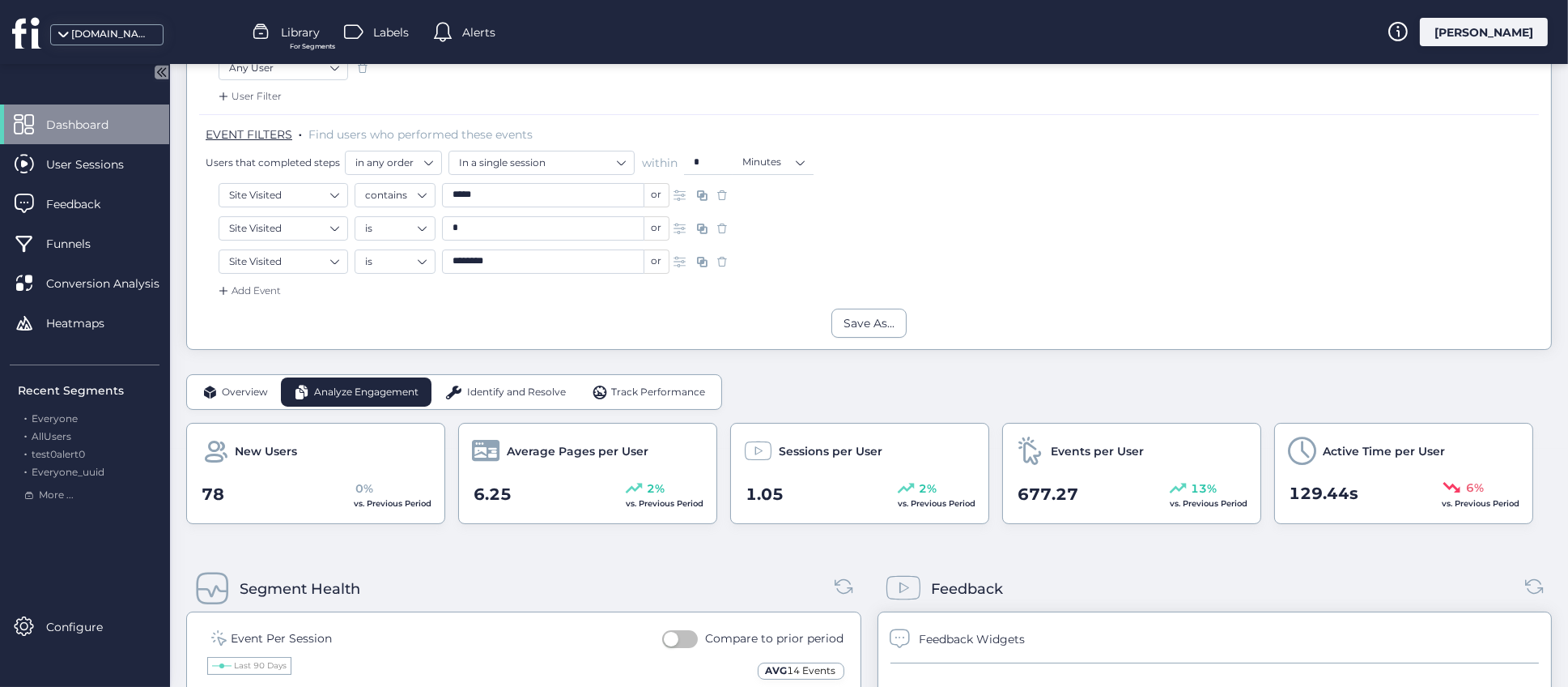
click at [521, 397] on span "Identify and Resolve" at bounding box center [517, 392] width 99 height 15
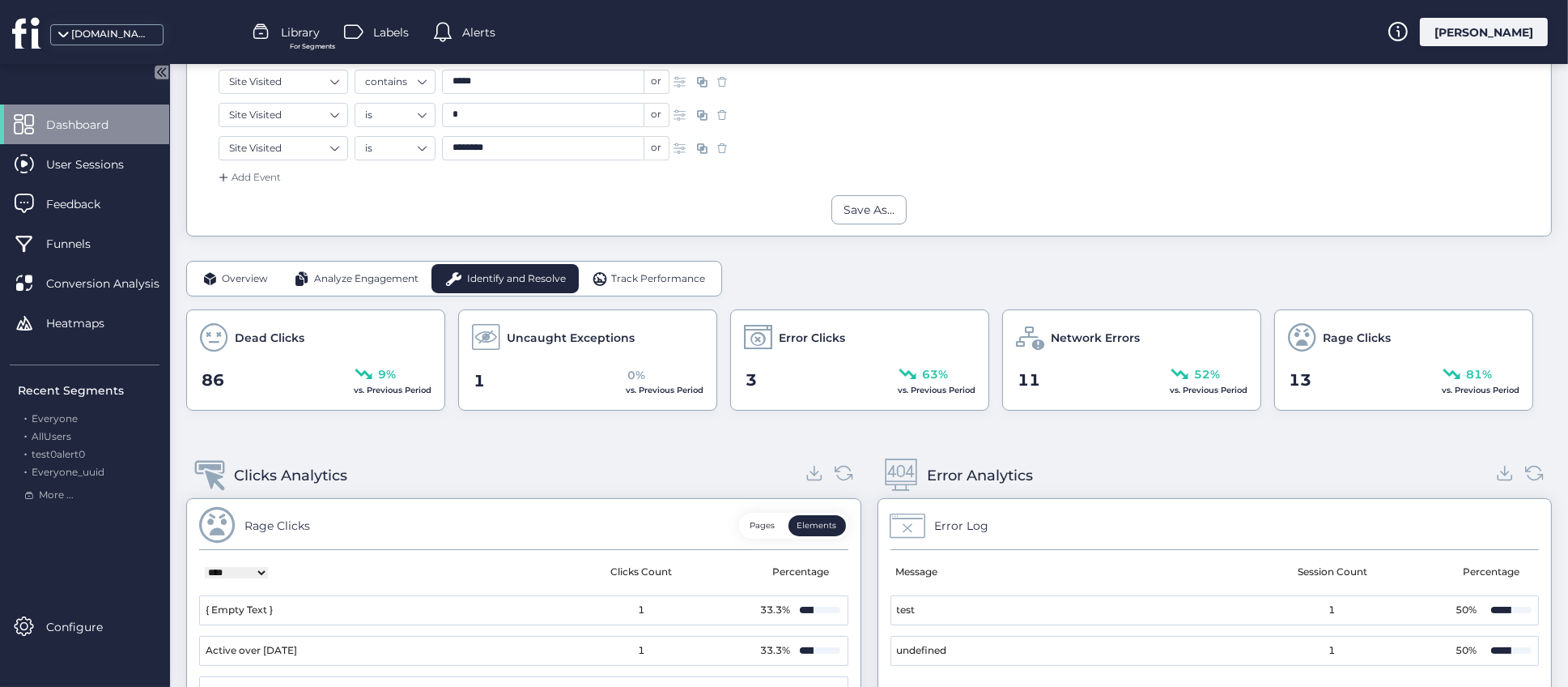
scroll to position [246, 0]
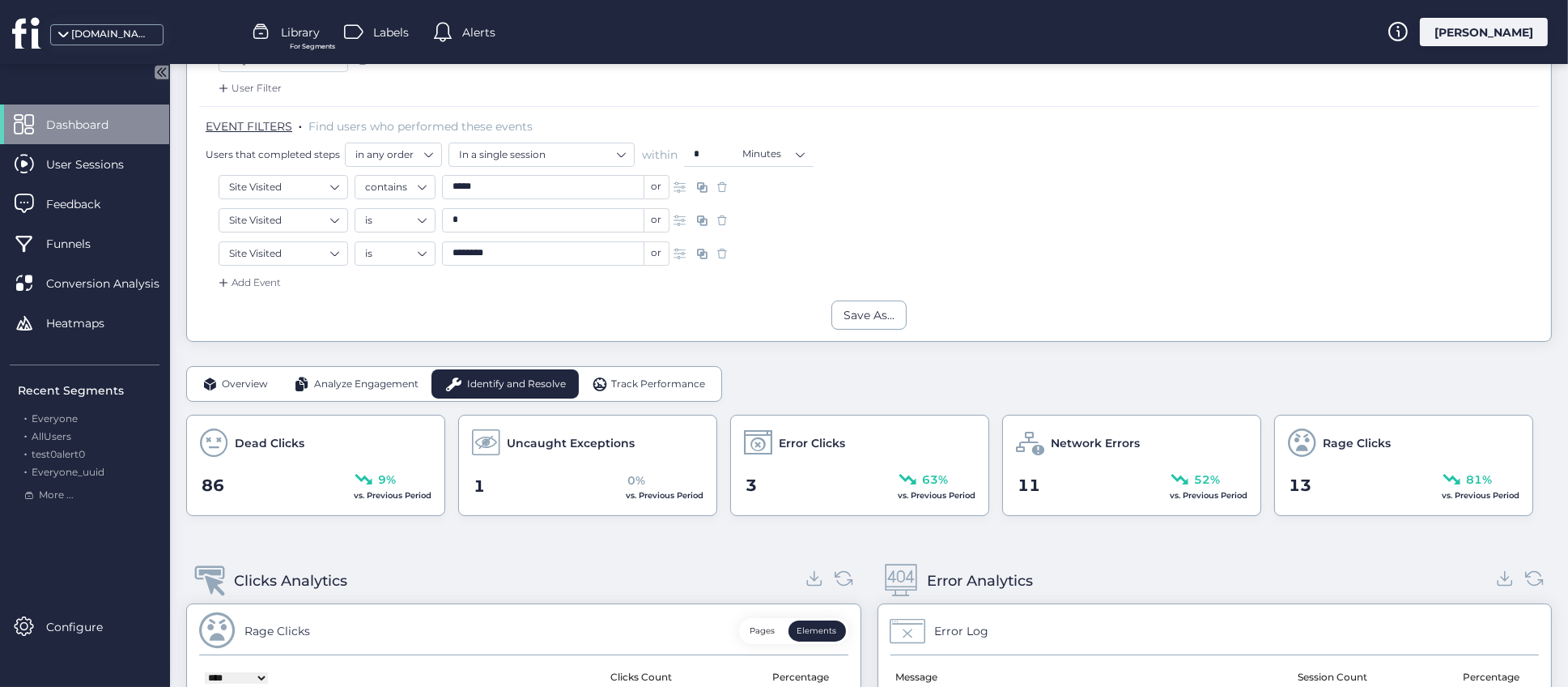
click at [215, 383] on span at bounding box center [209, 384] width 15 height 16
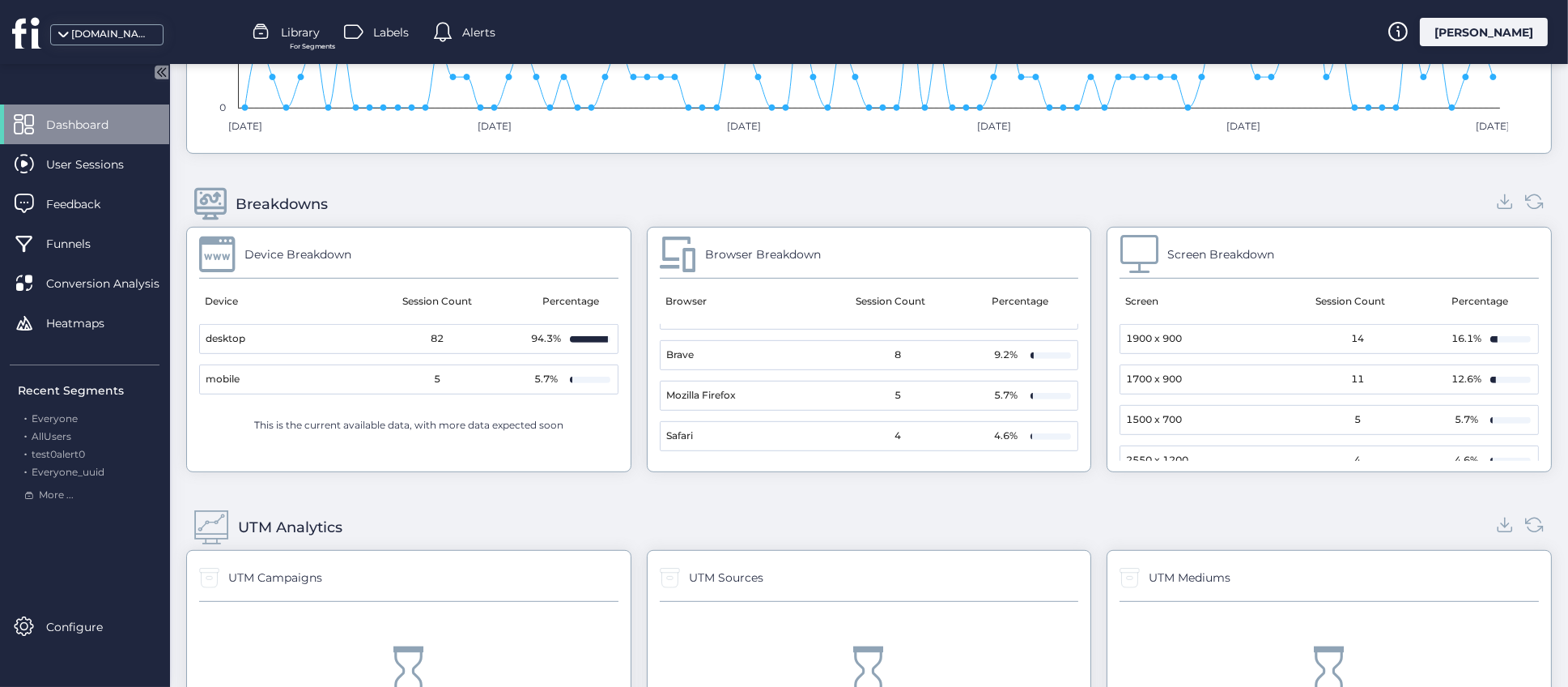
scroll to position [0, 0]
click at [929, 491] on div "UTM Analytics UTM Campaigns You don’t have any Data yet for the selected segmen…" at bounding box center [869, 649] width 1366 height 323
click at [630, 493] on div "UTM Analytics UTM Campaigns You don’t have any Data yet for the selected segmen…" at bounding box center [869, 649] width 1366 height 323
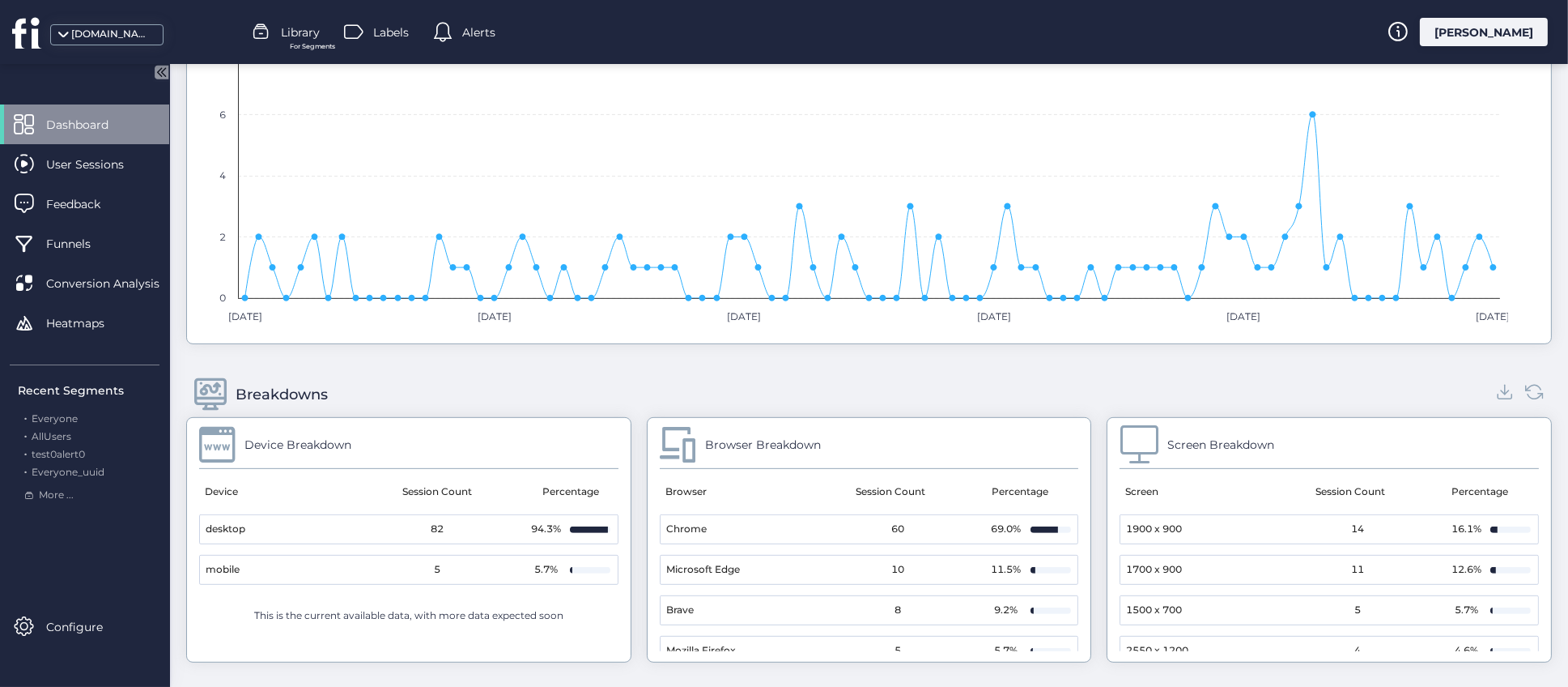
scroll to position [1339, 0]
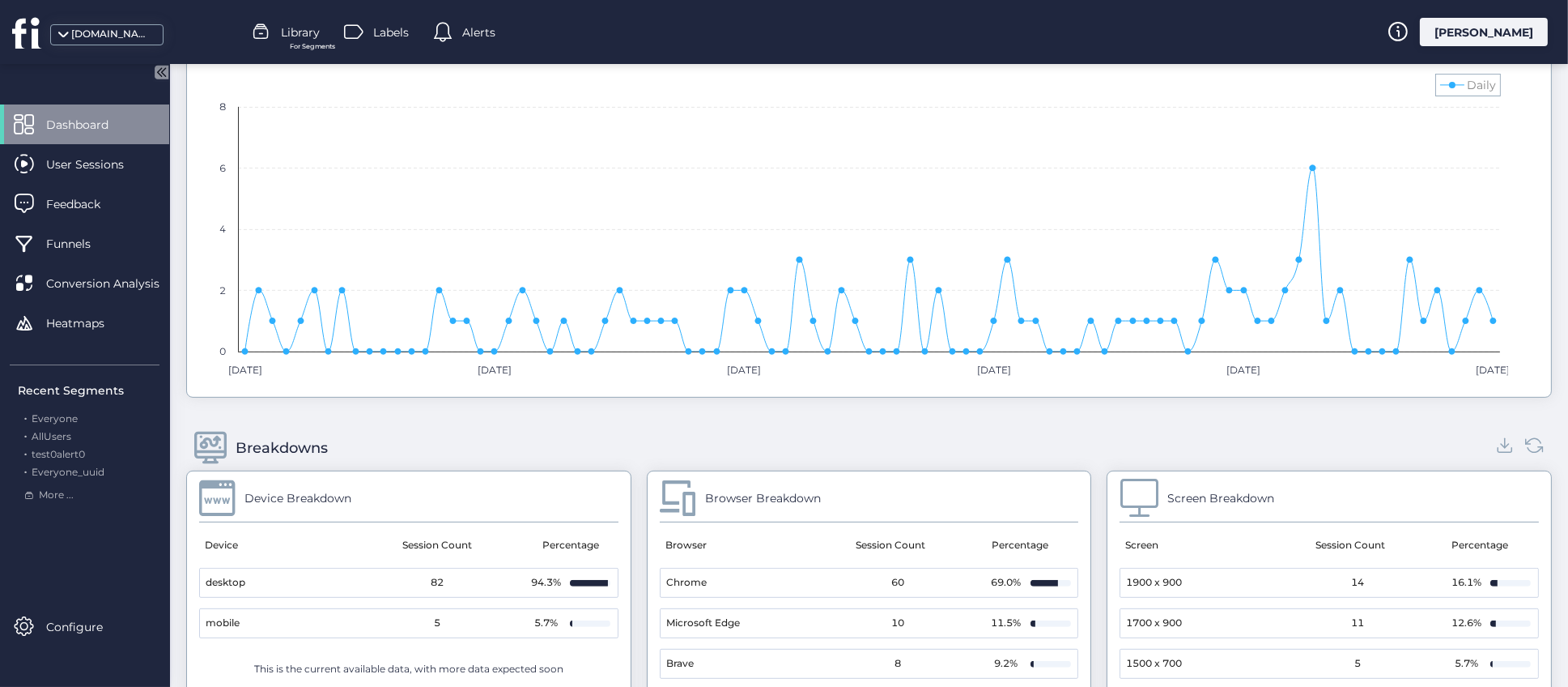
click at [634, 442] on div "Breakdowns" at bounding box center [869, 448] width 1366 height 46
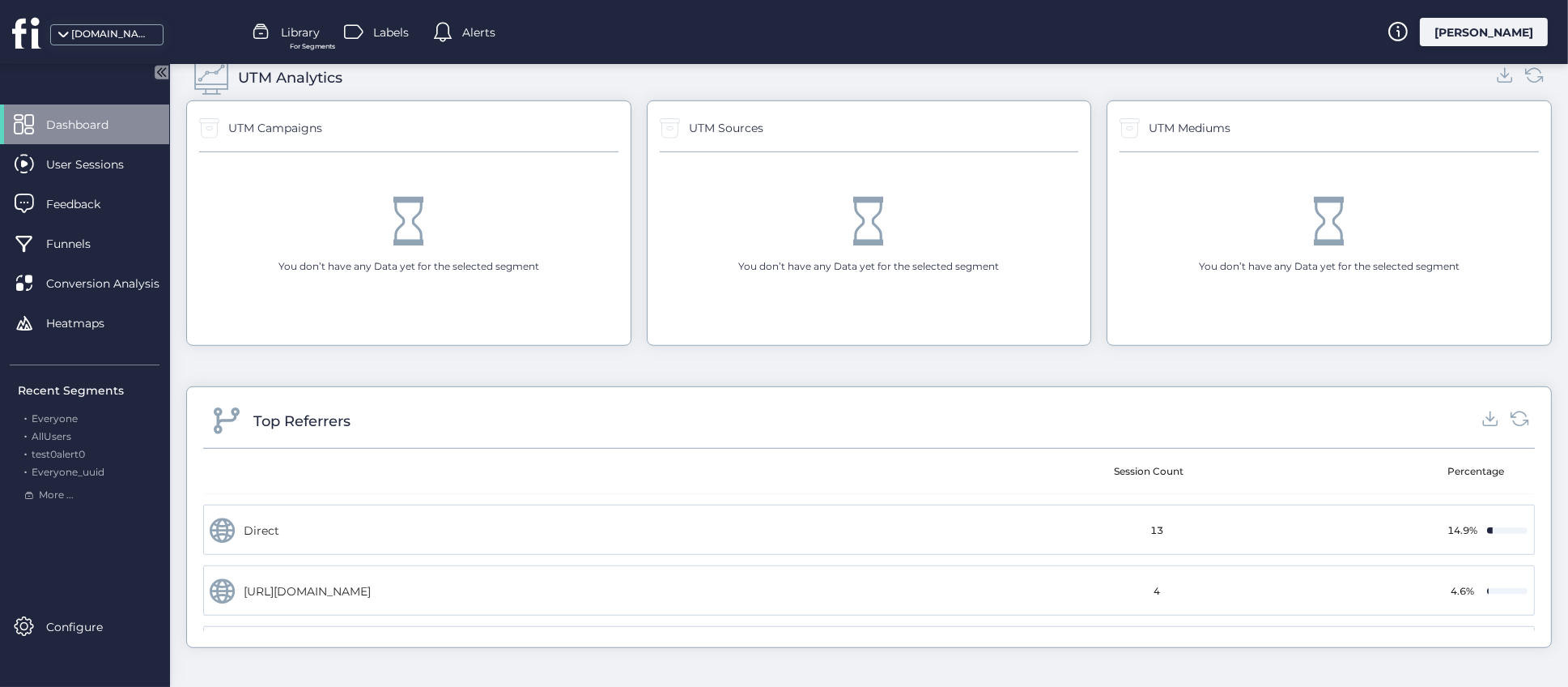
scroll to position [13, 0]
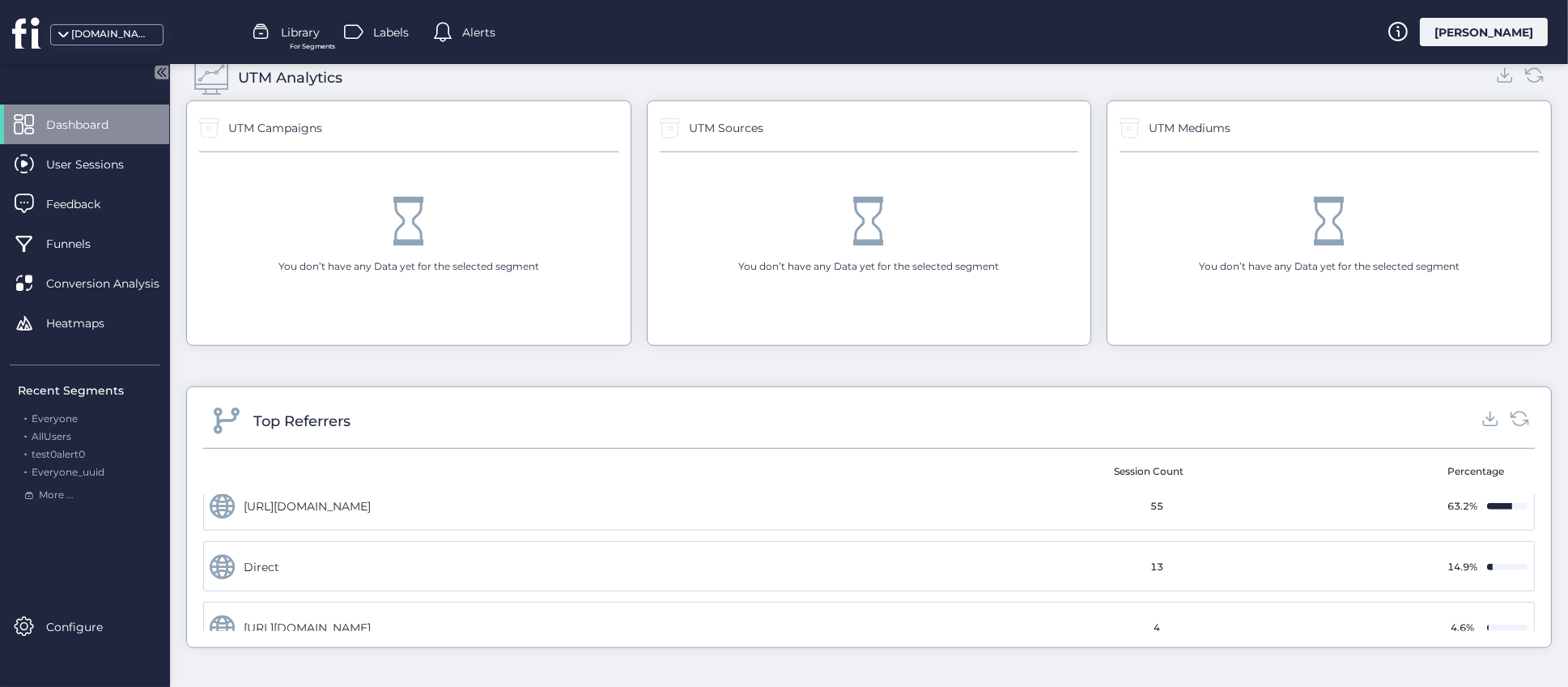
click at [777, 83] on div "UTM Analytics" at bounding box center [869, 78] width 1366 height 46
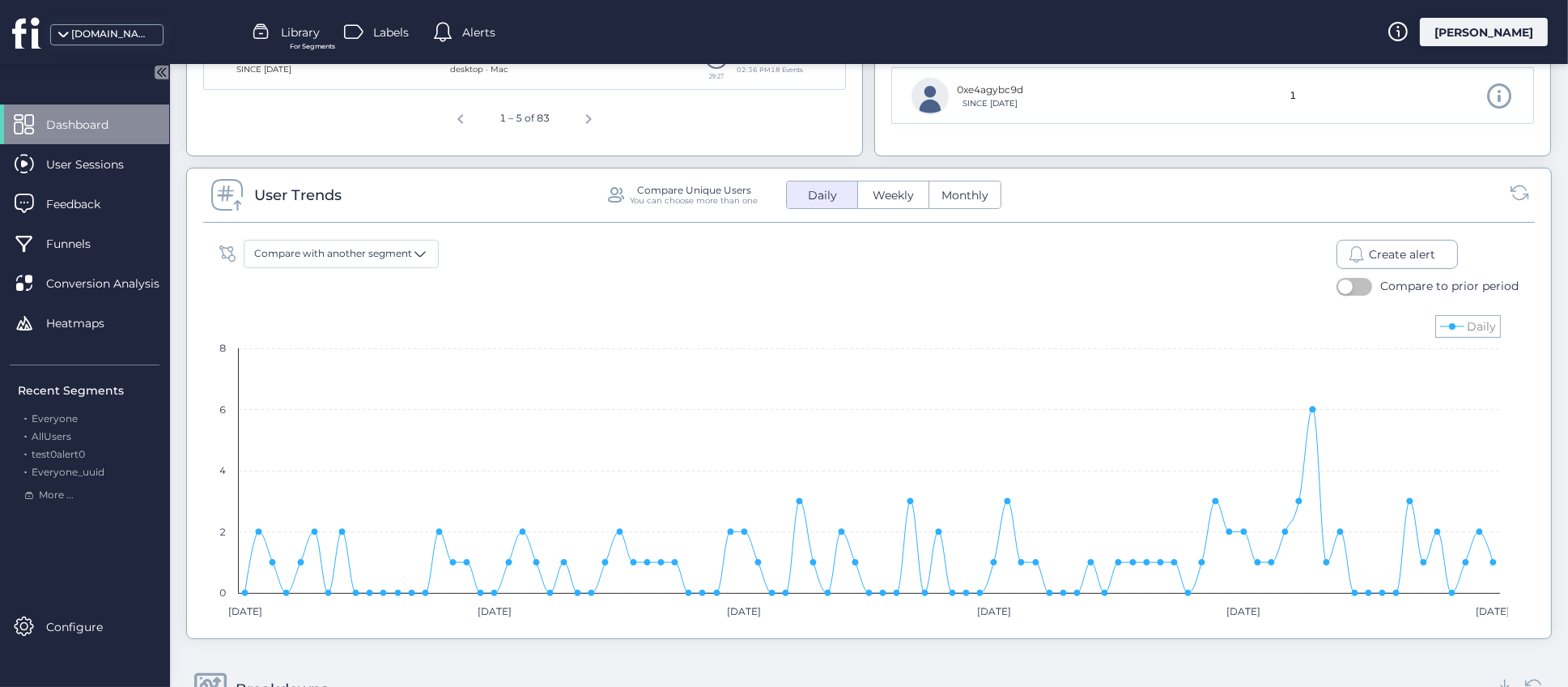
scroll to position [453, 0]
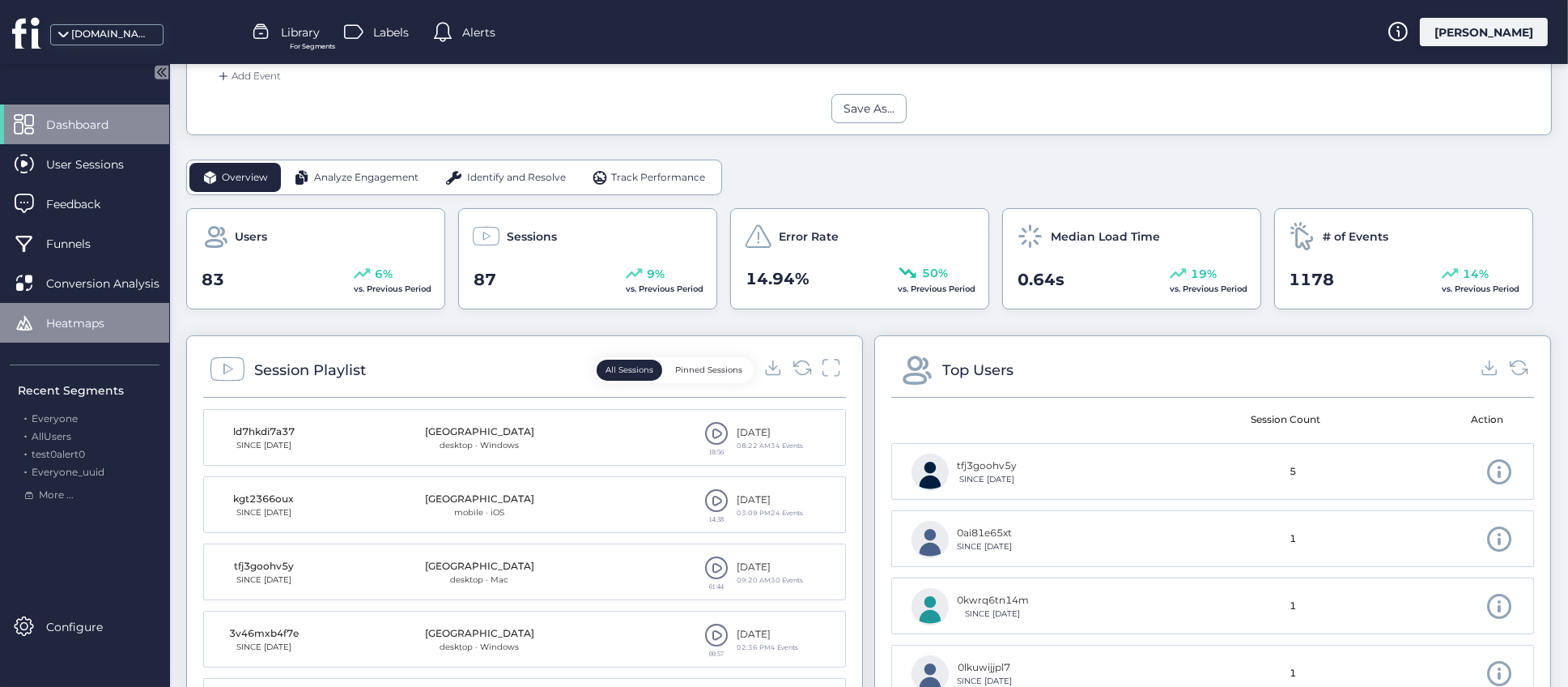
click at [84, 322] on span "Heatmaps" at bounding box center [88, 323] width 82 height 18
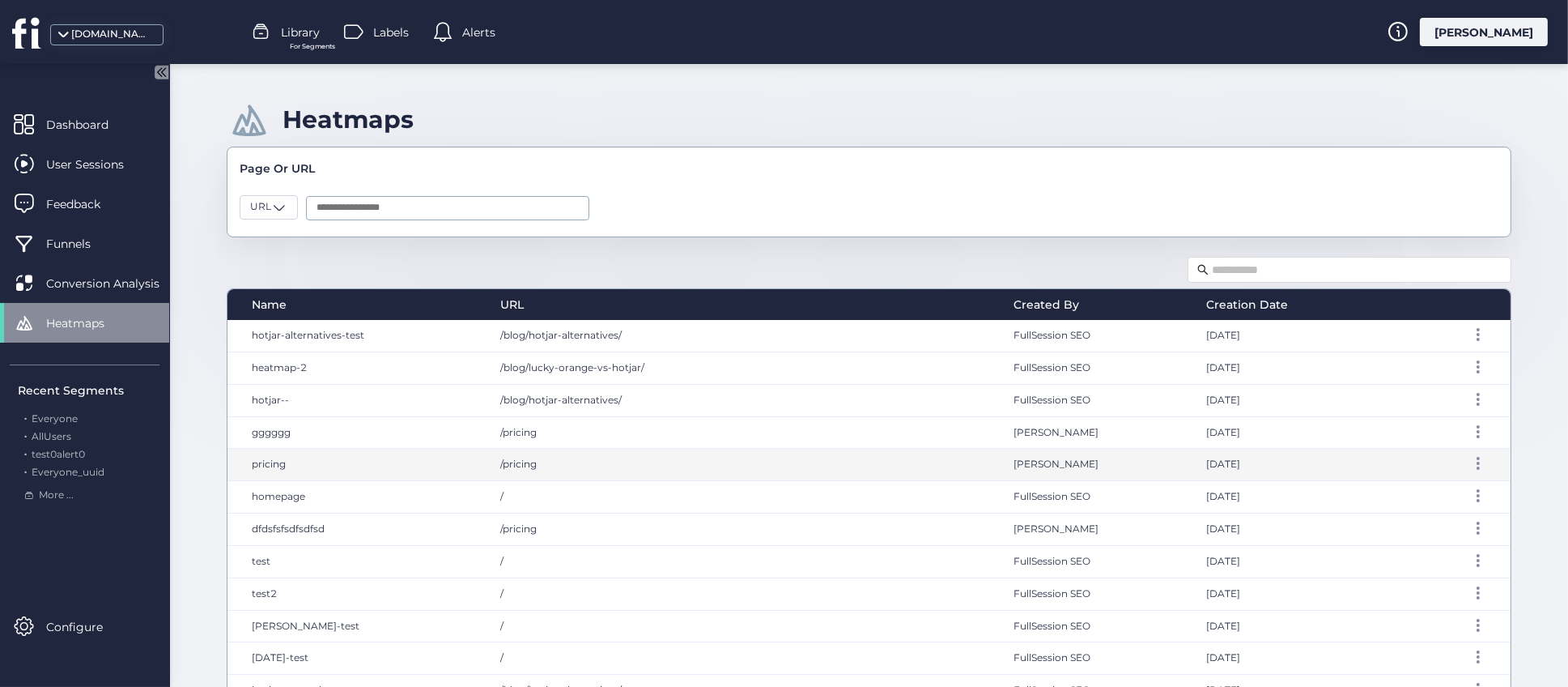
click at [271, 467] on span "pricing" at bounding box center [269, 464] width 34 height 13
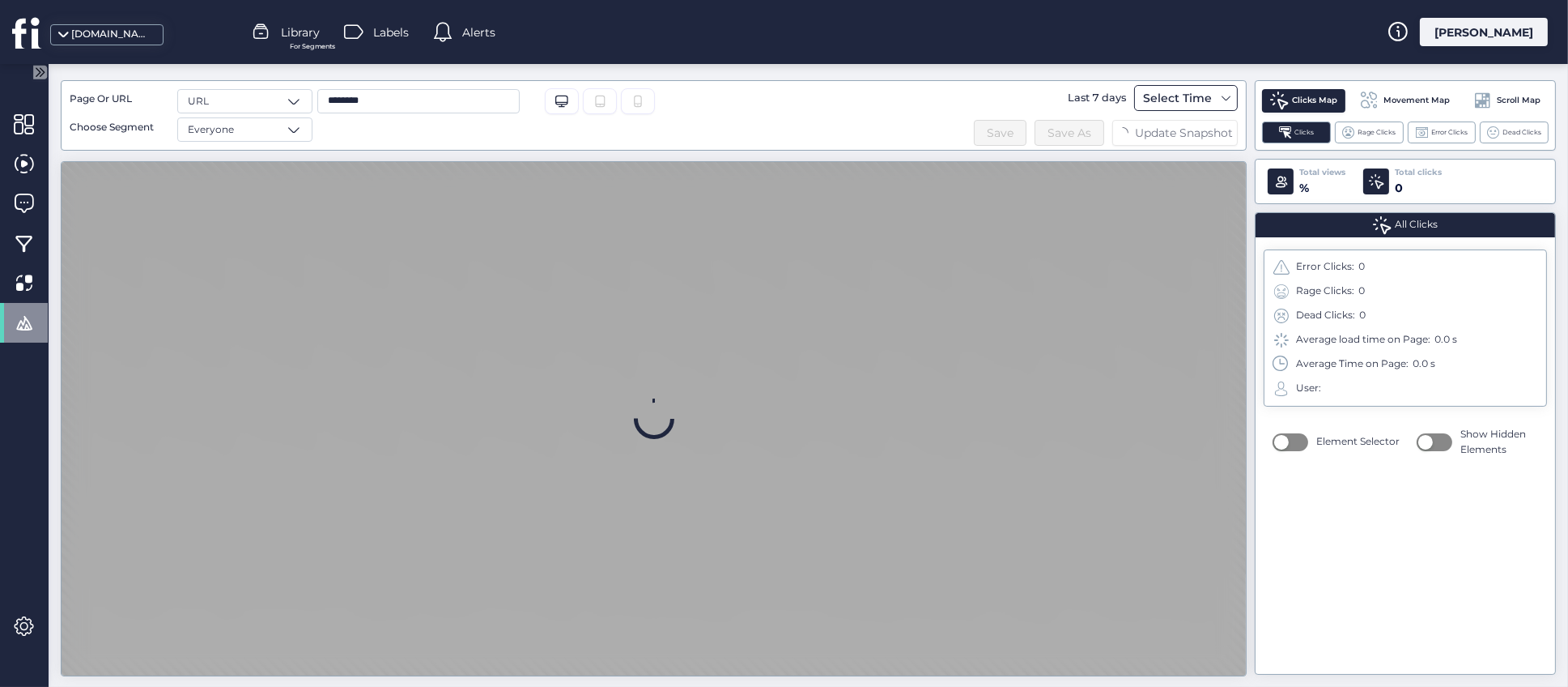
click at [1216, 94] on div "Select Time" at bounding box center [1186, 98] width 104 height 26
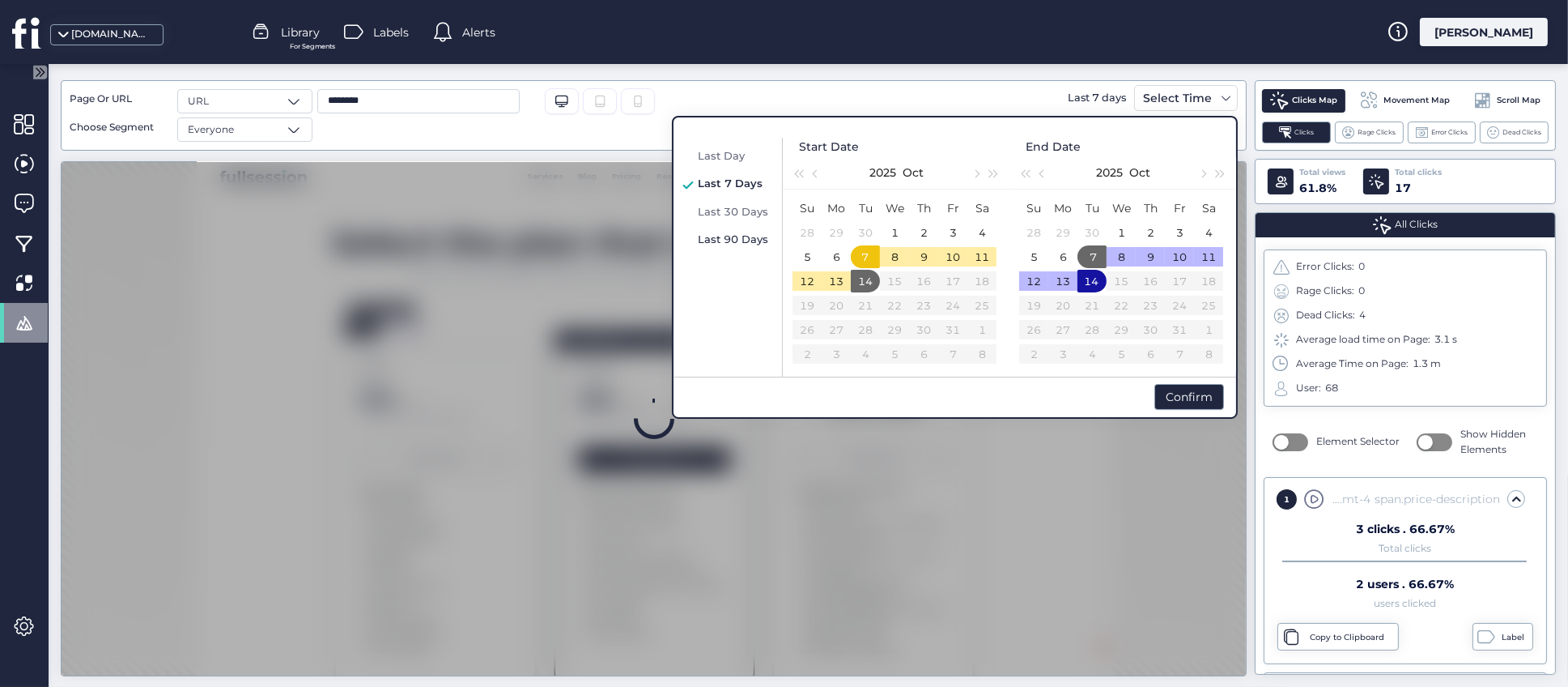
click at [732, 235] on span "Last 90 Days" at bounding box center [733, 239] width 71 height 13
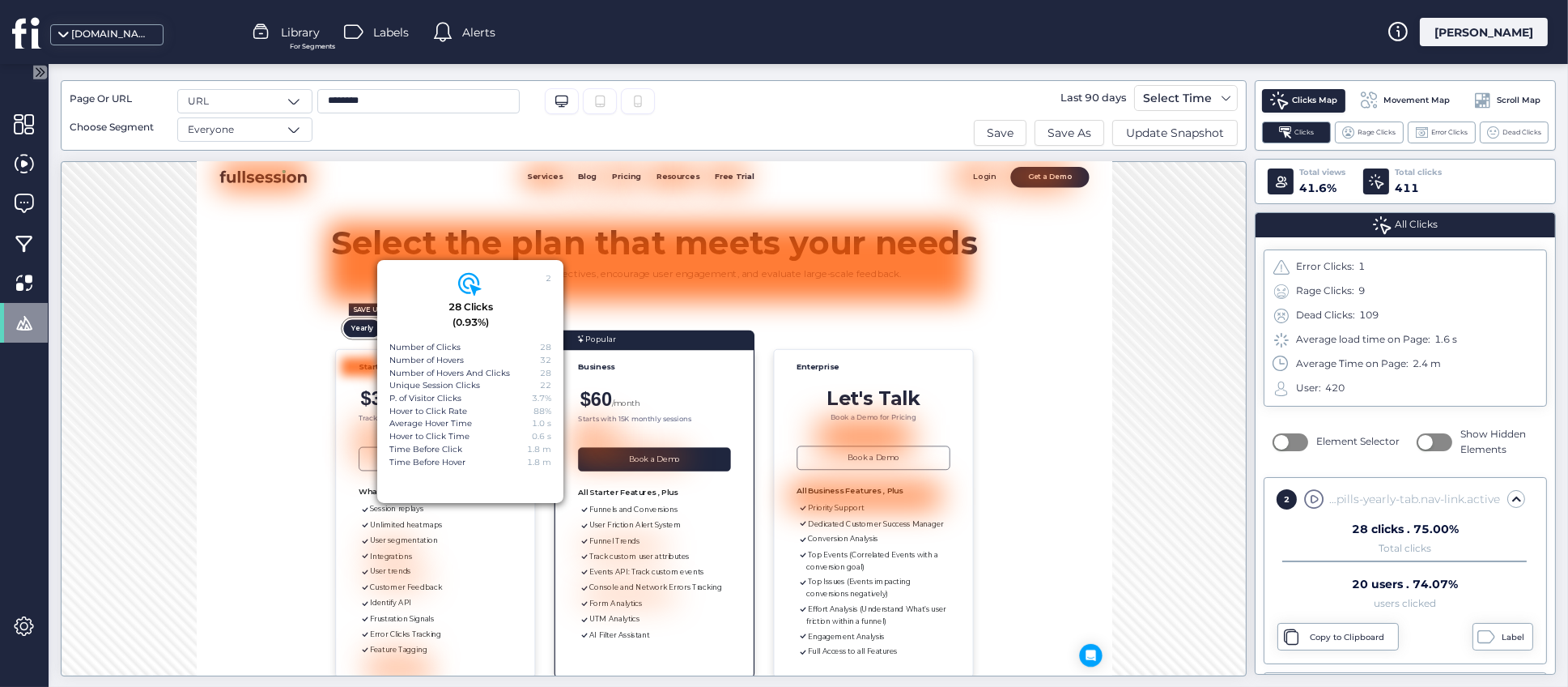
scroll to position [43, 0]
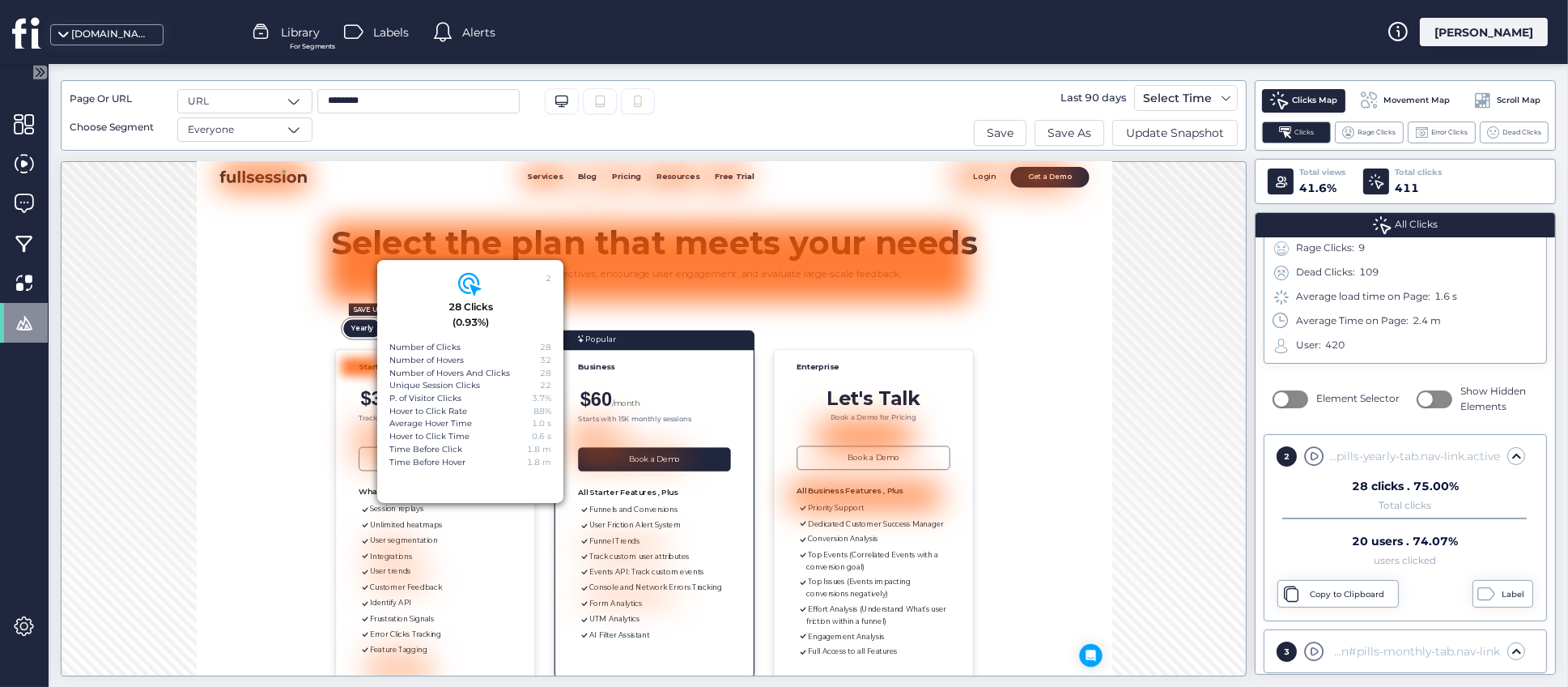
click at [884, 155] on div "2 28 Clicks (0.93%) Number of Clicks 28 Number of Hovers 32 Number of Hovers An…" at bounding box center [653, 408] width 1186 height 515
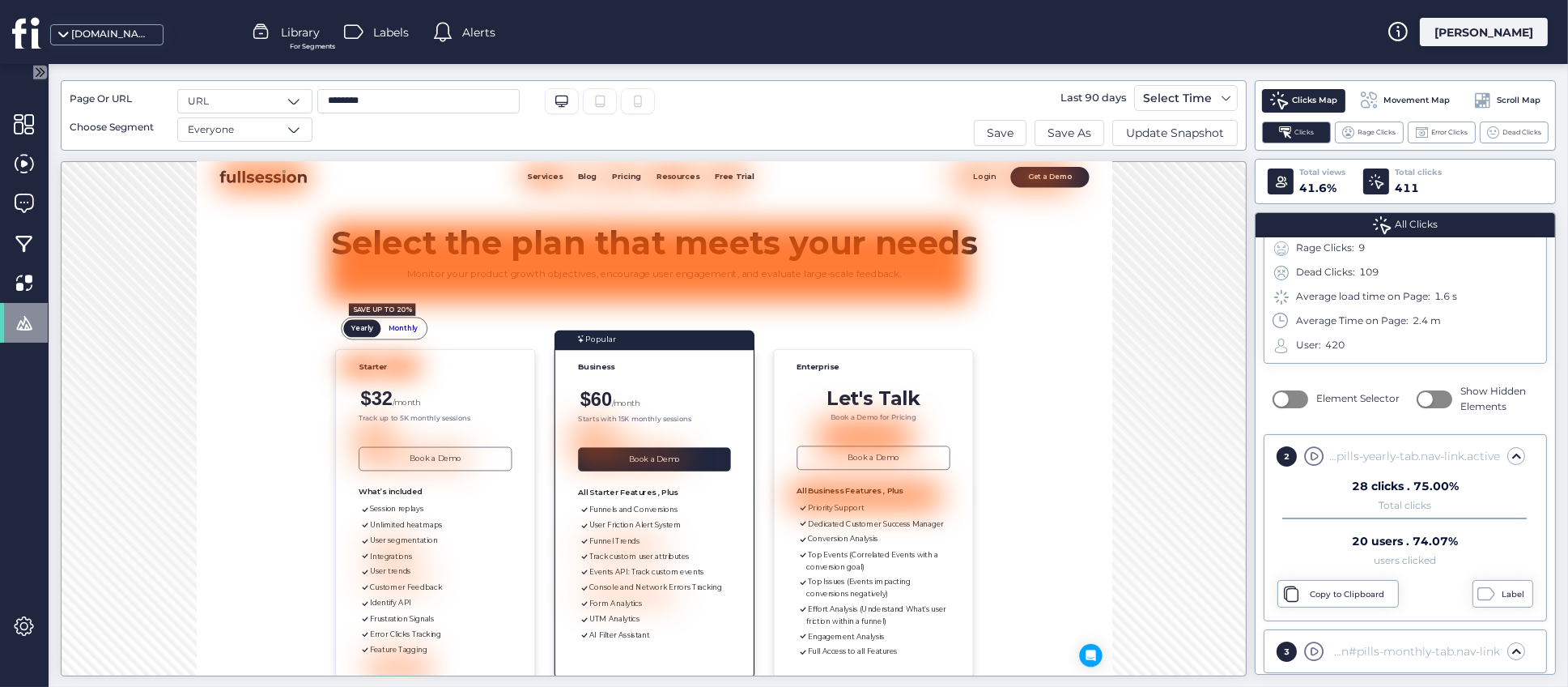
click at [712, 155] on div "2 28 Clicks (0.93%) Number of Clicks 28 Number of Hovers 32 Number of Hovers An…" at bounding box center [653, 408] width 1186 height 515
click at [1250, 191] on div "Page Or URL URL Choose Segment Everyone ******** Desktop/Laptop Tablet Last 90 …" at bounding box center [808, 377] width 1496 height 595
click at [1516, 97] on span "Scroll Map" at bounding box center [1519, 100] width 44 height 13
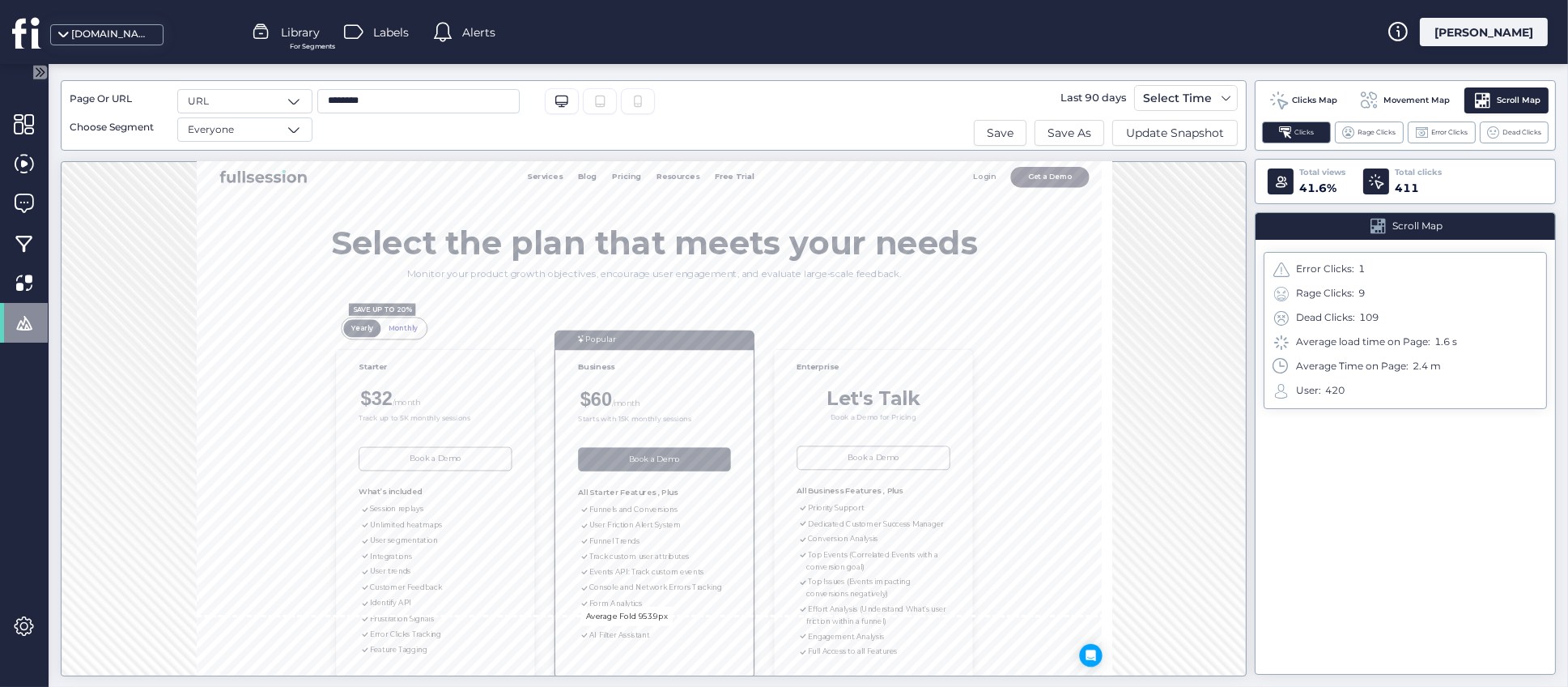
click at [1300, 100] on span "Clicks Map" at bounding box center [1315, 100] width 46 height 13
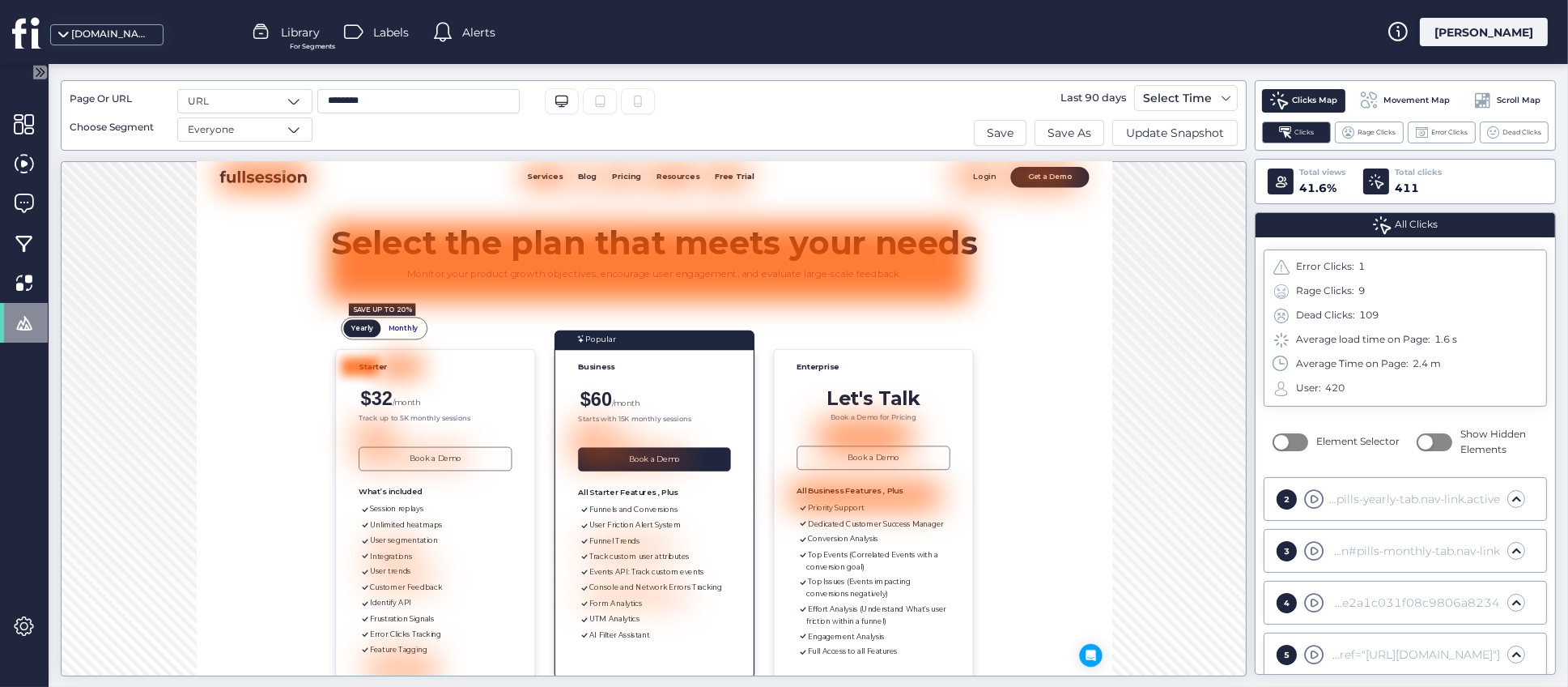
scroll to position [43, 0]
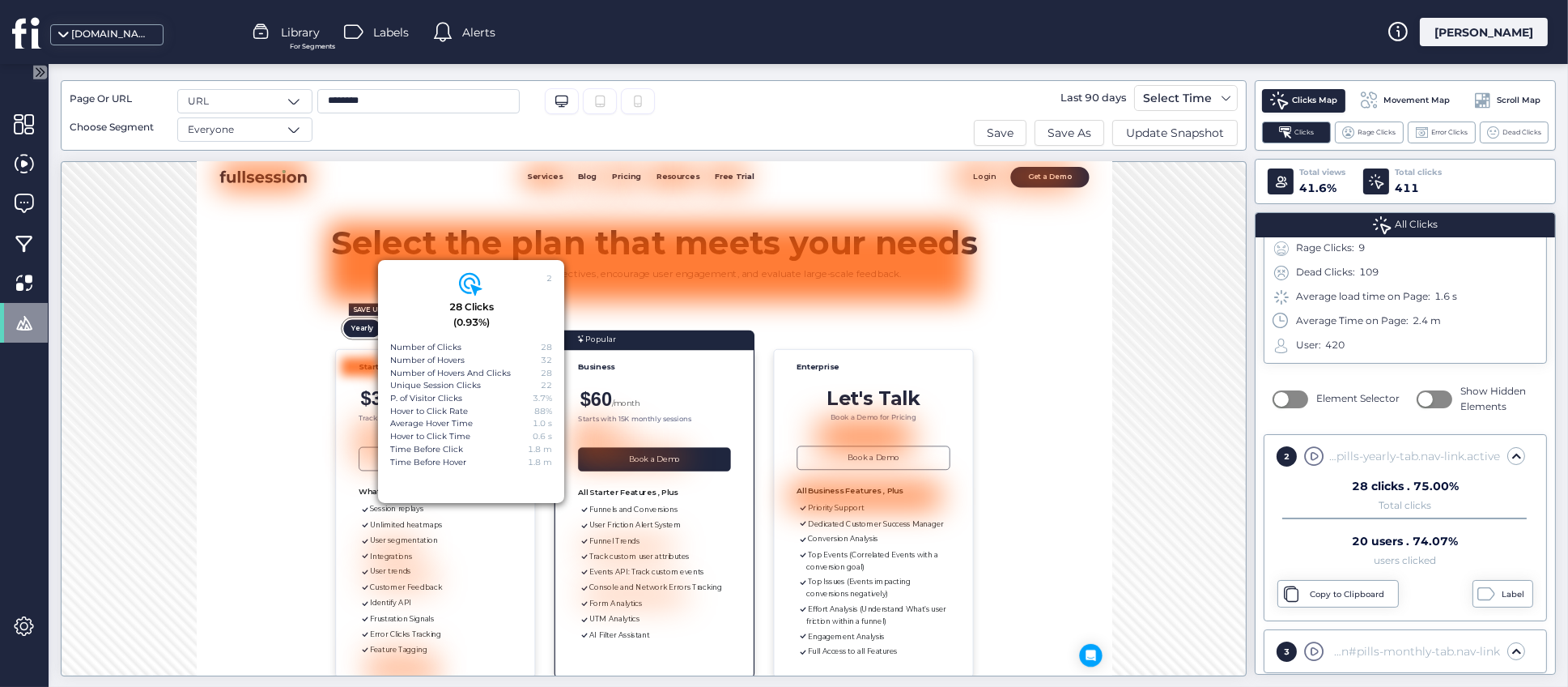
click at [1285, 183] on span at bounding box center [1281, 182] width 14 height 14
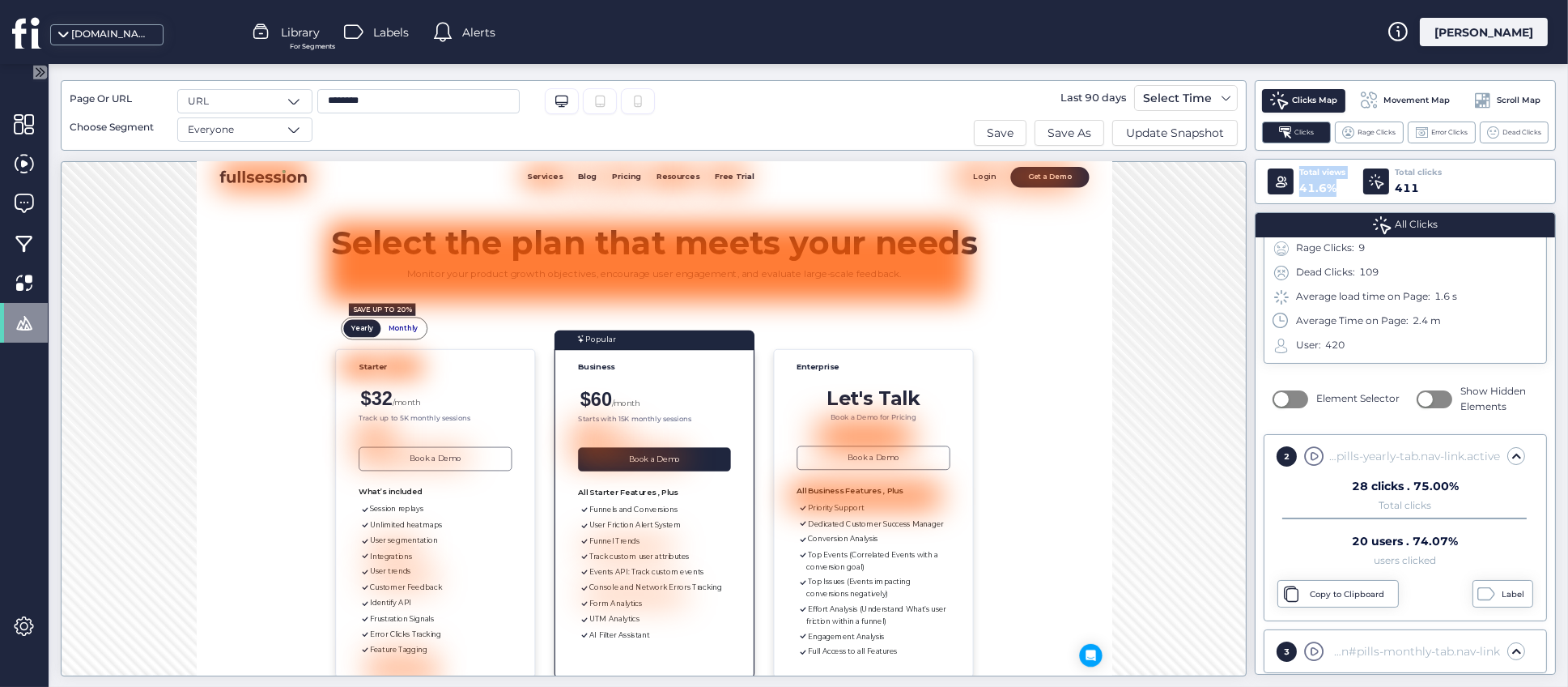
drag, startPoint x: 1301, startPoint y: 171, endPoint x: 1341, endPoint y: 183, distance: 41.8
click at [1341, 183] on div "Total views 41.6%" at bounding box center [1323, 182] width 46 height 30
click at [1341, 183] on div "41.6%" at bounding box center [1323, 188] width 46 height 18
drag, startPoint x: 1301, startPoint y: 171, endPoint x: 1362, endPoint y: 201, distance: 68.0
click at [1362, 201] on div "Total views 41.6% Total clicks 411" at bounding box center [1405, 182] width 301 height 46
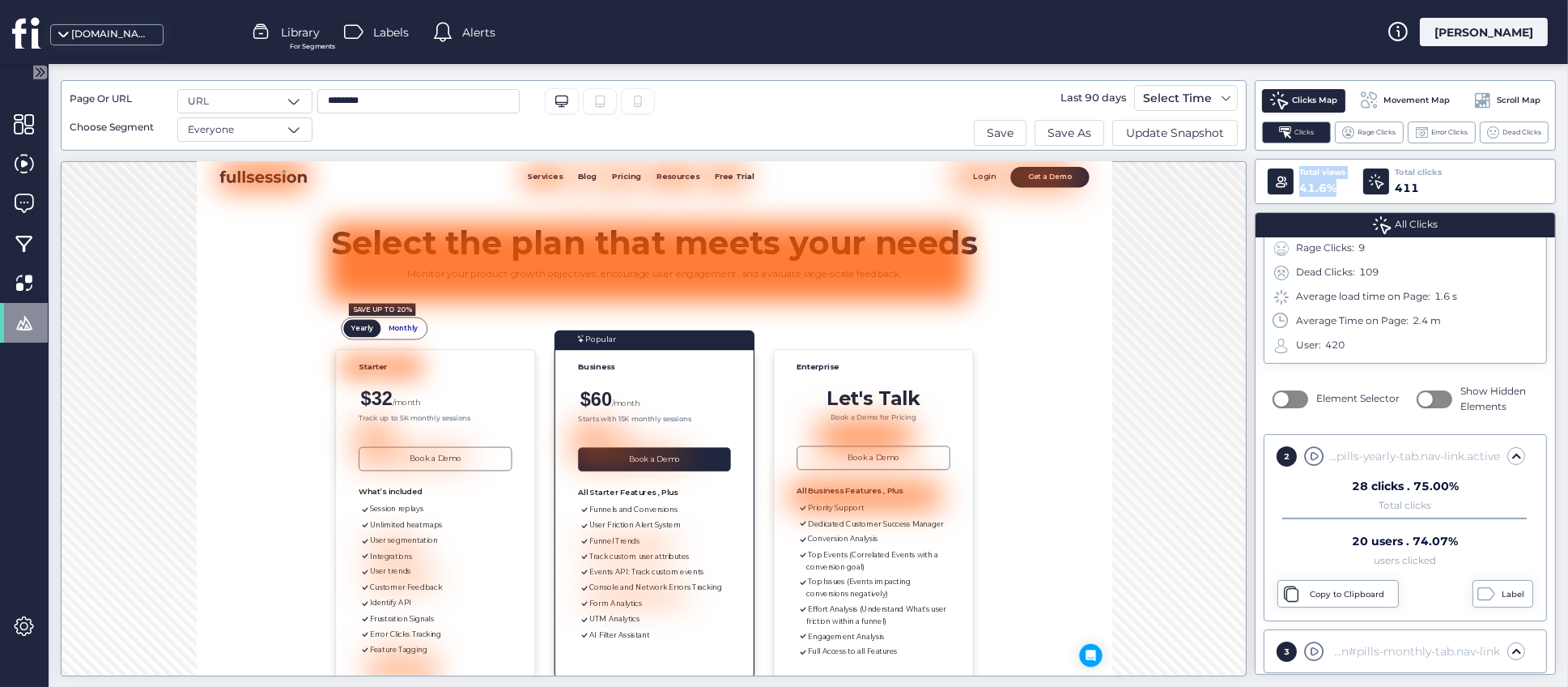
click at [1352, 190] on div "Total views 41.6% Total clicks 411" at bounding box center [1405, 182] width 301 height 46
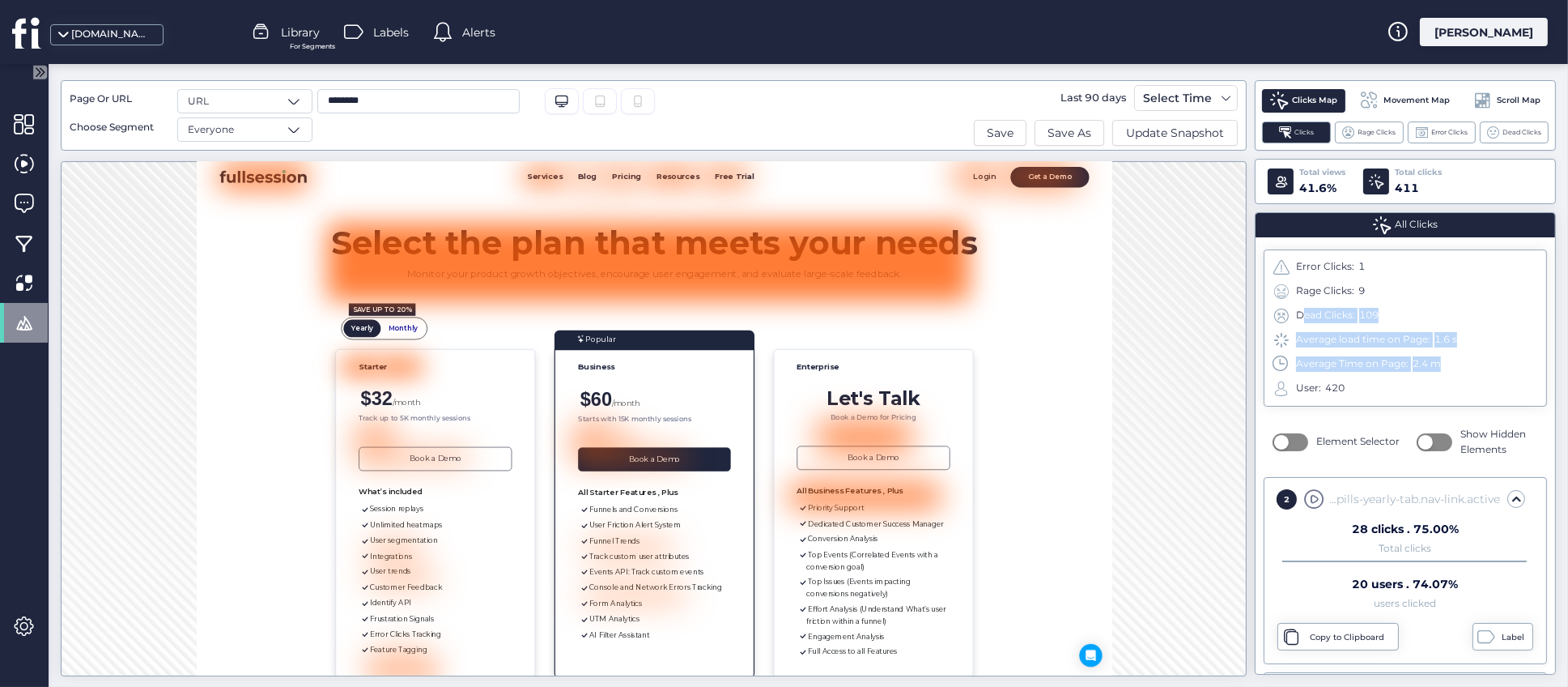
drag, startPoint x: 1302, startPoint y: 314, endPoint x: 1466, endPoint y: 350, distance: 167.9
click at [1466, 350] on div "Error Clicks: 1 Rage Clicks: 9 Dead Clicks: 109 Average load time on Page: 1.6 …" at bounding box center [1405, 328] width 283 height 157
click at [1484, 370] on div "Average Time on Page: 2.4 m" at bounding box center [1405, 365] width 266 height 18
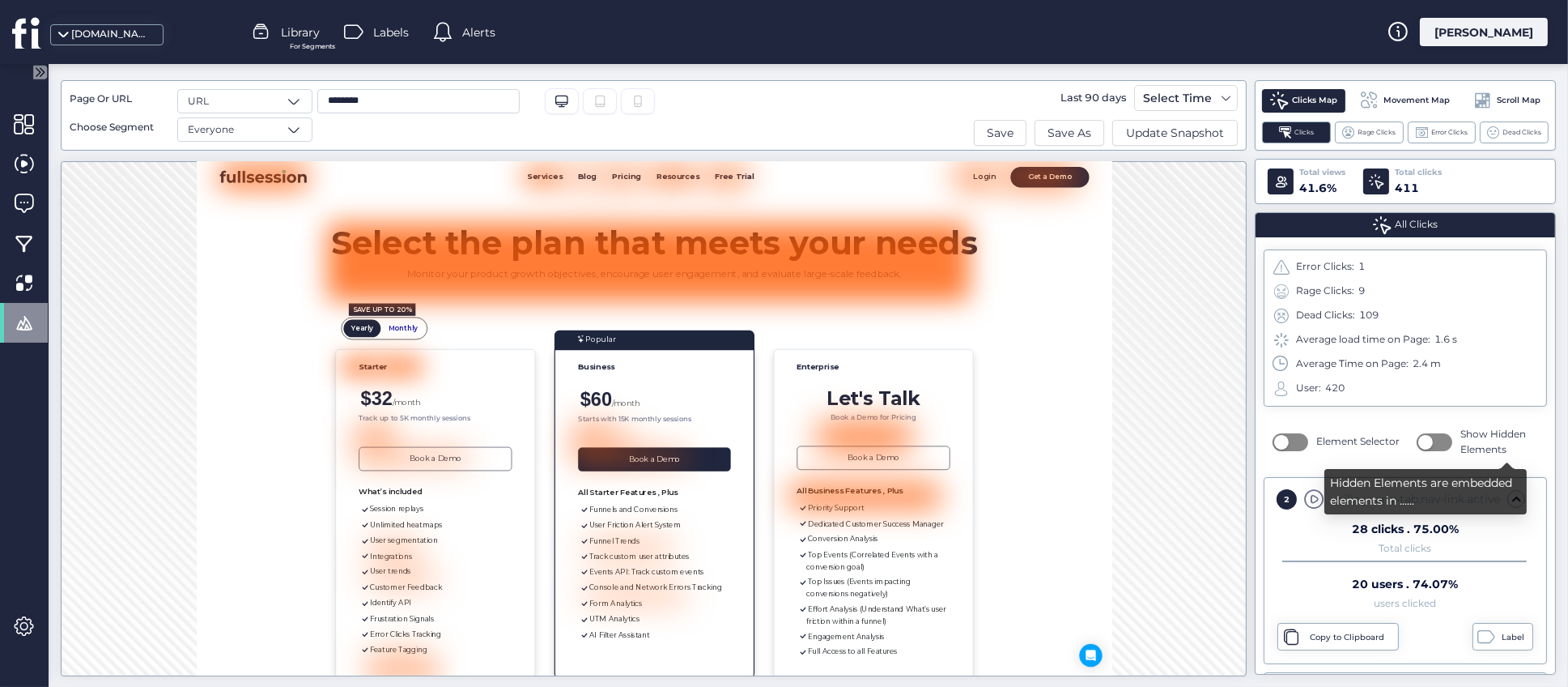
click at [1427, 444] on button "button" at bounding box center [1435, 443] width 36 height 18
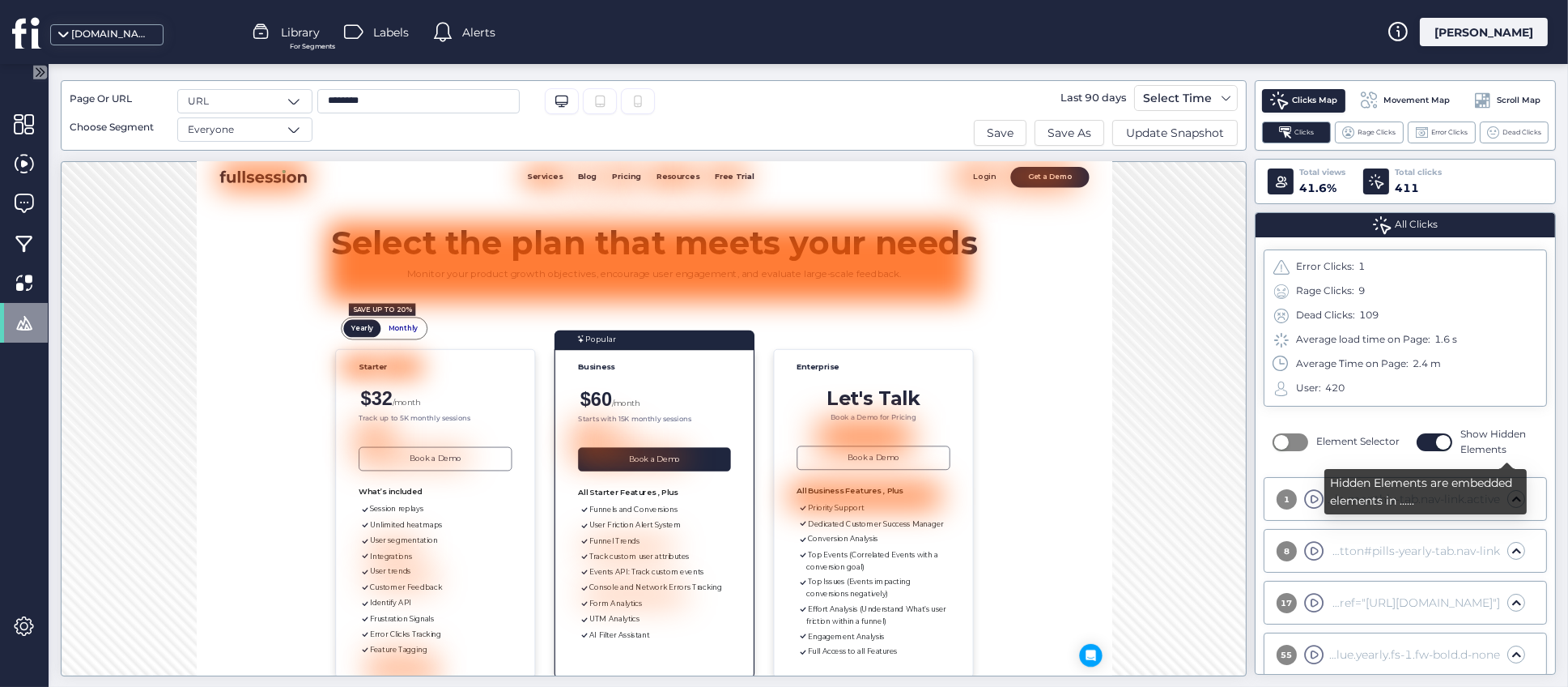
click at [1417, 438] on button "button" at bounding box center [1435, 443] width 36 height 18
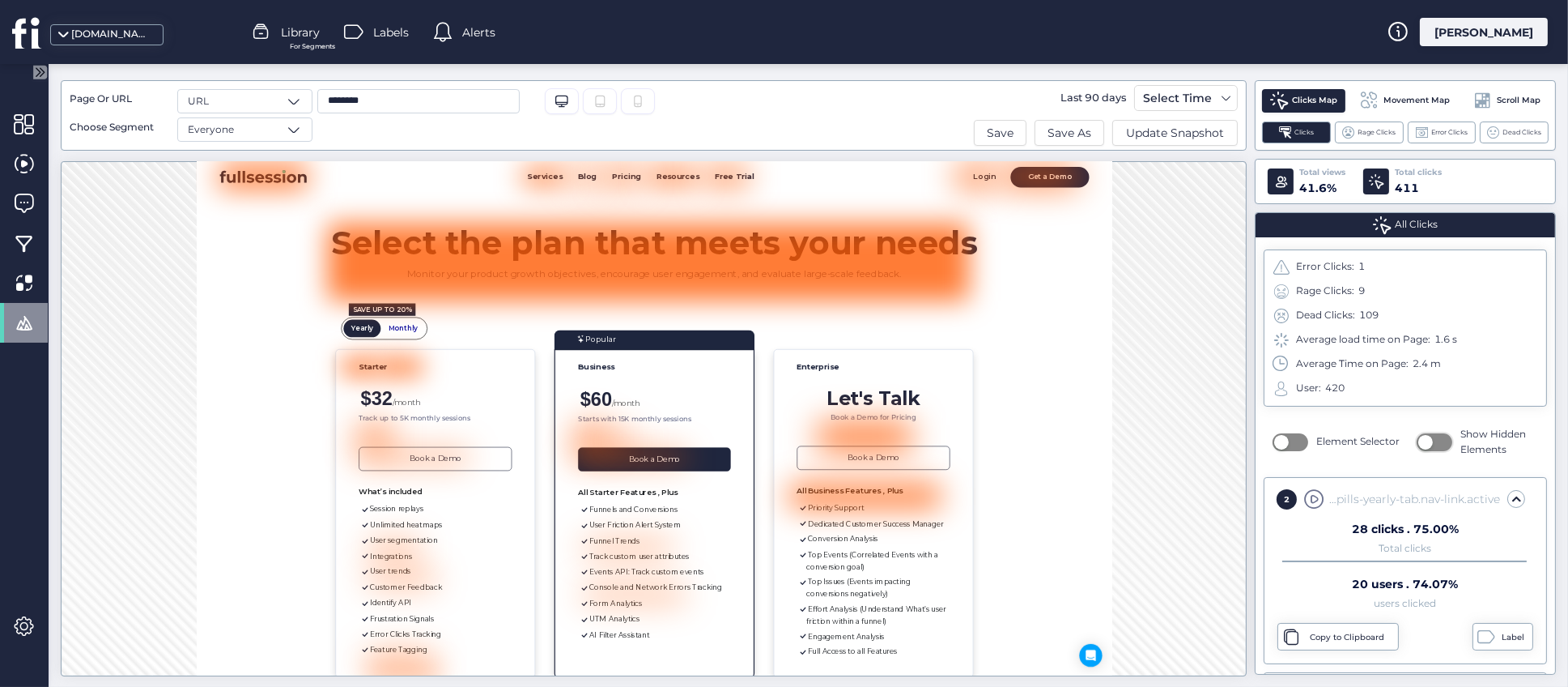
scroll to position [243, 0]
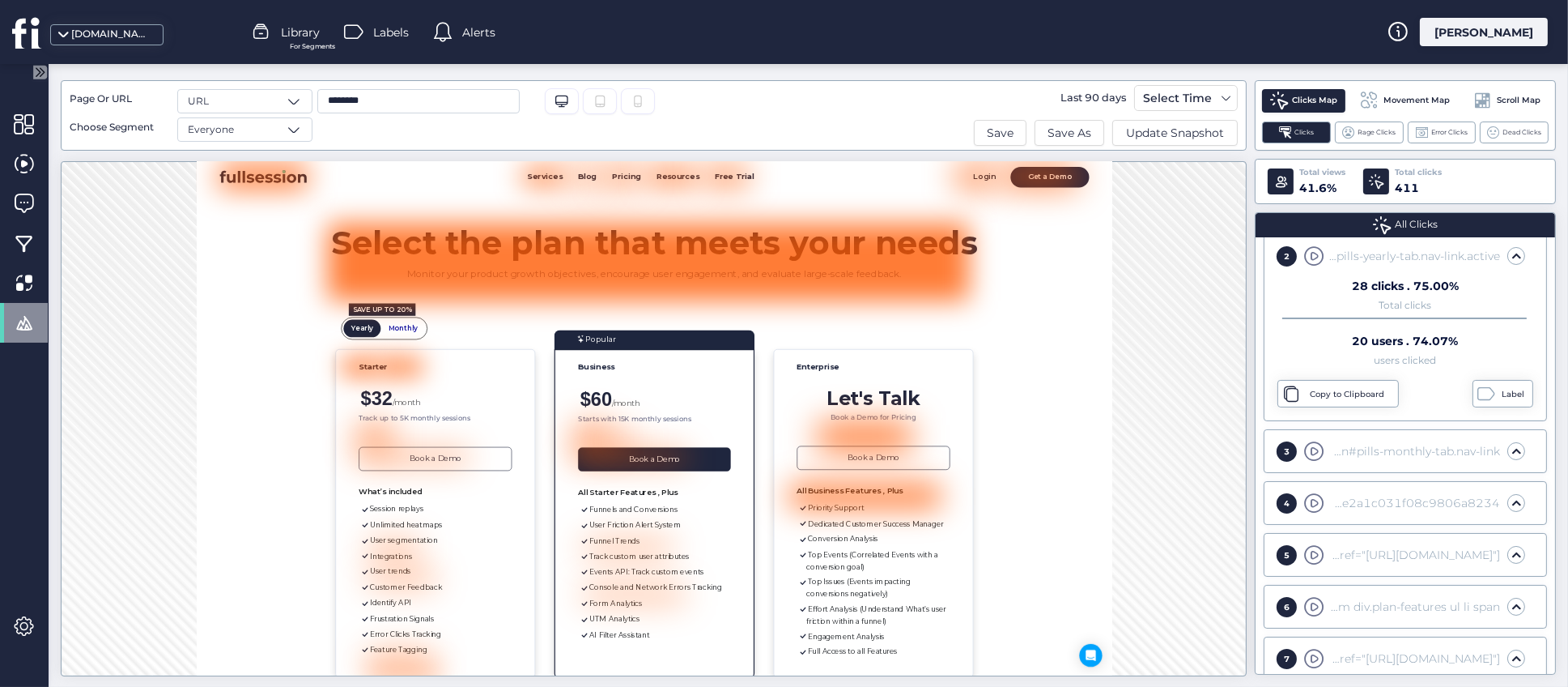
click at [1190, 446] on div "2 28 Clicks (0.93%) Number of Clicks 28 Number of Hovers 32 Number of Hovers An…" at bounding box center [653, 419] width 1186 height 515
click at [21, 126] on span at bounding box center [23, 124] width 21 height 21
